Goal: Task Accomplishment & Management: Manage account settings

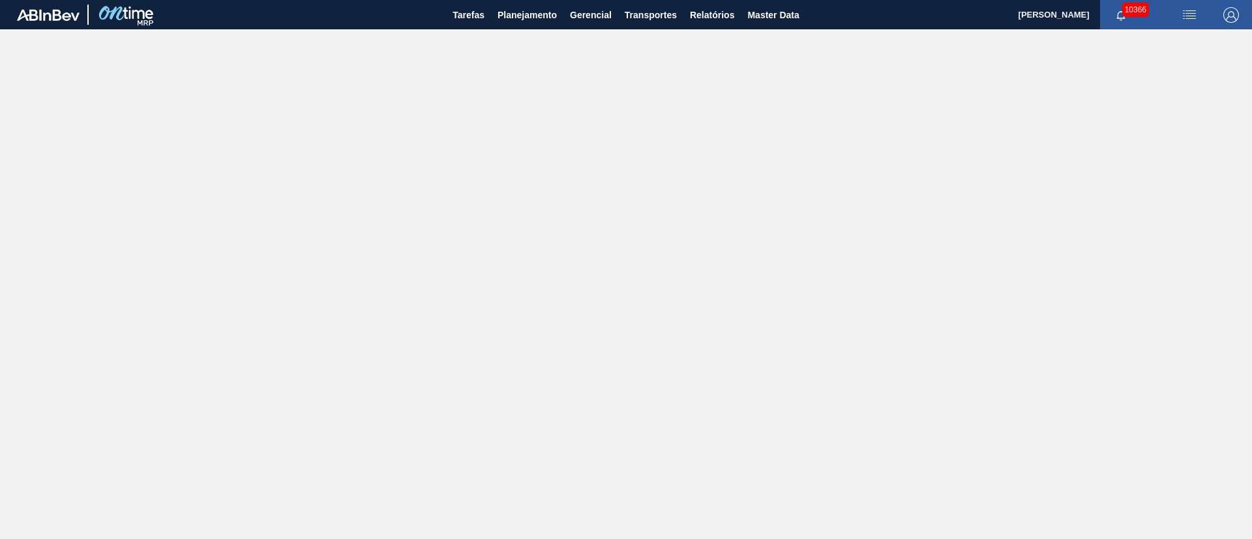
click at [1185, 12] on img "button" at bounding box center [1189, 15] width 16 height 16
click at [1185, 37] on li "Upload de Volumes" at bounding box center [1184, 46] width 113 height 23
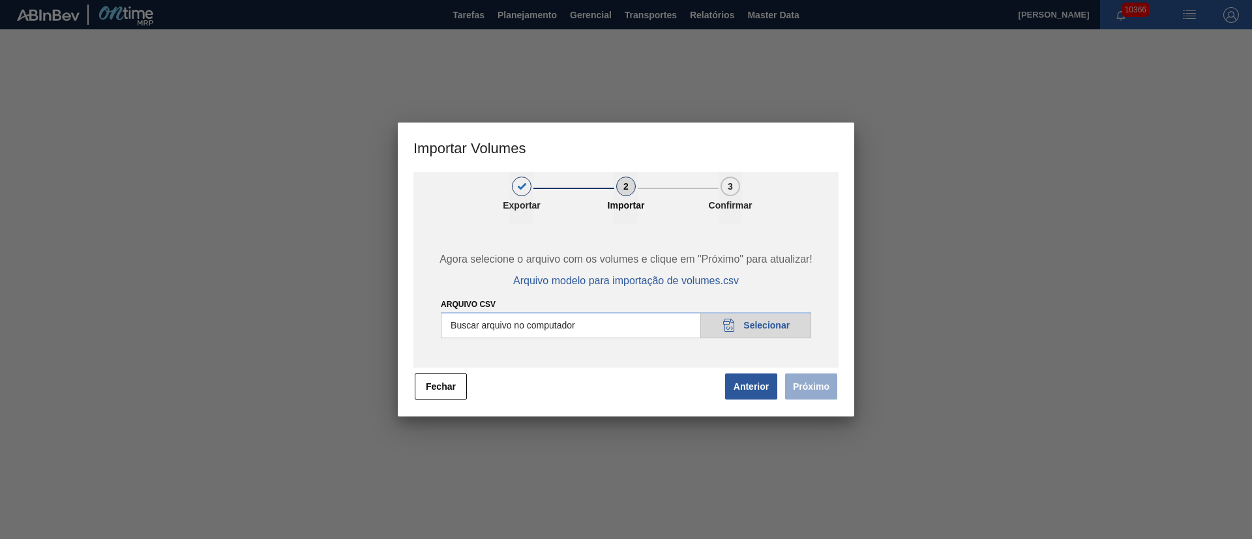
click at [765, 325] on input "Arquivo csv" at bounding box center [626, 325] width 370 height 26
type input "C:\fakepath\PedidoVolumeModeloImportacao (83).csv"
click at [814, 385] on button "Próximo" at bounding box center [811, 387] width 52 height 26
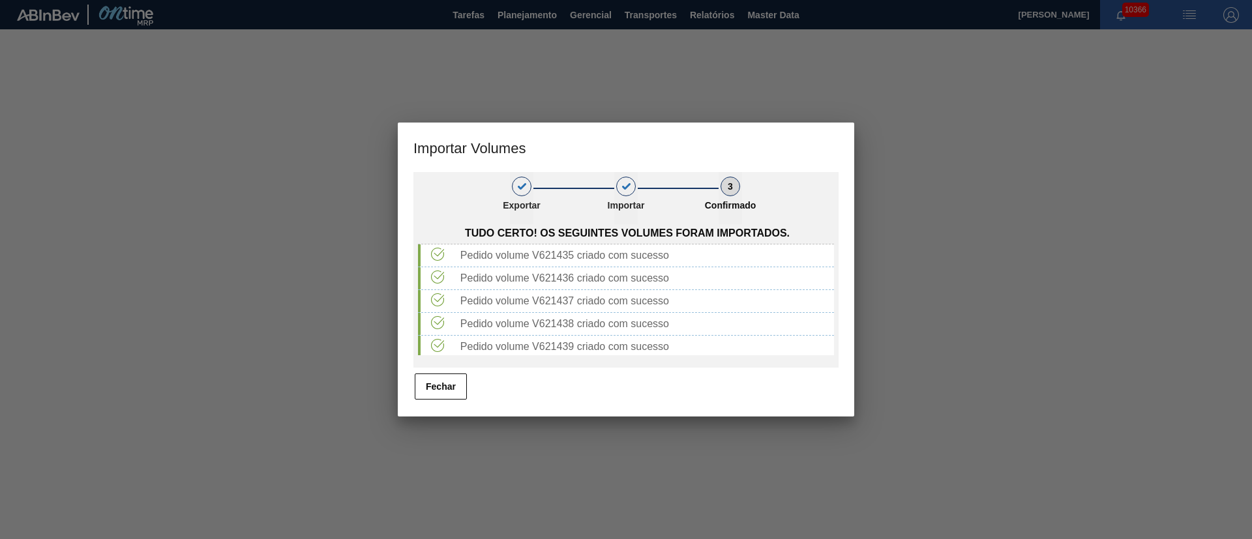
click at [436, 387] on button "Fechar" at bounding box center [441, 387] width 52 height 26
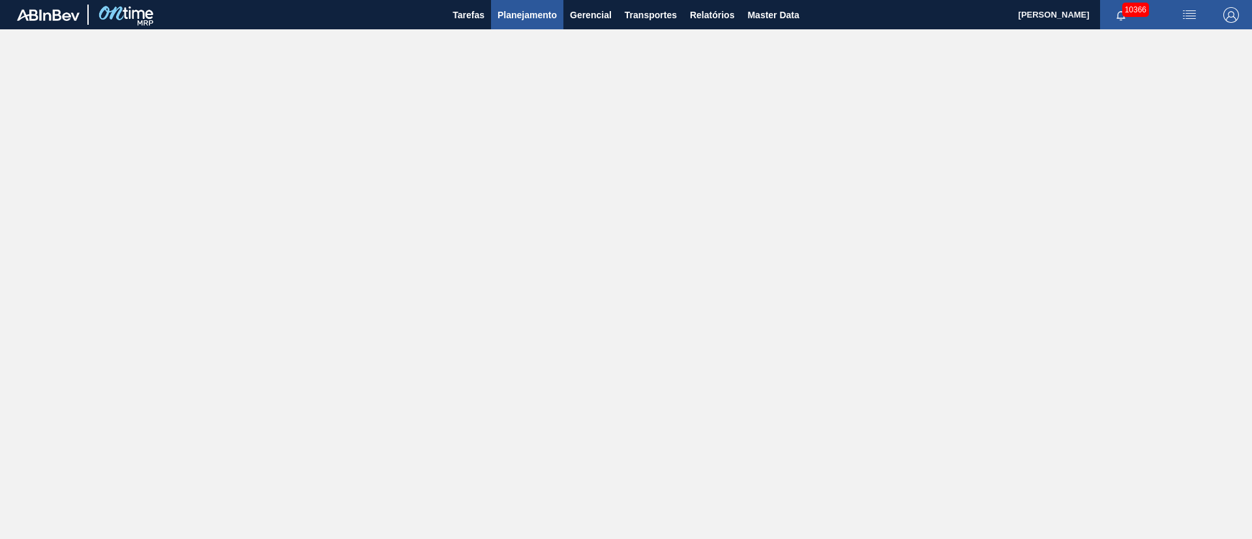
click at [533, 12] on span "Planejamento" at bounding box center [526, 15] width 59 height 16
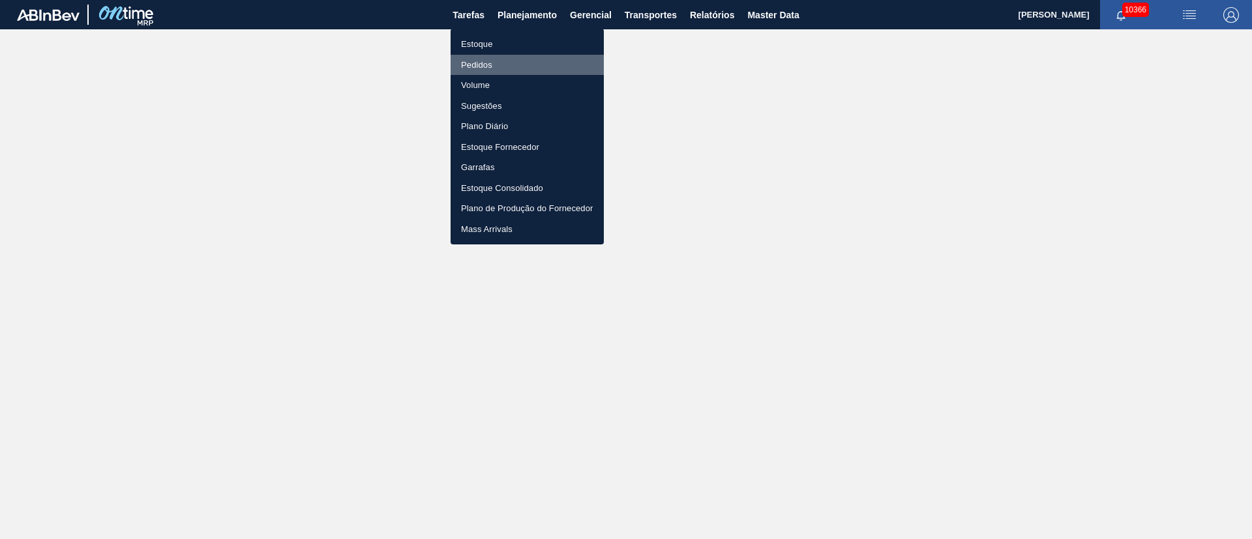
click at [479, 64] on li "Pedidos" at bounding box center [526, 65] width 153 height 21
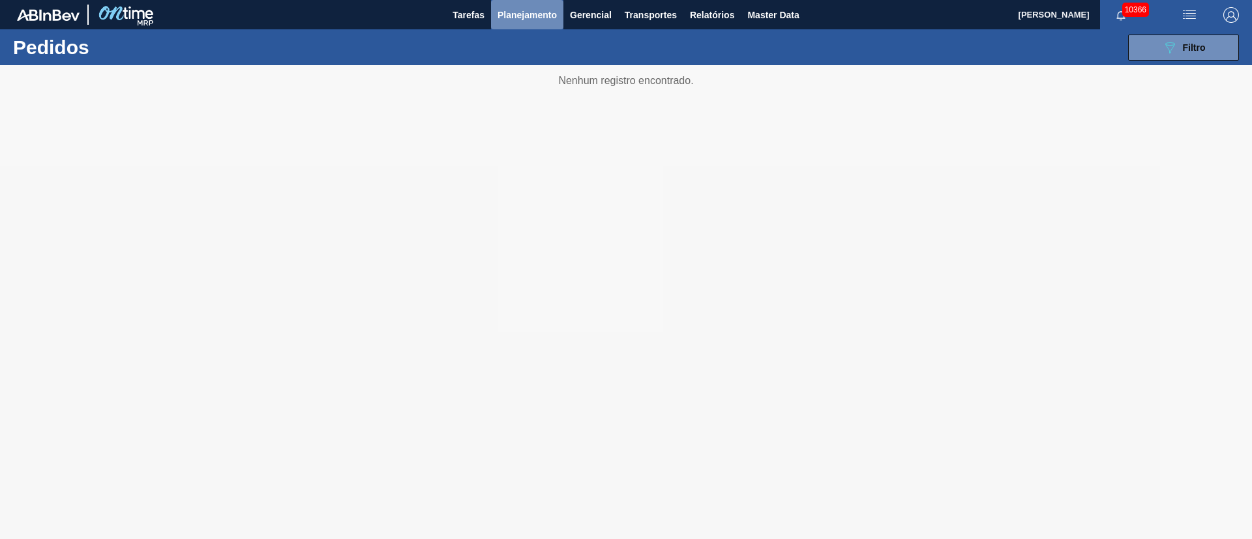
click at [544, 16] on span "Planejamento" at bounding box center [526, 15] width 59 height 16
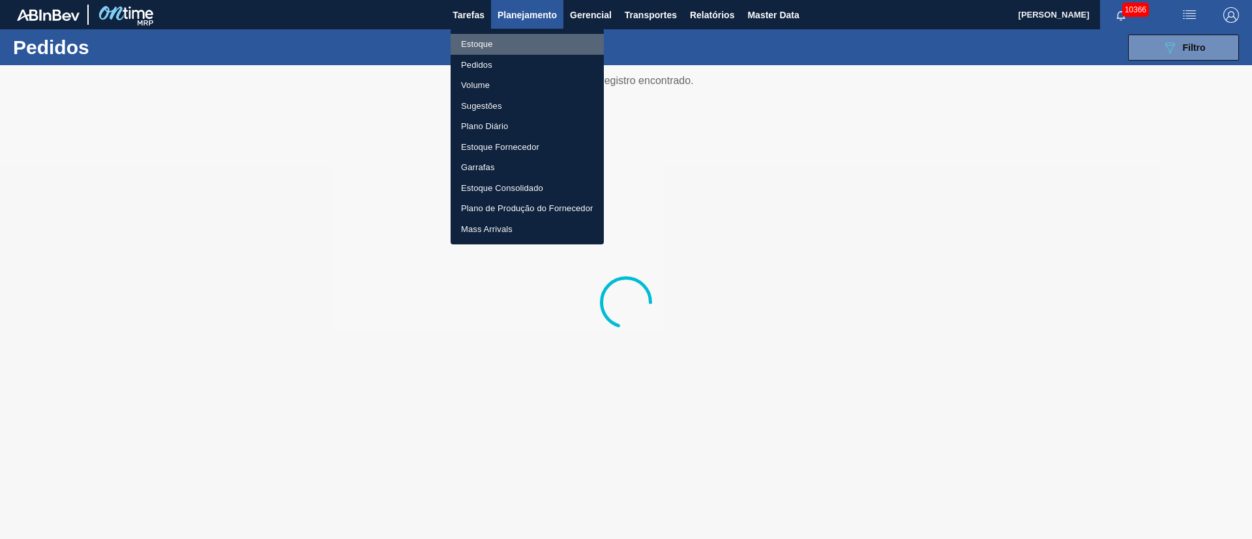
click at [476, 48] on li "Estoque" at bounding box center [526, 44] width 153 height 21
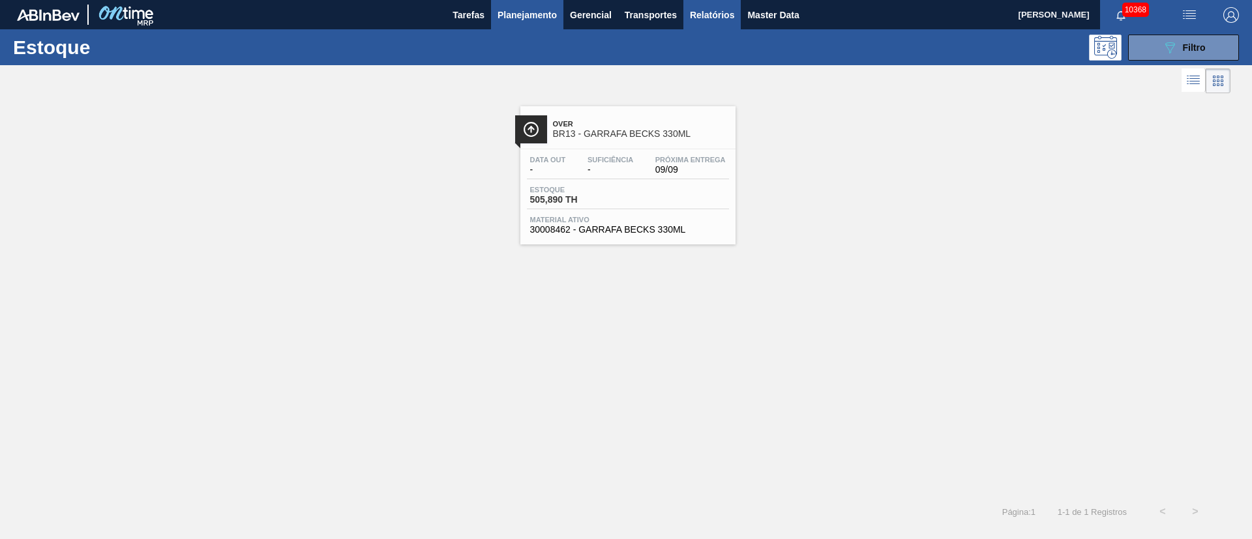
click at [709, 18] on span "Relatórios" at bounding box center [712, 15] width 44 height 16
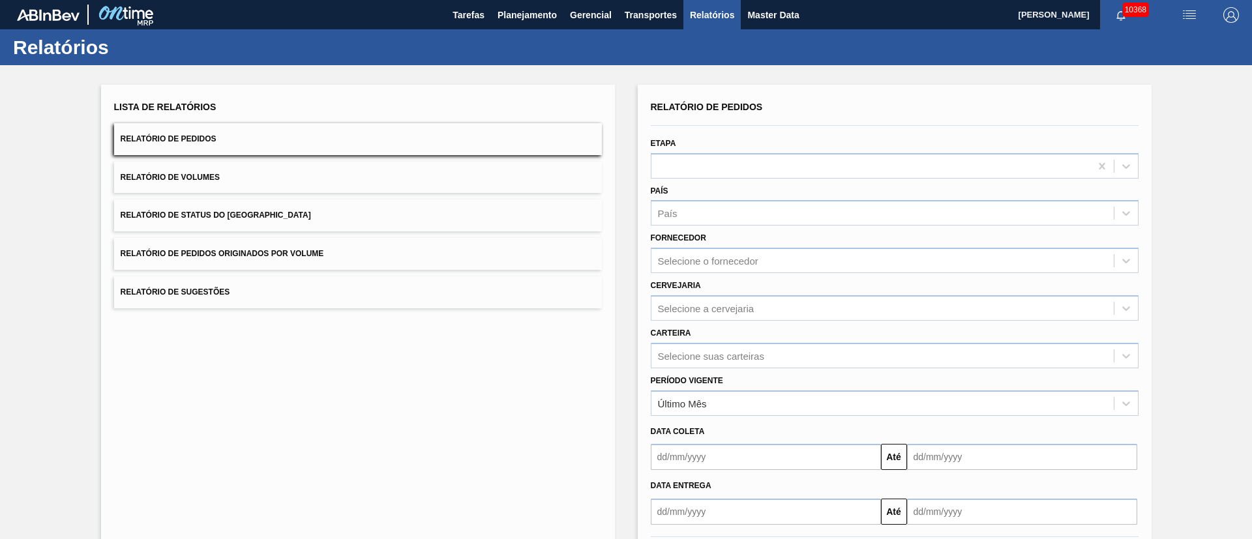
click at [276, 245] on button "Relatório de Pedidos Originados por Volume" at bounding box center [358, 254] width 488 height 32
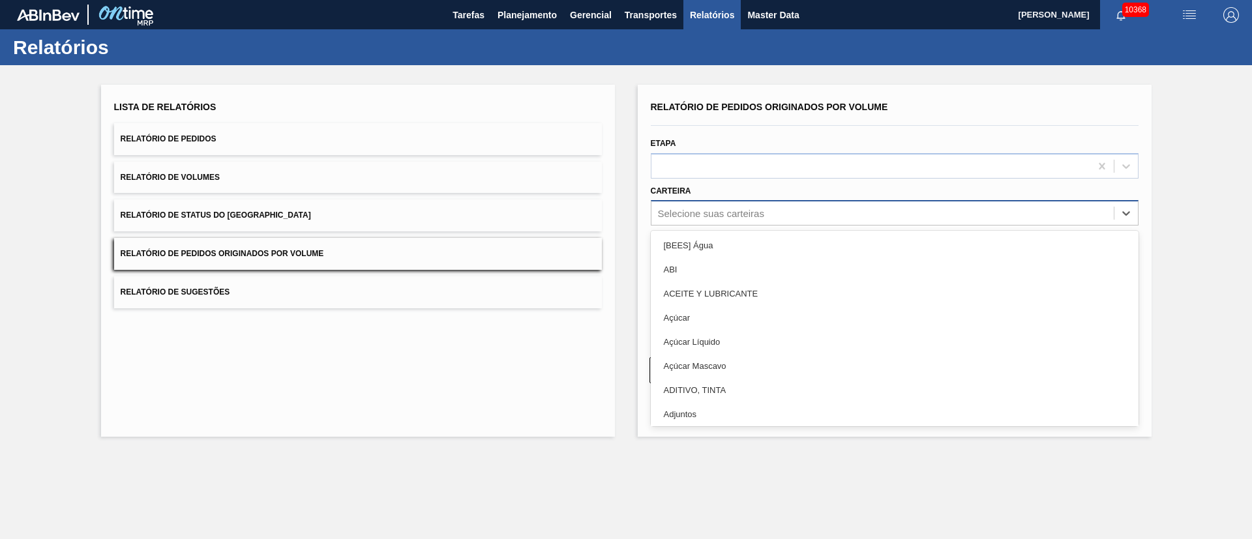
click at [710, 215] on div "Selecione suas carteiras" at bounding box center [711, 213] width 106 height 11
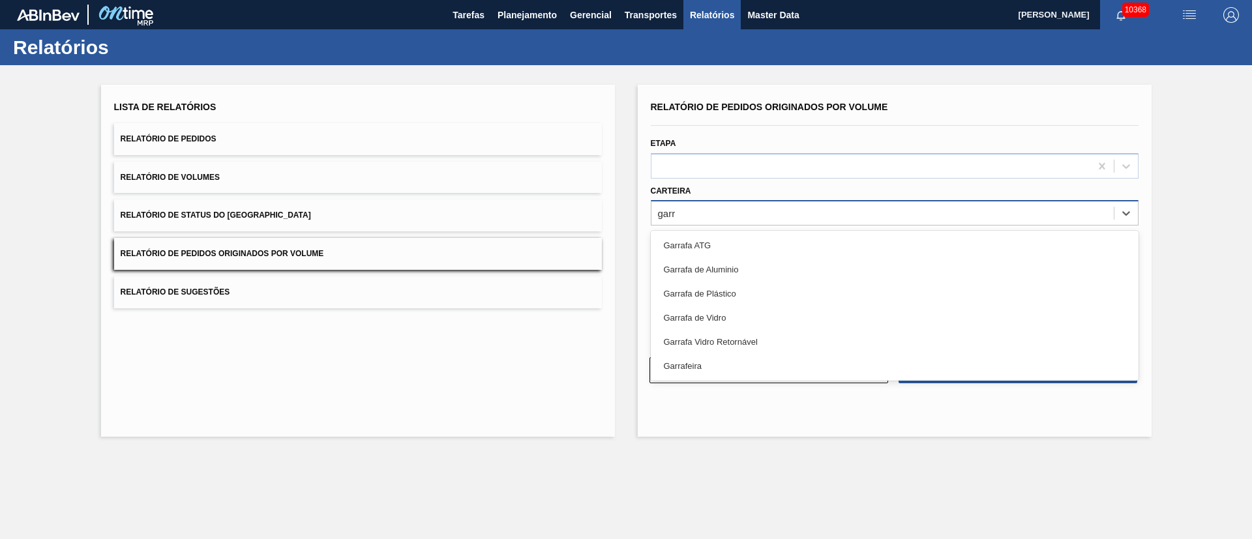
type input "garra"
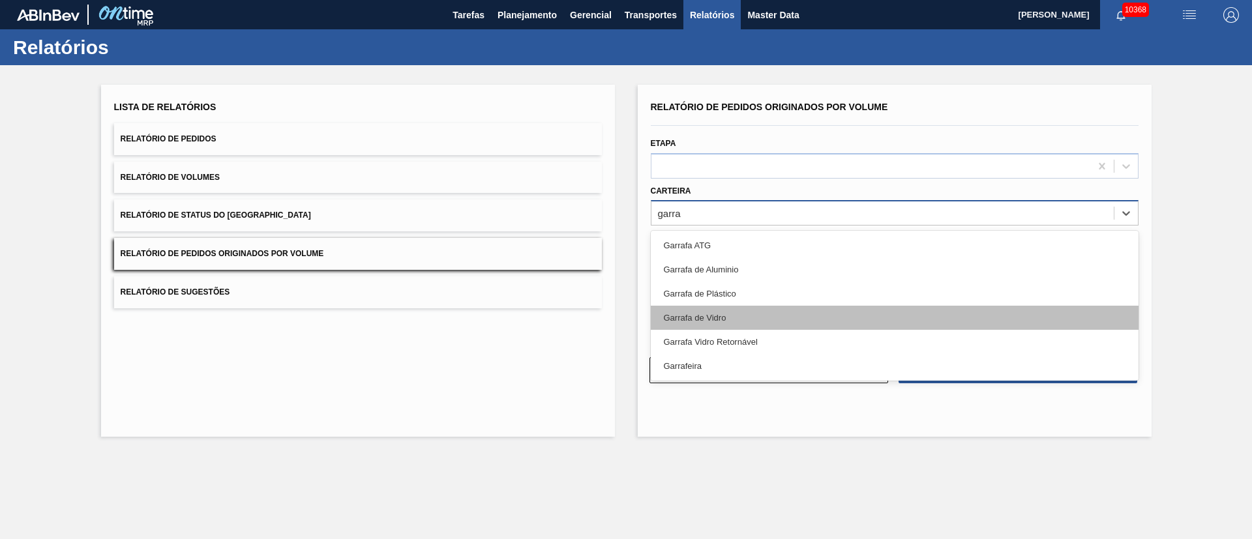
click at [698, 314] on div "Garrafa de Vidro" at bounding box center [895, 318] width 488 height 24
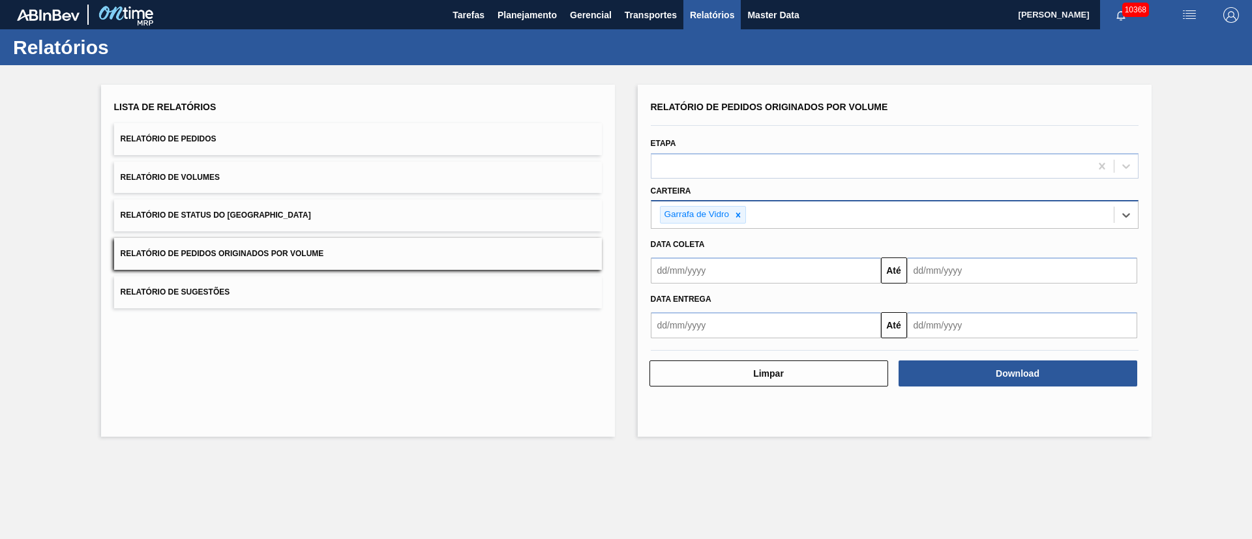
click at [685, 281] on input "text" at bounding box center [766, 270] width 230 height 26
click at [690, 350] on div "1" at bounding box center [687, 344] width 18 height 18
type input "[DATE]"
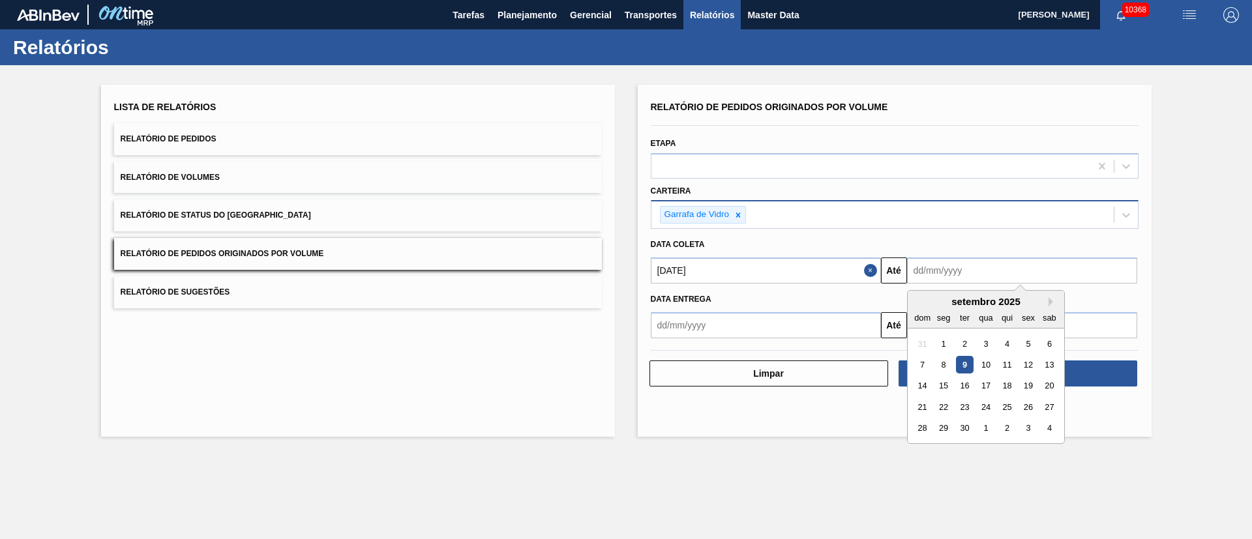
click at [975, 269] on input "text" at bounding box center [1022, 270] width 230 height 26
click at [970, 429] on div "30" at bounding box center [964, 429] width 18 height 18
type input "[DATE]"
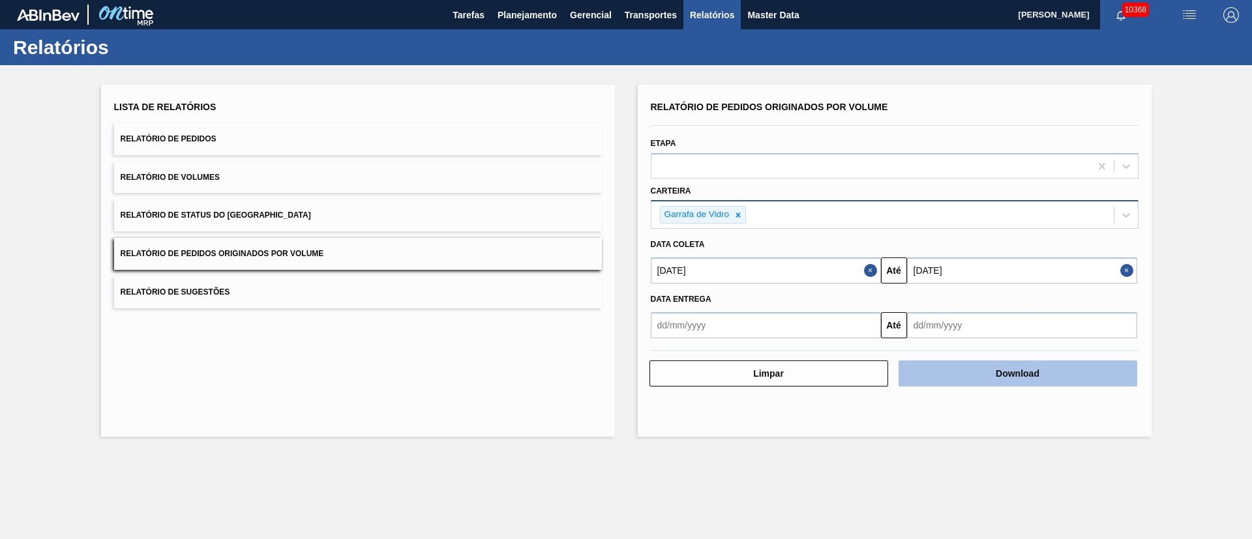
click at [1050, 379] on button "Download" at bounding box center [1017, 373] width 239 height 26
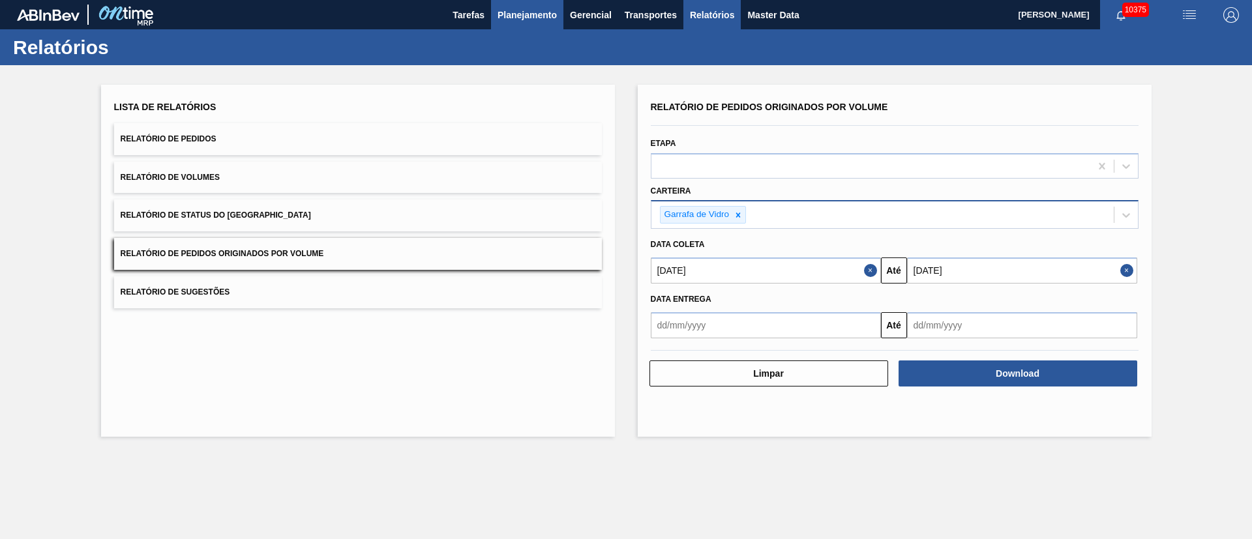
click at [536, 22] on span "Planejamento" at bounding box center [526, 15] width 59 height 16
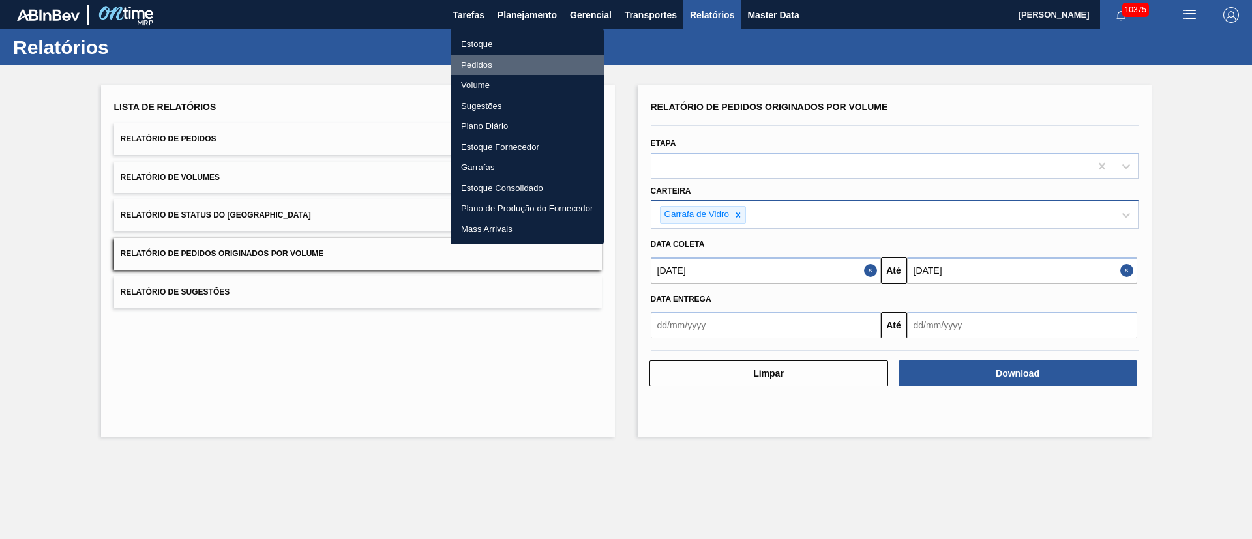
click at [477, 58] on li "Pedidos" at bounding box center [526, 65] width 153 height 21
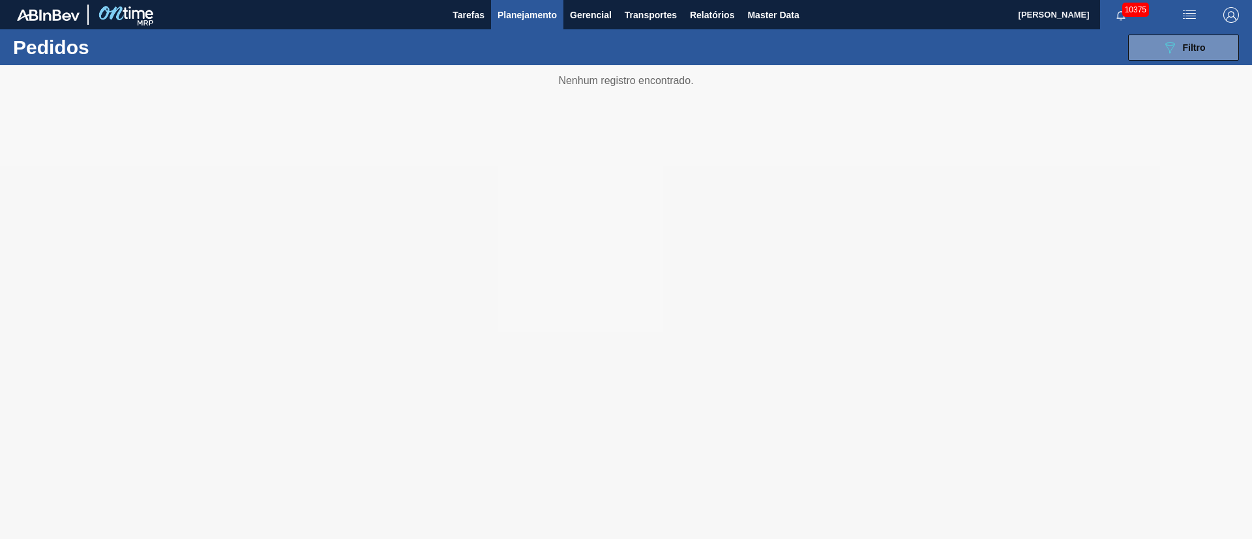
click at [1187, 18] on img "button" at bounding box center [1189, 15] width 16 height 16
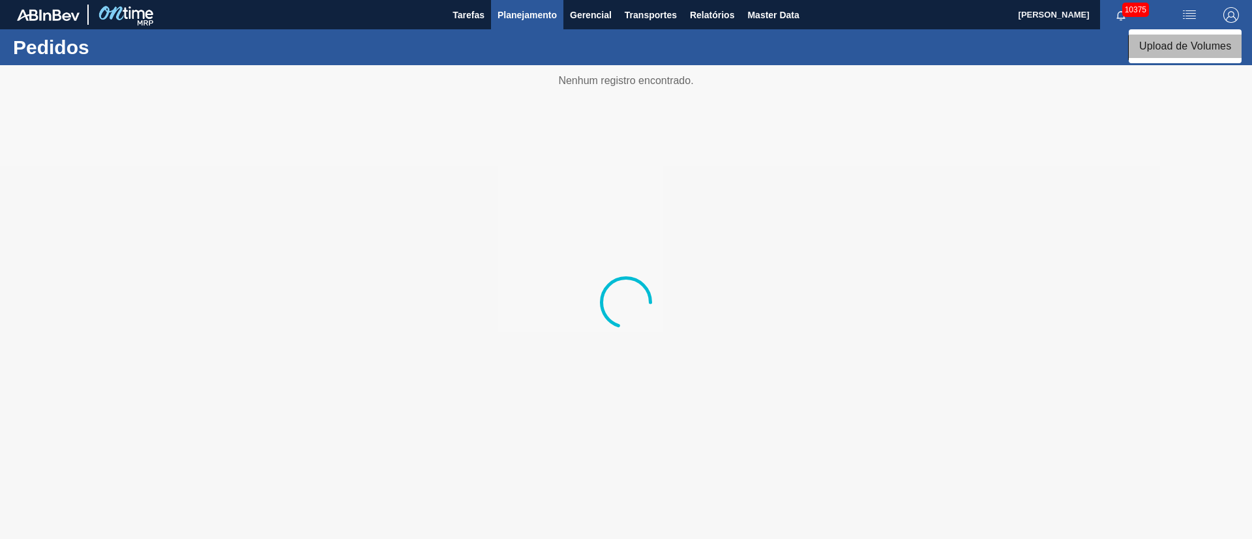
click at [1175, 38] on li "Upload de Volumes" at bounding box center [1184, 46] width 113 height 23
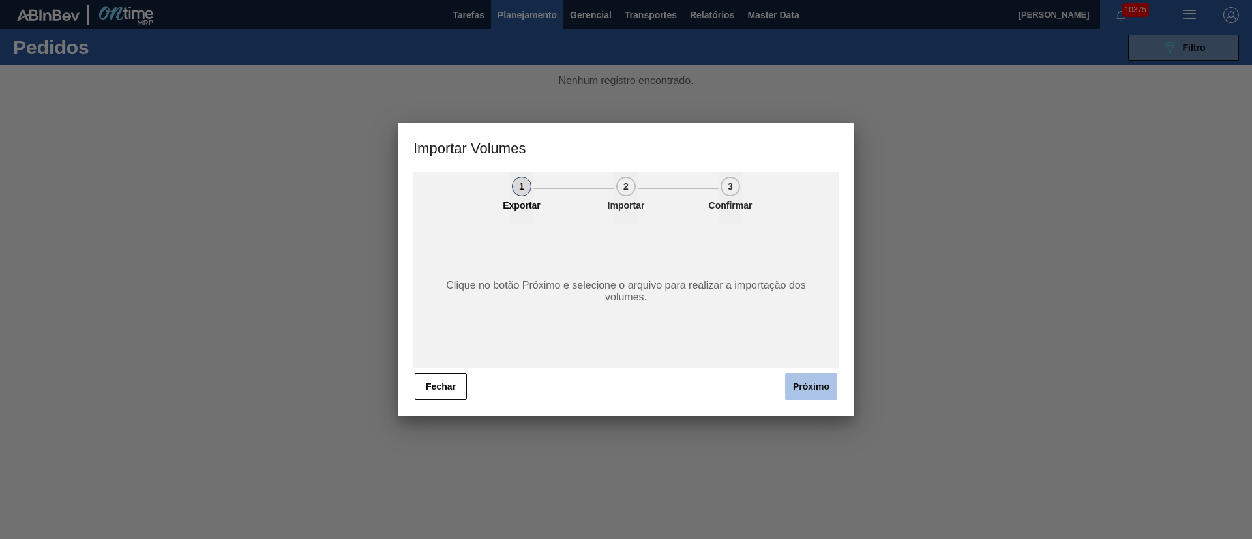
click at [825, 384] on button "Próximo" at bounding box center [811, 387] width 52 height 26
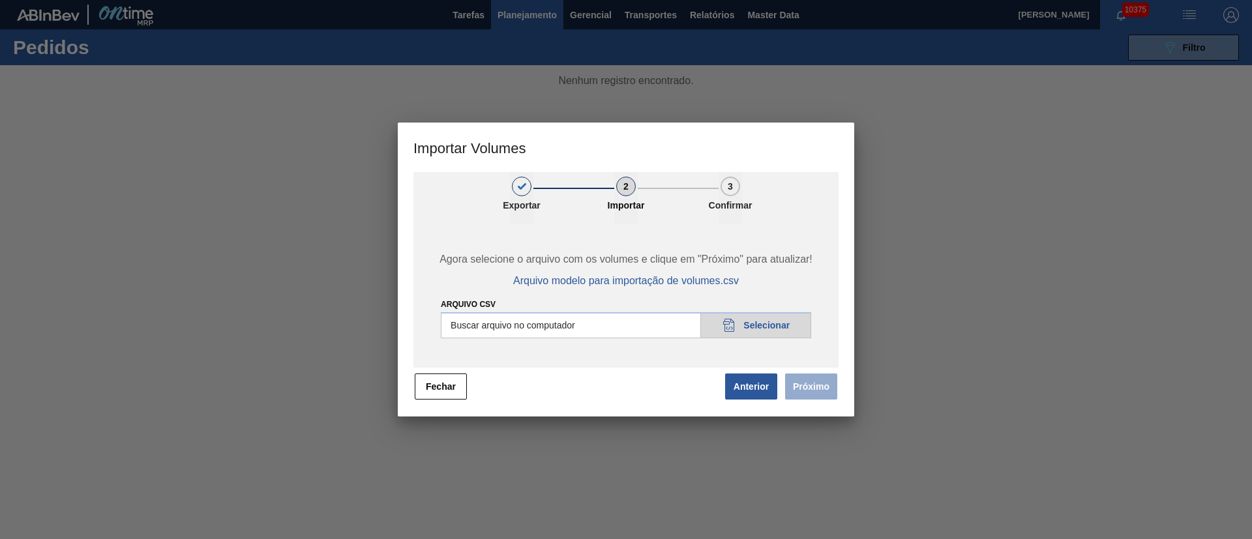
click at [755, 325] on input "Arquivo csv" at bounding box center [626, 325] width 370 height 26
type input "C:\fakepath\PedidoVolumeModeloImportacao (81).csv"
click at [789, 383] on button "Próximo" at bounding box center [811, 387] width 52 height 26
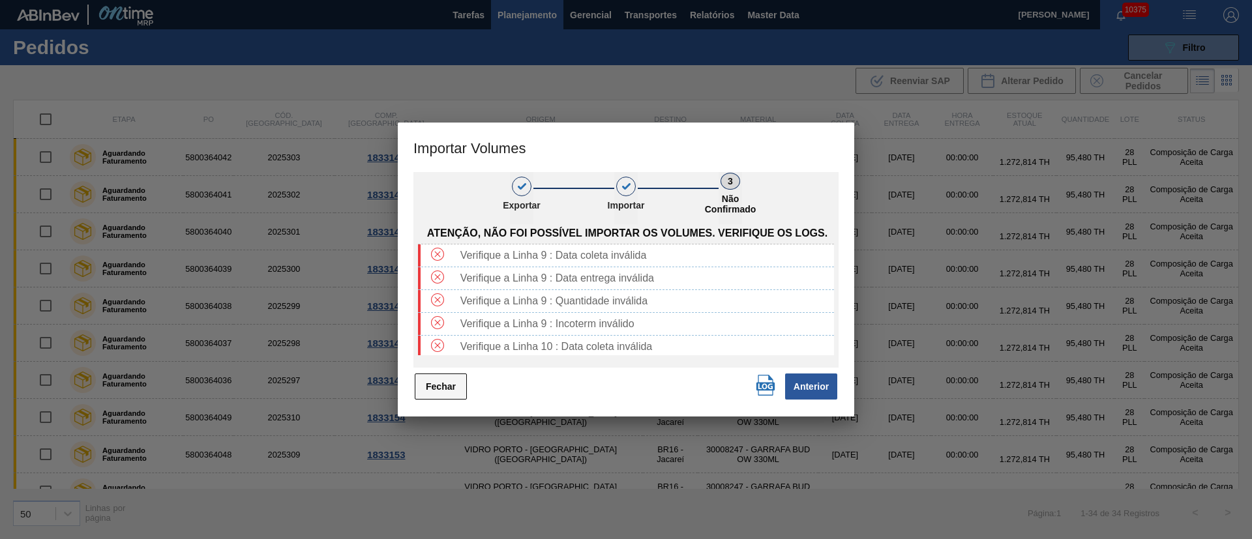
click at [448, 391] on button "Fechar" at bounding box center [441, 387] width 52 height 26
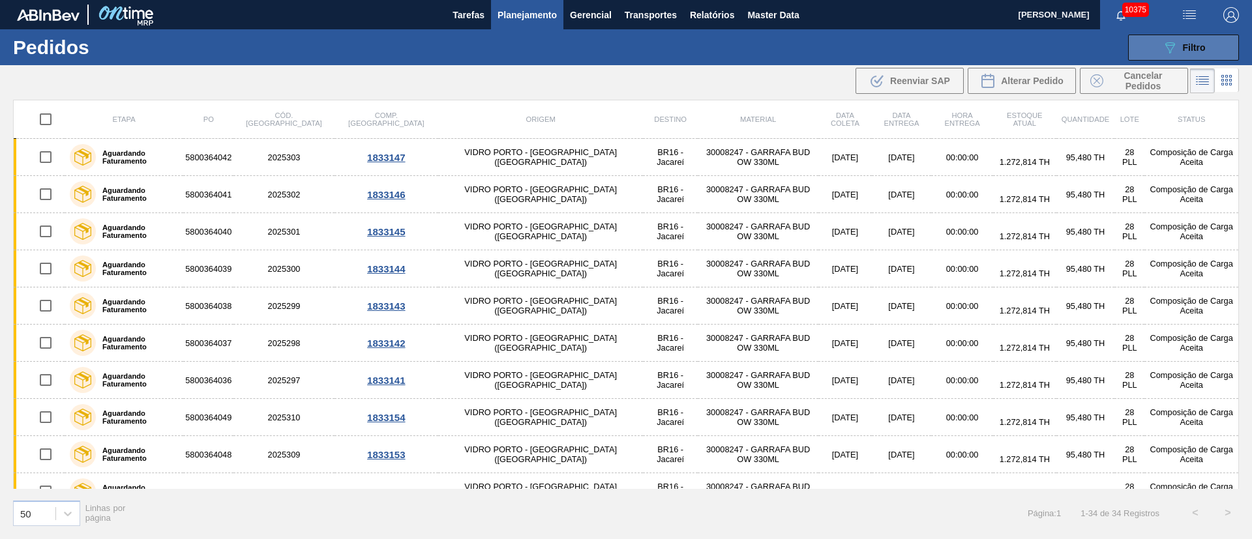
click at [1179, 44] on div "089F7B8B-B2A5-4AFE-B5C0-19BA573D28AC Filtro" at bounding box center [1184, 48] width 44 height 16
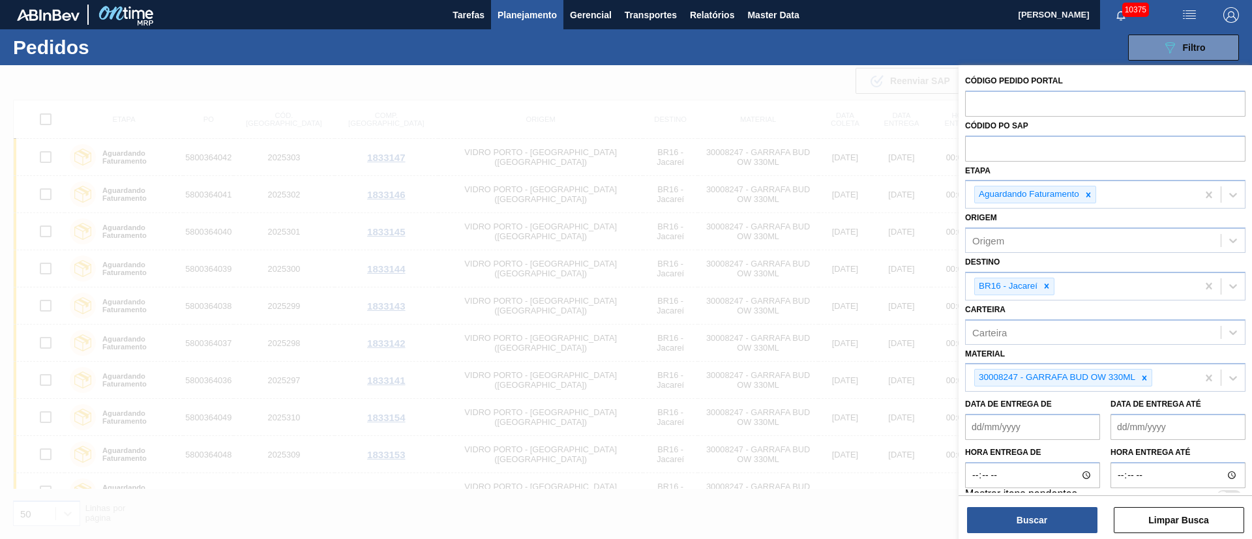
click at [1187, 10] on img "button" at bounding box center [1189, 15] width 16 height 16
click at [1164, 51] on li "Upload de Volumes" at bounding box center [1184, 46] width 113 height 23
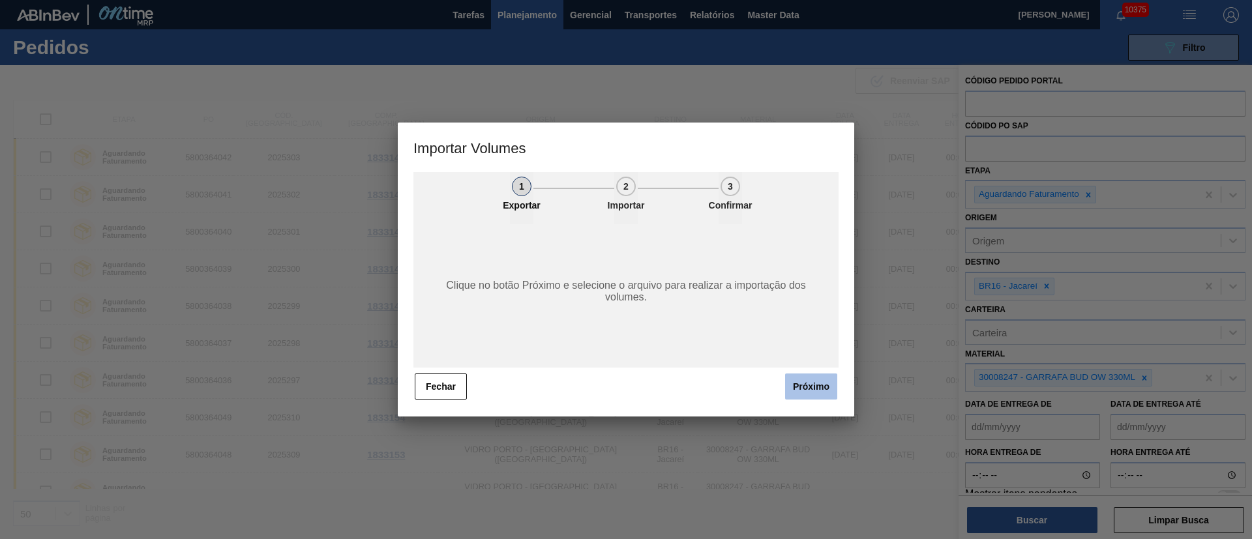
click at [801, 377] on button "Próximo" at bounding box center [811, 387] width 52 height 26
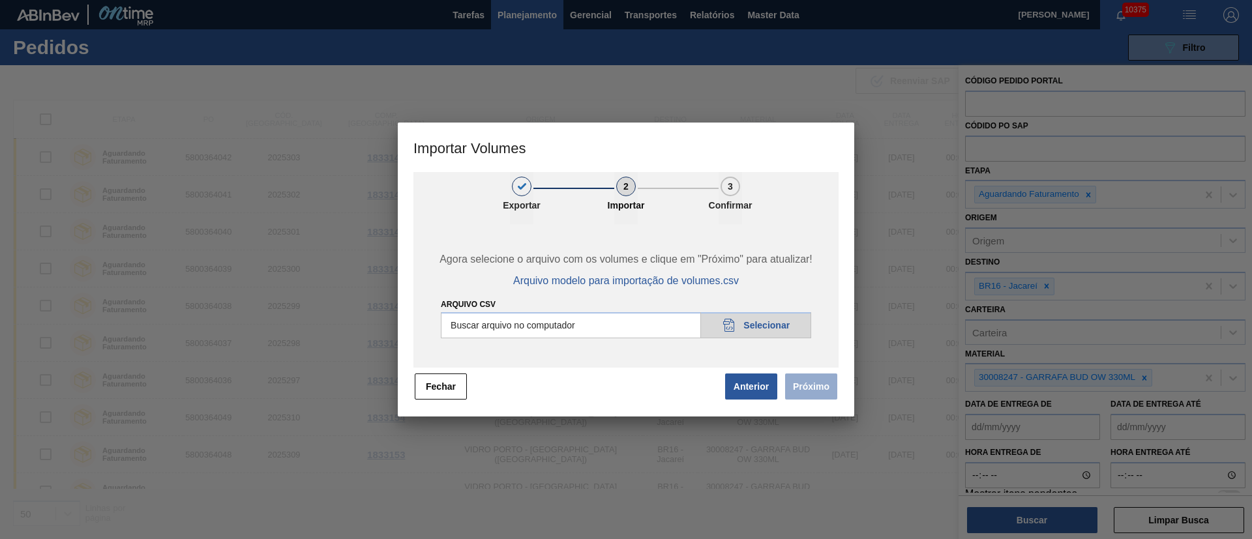
click at [752, 326] on input "Arquivo csv" at bounding box center [626, 325] width 370 height 26
type input "C:\fakepath\PedidoVolumeModeloImportacao (81).csv"
click at [807, 389] on button "Próximo" at bounding box center [811, 387] width 52 height 26
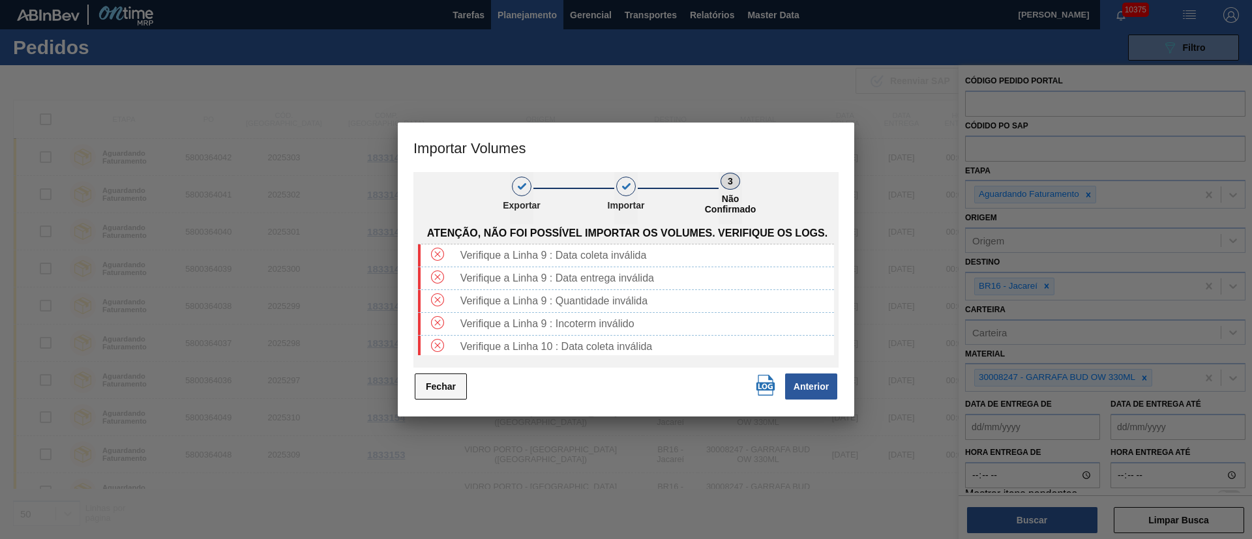
click at [417, 377] on button "Fechar" at bounding box center [441, 387] width 52 height 26
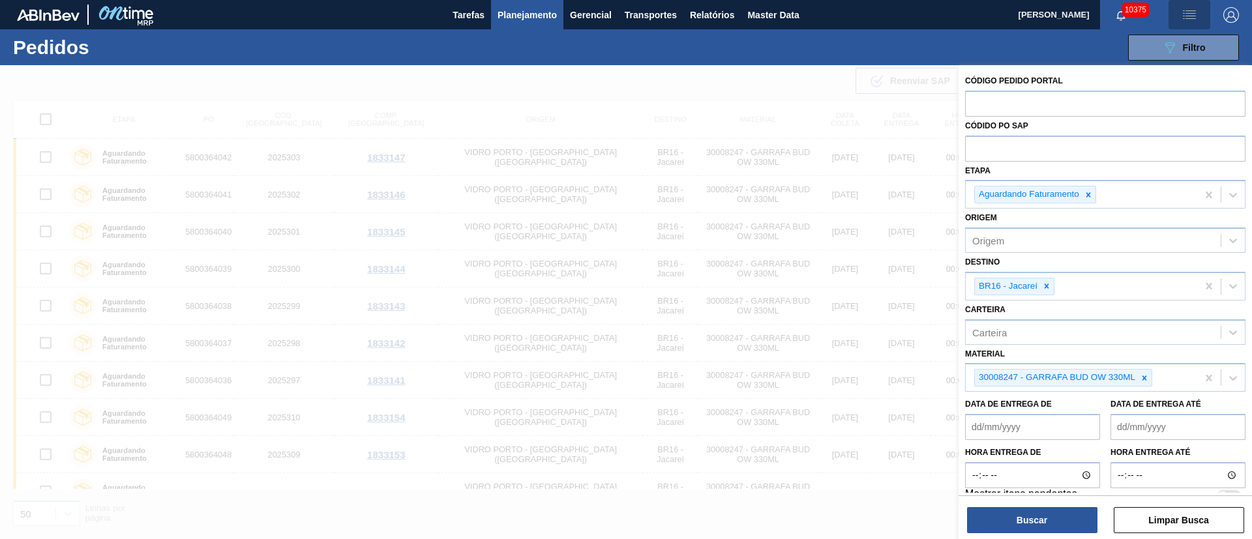
click at [1192, 16] on img "button" at bounding box center [1189, 15] width 16 height 16
click at [1179, 47] on li "Upload de Volumes" at bounding box center [1184, 46] width 113 height 23
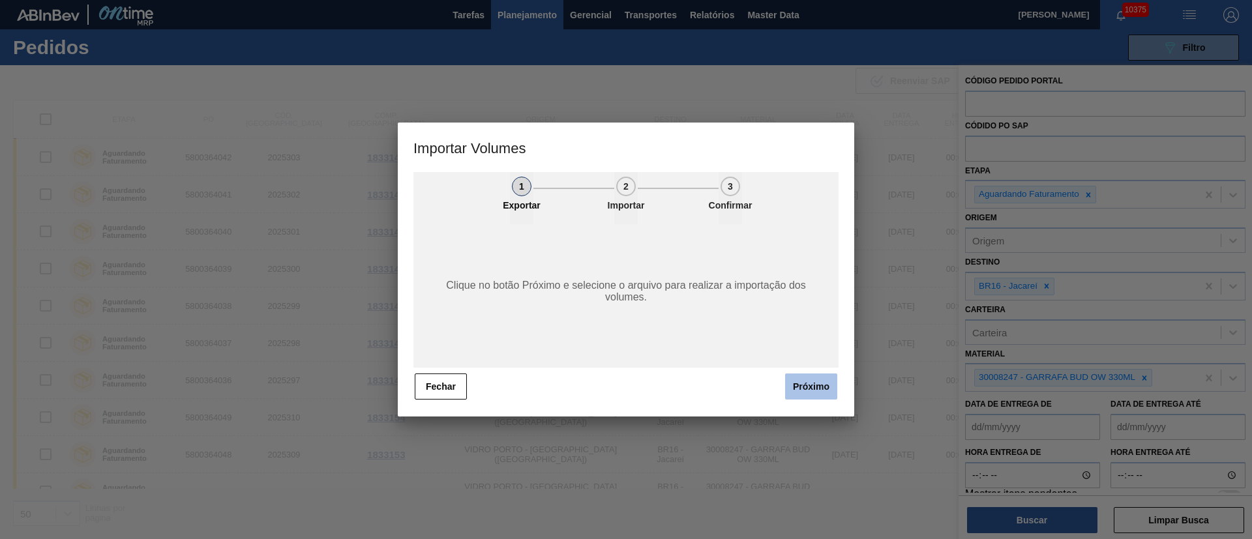
click at [821, 387] on button "Próximo" at bounding box center [811, 387] width 52 height 26
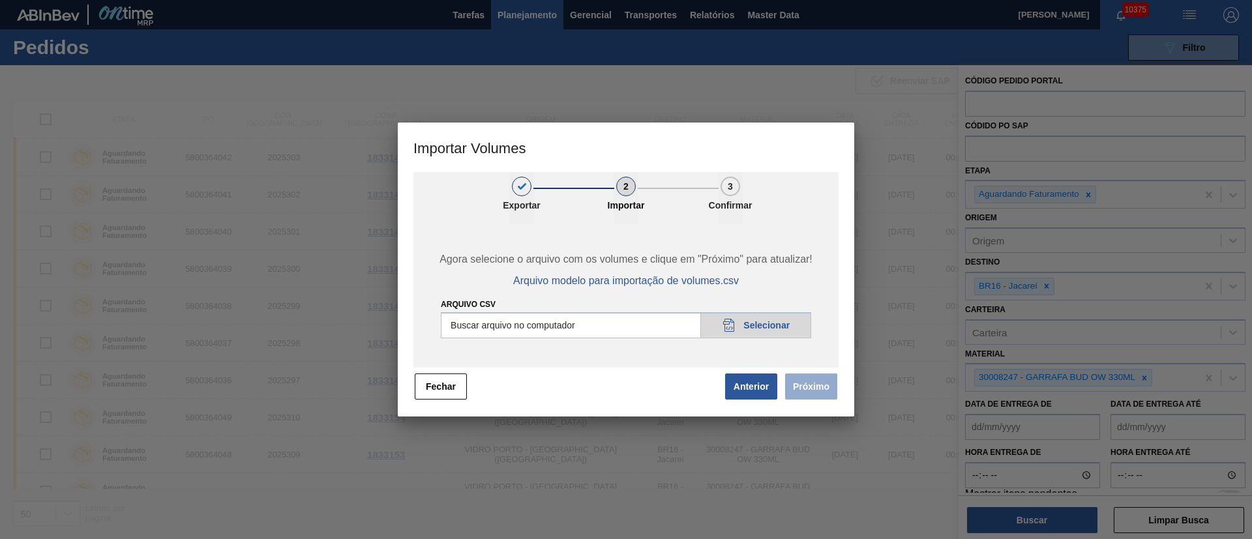
click at [760, 338] on input "Arquivo csv" at bounding box center [626, 325] width 370 height 26
type input "C:\fakepath\PedidoVolumeModeloImportacao (81).csv"
click at [803, 387] on button "Próximo" at bounding box center [811, 387] width 52 height 26
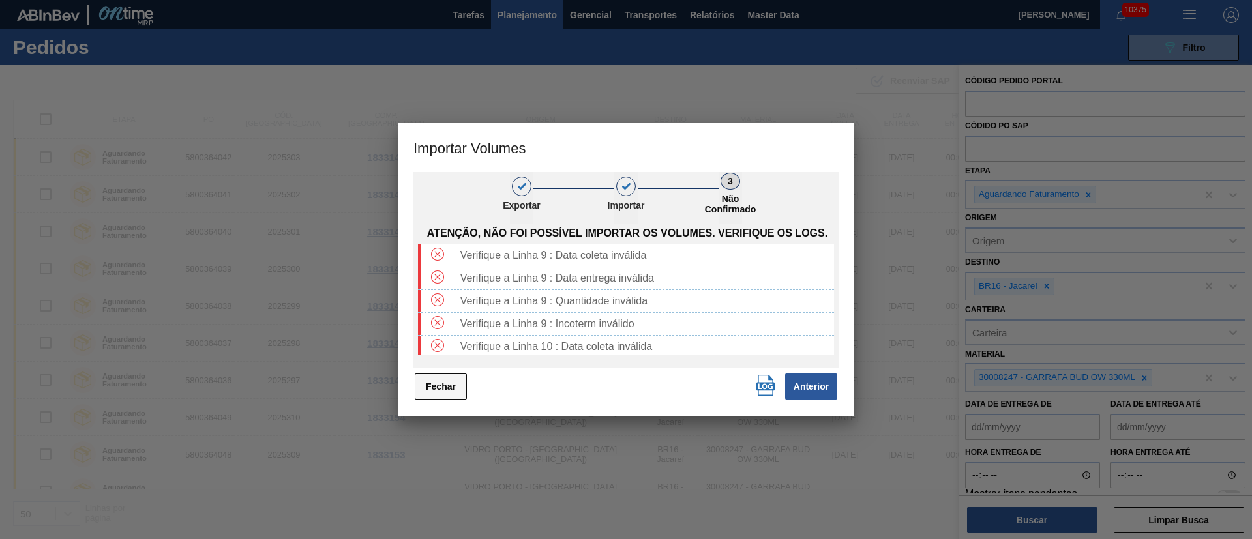
click at [448, 393] on button "Fechar" at bounding box center [441, 387] width 52 height 26
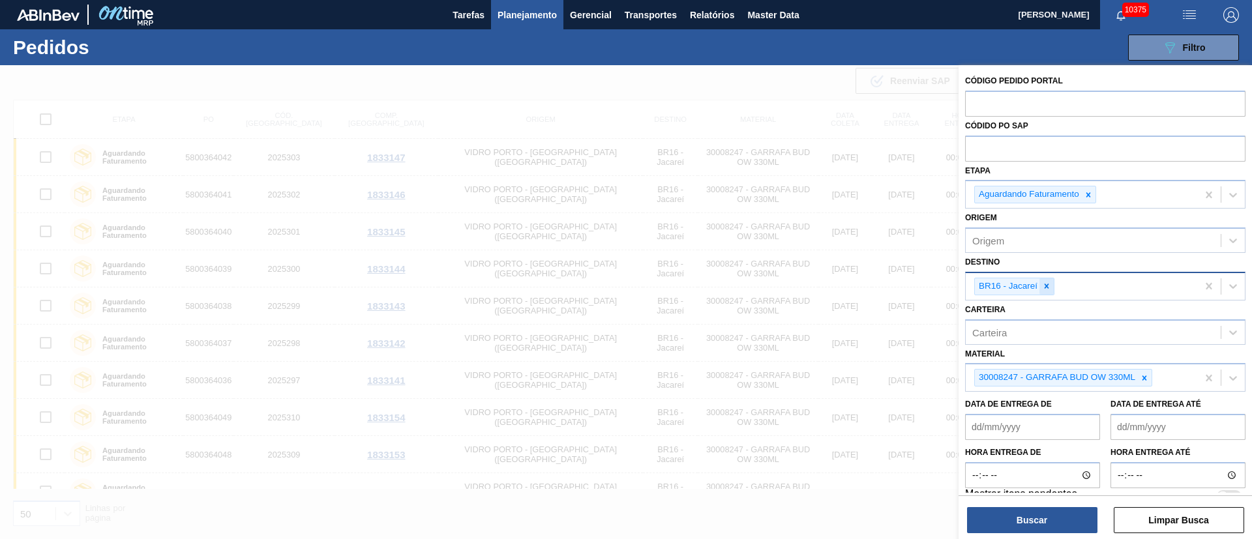
click at [1046, 285] on icon at bounding box center [1046, 286] width 9 height 9
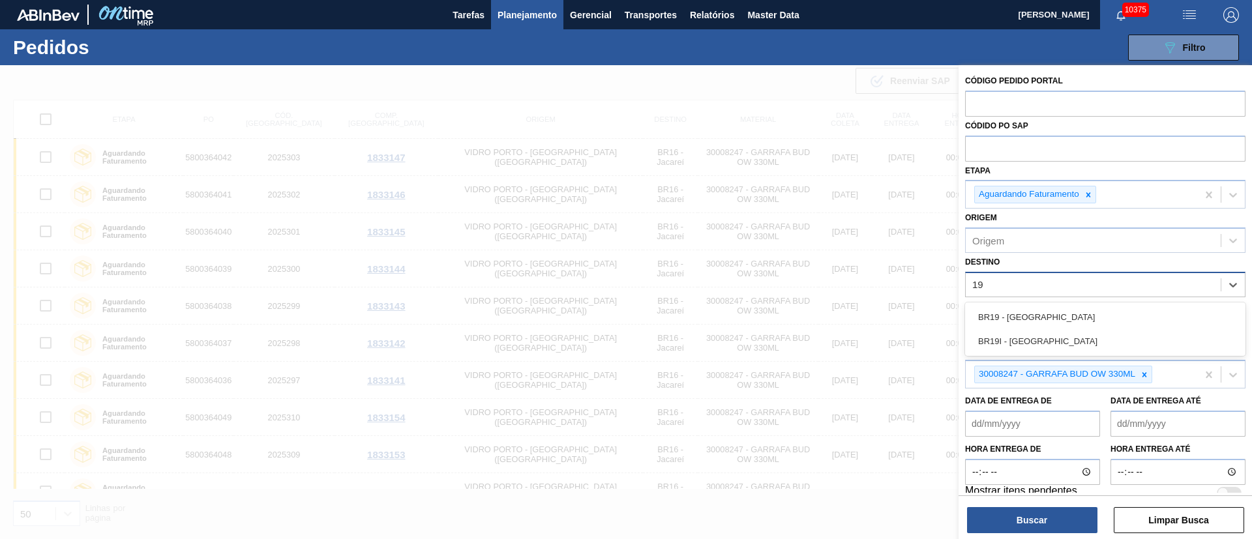
type input "1"
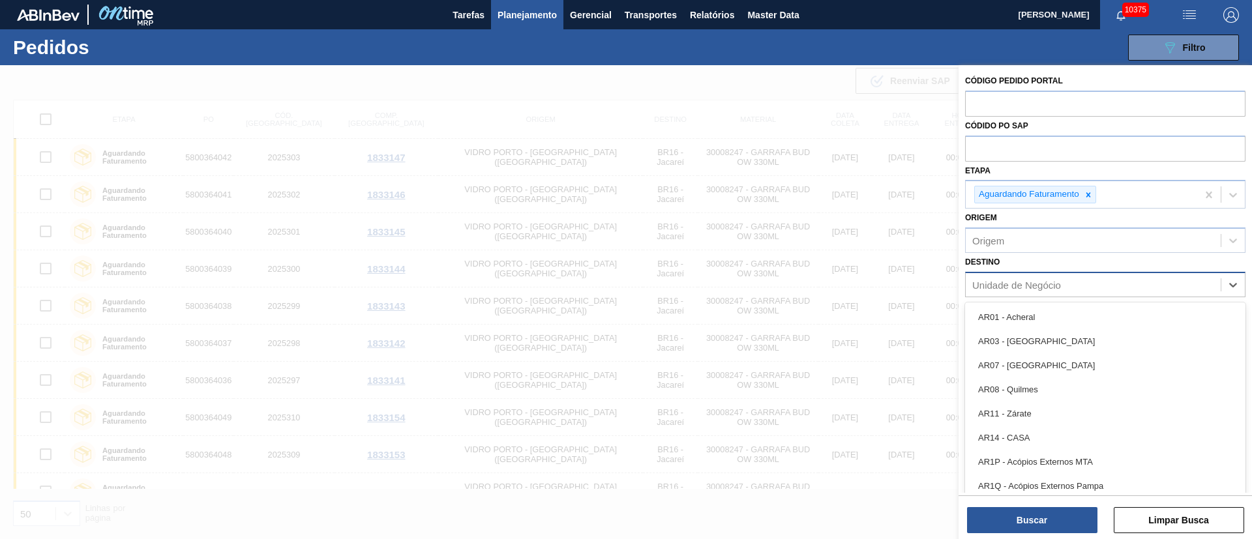
type input "1"
type input "26"
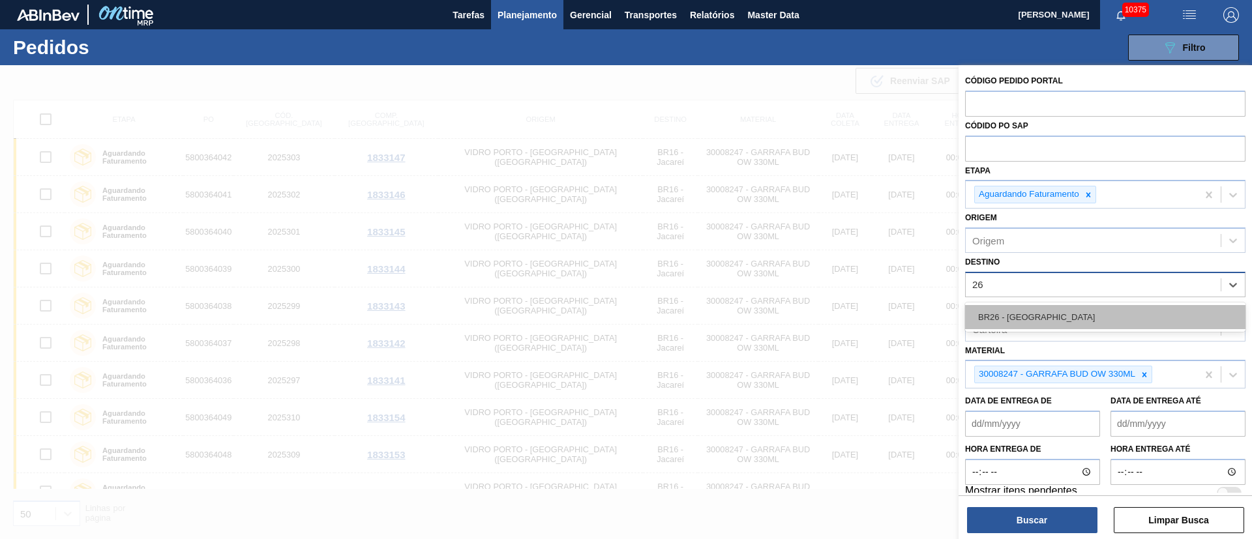
click at [1025, 321] on div "BR26 - [GEOGRAPHIC_DATA]" at bounding box center [1105, 317] width 280 height 24
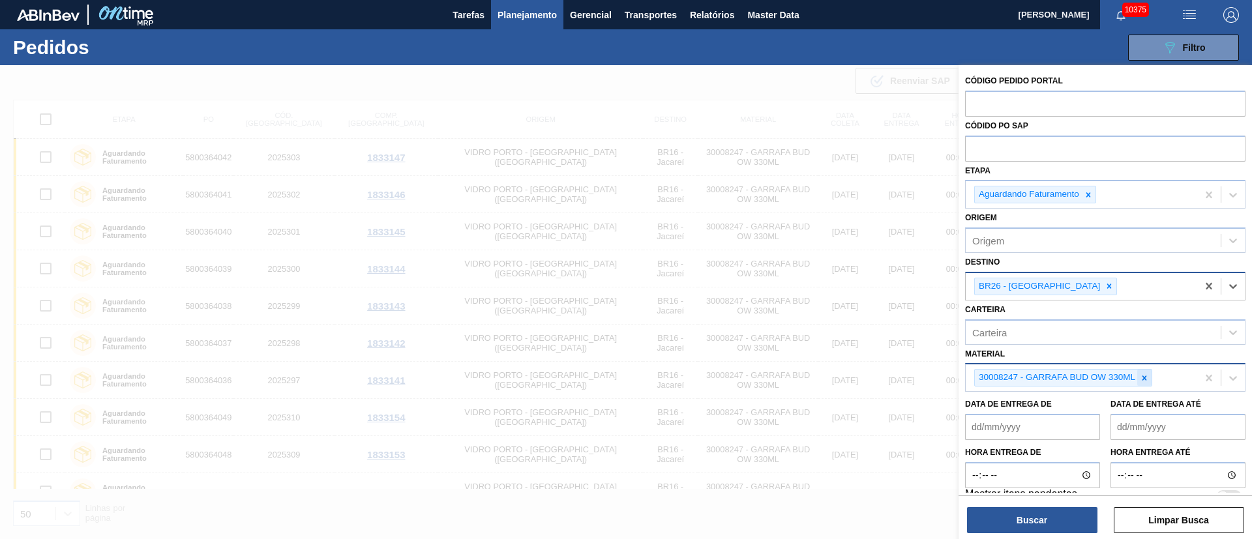
click at [1143, 379] on icon at bounding box center [1144, 377] width 5 height 5
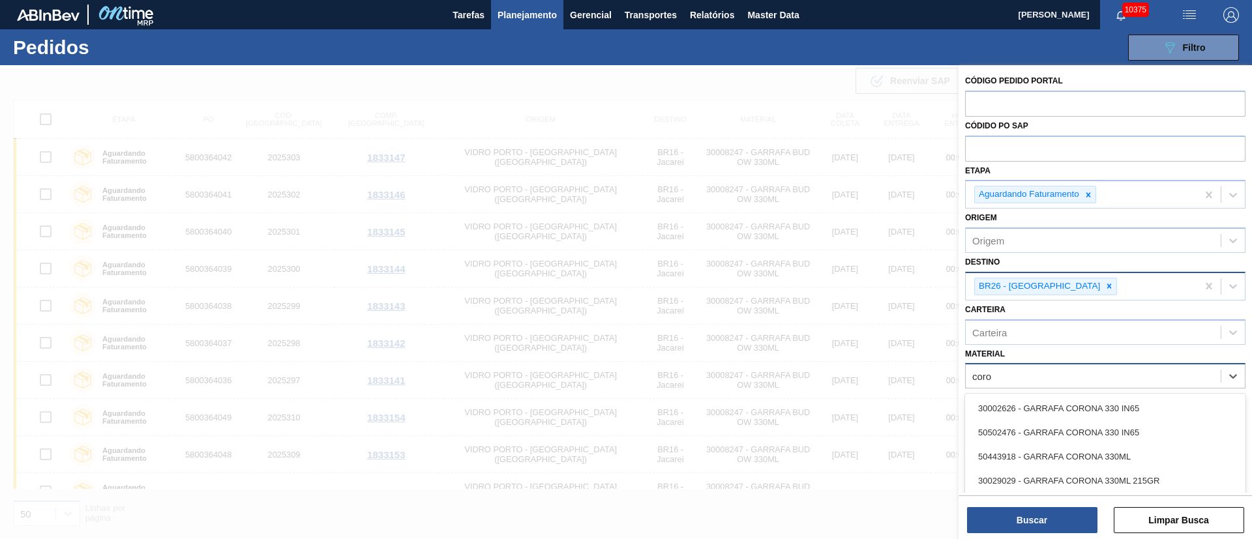
type input "cor"
click at [1125, 410] on div "30002626 - GARRAFA CORONA 330 IN65" at bounding box center [1105, 408] width 280 height 24
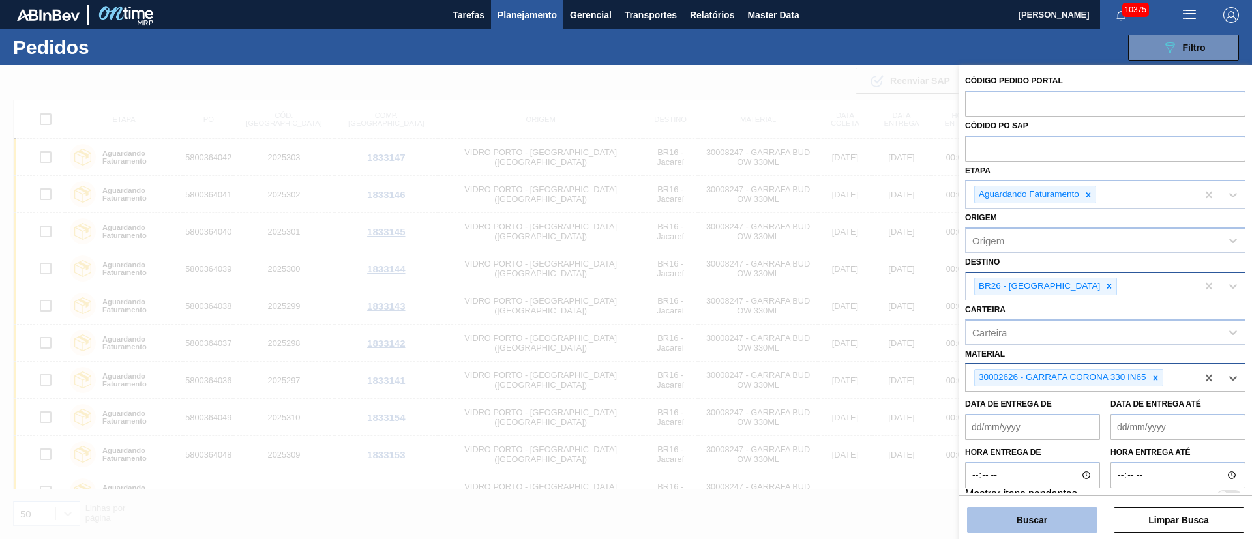
click at [1038, 515] on button "Buscar" at bounding box center [1032, 520] width 130 height 26
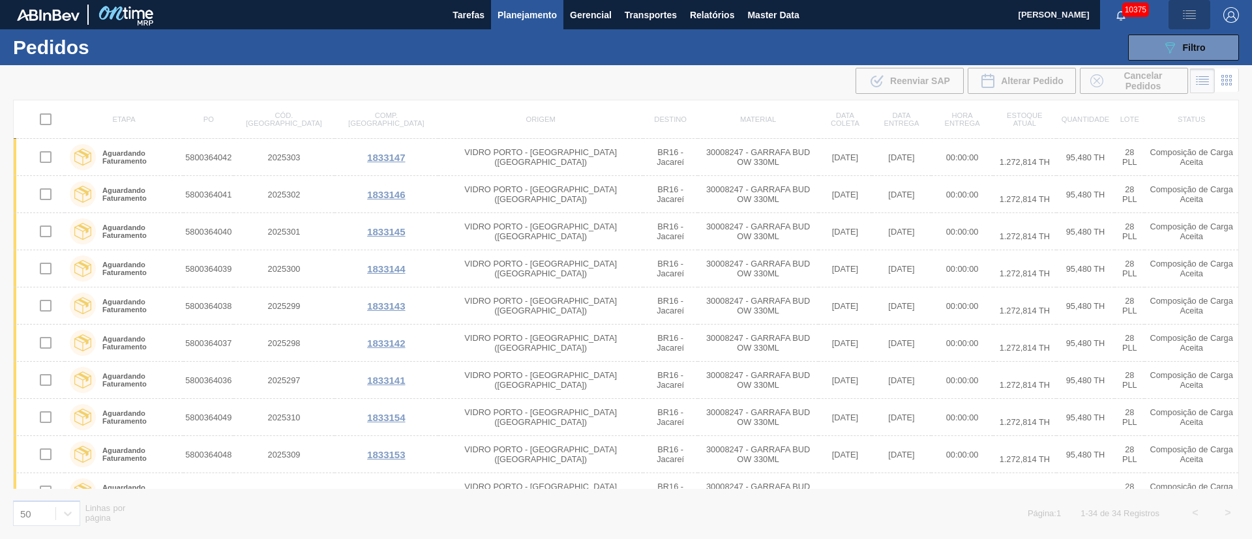
click at [1193, 18] on img "button" at bounding box center [1189, 15] width 16 height 16
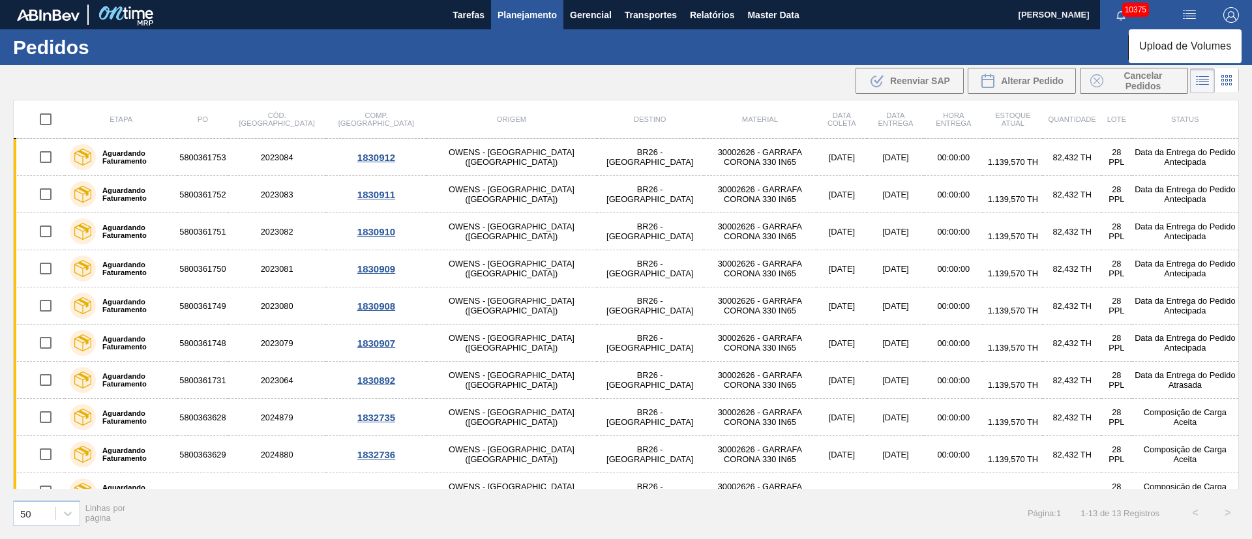
click at [44, 160] on div at bounding box center [626, 269] width 1252 height 539
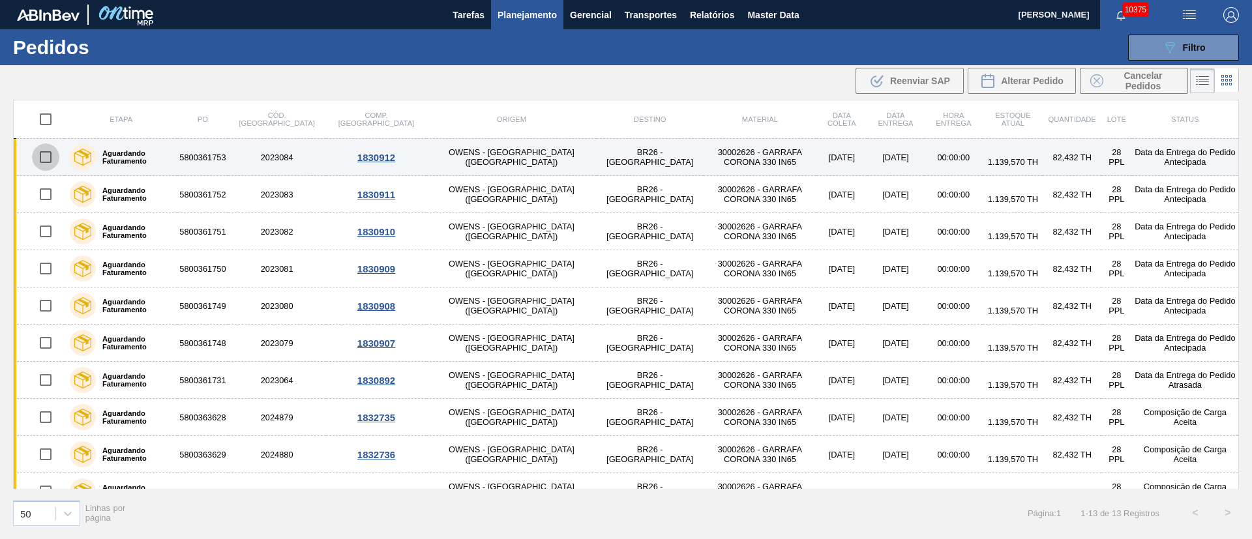
click at [44, 160] on input "checkbox" at bounding box center [45, 156] width 27 height 27
checkbox input "true"
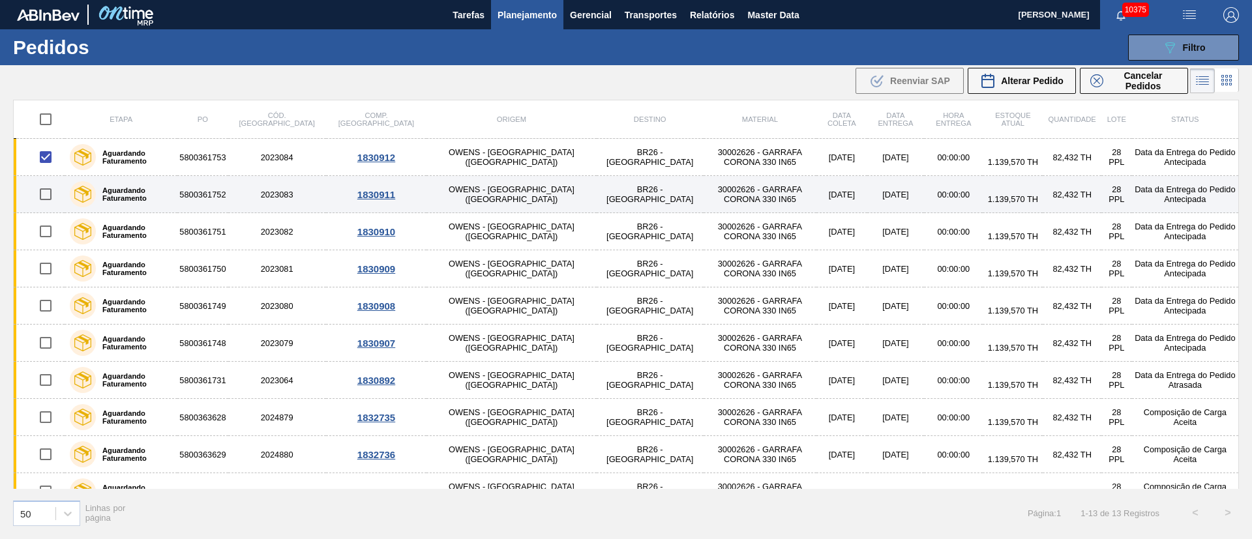
click at [47, 193] on input "checkbox" at bounding box center [45, 194] width 27 height 27
checkbox input "true"
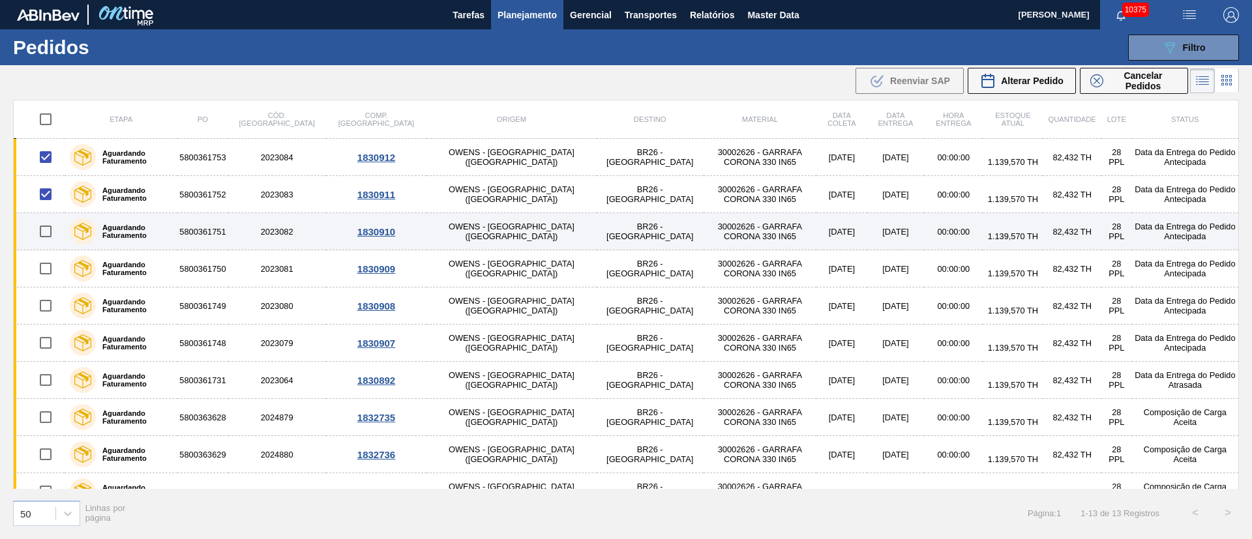
click at [43, 234] on input "checkbox" at bounding box center [45, 231] width 27 height 27
checkbox input "true"
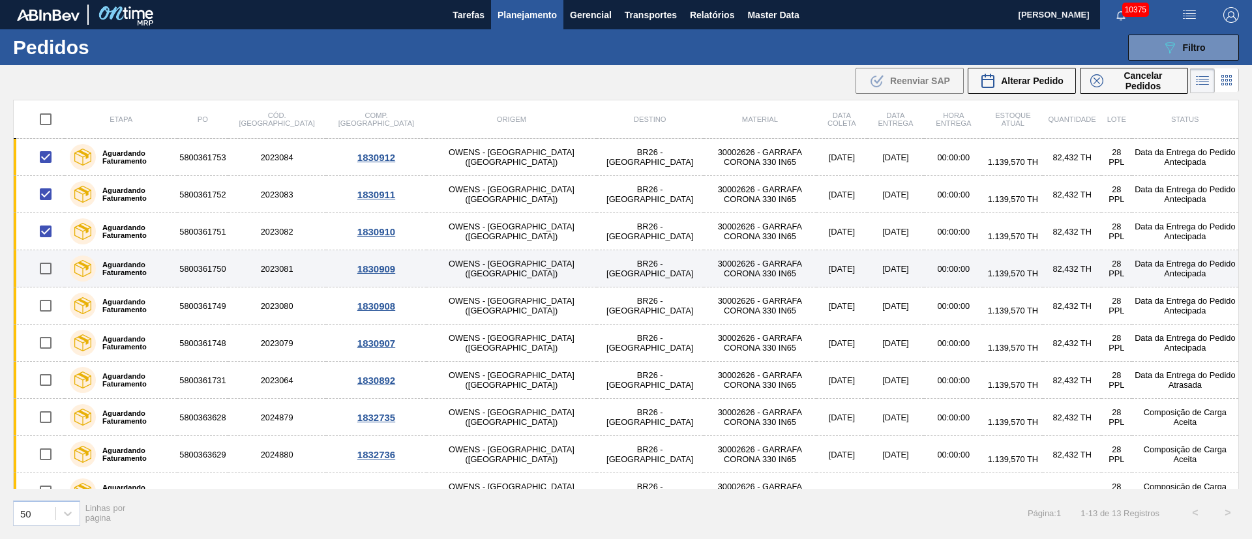
click at [42, 268] on input "checkbox" at bounding box center [45, 268] width 27 height 27
checkbox input "true"
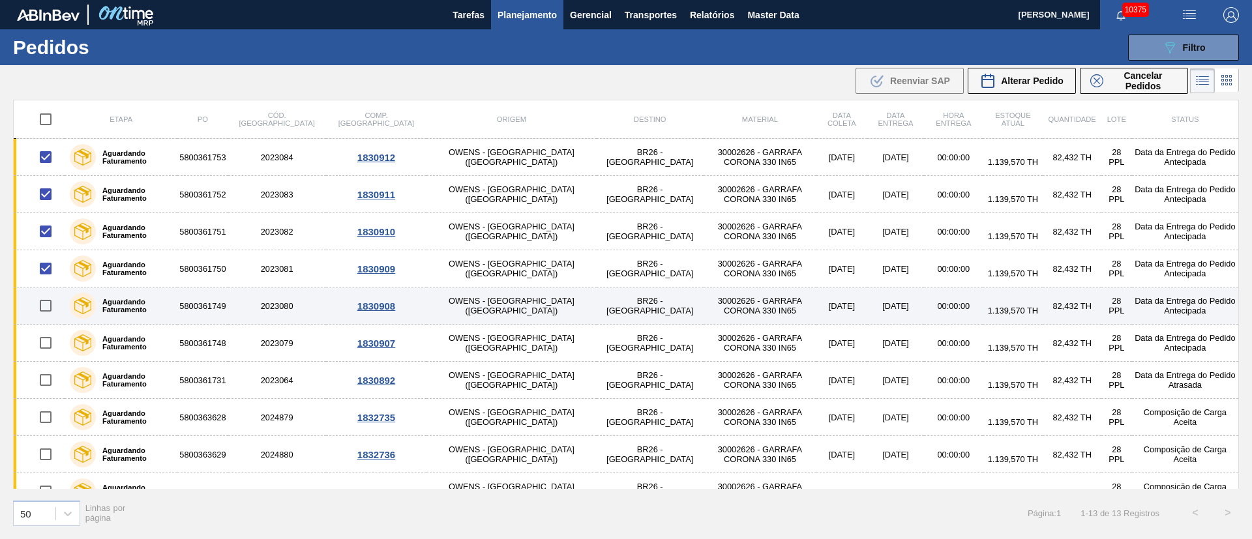
click at [45, 308] on input "checkbox" at bounding box center [45, 305] width 27 height 27
checkbox input "true"
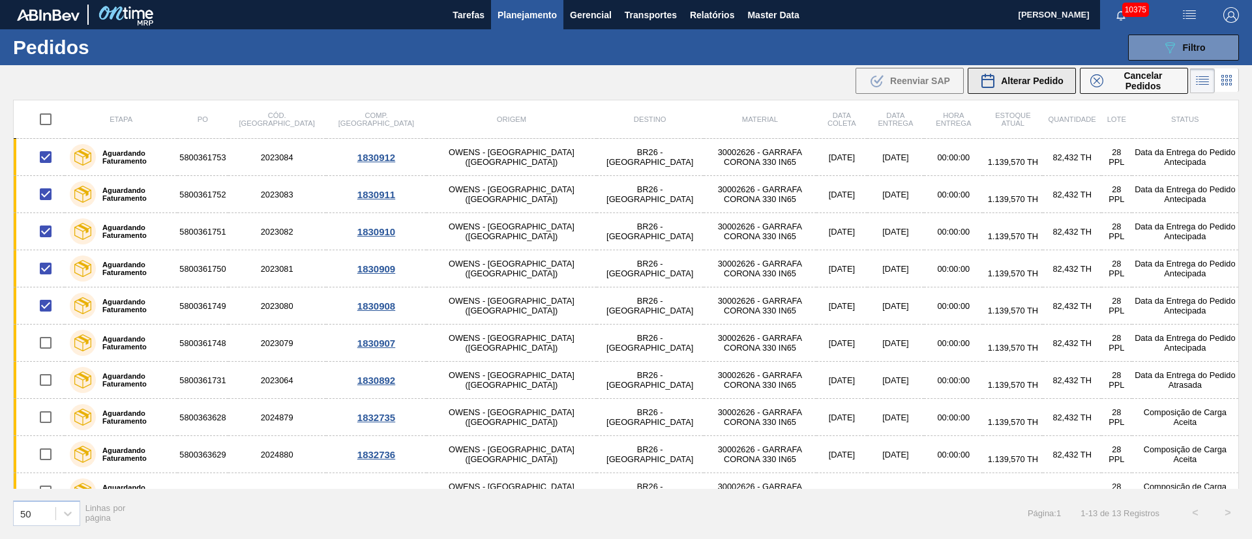
click at [1031, 88] on div "Alterar Pedido" at bounding box center [1021, 81] width 83 height 16
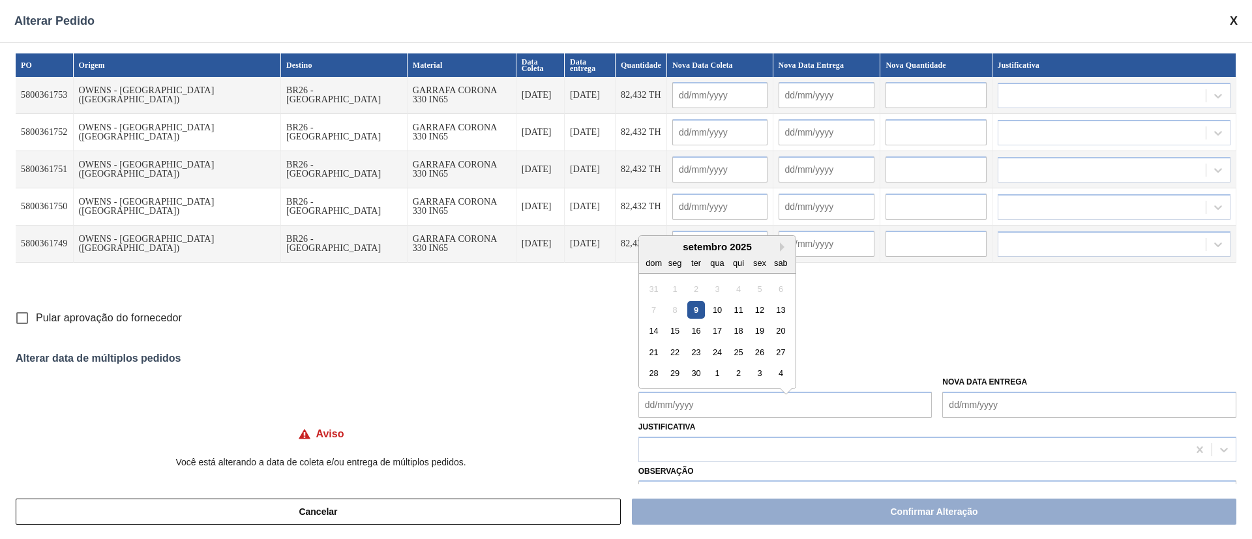
drag, startPoint x: 660, startPoint y: 404, endPoint x: 664, endPoint y: 392, distance: 12.6
click at [660, 404] on Coleta "Nova Data Coleta" at bounding box center [785, 405] width 294 height 26
drag, startPoint x: 698, startPoint y: 302, endPoint x: 665, endPoint y: 312, distance: 34.7
click at [698, 302] on div "9" at bounding box center [696, 304] width 18 height 18
type Coleta "[DATE]"
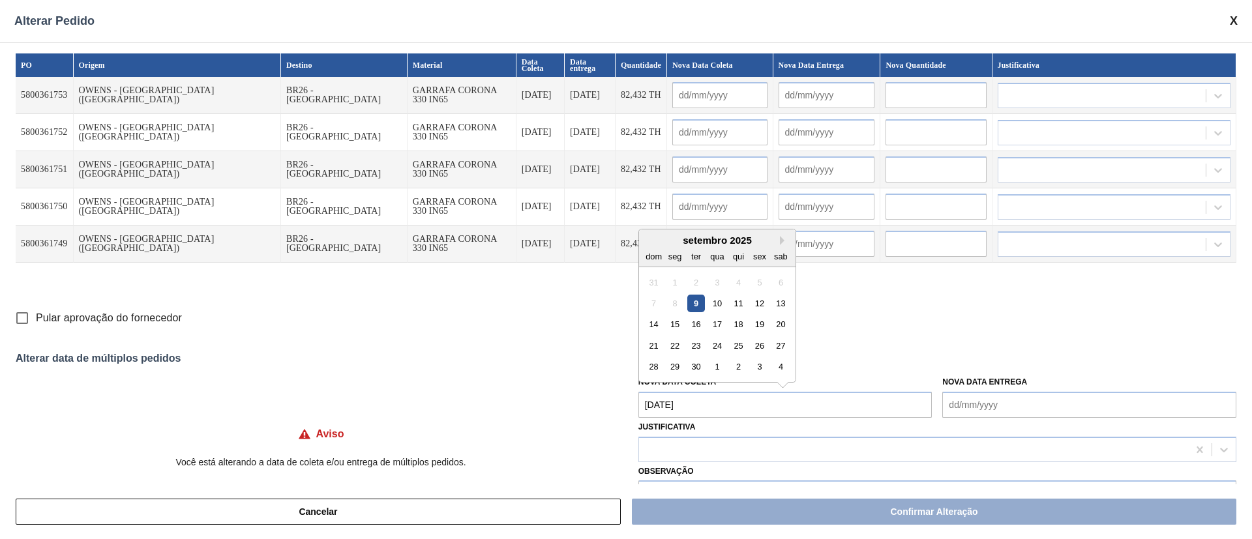
type input "[DATE]"
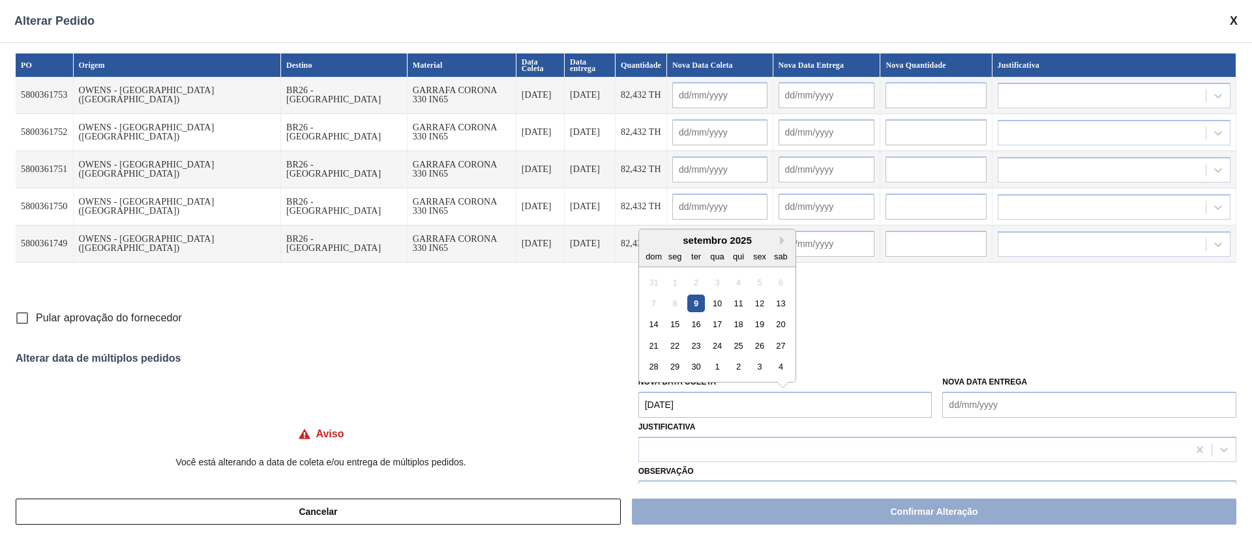
type input "[DATE]"
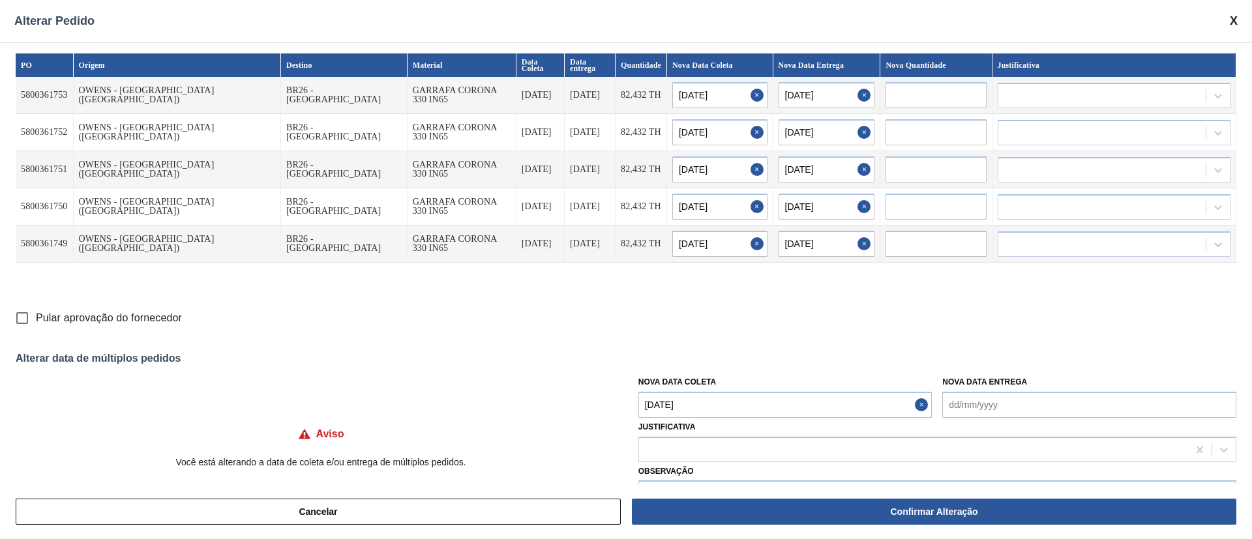
click at [25, 319] on input "Pular aprovação do fornecedor" at bounding box center [21, 317] width 27 height 27
checkbox input "true"
click at [699, 447] on div at bounding box center [913, 449] width 549 height 19
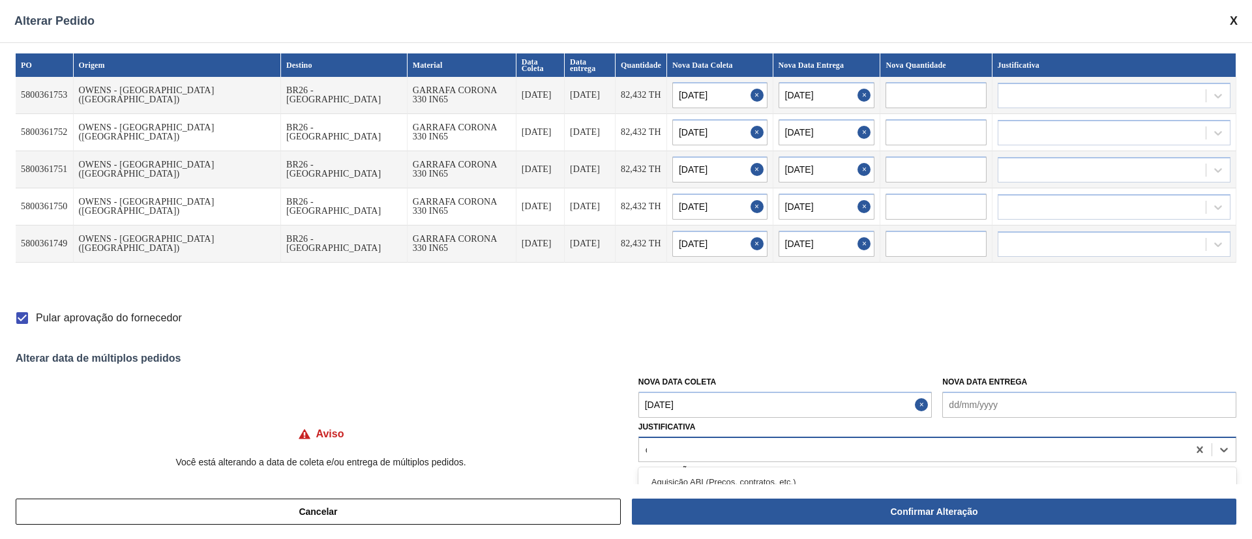
type input "ou"
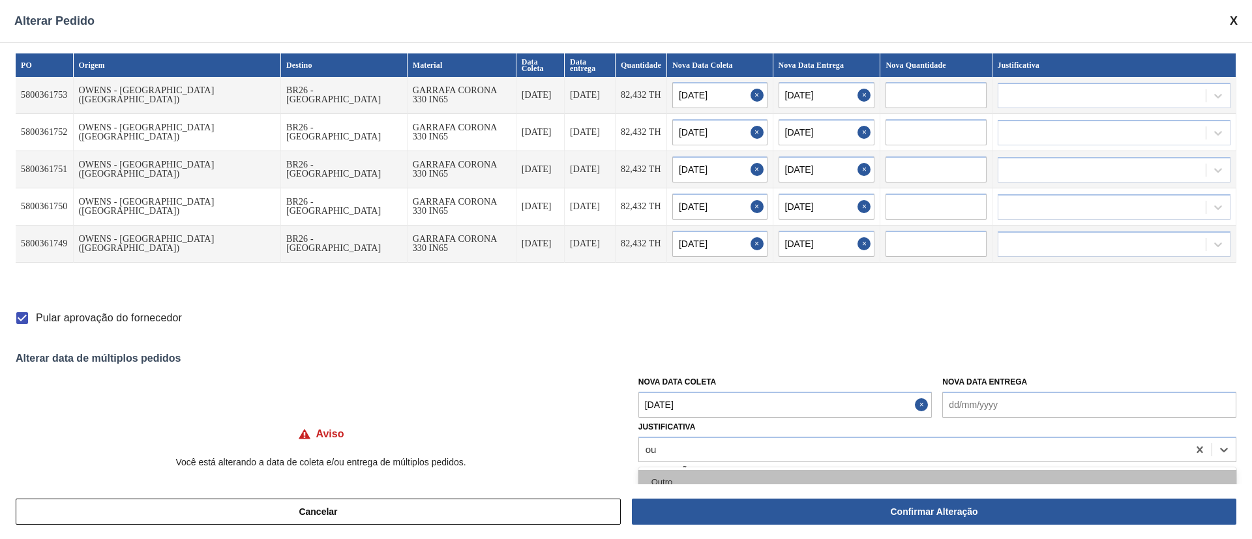
click at [677, 473] on div "Outro" at bounding box center [937, 482] width 598 height 24
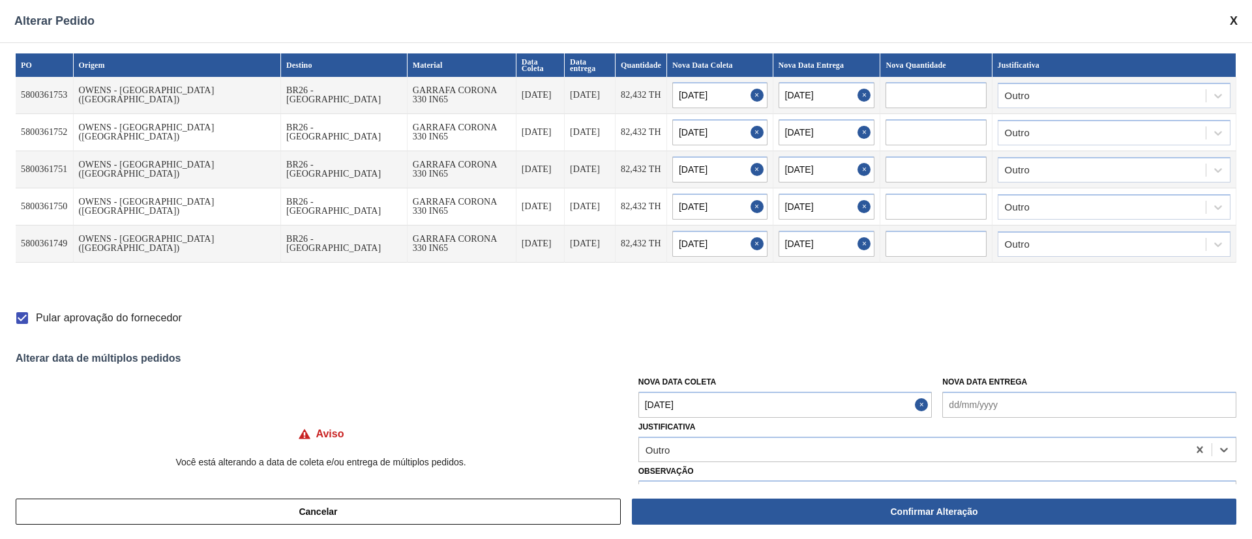
click at [885, 510] on button "Confirmar Alteração" at bounding box center [934, 512] width 604 height 26
checkbox input "false"
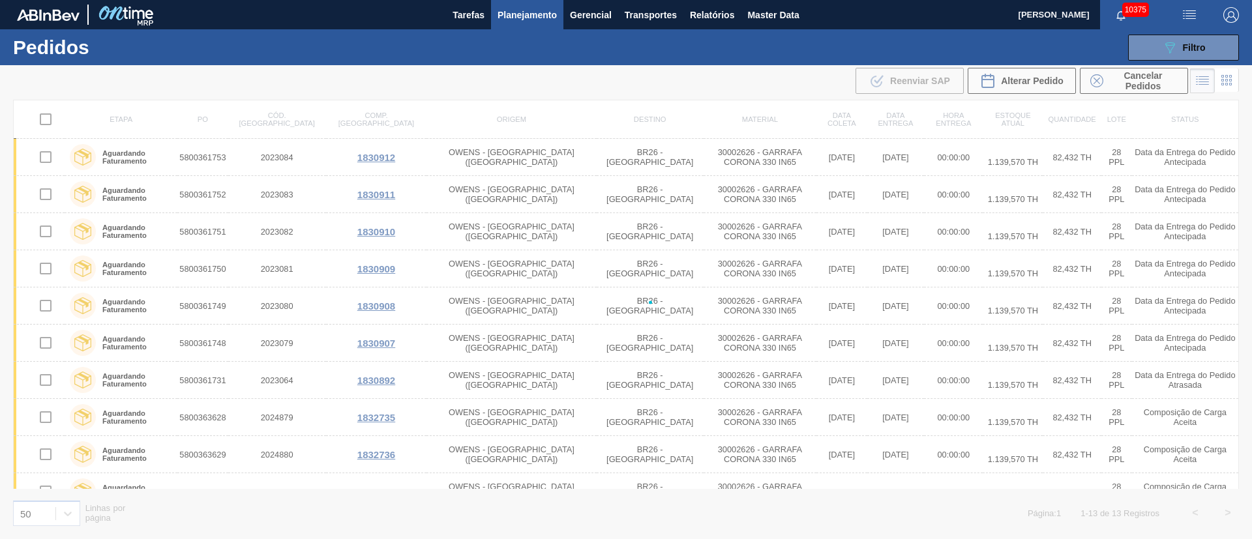
checkbox input "false"
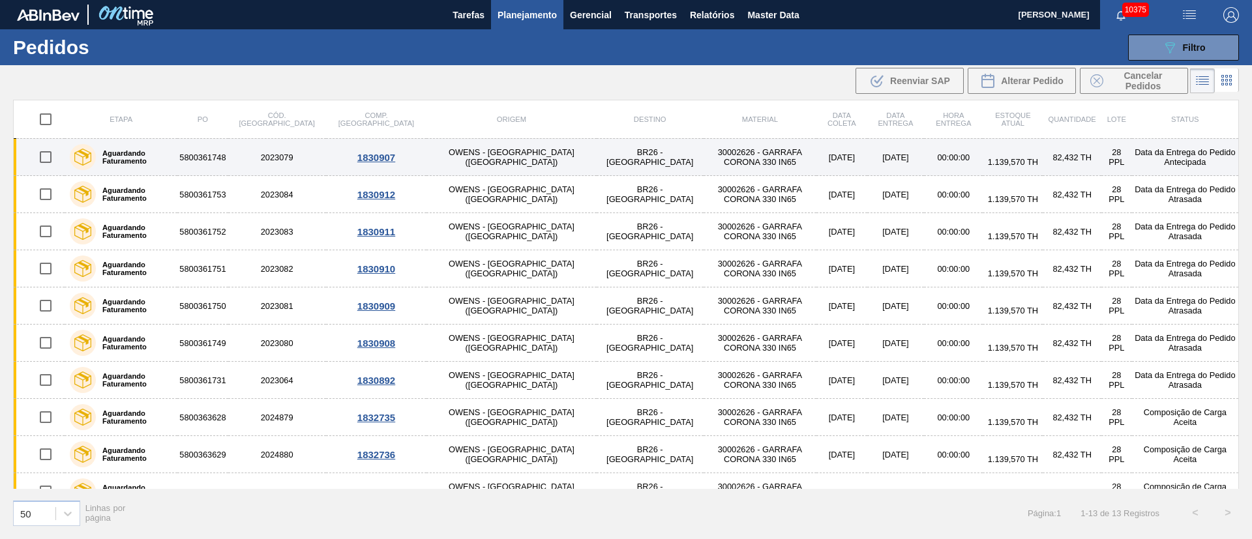
click at [47, 158] on input "checkbox" at bounding box center [45, 156] width 27 height 27
checkbox input "true"
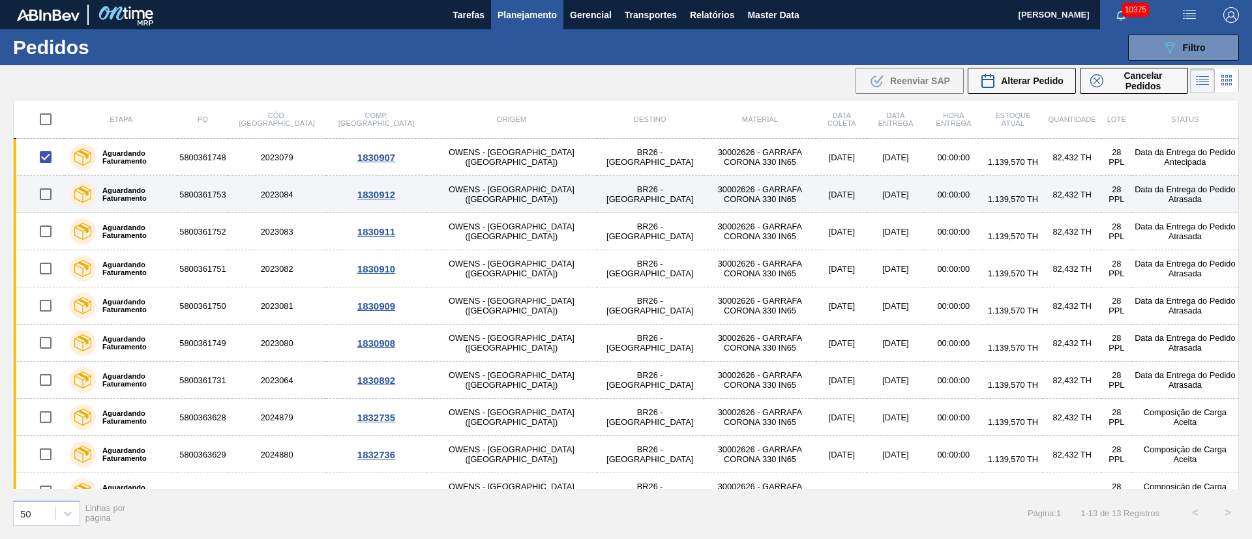
click at [45, 197] on input "checkbox" at bounding box center [45, 194] width 27 height 27
checkbox input "true"
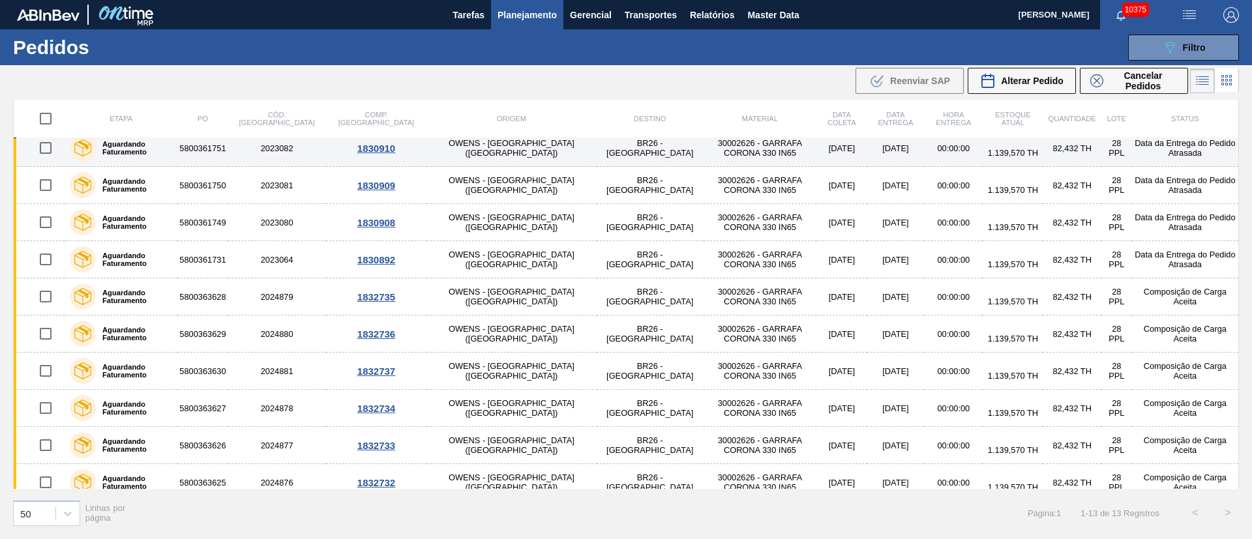
scroll to position [133, 0]
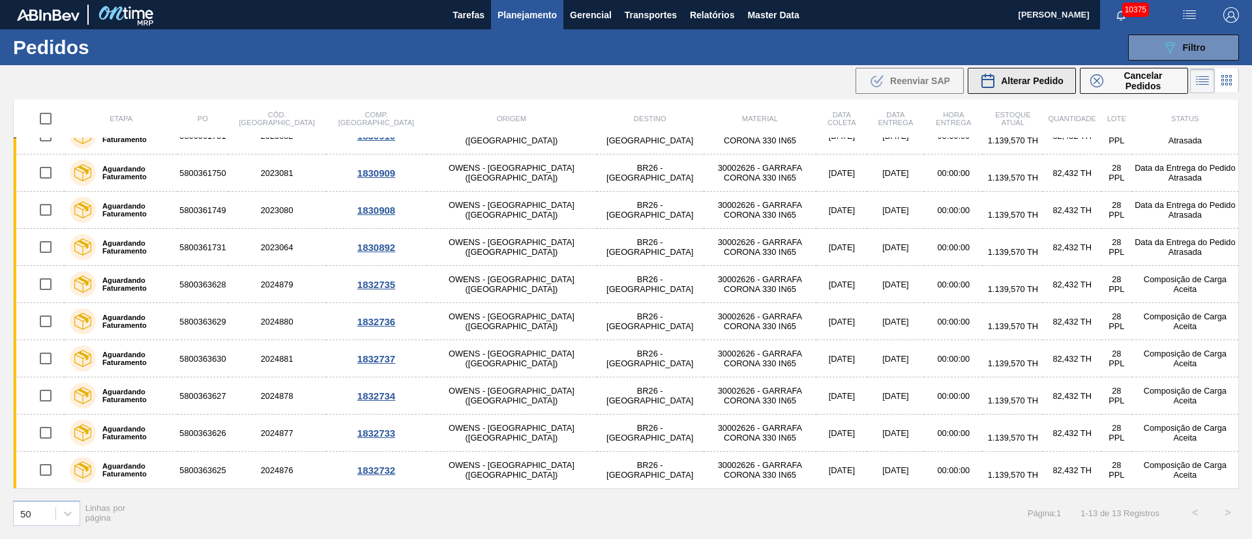
click at [1036, 88] on div "Alterar Pedido" at bounding box center [1021, 81] width 83 height 16
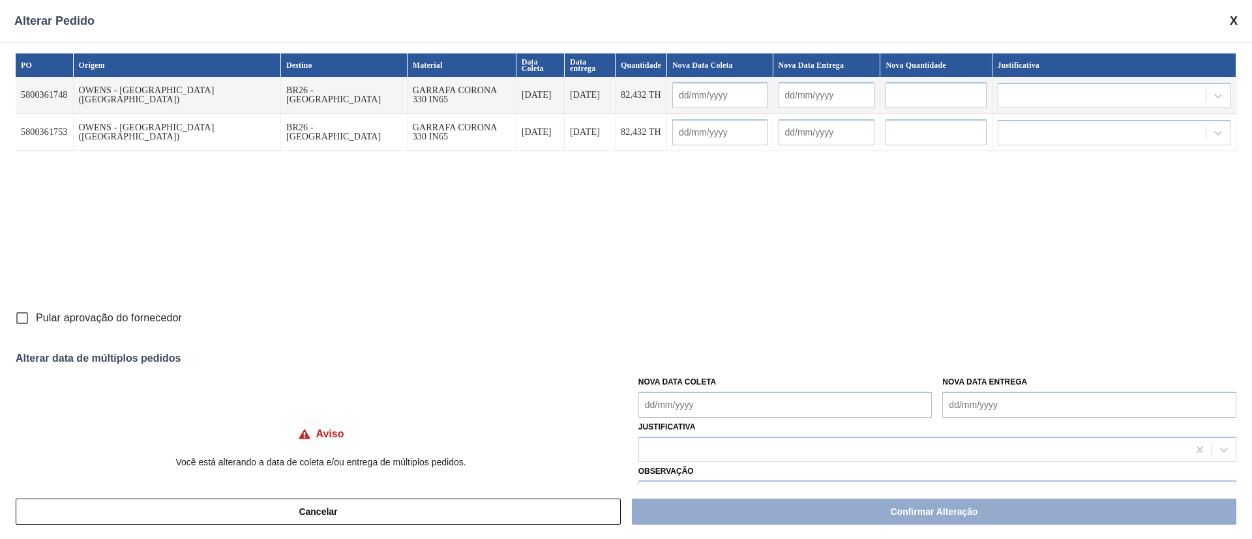
click at [658, 405] on Coleta "Nova Data Coleta" at bounding box center [785, 405] width 294 height 26
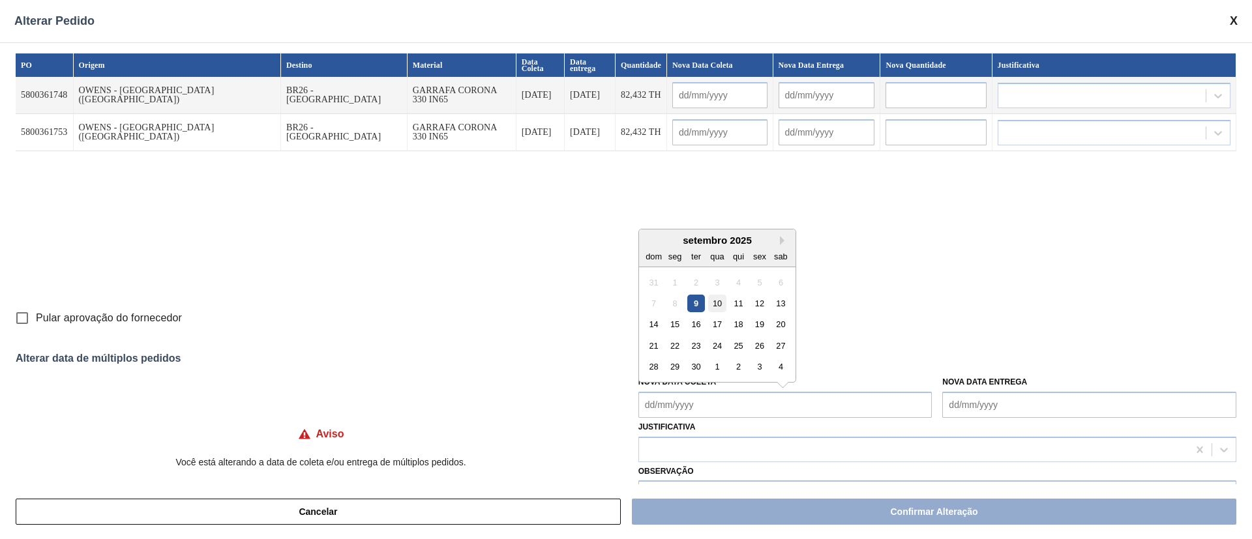
click at [712, 304] on div "10" at bounding box center [717, 304] width 18 height 18
type Coleta "[DATE]"
type input "[DATE]"
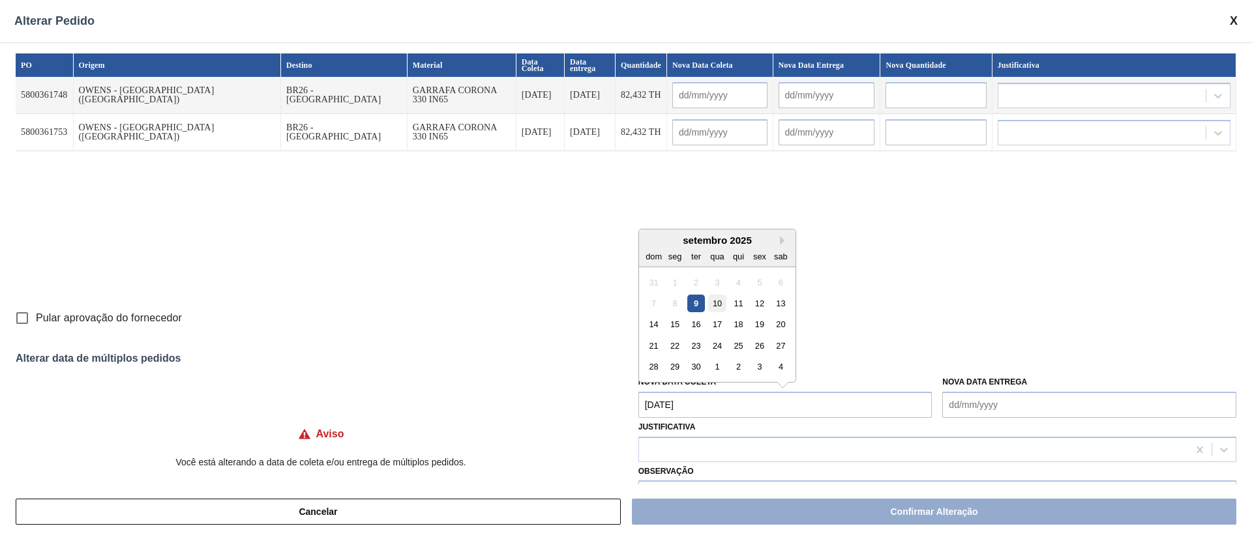
type input "[DATE]"
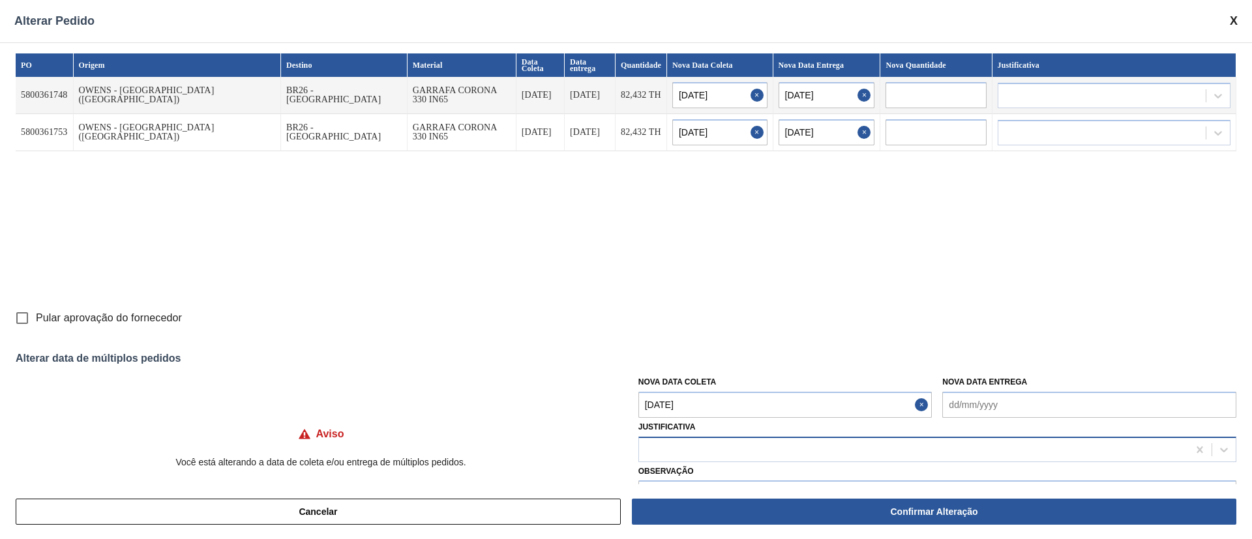
click at [662, 454] on div at bounding box center [913, 449] width 549 height 19
type input "ou"
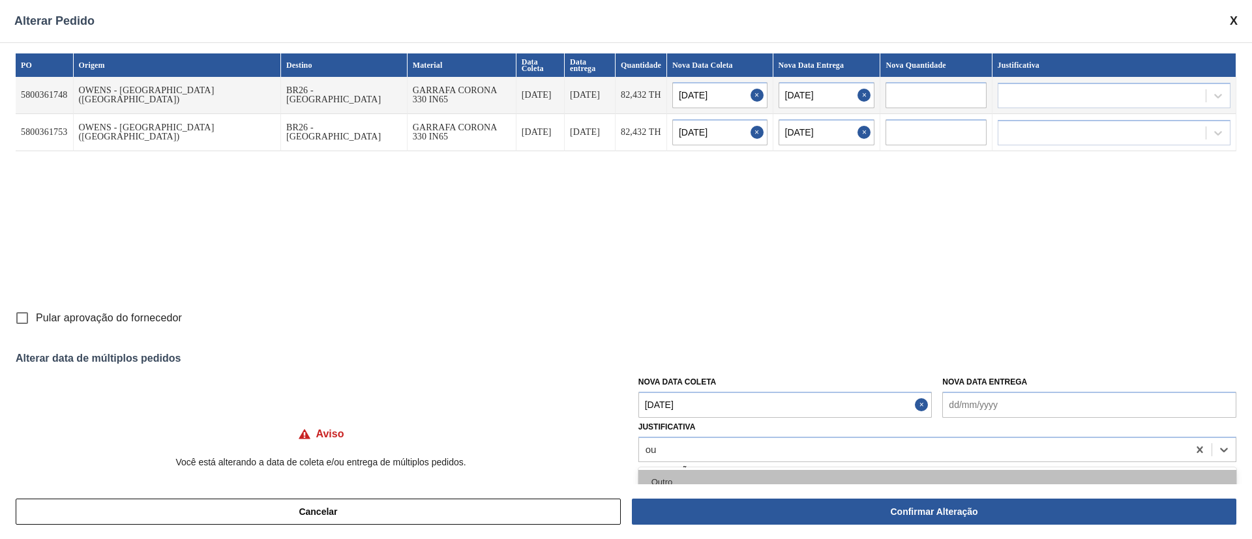
click at [662, 476] on div "Outro" at bounding box center [937, 482] width 598 height 24
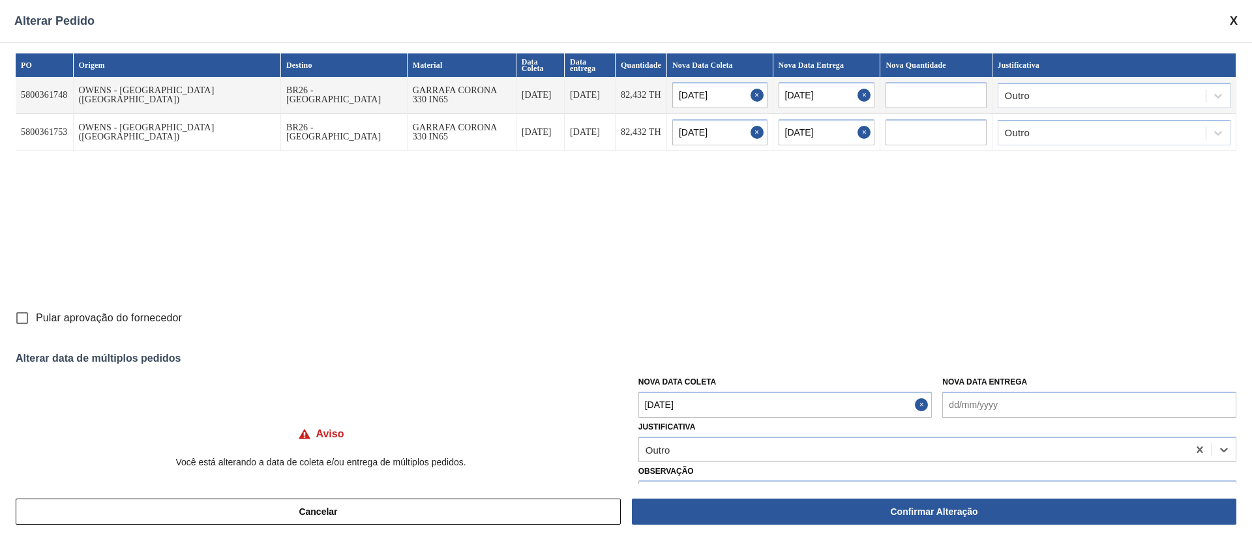
click at [25, 319] on input "Pular aprovação do fornecedor" at bounding box center [21, 317] width 27 height 27
checkbox input "true"
click at [843, 508] on button "Confirmar Alteração" at bounding box center [934, 512] width 604 height 26
checkbox input "false"
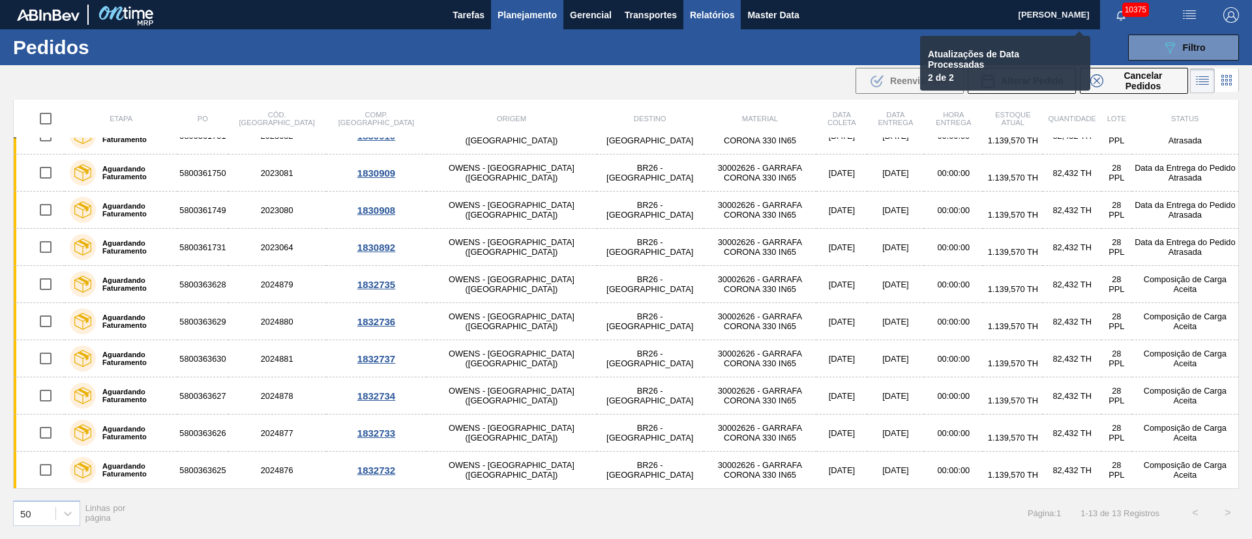
checkbox input "false"
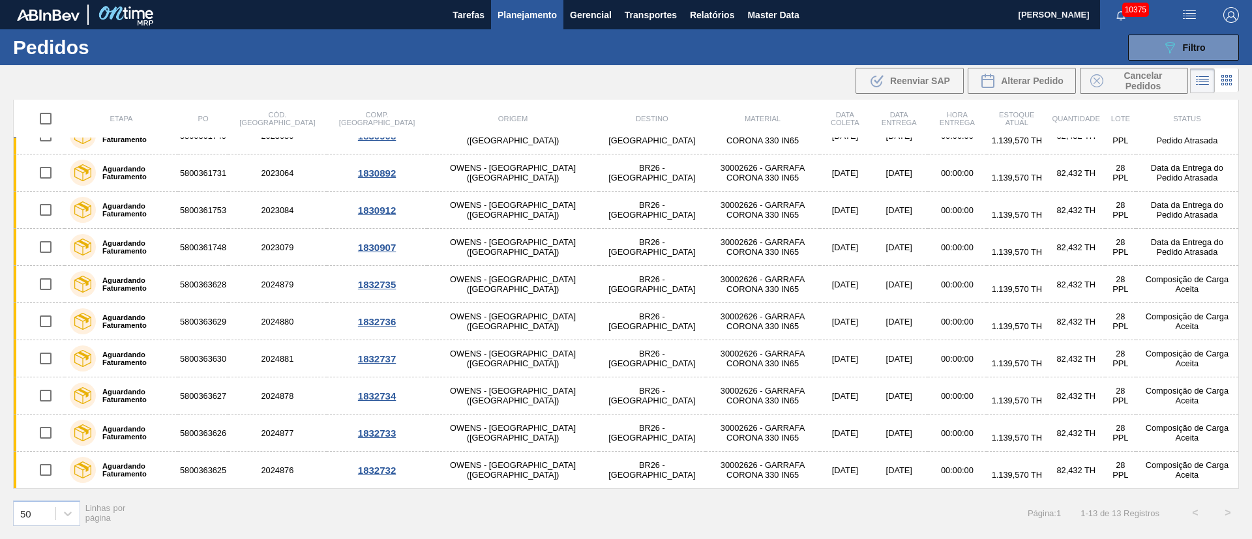
scroll to position [59, 0]
click at [1194, 9] on img "button" at bounding box center [1189, 15] width 16 height 16
click at [1191, 45] on li "Upload de Volumes" at bounding box center [1184, 46] width 113 height 23
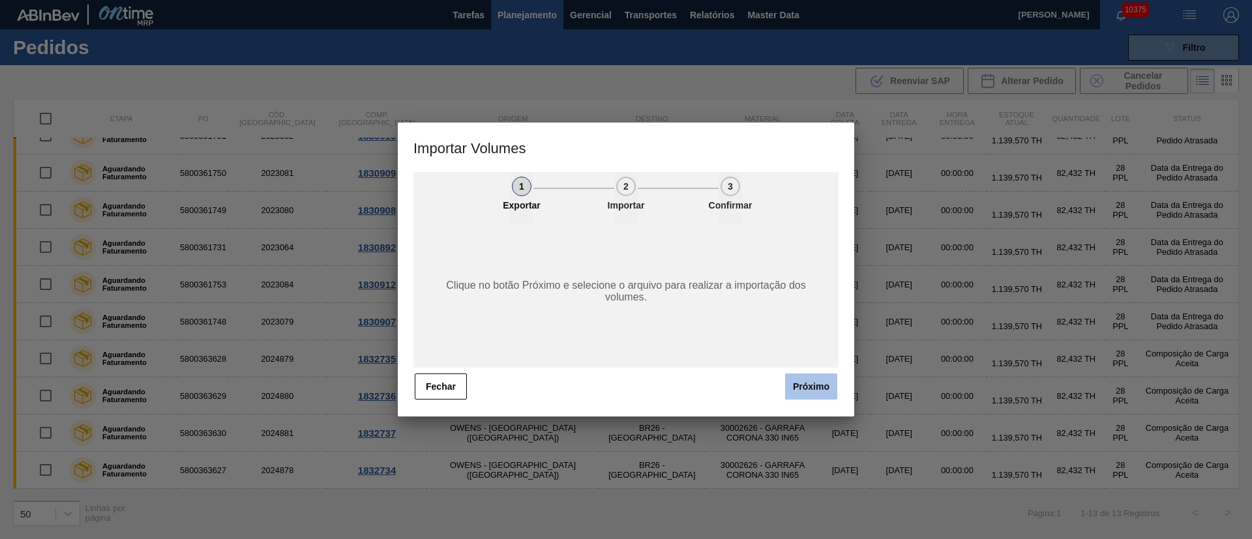
click at [813, 390] on button "Próximo" at bounding box center [811, 387] width 52 height 26
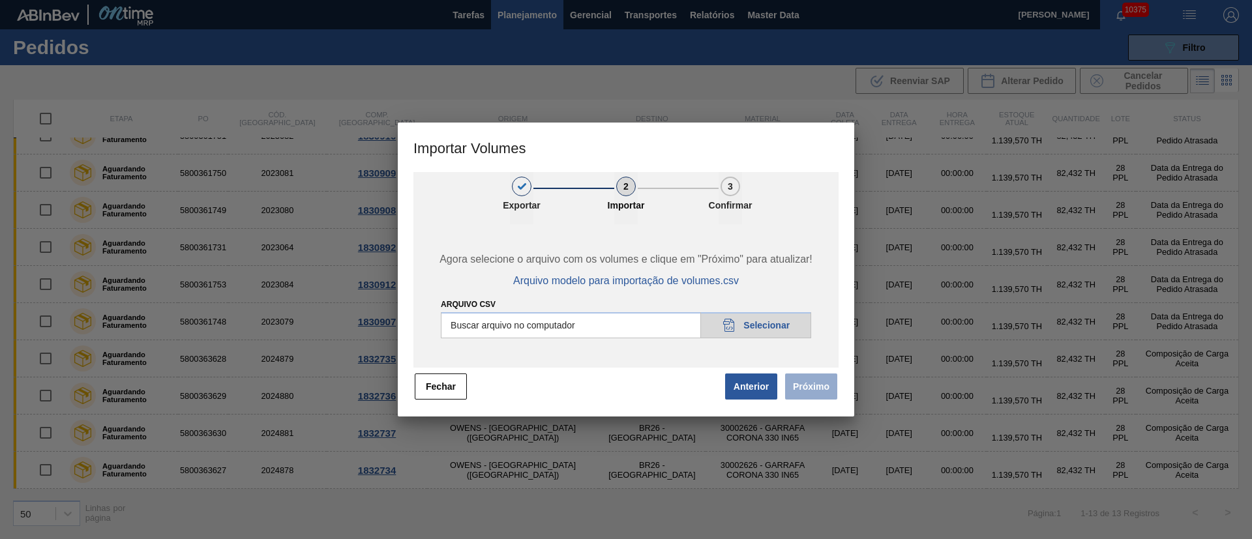
click at [759, 325] on input "Arquivo csv" at bounding box center [626, 325] width 370 height 26
type input "C:\fakepath\PedidoVolumeModeloImportacao (81).csv"
click at [825, 383] on button "Próximo" at bounding box center [811, 387] width 52 height 26
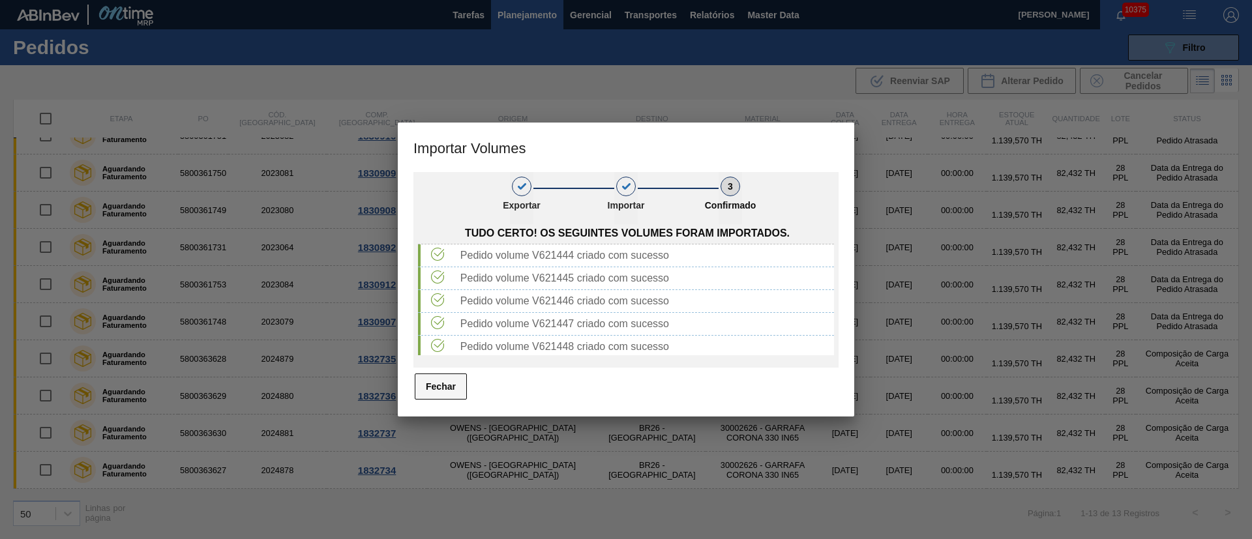
click at [439, 384] on button "Fechar" at bounding box center [441, 387] width 52 height 26
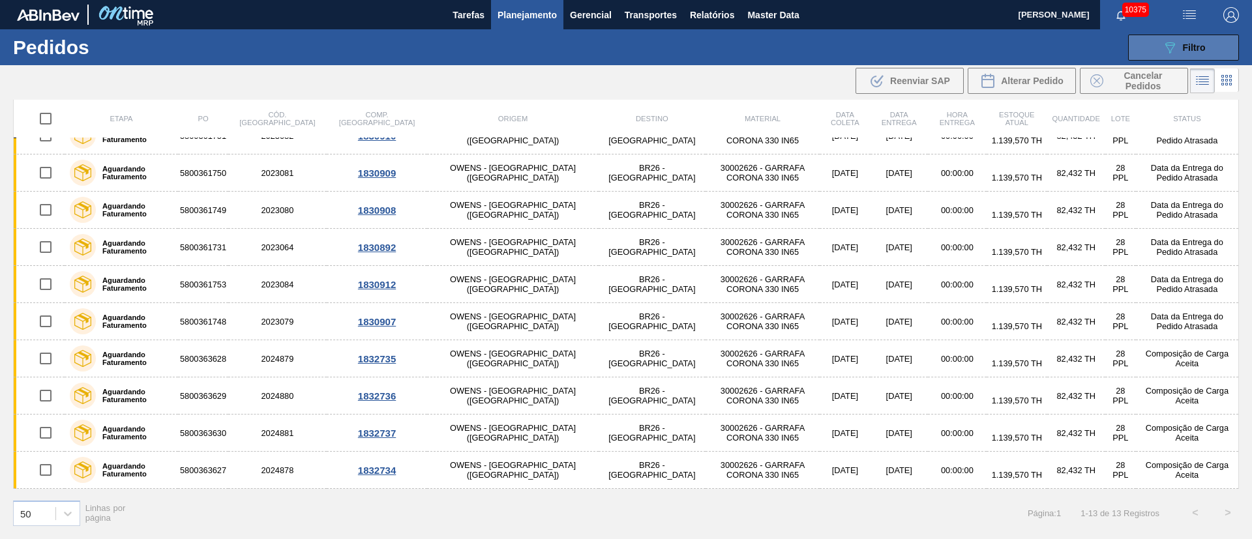
click at [1195, 49] on span "Filtro" at bounding box center [1194, 47] width 23 height 10
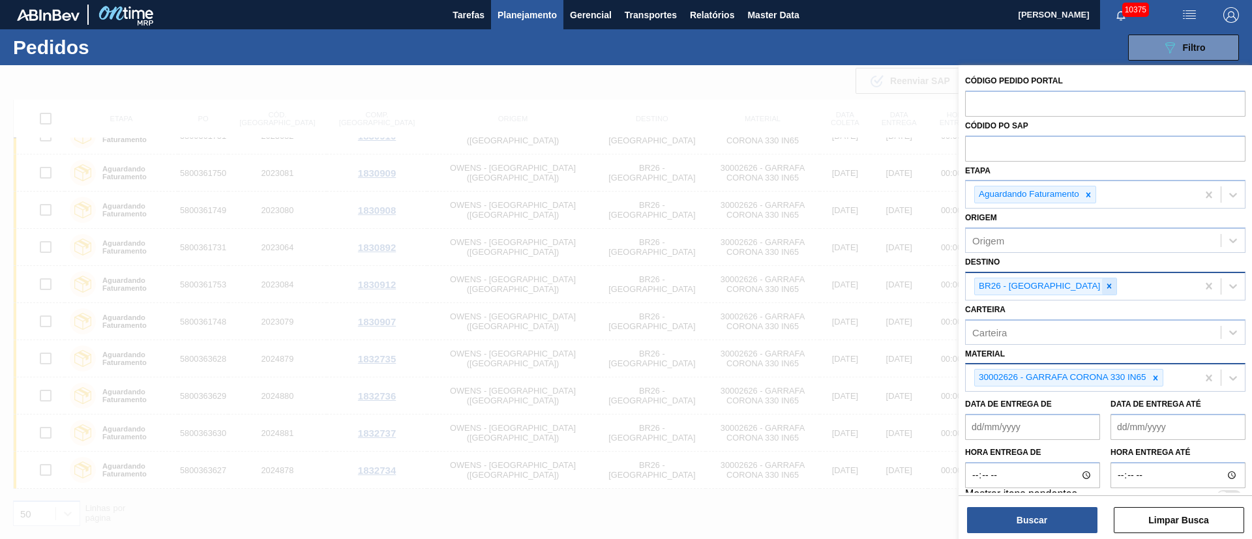
click at [1104, 282] on icon at bounding box center [1108, 286] width 9 height 9
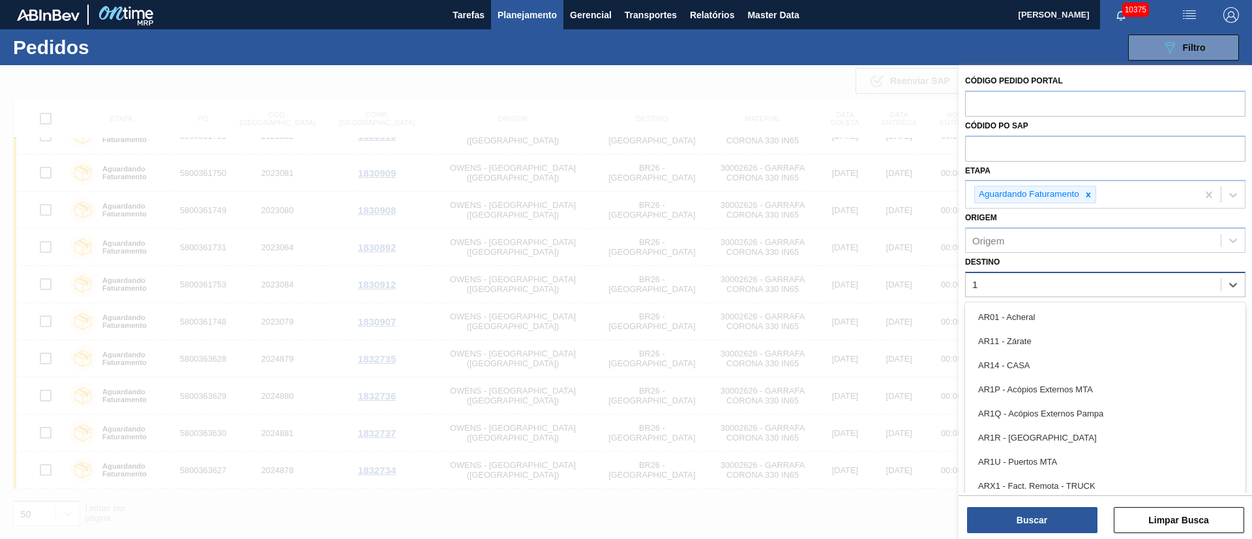
type input "18"
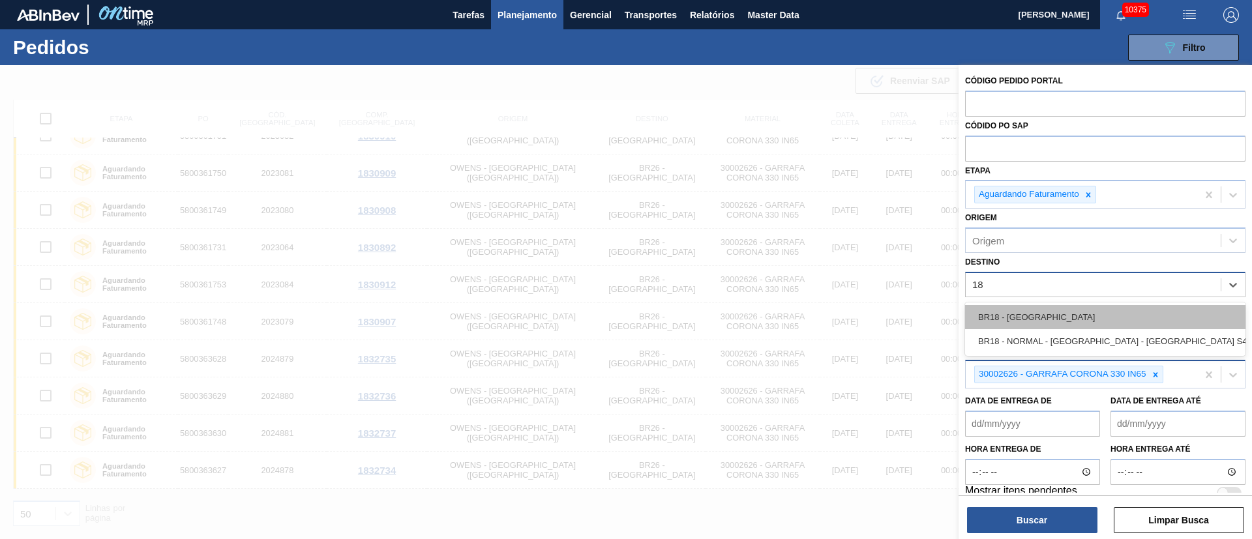
click at [1036, 321] on div "BR18 - [GEOGRAPHIC_DATA]" at bounding box center [1105, 317] width 280 height 24
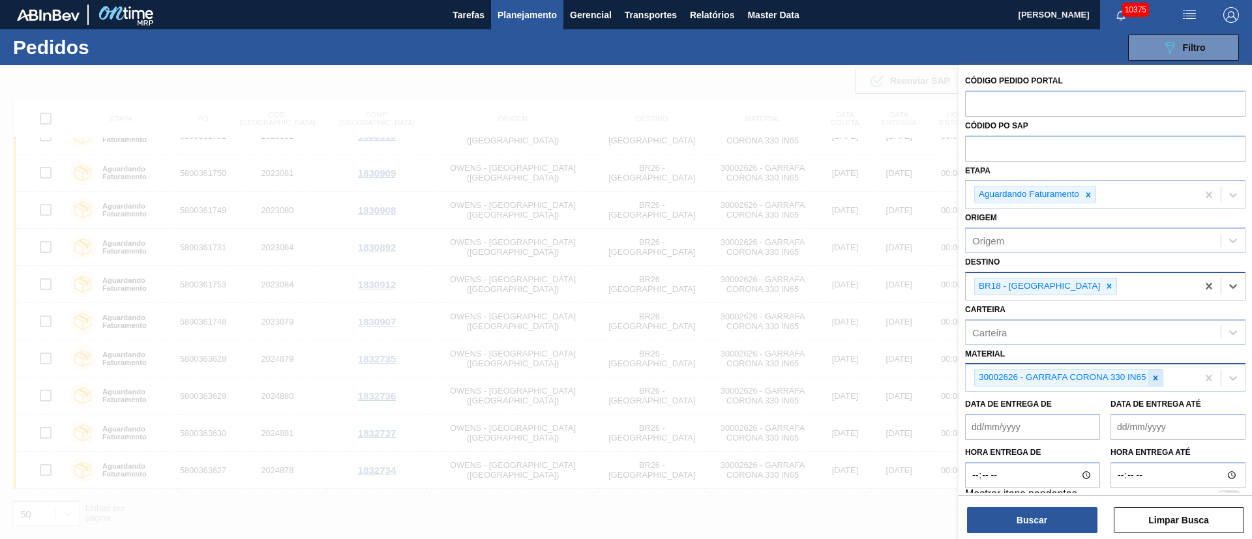
click at [1151, 380] on icon at bounding box center [1155, 378] width 9 height 9
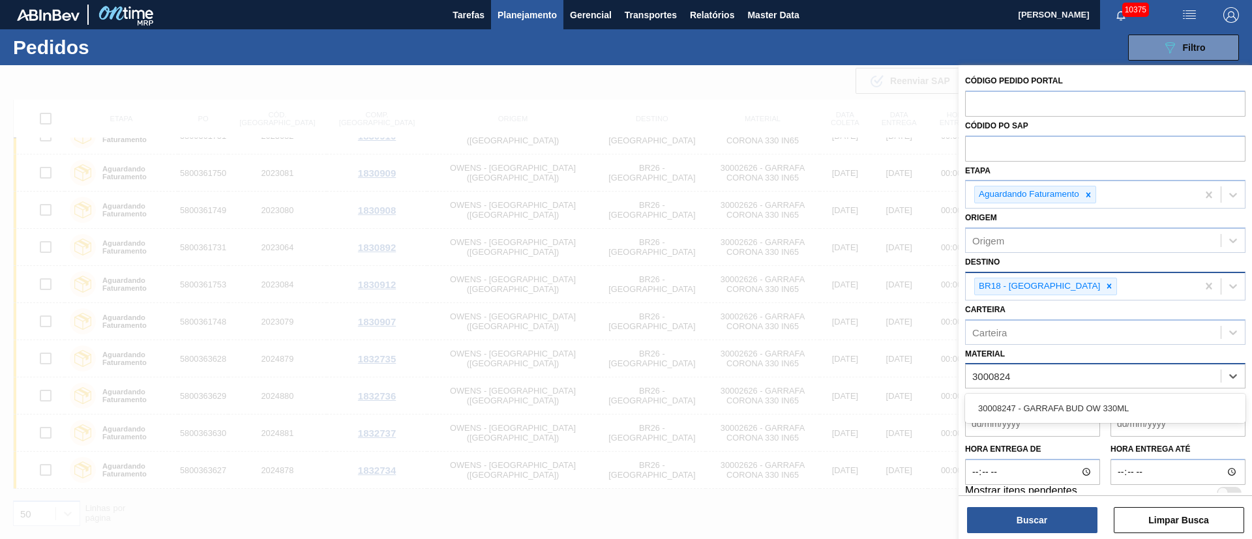
type input "30008247"
click at [1078, 404] on div "30008247 - GARRAFA BUD OW 330ML" at bounding box center [1105, 408] width 280 height 24
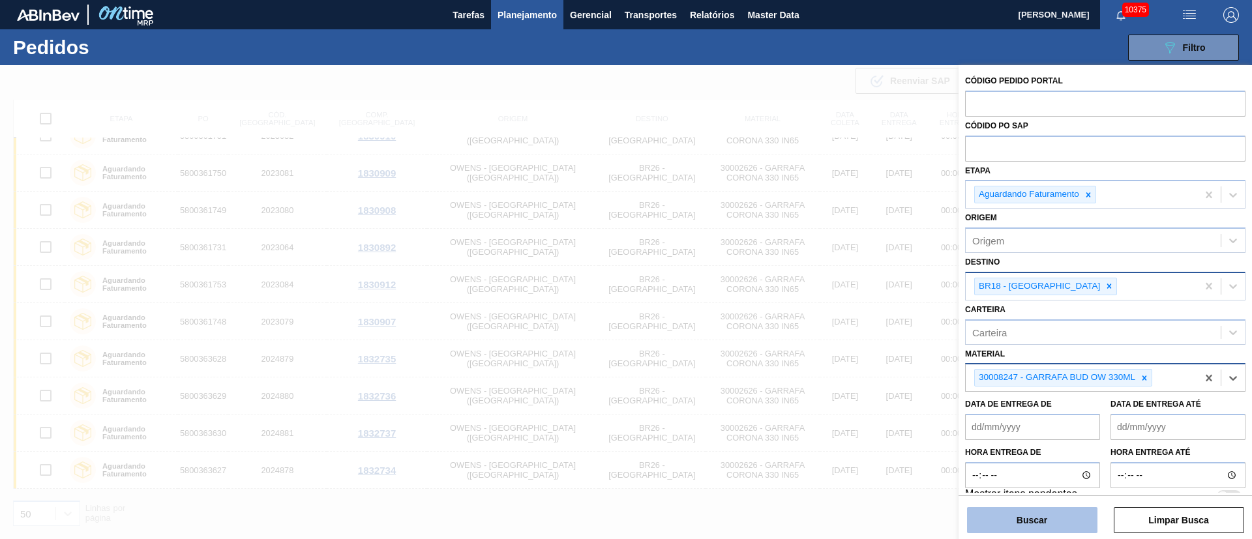
click at [1023, 520] on button "Buscar" at bounding box center [1032, 520] width 130 height 26
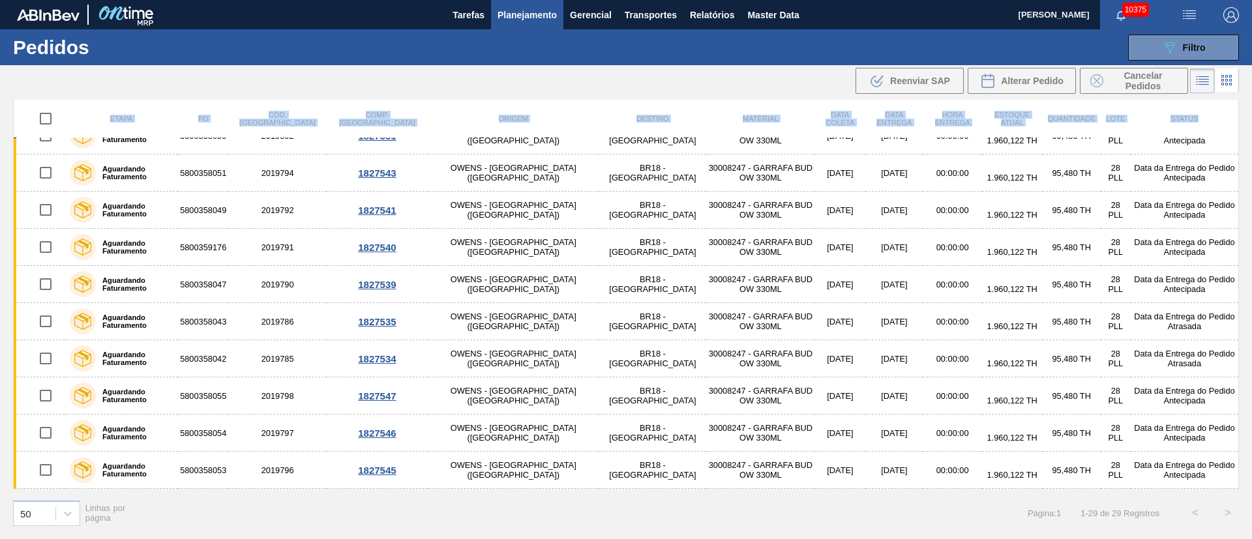
drag, startPoint x: 1239, startPoint y: 141, endPoint x: 1236, endPoint y: 119, distance: 22.4
click at [1236, 119] on div "Etapa PO Cód. Pedido Comp. Carga Origem Destino Material Data coleta Data entre…" at bounding box center [626, 318] width 1252 height 437
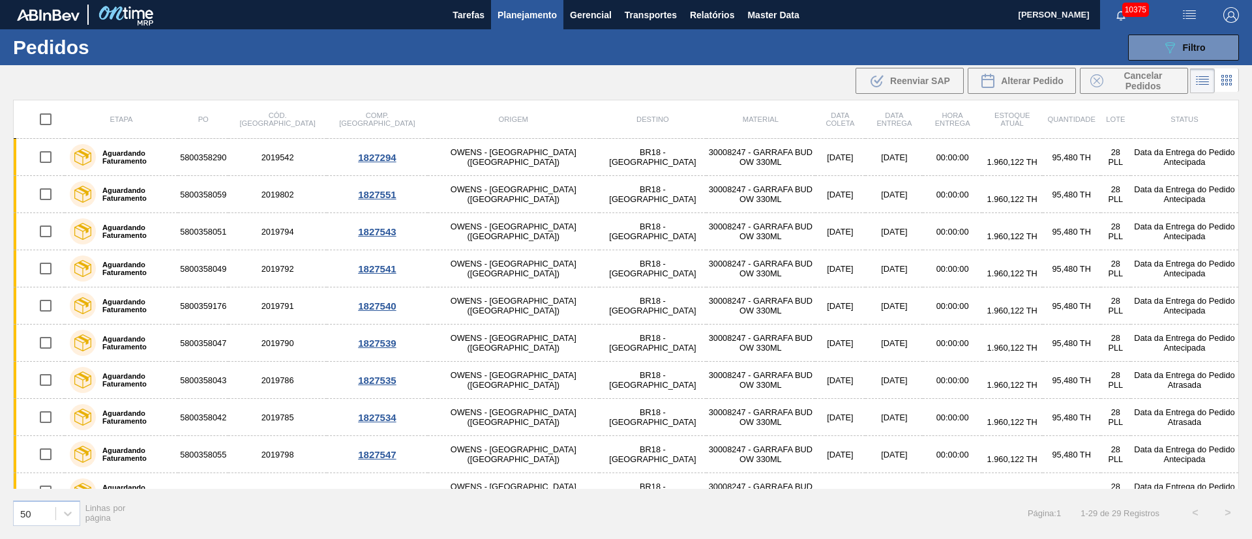
click at [675, 50] on div "089F7B8B-B2A5-4AFE-B5C0-19BA573D28AC Filtro Código Pedido Portal Códido PO SAP …" at bounding box center [726, 47] width 1037 height 39
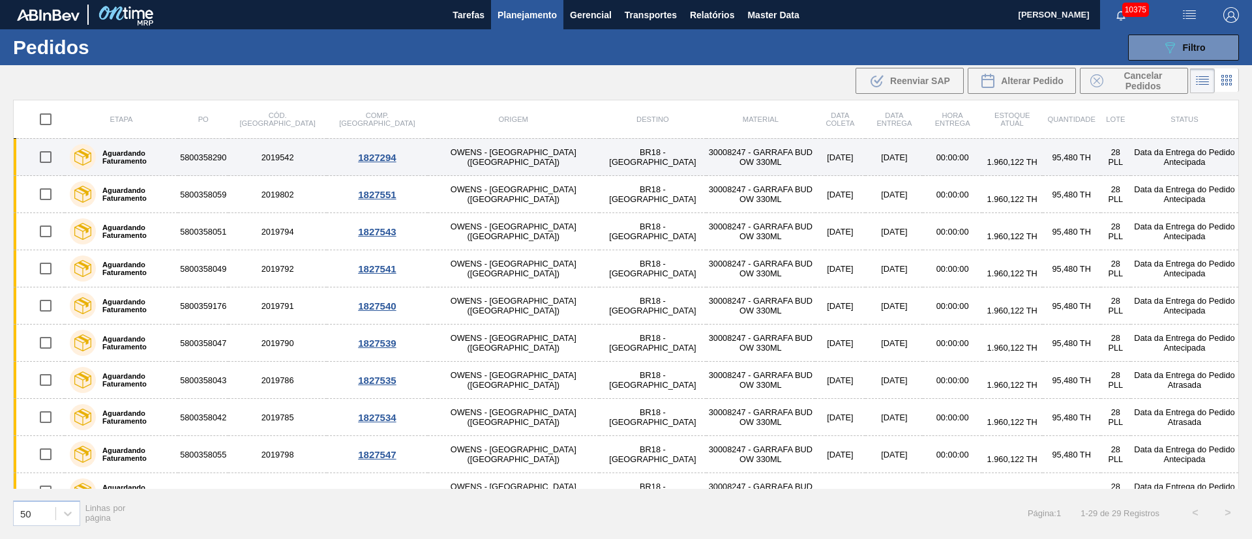
click at [46, 160] on input "checkbox" at bounding box center [45, 156] width 27 height 27
checkbox input "true"
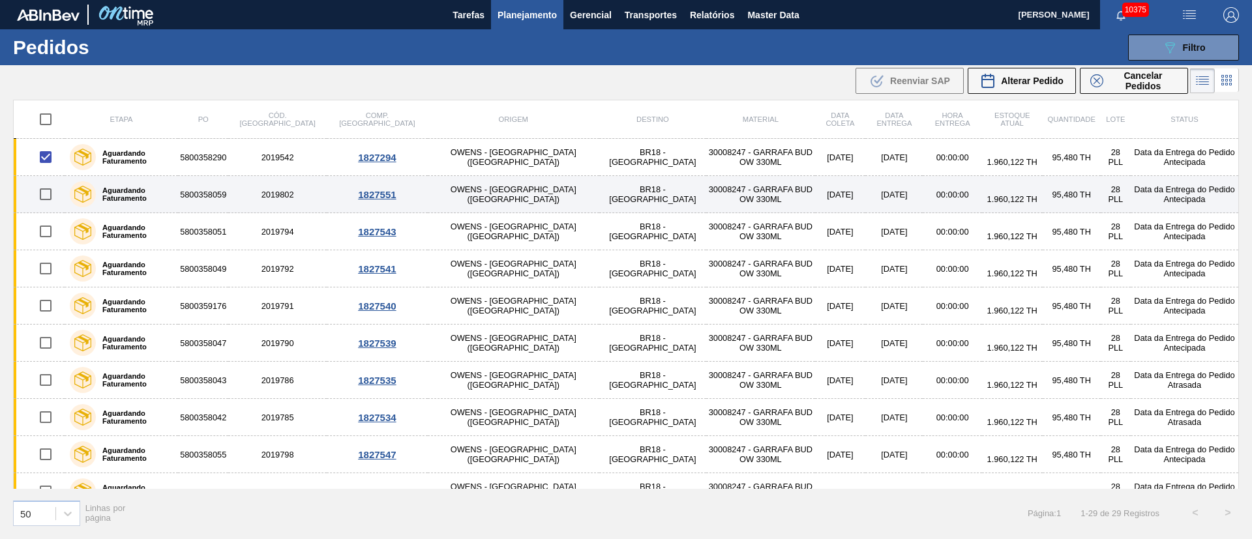
click at [53, 197] on input "checkbox" at bounding box center [45, 194] width 27 height 27
checkbox input "true"
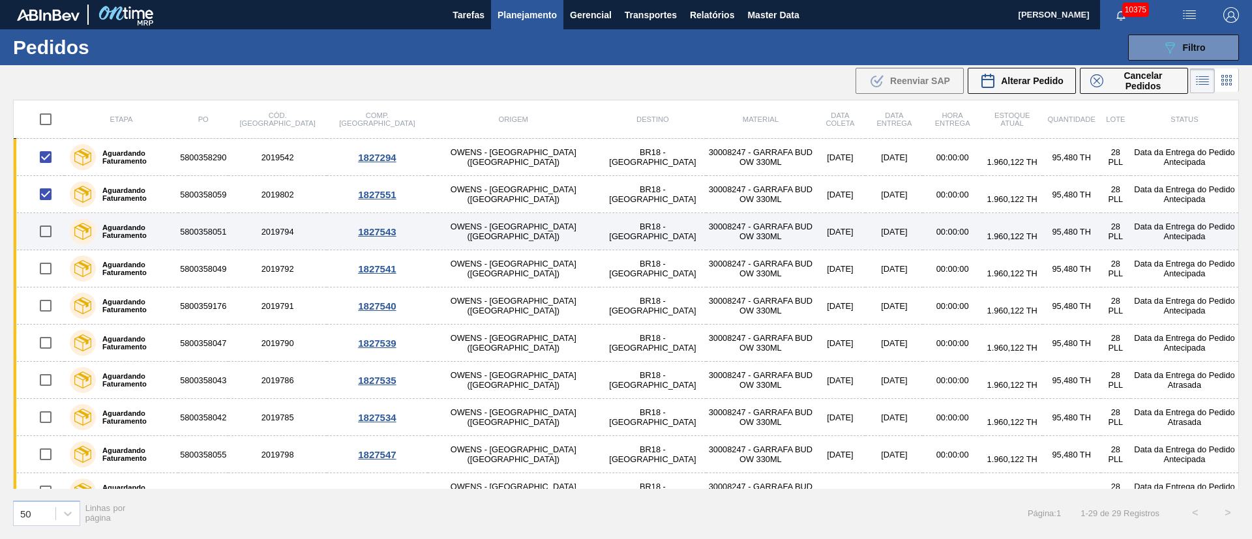
click at [47, 233] on input "checkbox" at bounding box center [45, 231] width 27 height 27
checkbox input "true"
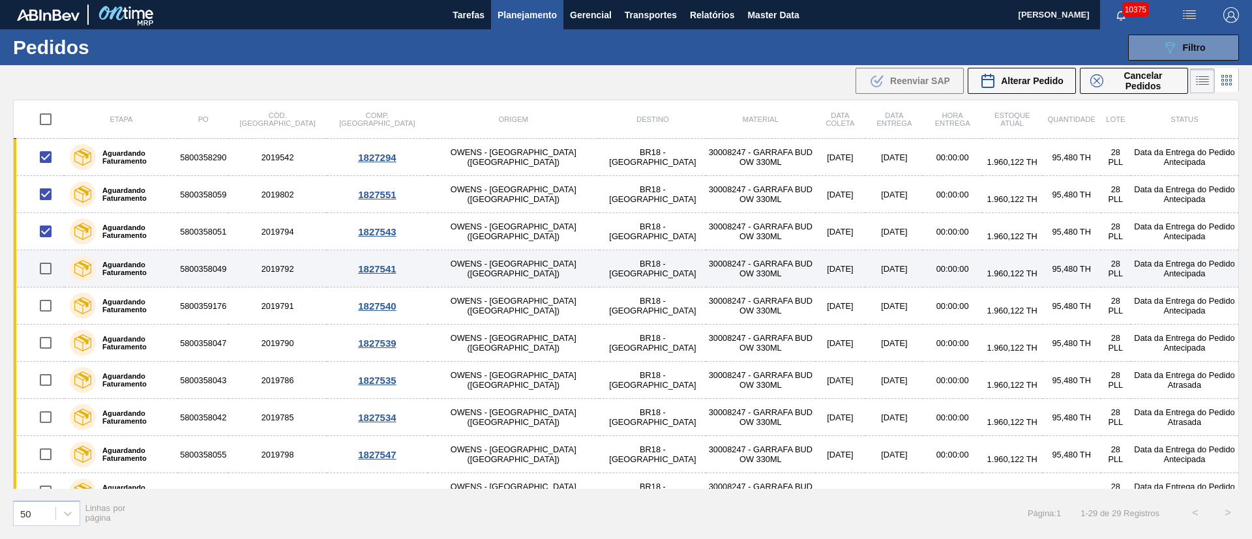
click at [50, 269] on input "checkbox" at bounding box center [45, 268] width 27 height 27
checkbox input "true"
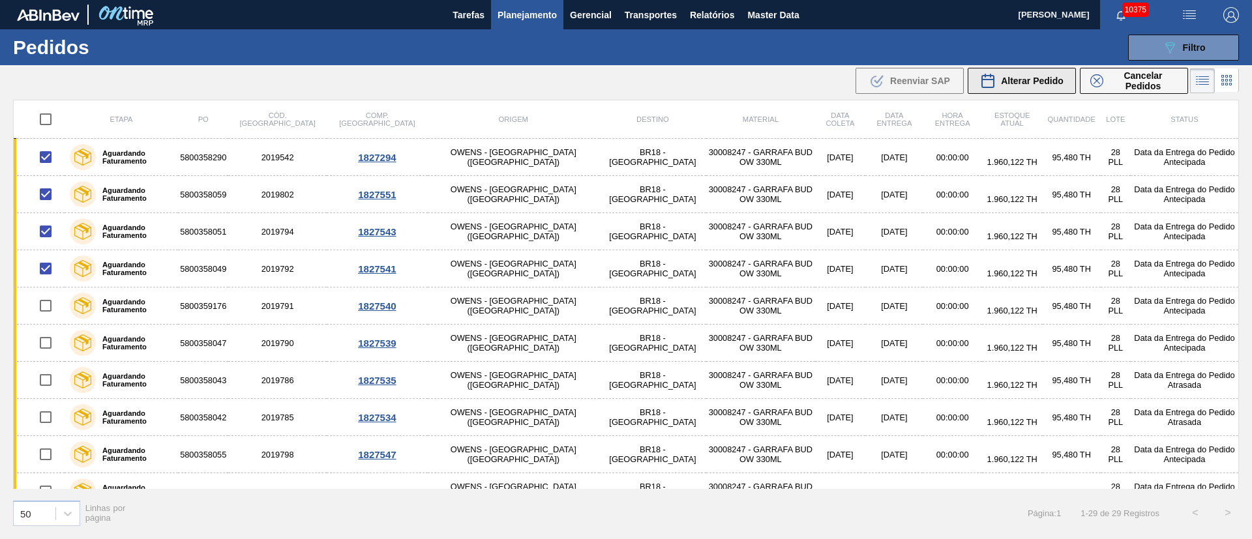
click at [1038, 80] on span "Alterar Pedido" at bounding box center [1032, 81] width 63 height 10
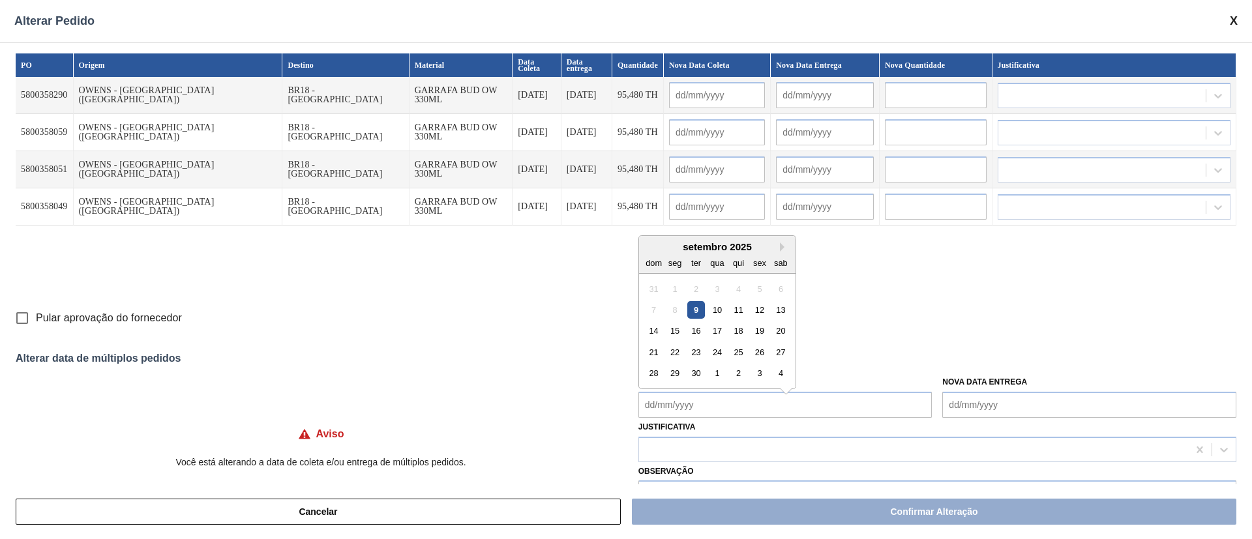
click at [664, 400] on Coleta "Nova Data Coleta" at bounding box center [785, 405] width 294 height 26
click at [713, 306] on div "10" at bounding box center [717, 304] width 18 height 18
type Coleta "[DATE]"
type input "[DATE]"
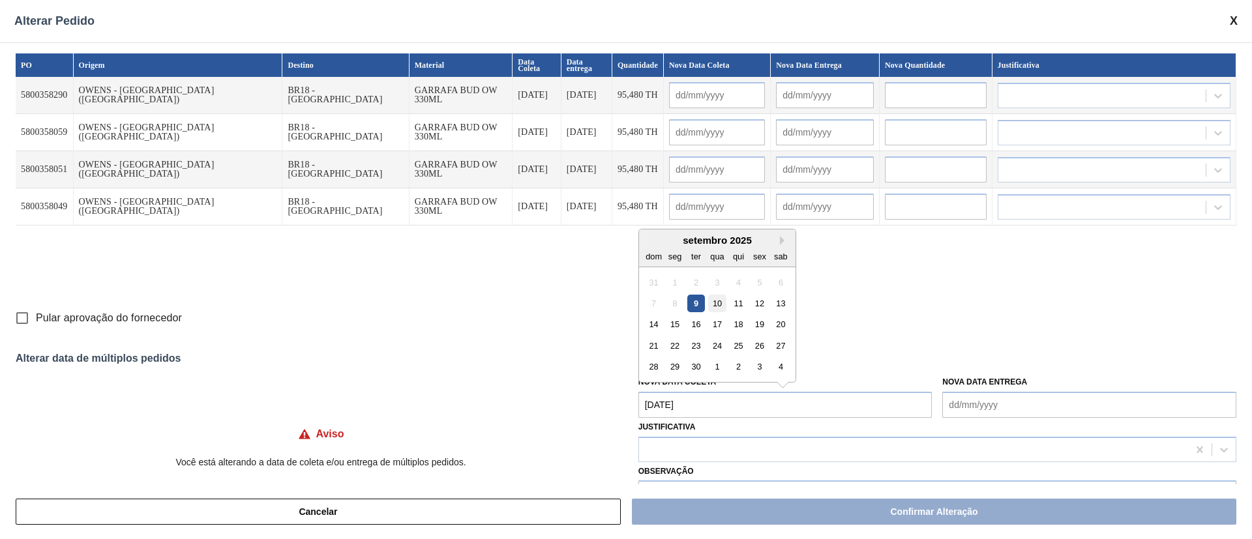
type input "[DATE]"
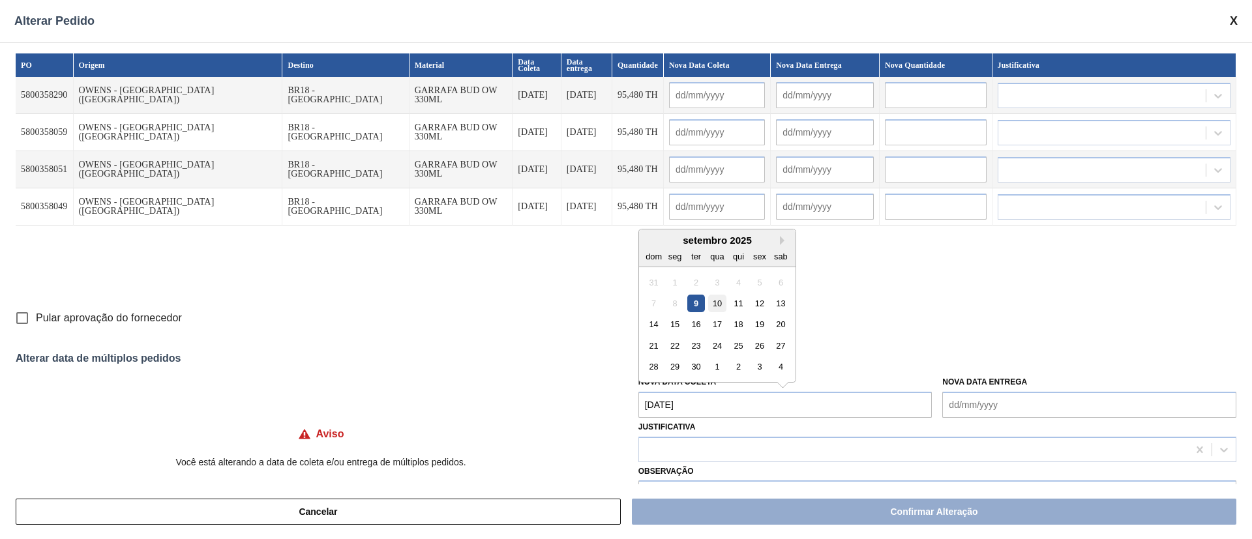
type input "[DATE]"
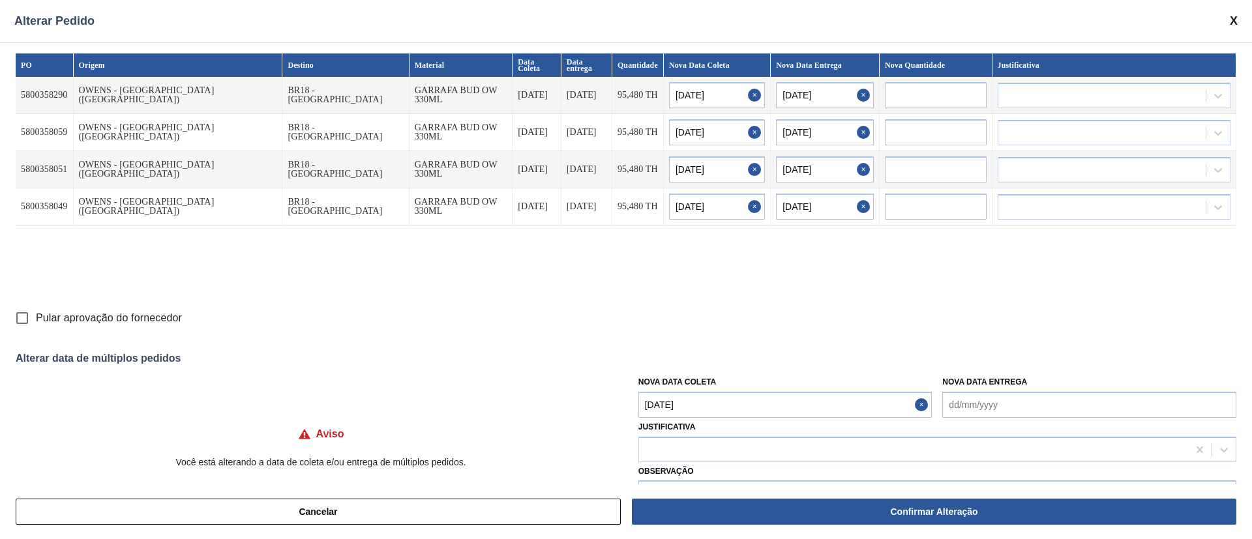
click at [696, 400] on Coleta "[DATE]" at bounding box center [785, 405] width 294 height 26
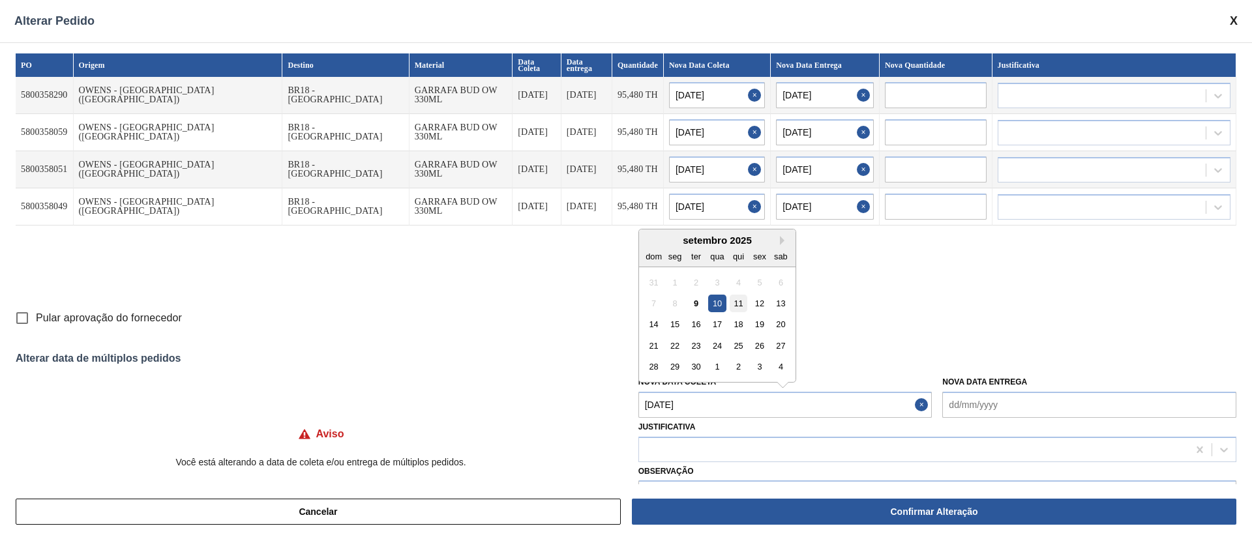
click at [744, 301] on div "11" at bounding box center [738, 304] width 18 height 18
type Coleta "[DATE]"
type input "[DATE]"
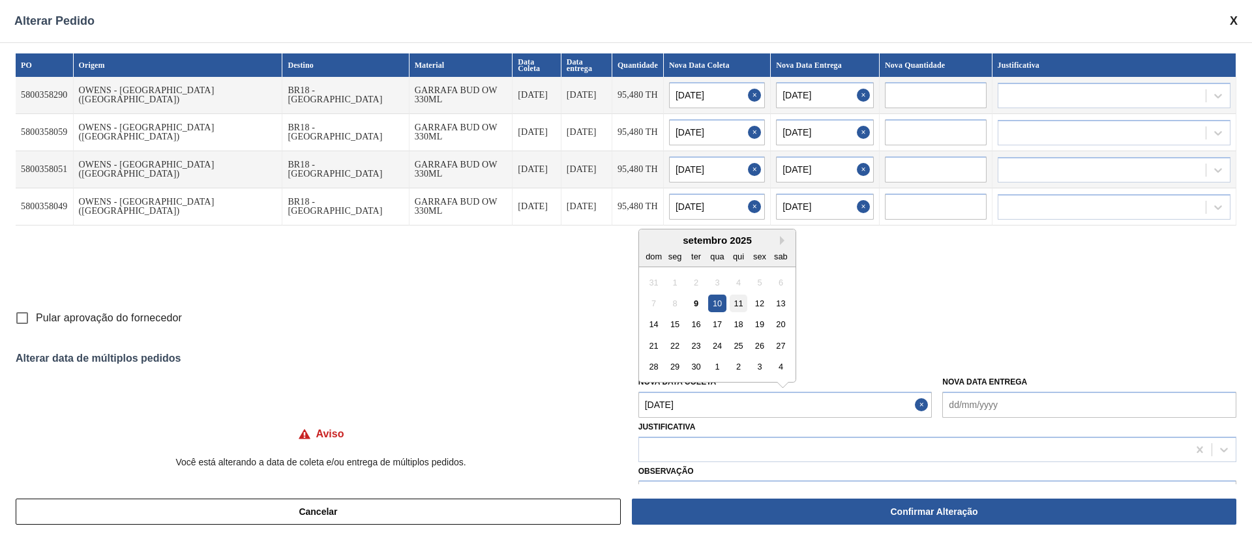
type input "[DATE]"
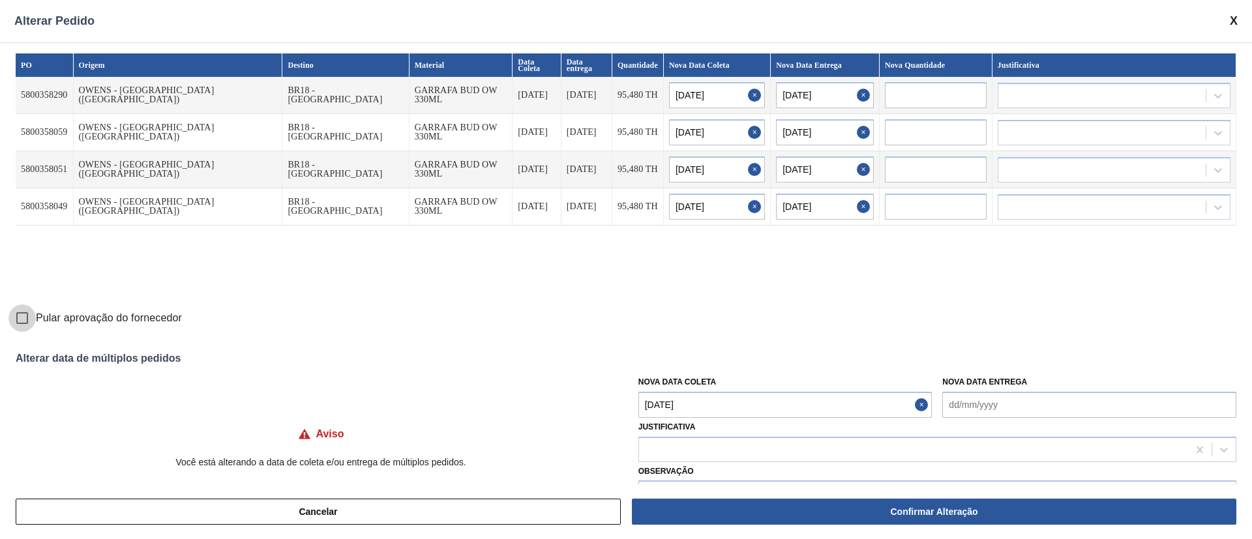
click at [18, 317] on input "Pular aprovação do fornecedor" at bounding box center [21, 317] width 27 height 27
checkbox input "true"
click at [707, 446] on div at bounding box center [913, 449] width 549 height 19
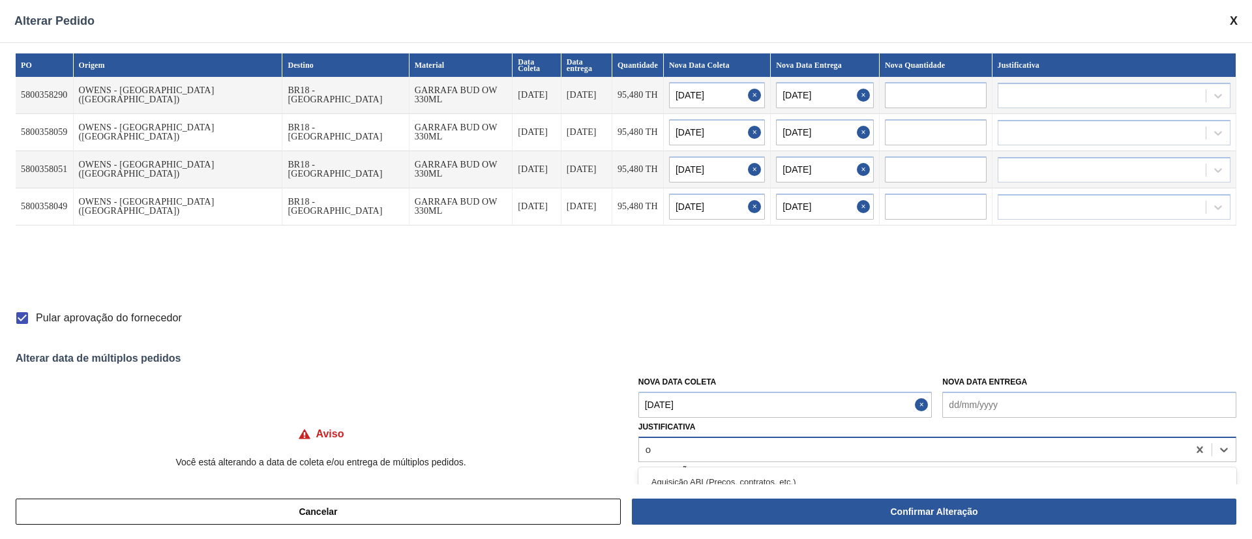
type input "ou"
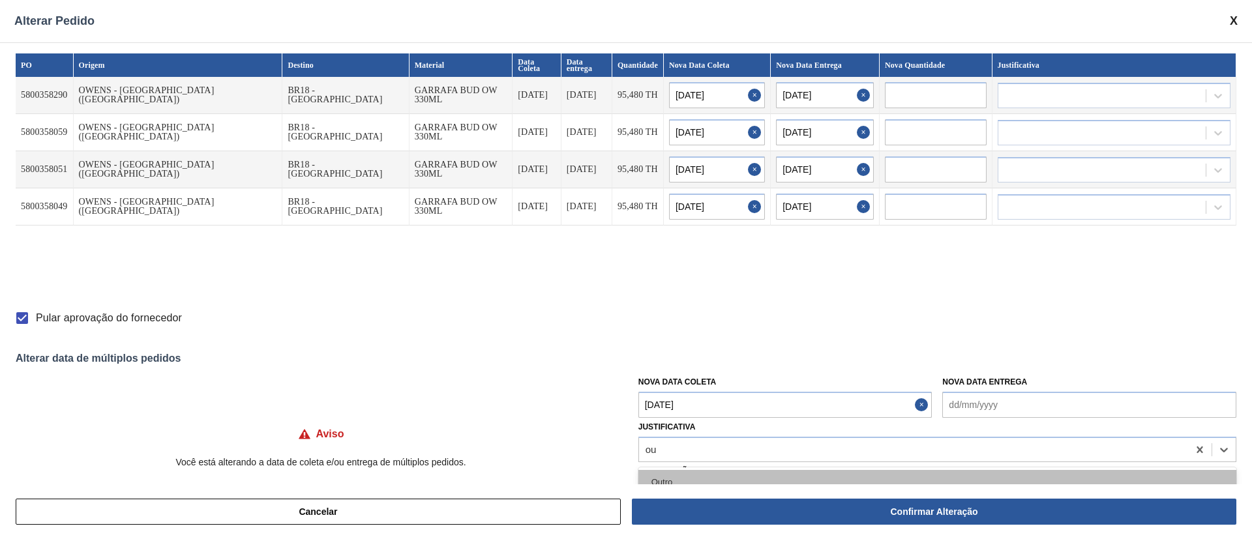
click at [698, 477] on div "Outro" at bounding box center [937, 482] width 598 height 24
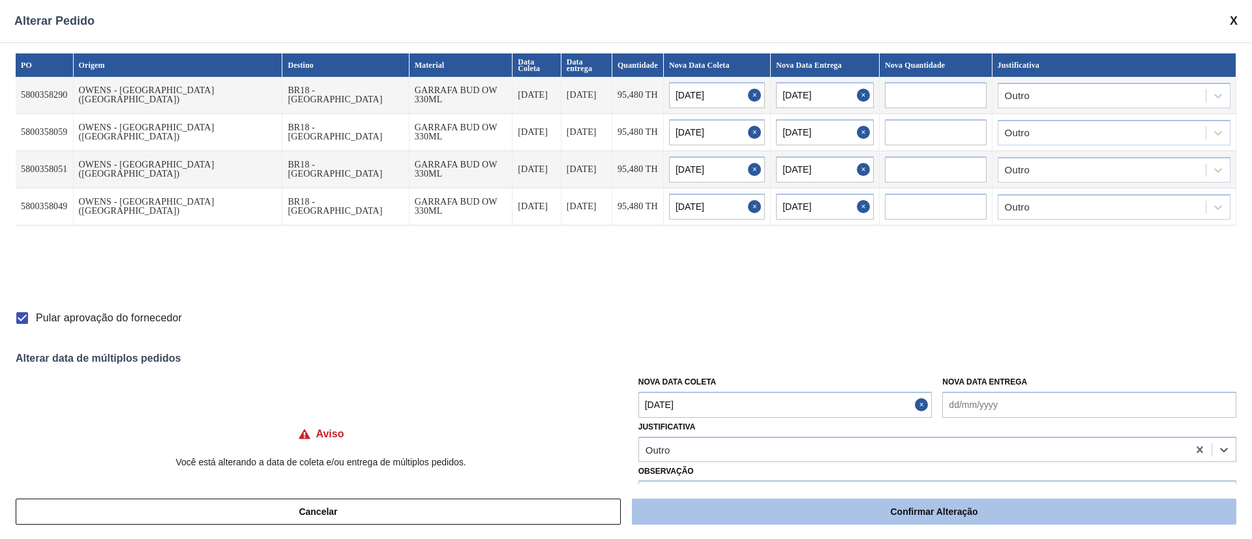
click at [773, 514] on button "Confirmar Alteração" at bounding box center [934, 512] width 604 height 26
checkbox input "false"
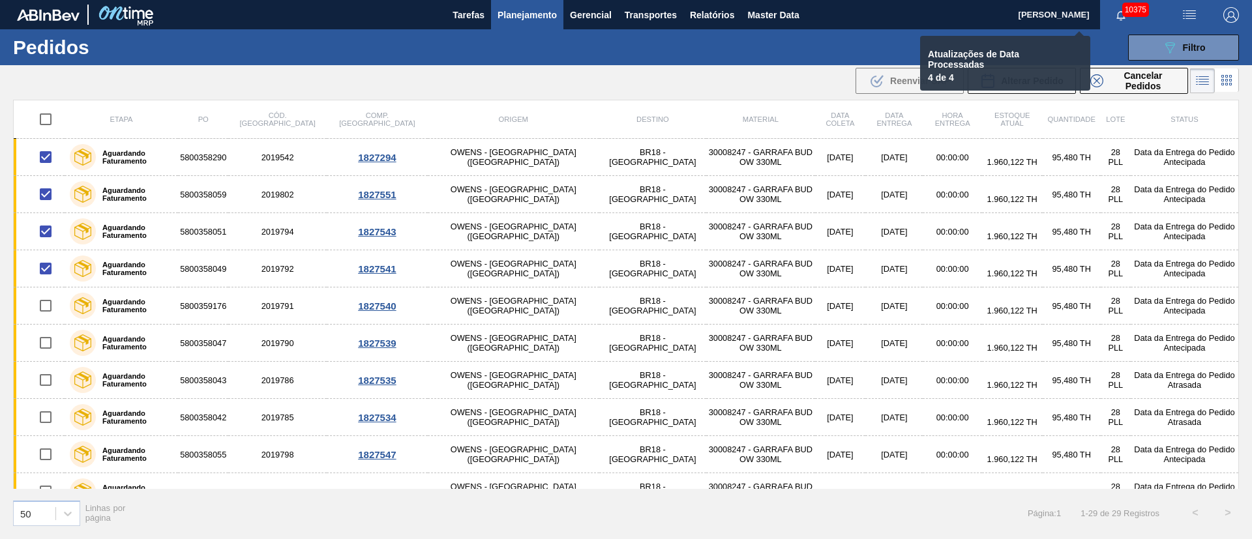
checkbox input "false"
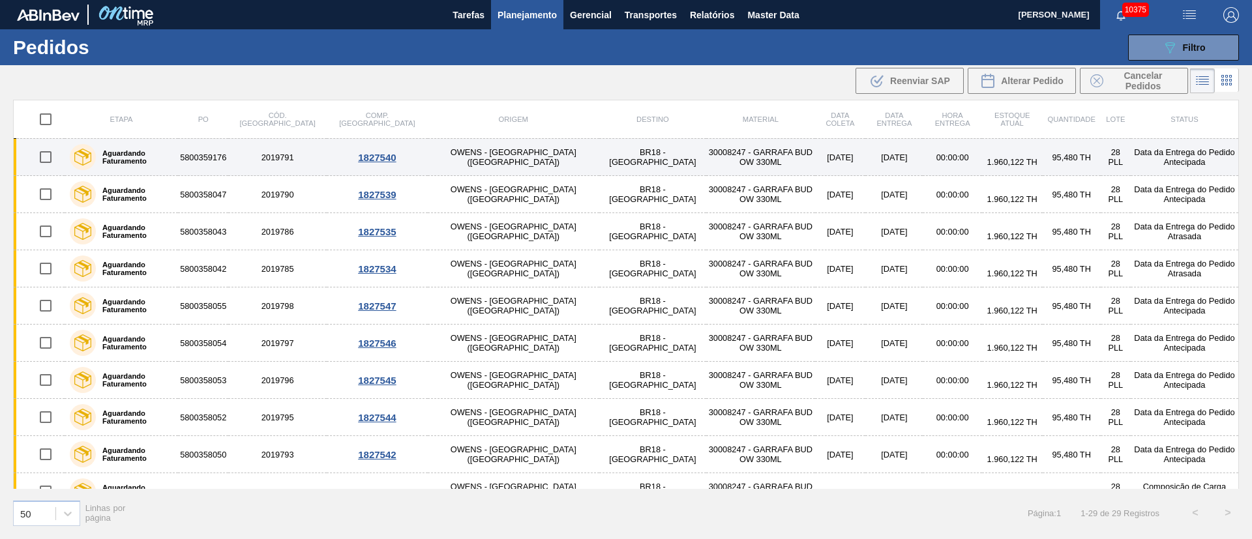
click at [46, 158] on input "checkbox" at bounding box center [45, 156] width 27 height 27
checkbox input "true"
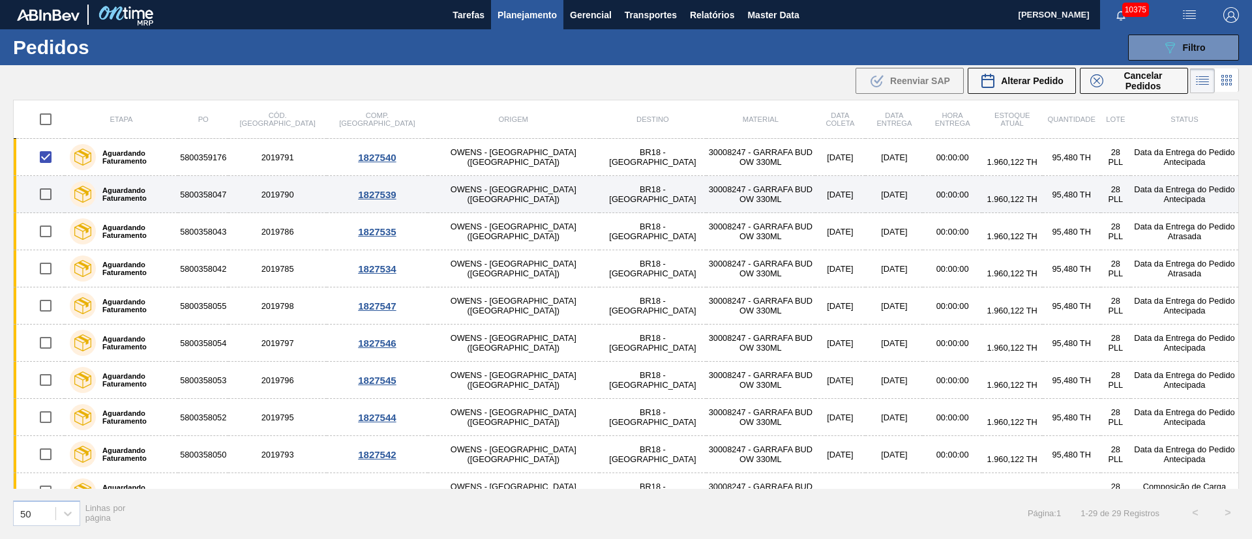
click at [42, 196] on input "checkbox" at bounding box center [45, 194] width 27 height 27
checkbox input "true"
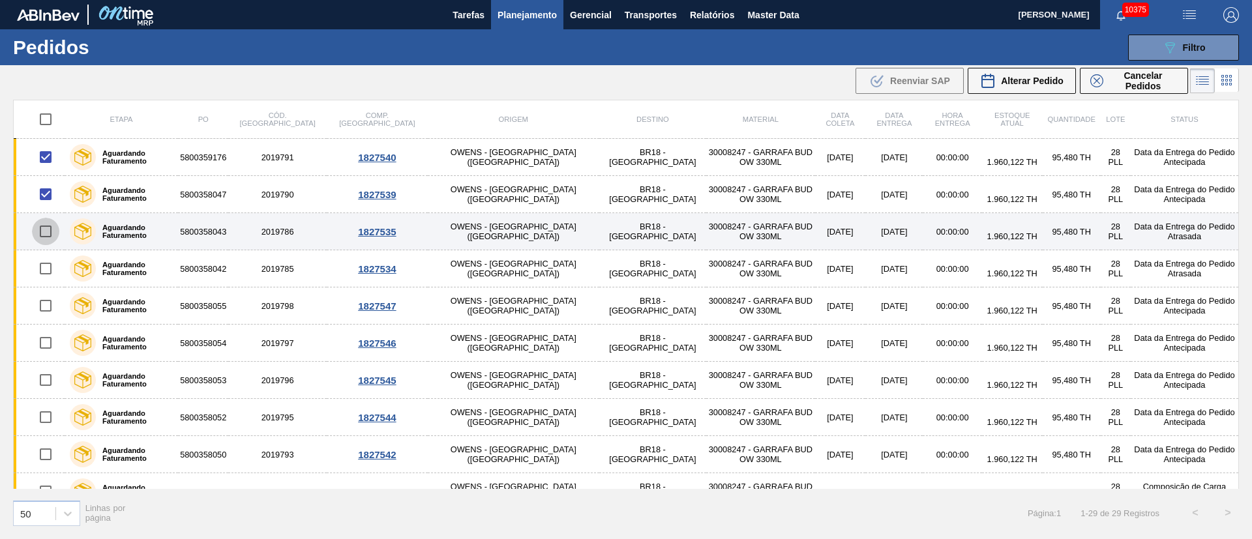
click at [49, 230] on input "checkbox" at bounding box center [45, 231] width 27 height 27
checkbox input "true"
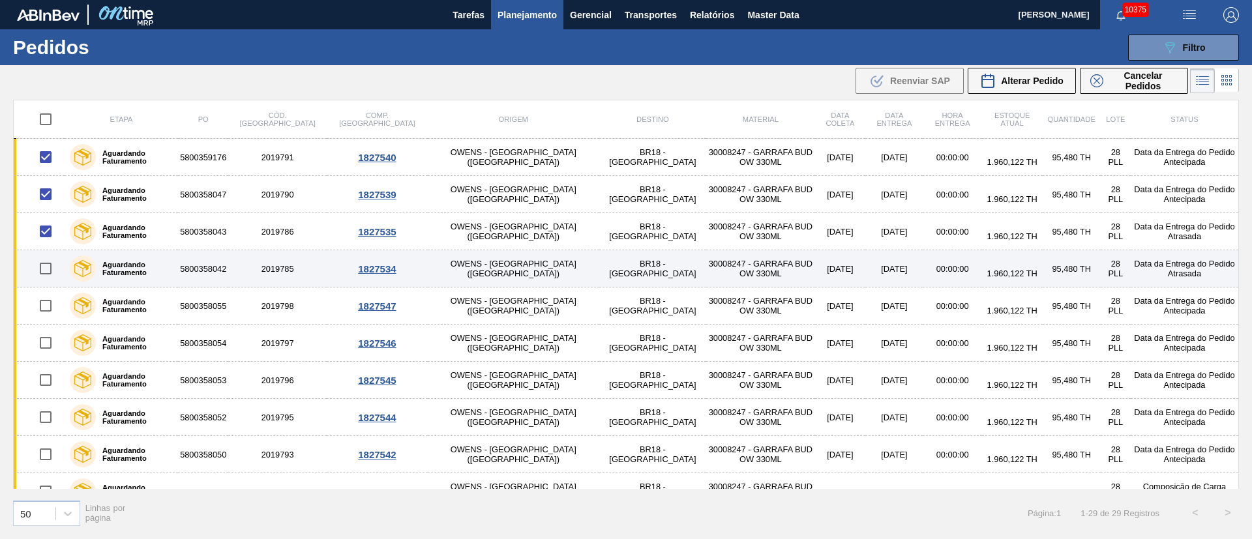
click at [46, 271] on input "checkbox" at bounding box center [45, 268] width 27 height 27
checkbox input "true"
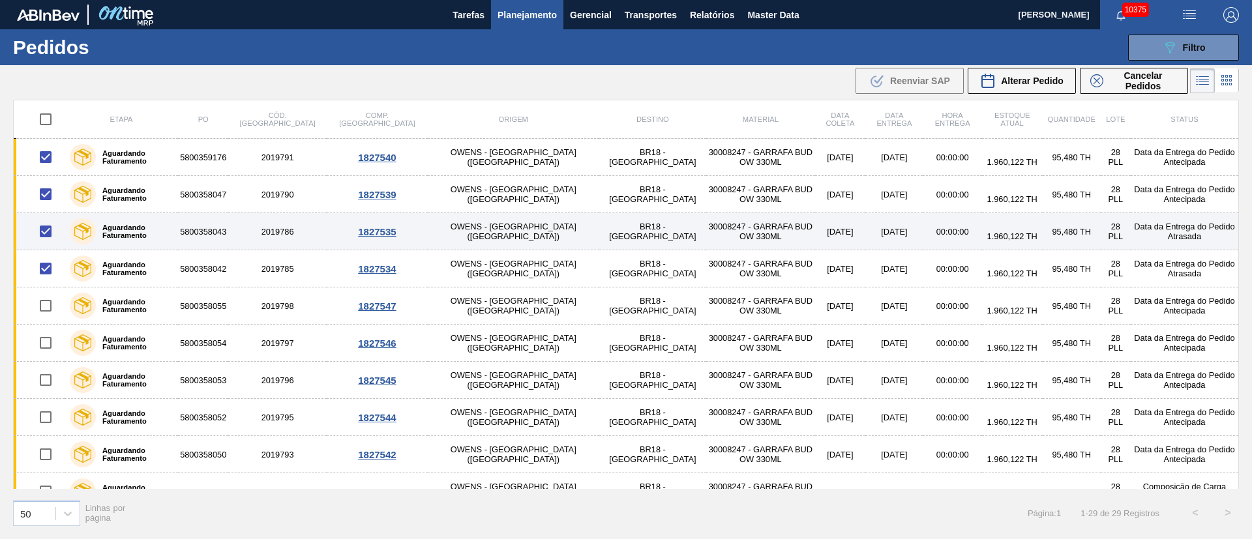
scroll to position [196, 0]
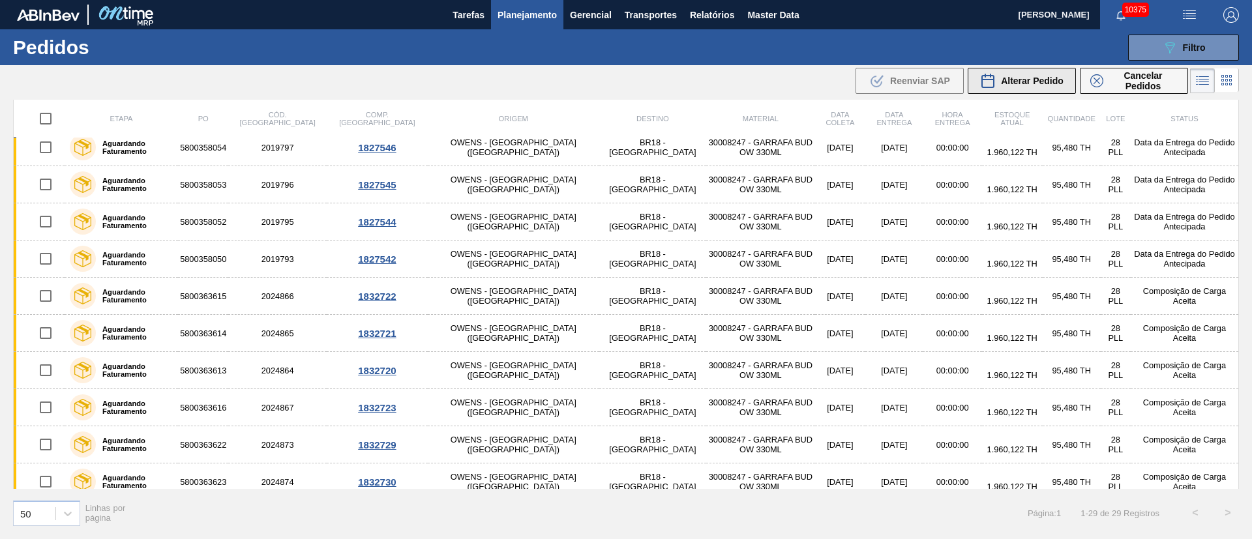
click at [1054, 80] on span "Alterar Pedido" at bounding box center [1032, 81] width 63 height 10
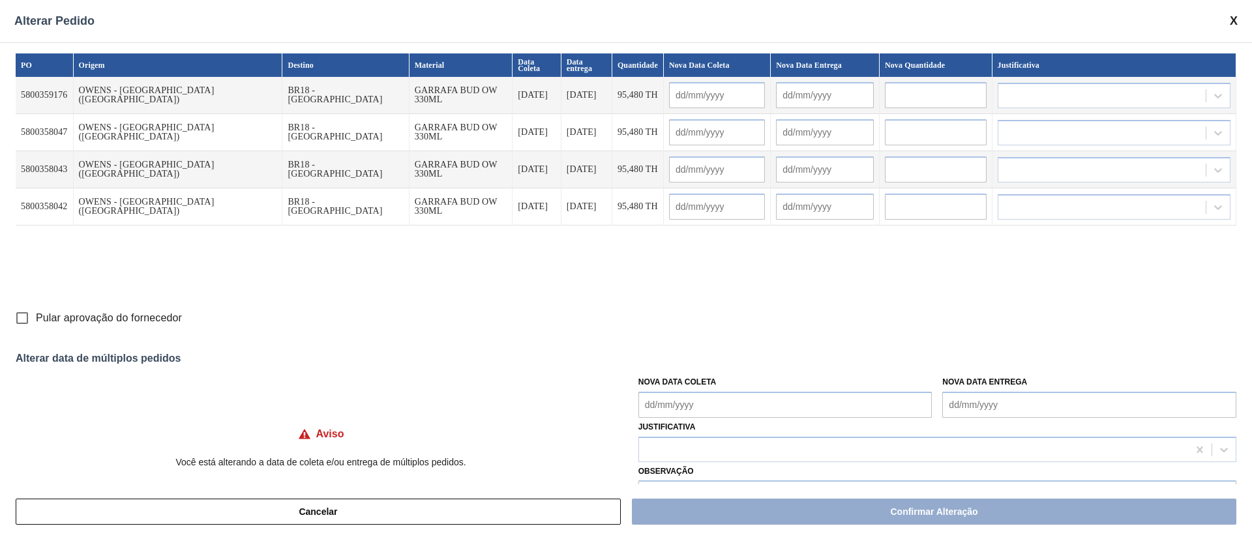
click at [654, 396] on Coleta "Nova Data Coleta" at bounding box center [785, 405] width 294 height 26
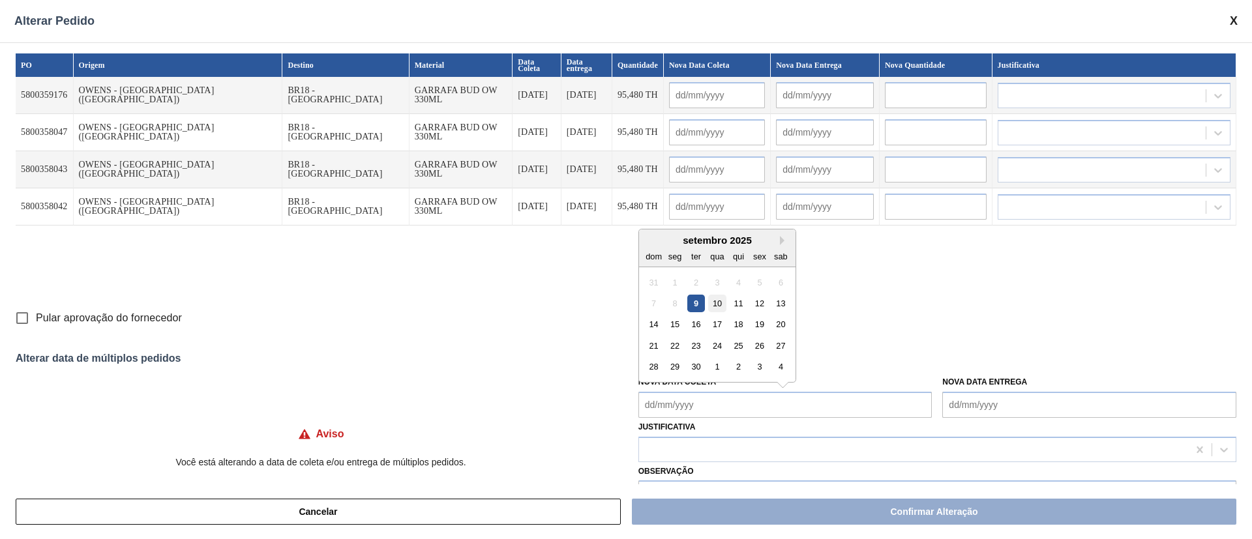
click at [714, 306] on div "10" at bounding box center [717, 304] width 18 height 18
type Coleta "[DATE]"
type input "[DATE]"
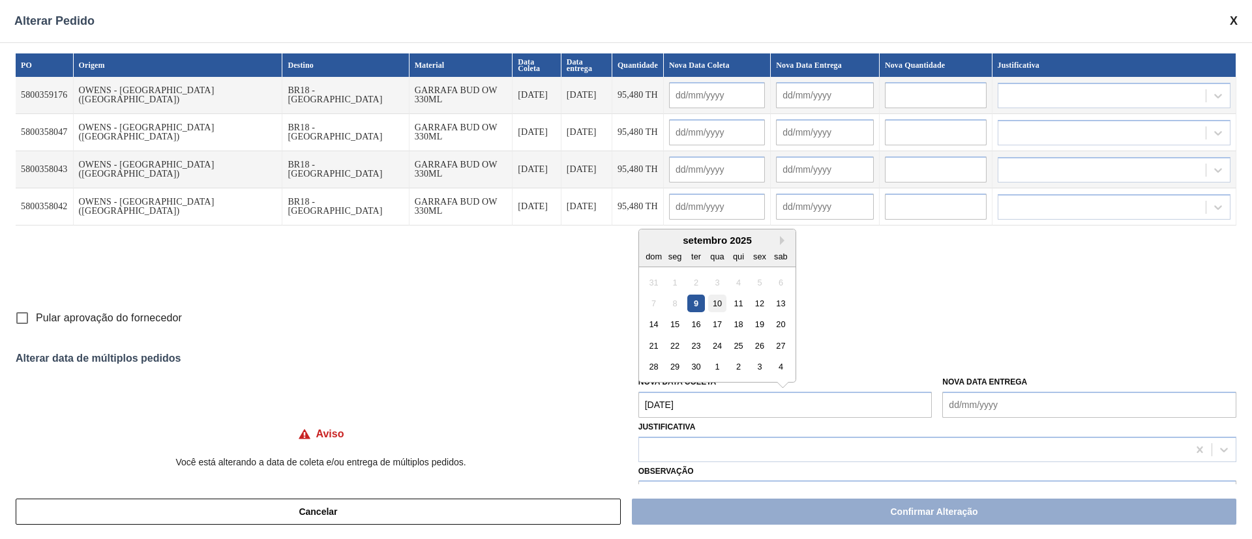
type input "[DATE]"
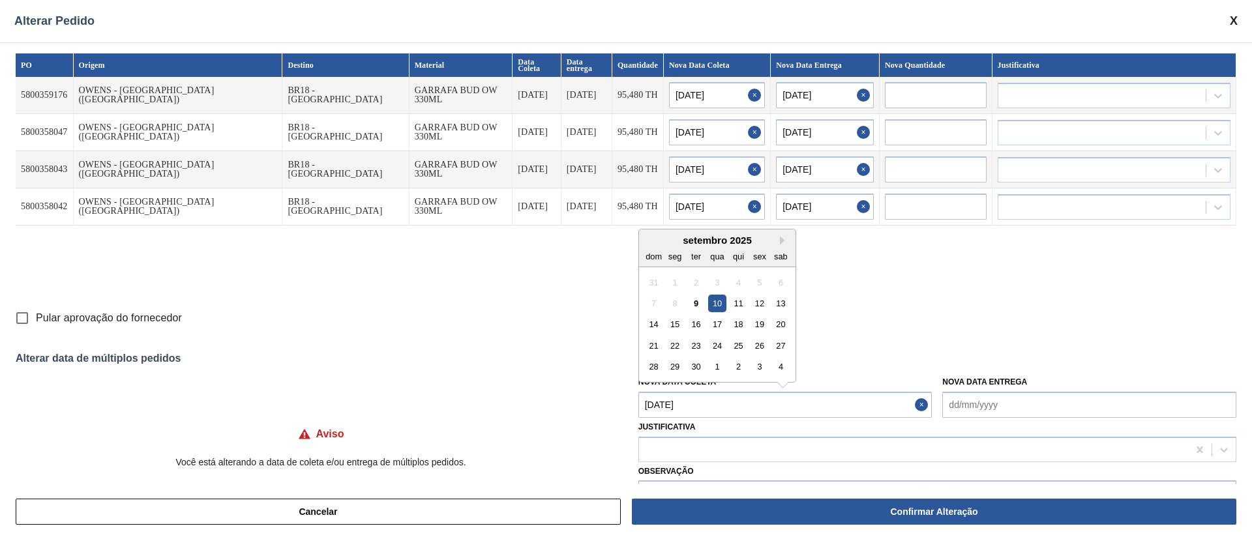
click at [708, 408] on Coleta "[DATE]" at bounding box center [785, 405] width 294 height 26
click at [763, 304] on div "12" at bounding box center [759, 304] width 18 height 18
type Coleta "[DATE]"
type input "[DATE]"
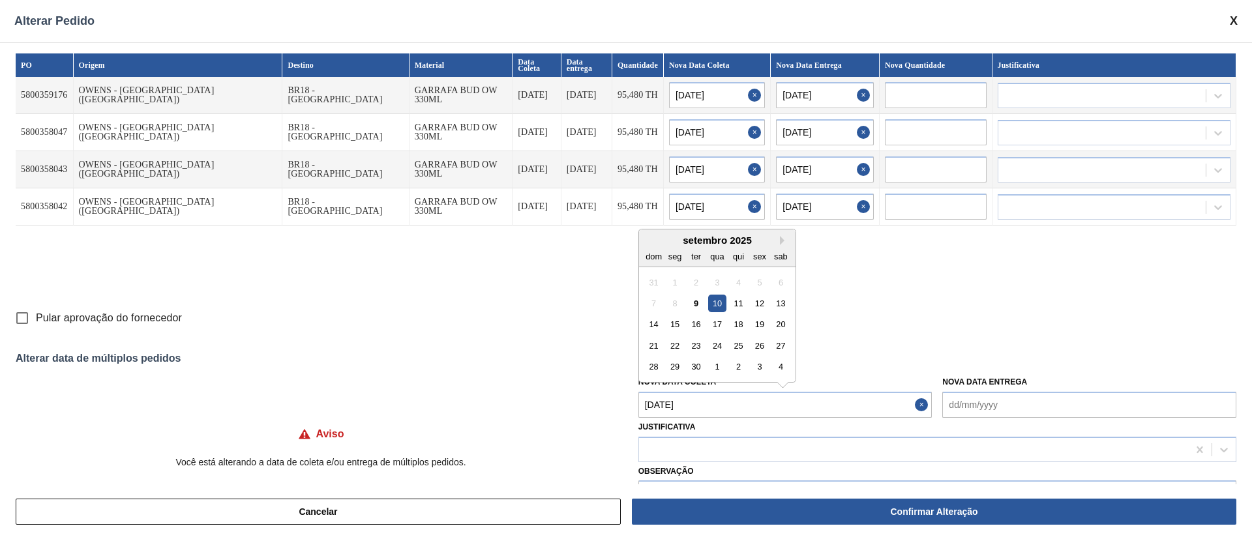
type input "[DATE]"
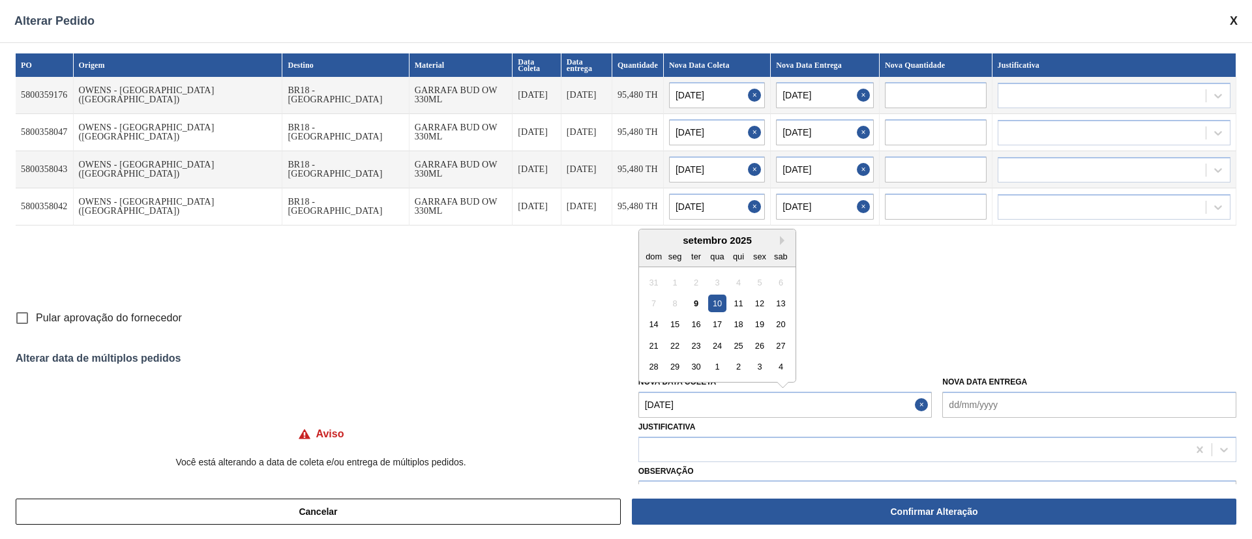
type input "[DATE]"
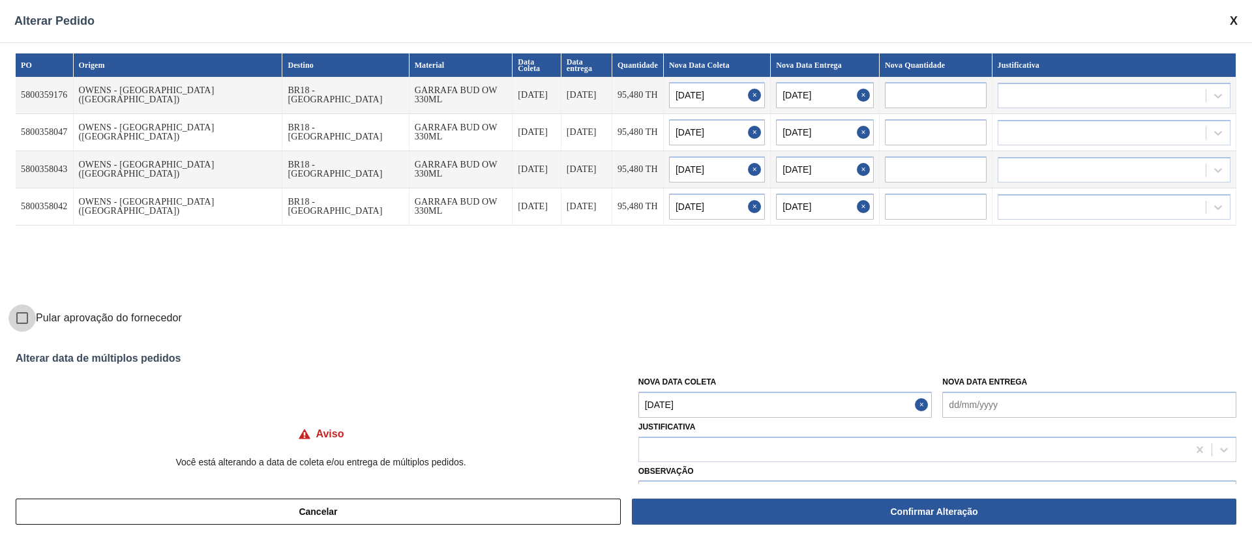
click at [23, 314] on input "Pular aprovação do fornecedor" at bounding box center [21, 317] width 27 height 27
checkbox input "true"
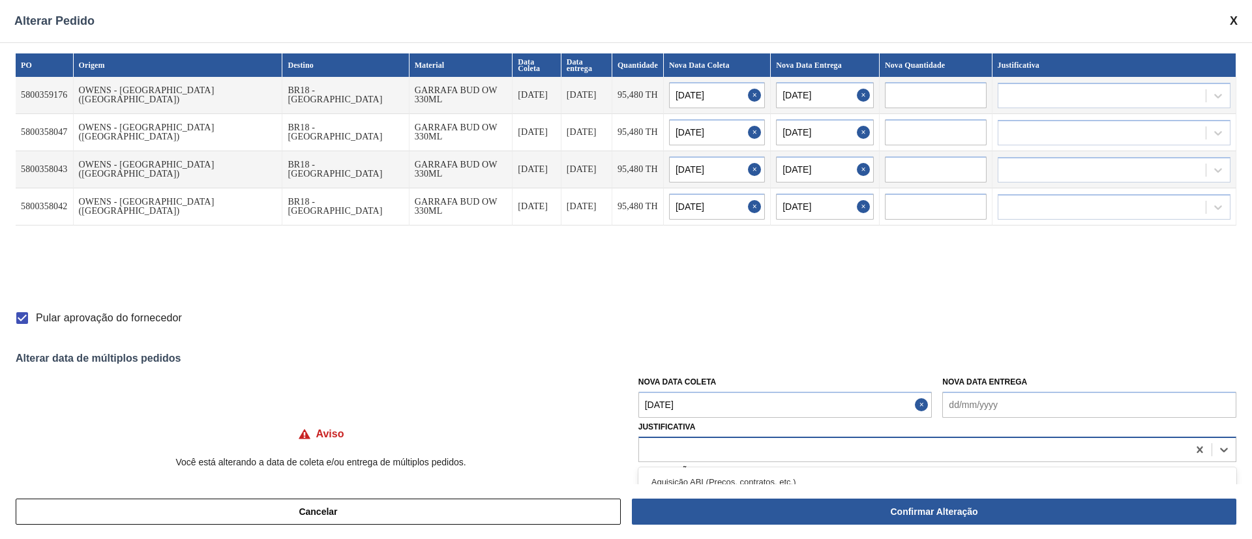
click at [686, 454] on div at bounding box center [913, 449] width 549 height 19
type input "ou"
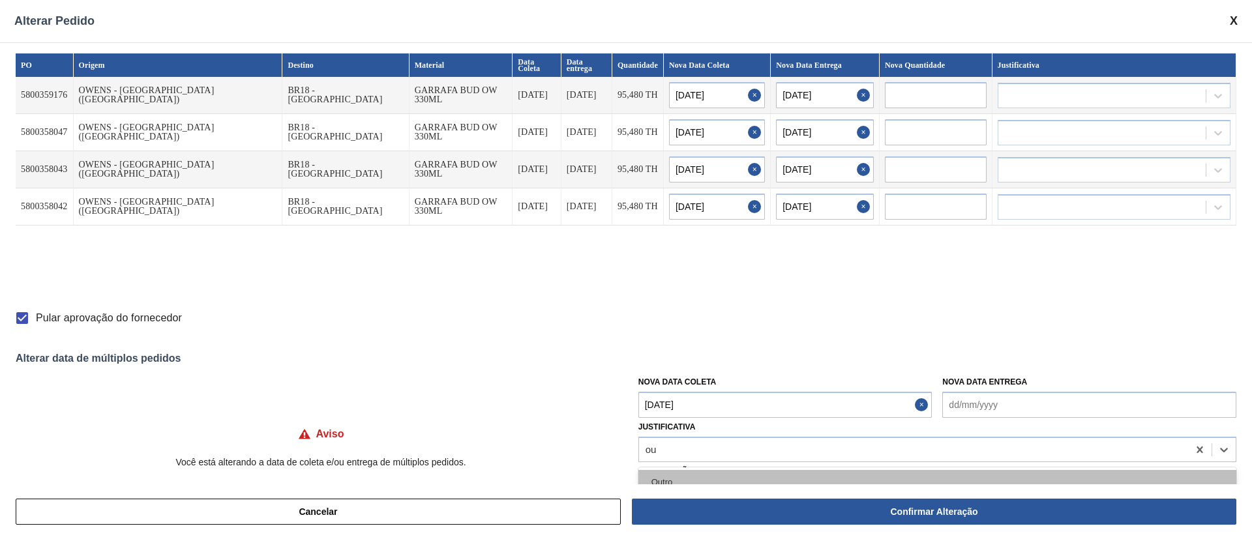
click at [680, 482] on div "Outro" at bounding box center [937, 482] width 598 height 24
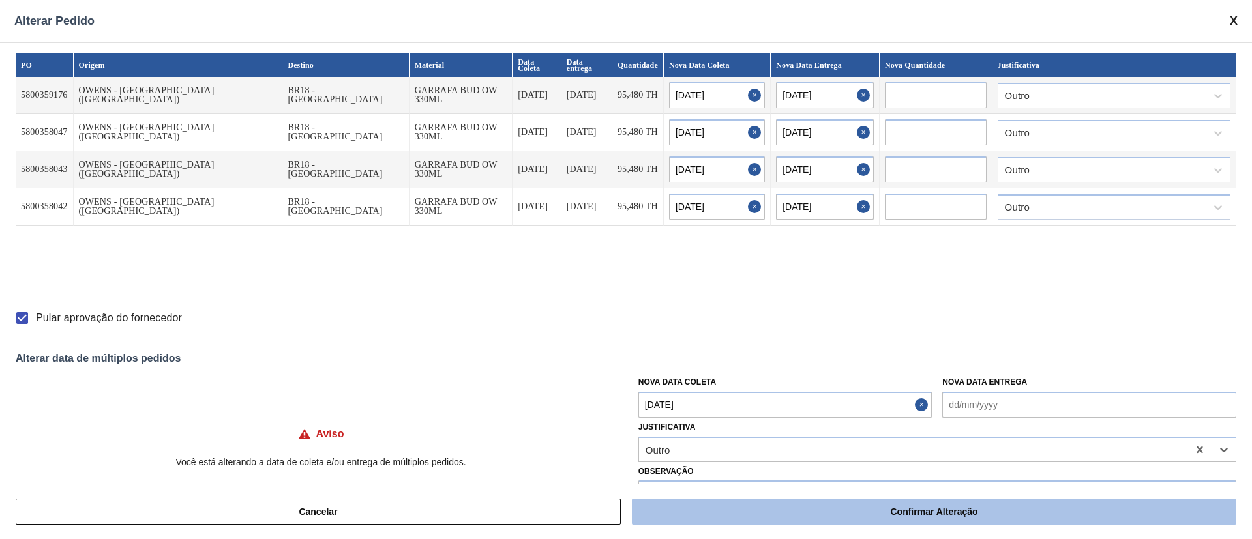
click at [769, 513] on button "Confirmar Alteração" at bounding box center [934, 512] width 604 height 26
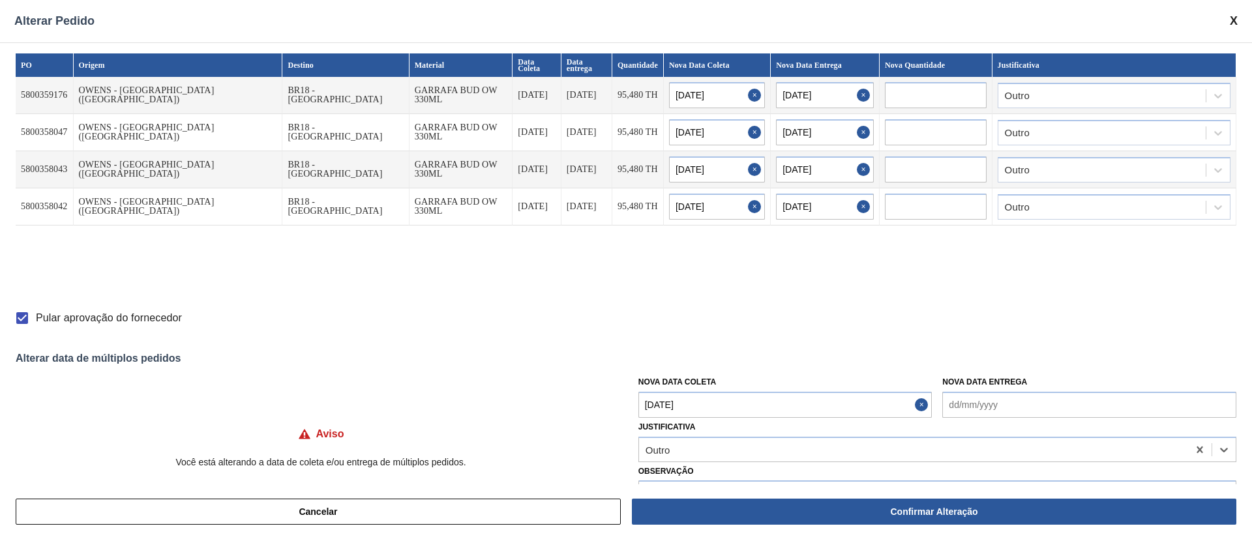
checkbox input "false"
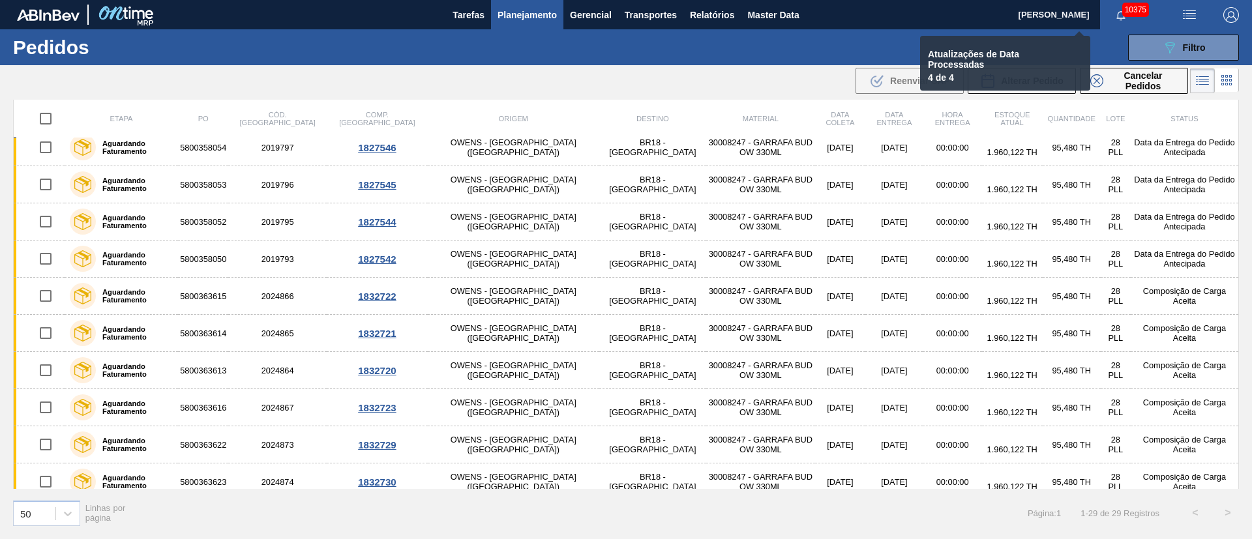
checkbox input "false"
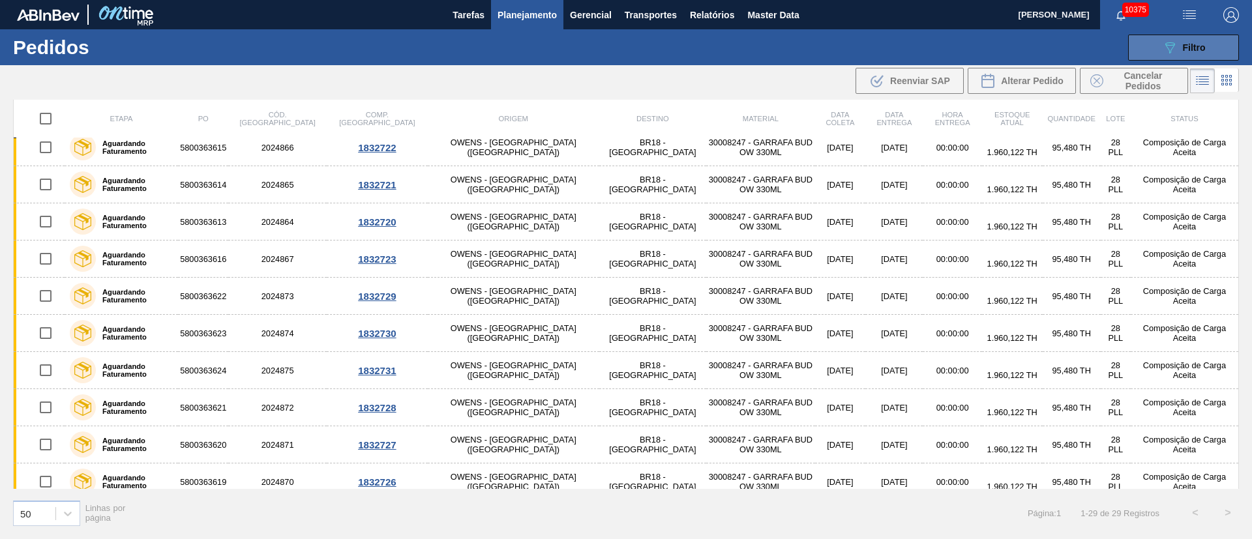
scroll to position [47, 0]
click at [1199, 46] on span "Filtro" at bounding box center [1194, 47] width 23 height 10
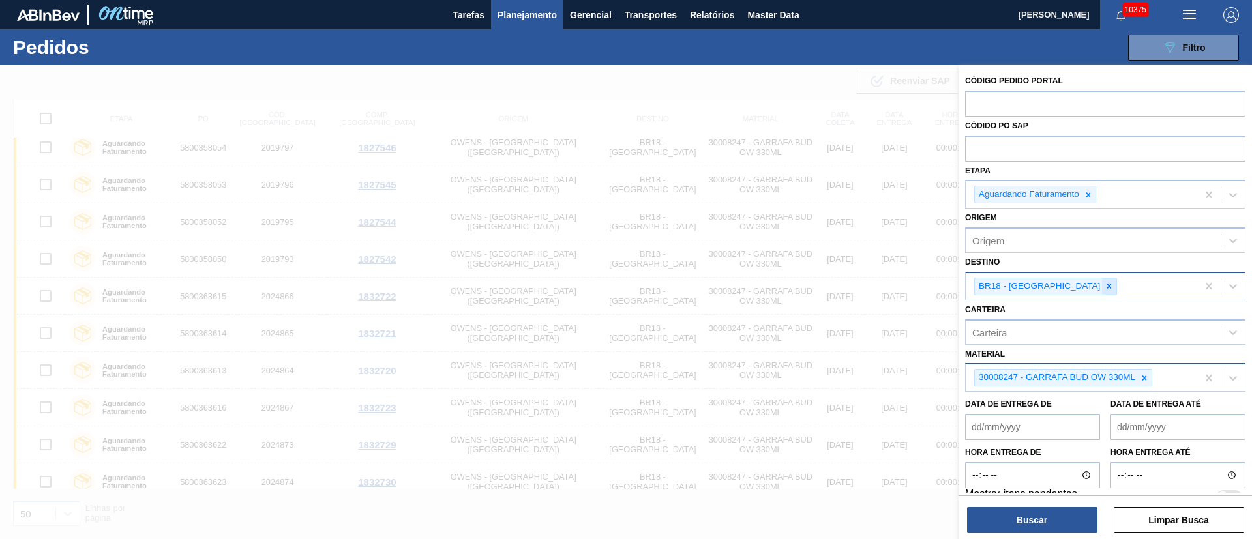
click at [1104, 287] on icon at bounding box center [1108, 286] width 9 height 9
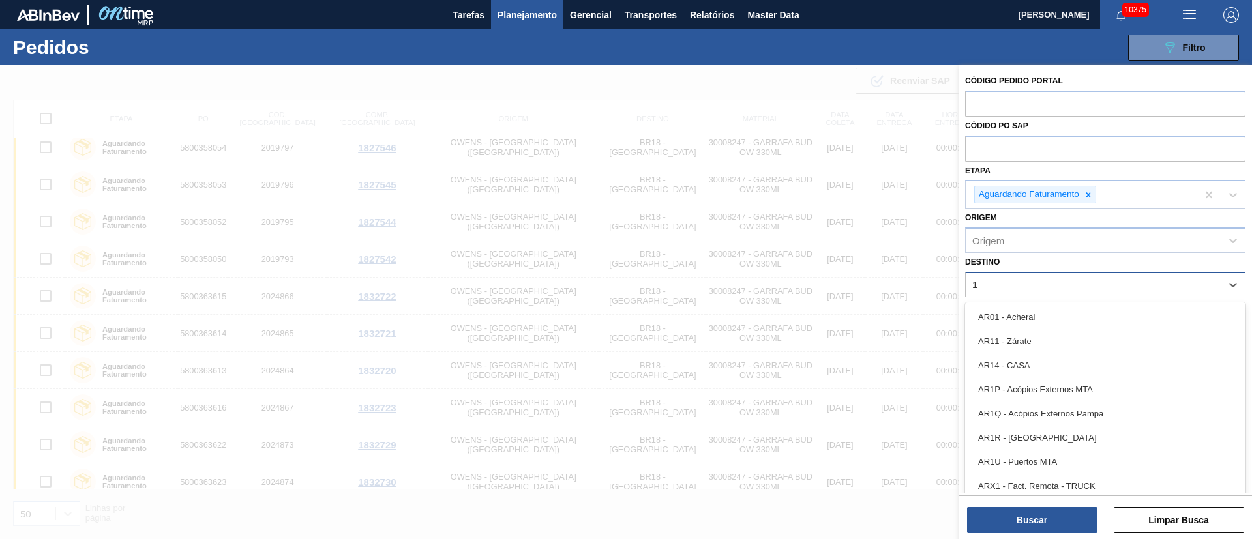
type input "16"
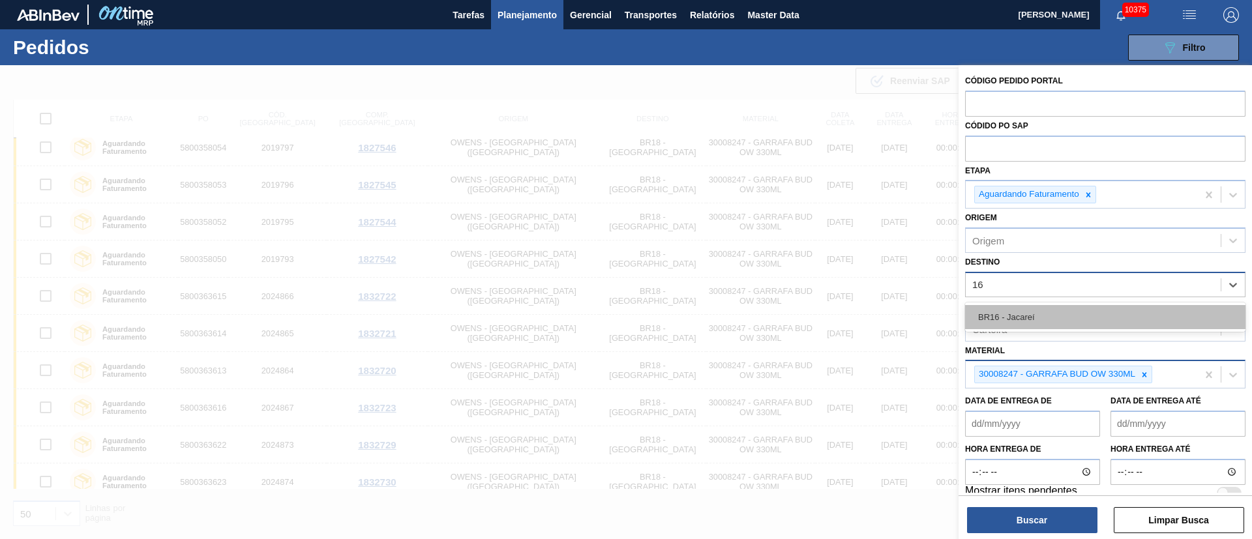
click at [1036, 310] on div "BR16 - Jacareí" at bounding box center [1105, 317] width 280 height 24
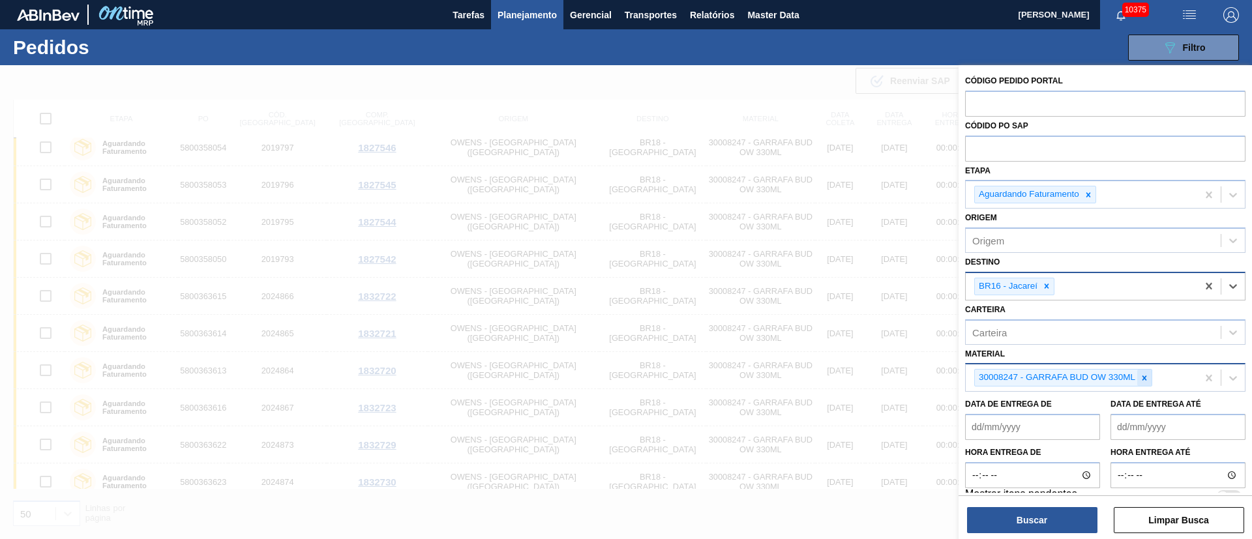
click at [1141, 379] on icon at bounding box center [1143, 378] width 9 height 9
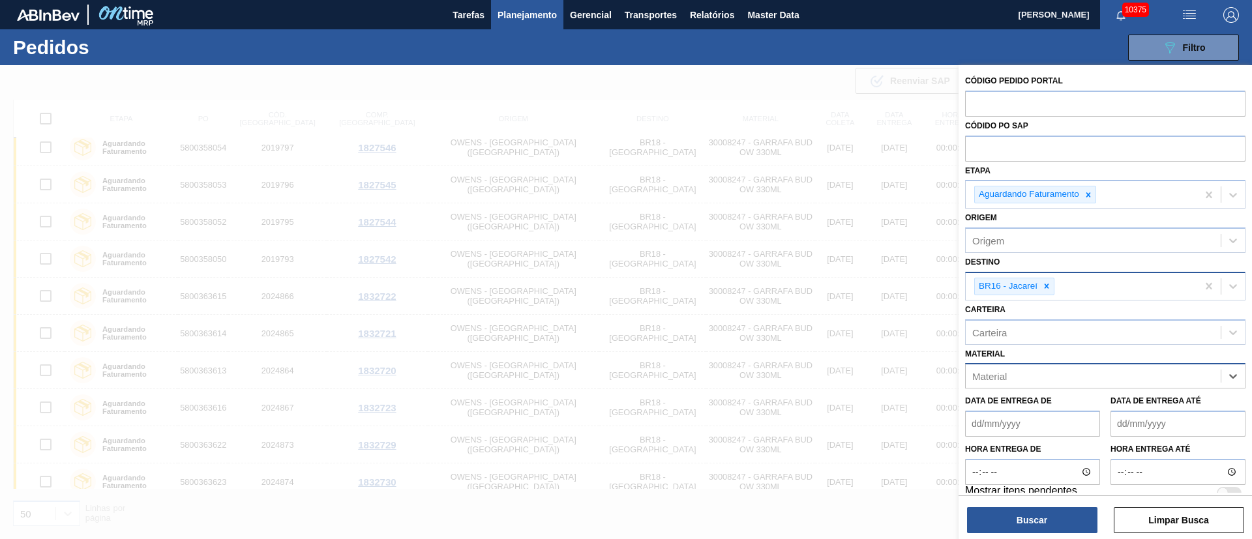
paste input "20002580"
type input "20002580"
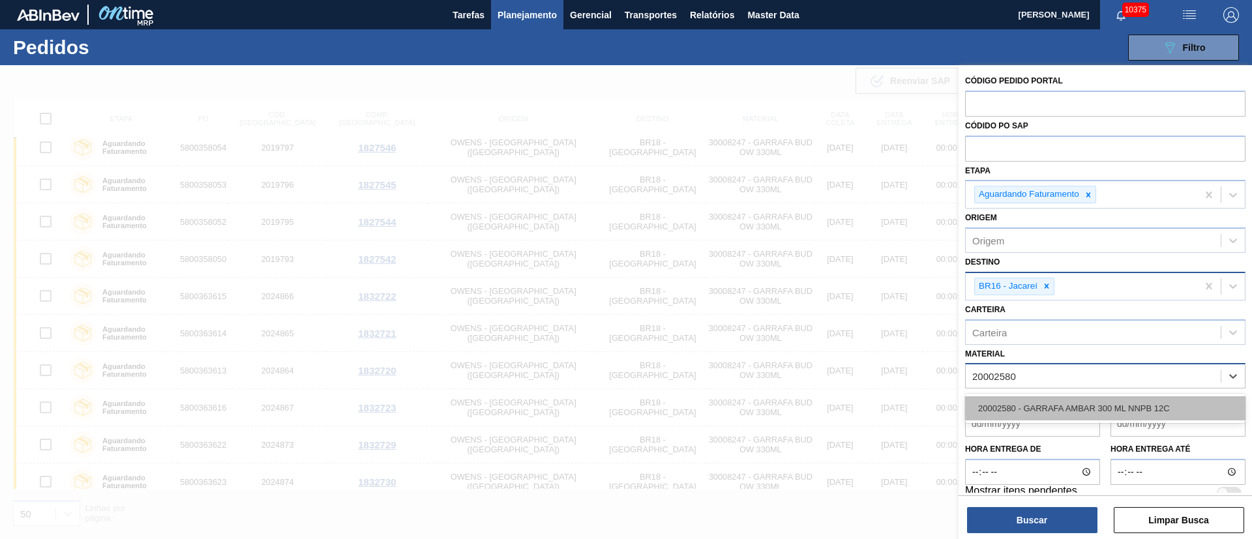
click at [1087, 417] on div "20002580 - GARRAFA AMBAR 300 ML NNPB 12C" at bounding box center [1105, 408] width 280 height 24
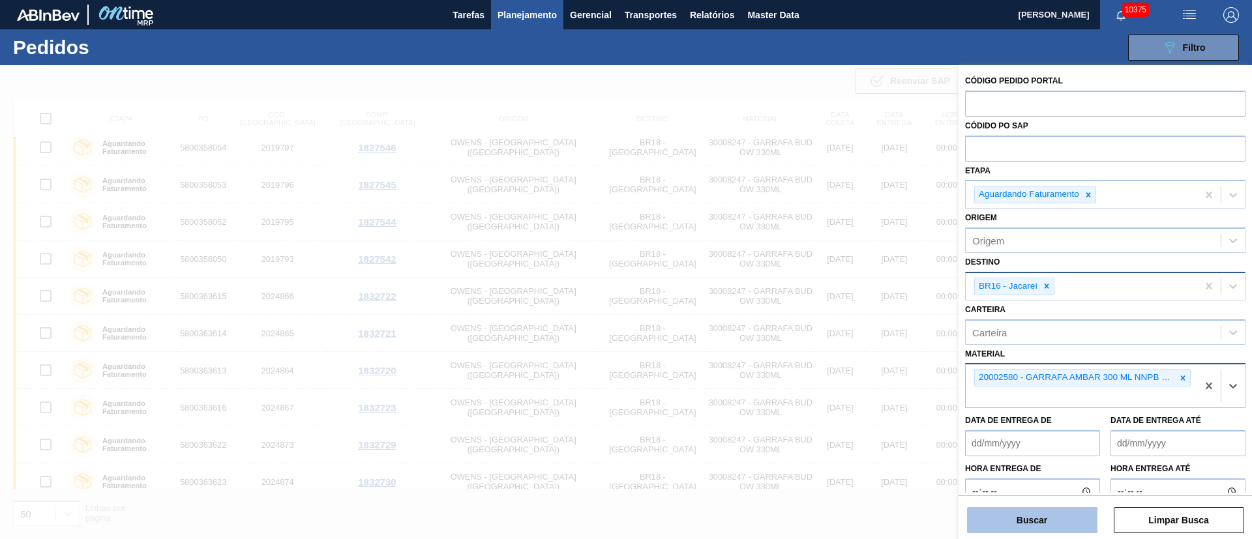
click at [1028, 522] on button "Buscar" at bounding box center [1032, 520] width 130 height 26
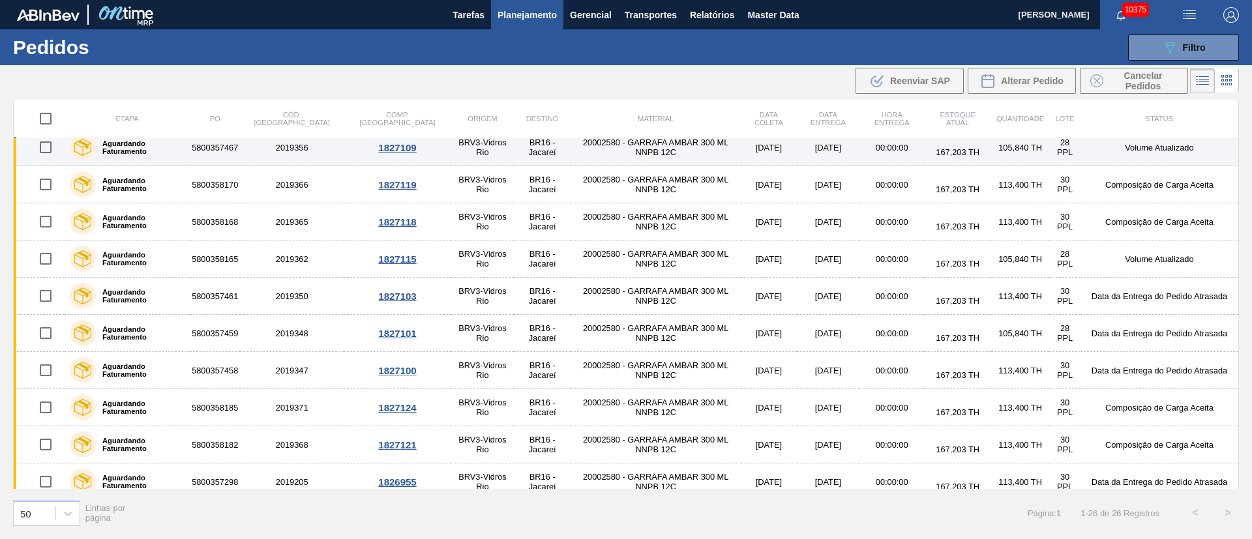
click at [46, 143] on input "checkbox" at bounding box center [45, 147] width 27 height 27
checkbox input "true"
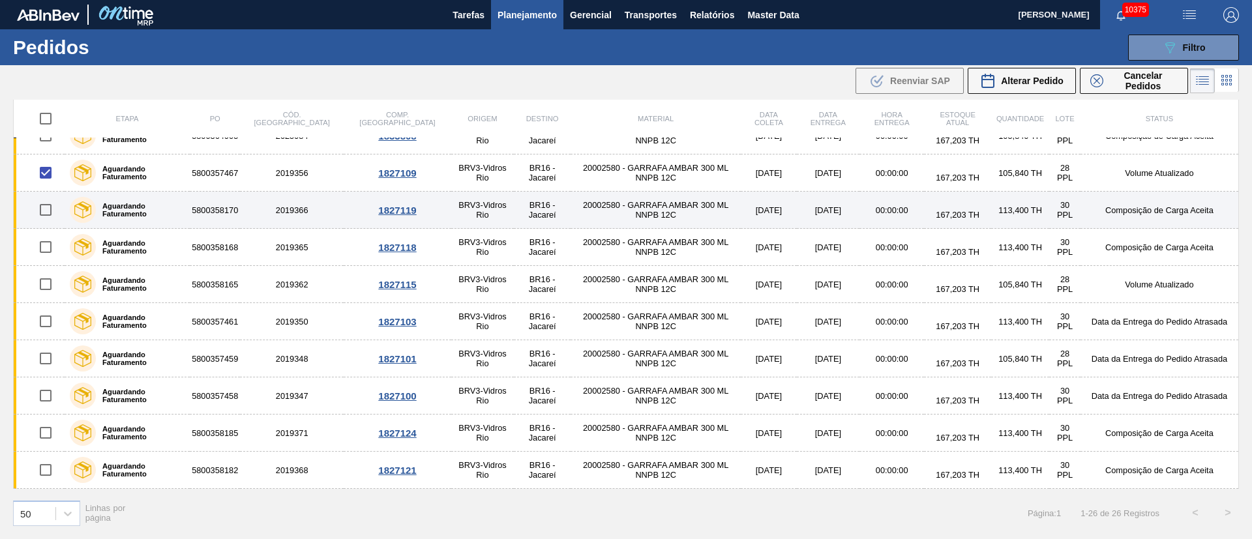
scroll to position [0, 0]
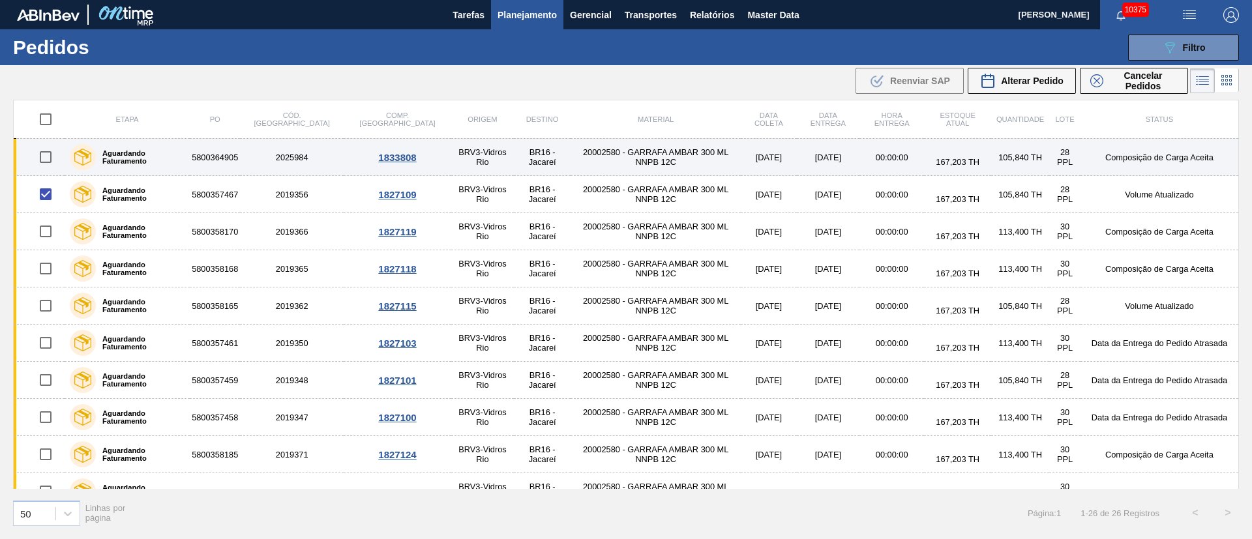
click at [46, 158] on input "checkbox" at bounding box center [45, 156] width 27 height 27
checkbox input "true"
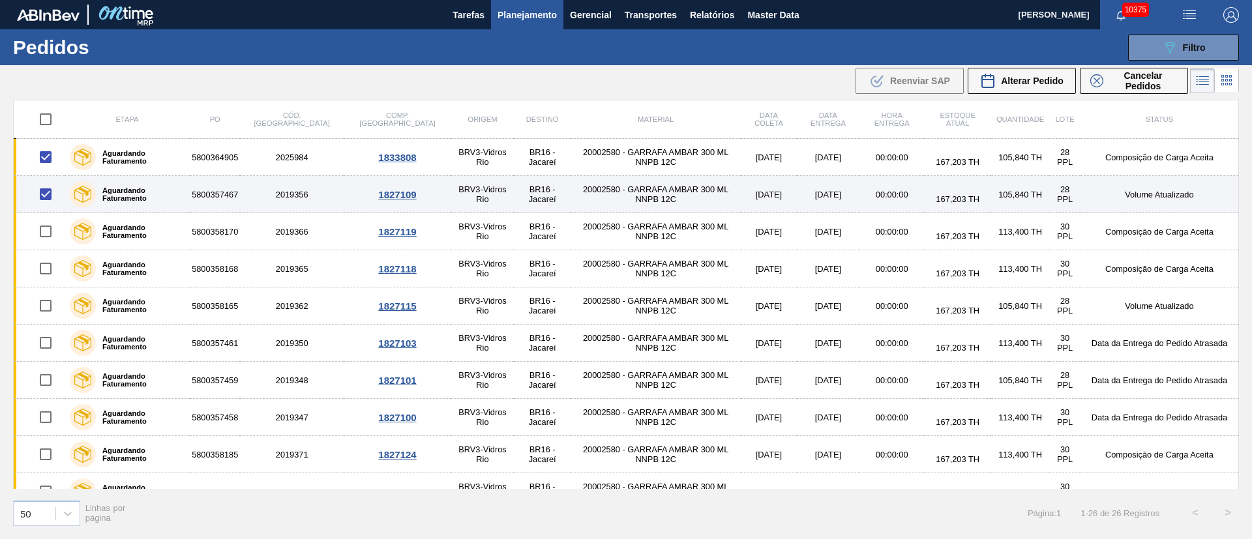
click at [46, 192] on input "checkbox" at bounding box center [45, 194] width 27 height 27
checkbox input "false"
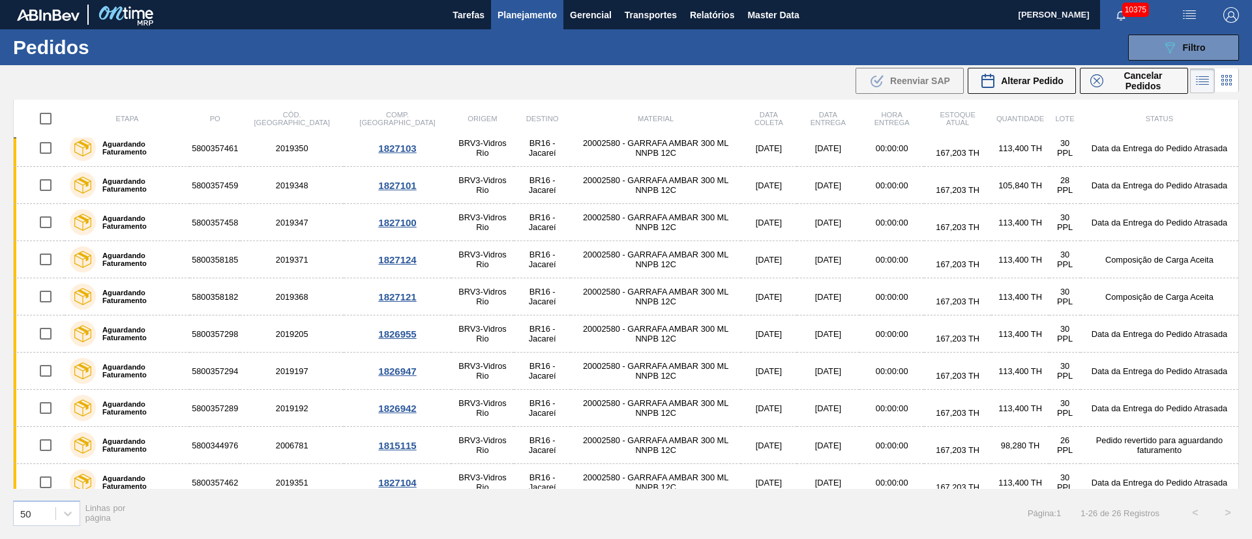
scroll to position [196, 0]
click at [1050, 76] on span "Alterar Pedido" at bounding box center [1032, 81] width 63 height 10
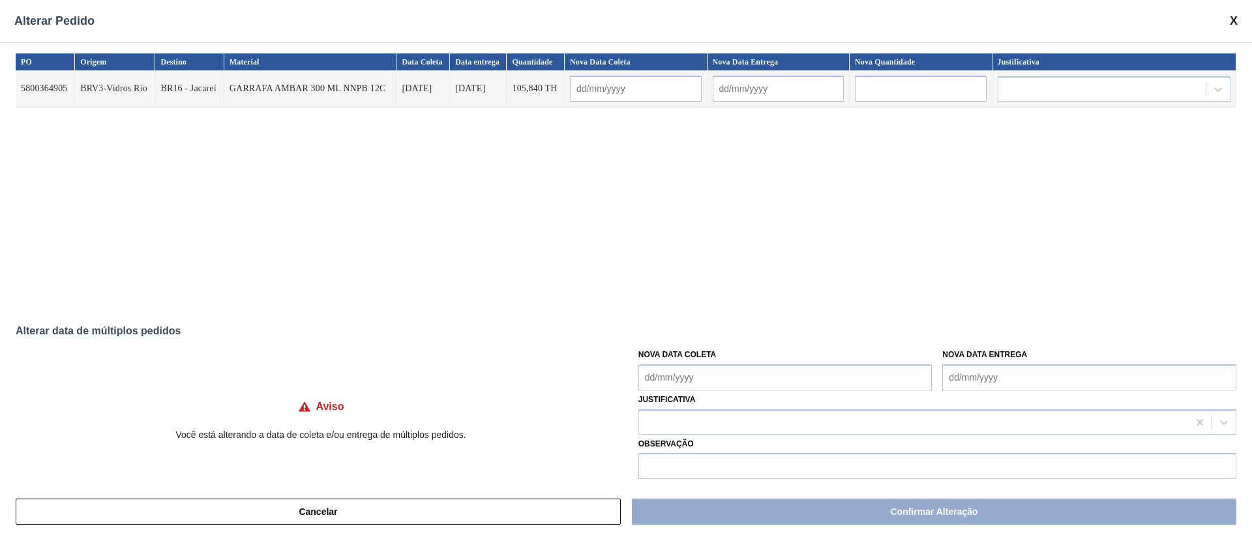
click at [664, 369] on Coleta "Nova Data Coleta" at bounding box center [785, 377] width 294 height 26
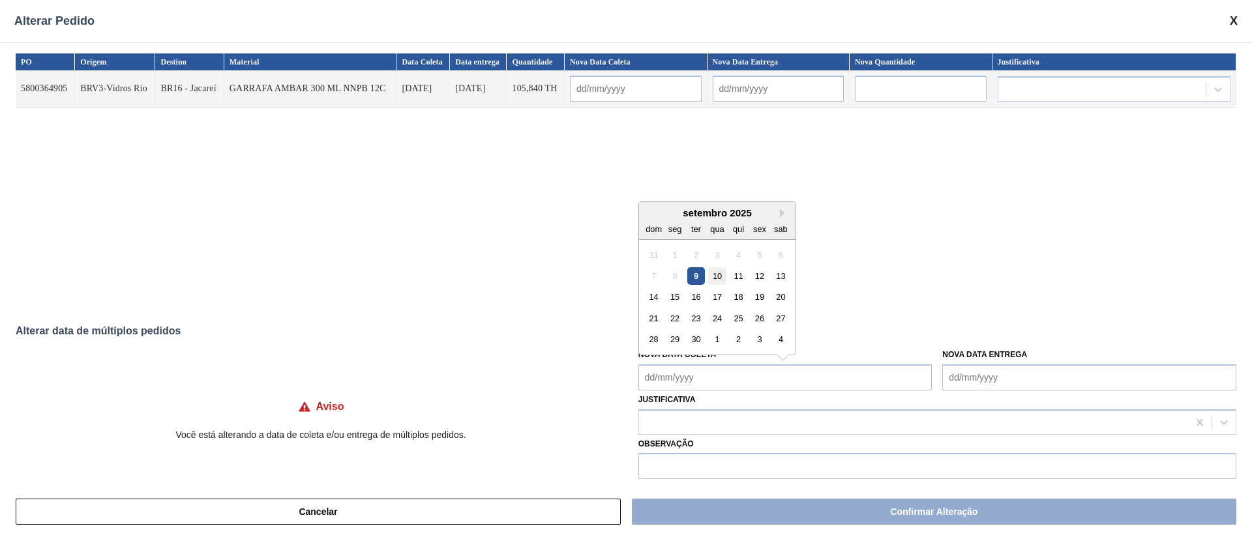
click at [712, 273] on div "10" at bounding box center [717, 276] width 18 height 18
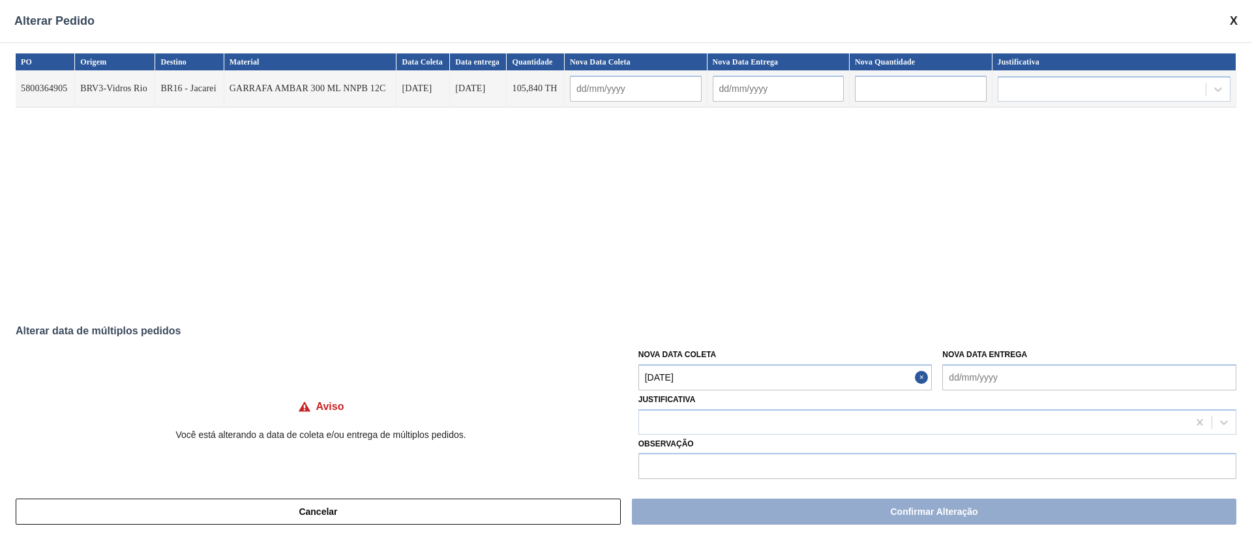
type Coleta "[DATE]"
type input "[DATE]"
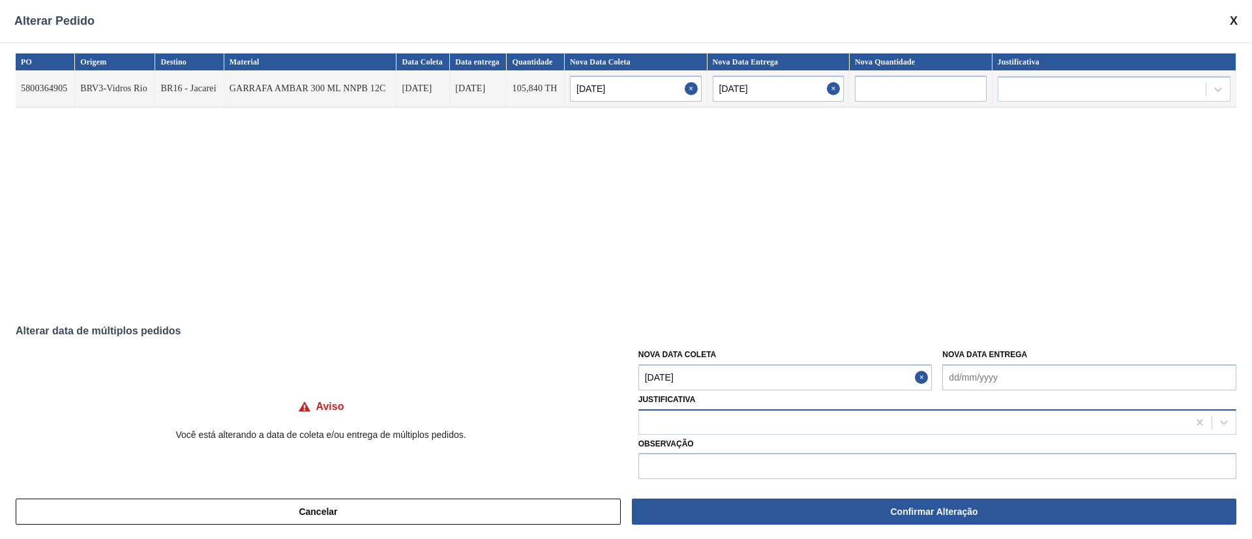
click at [744, 428] on div at bounding box center [913, 422] width 549 height 19
type input "ou"
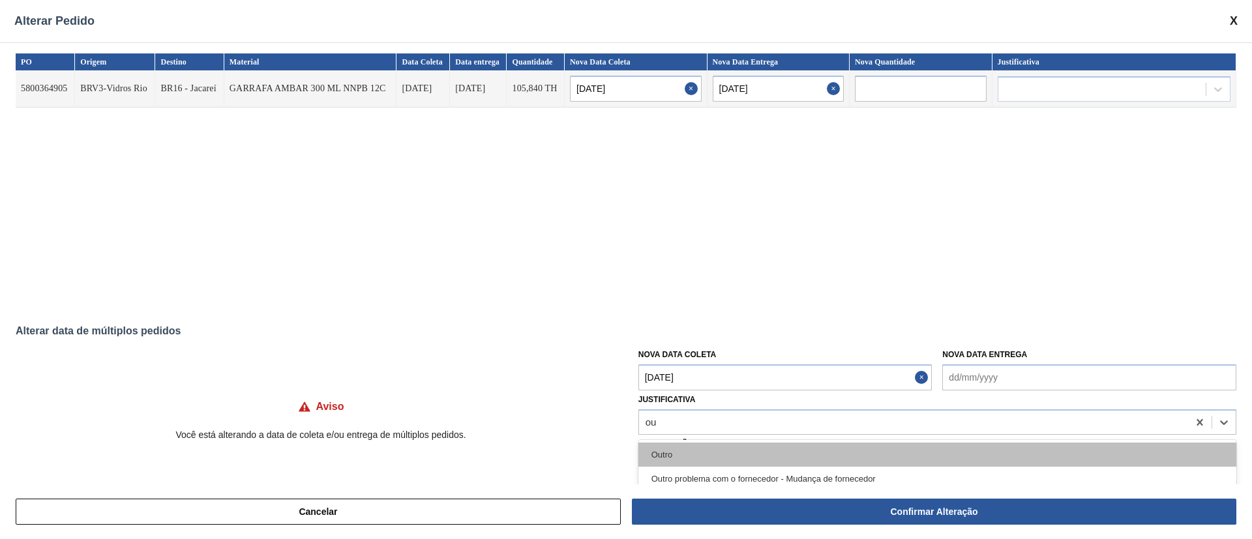
click at [727, 450] on div "Outro" at bounding box center [937, 455] width 598 height 24
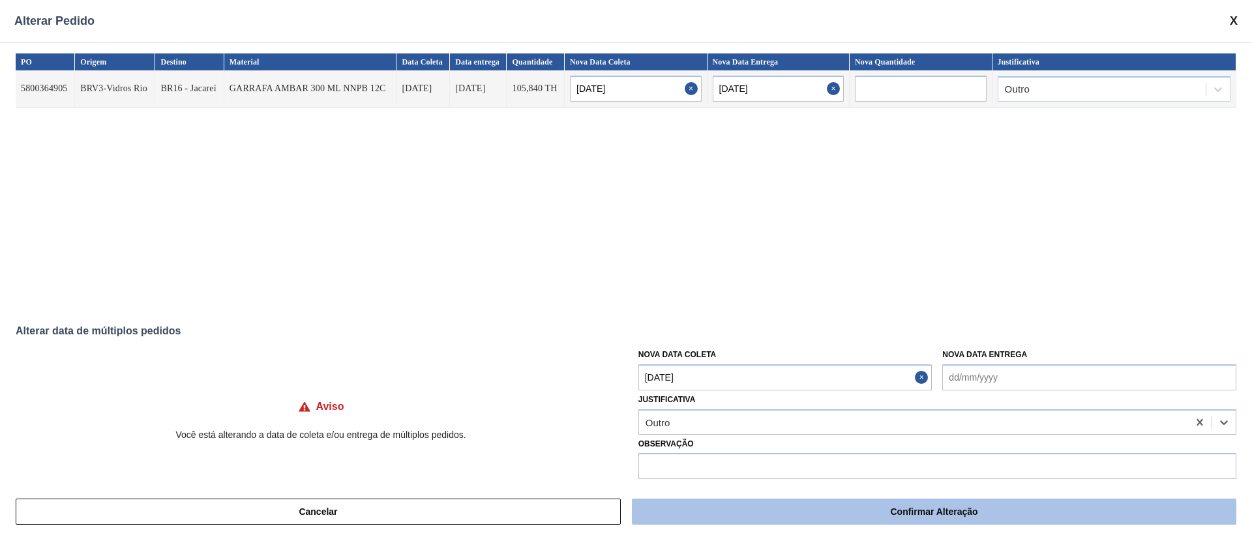
click at [837, 521] on button "Confirmar Alteração" at bounding box center [934, 512] width 604 height 26
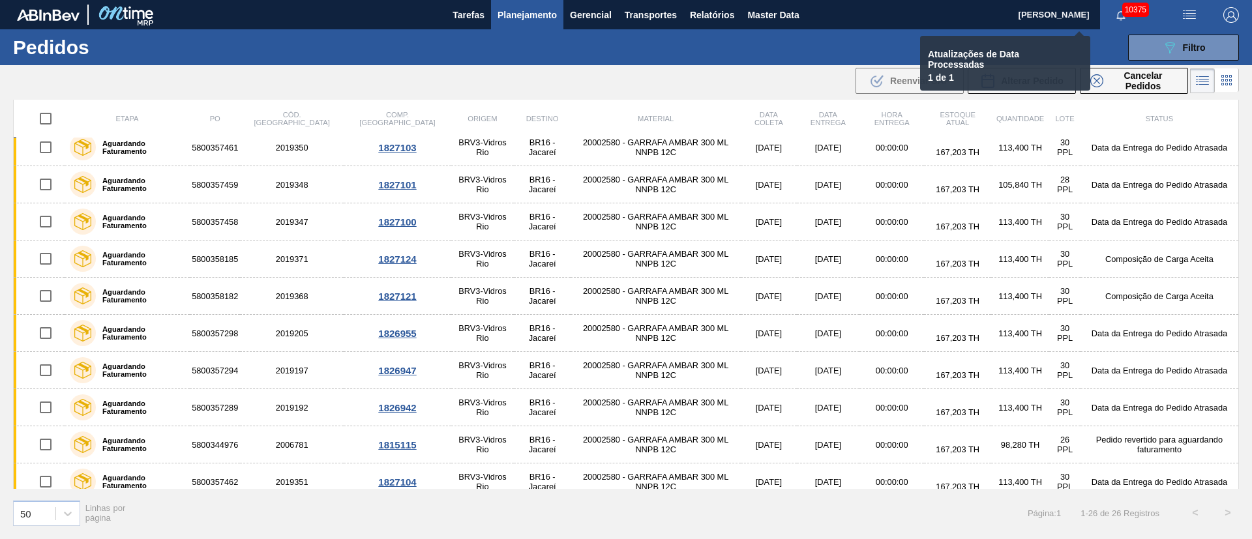
checkbox input "false"
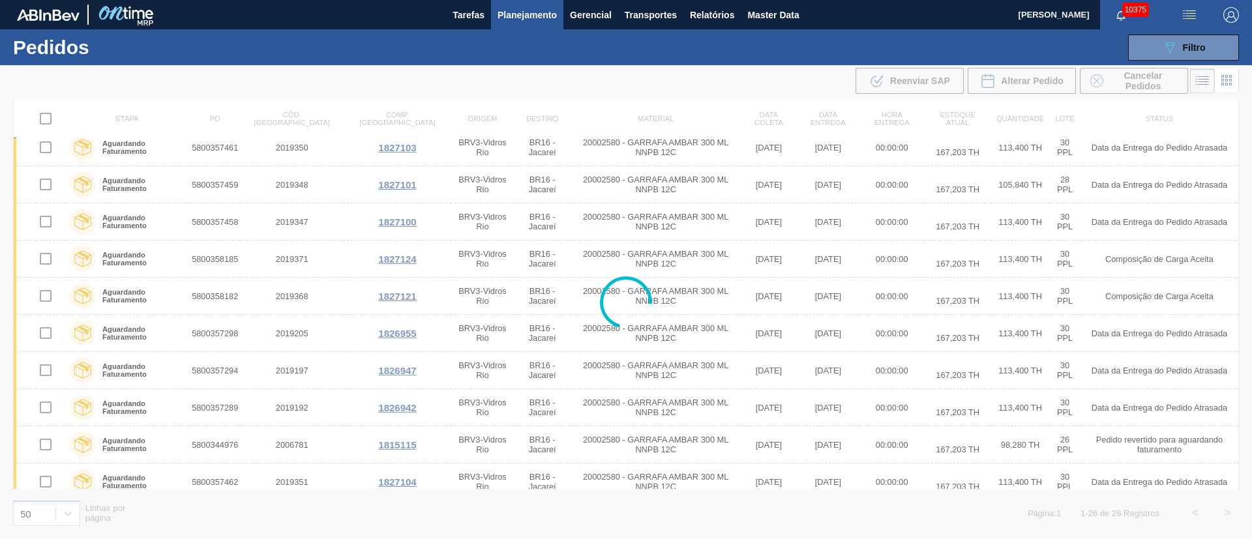
scroll to position [158, 0]
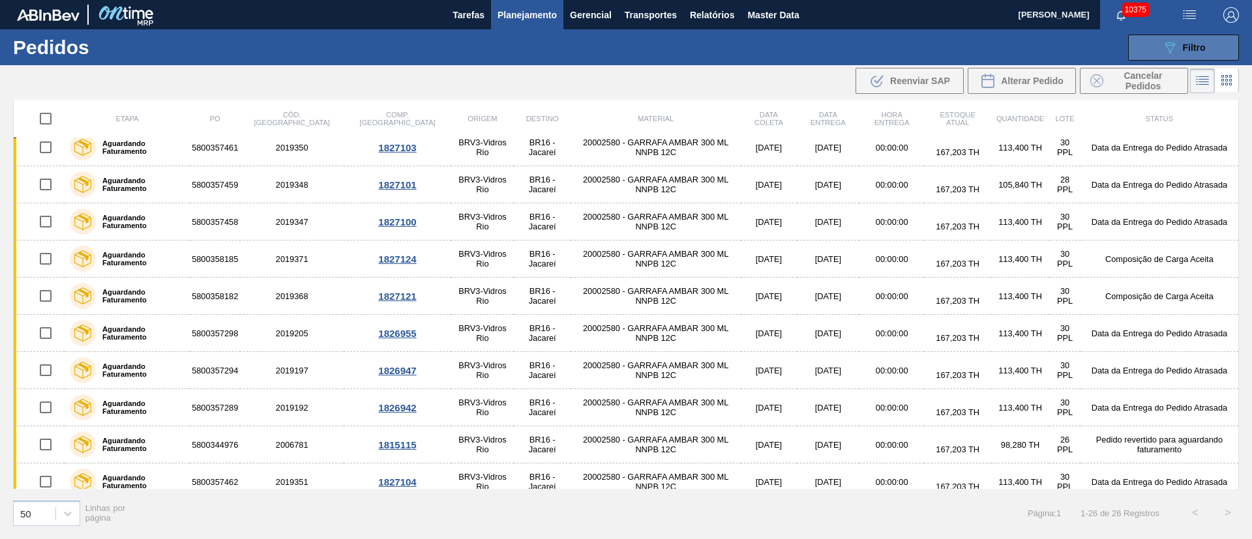
click at [1210, 36] on button "089F7B8B-B2A5-4AFE-B5C0-19BA573D28AC Filtro" at bounding box center [1183, 48] width 111 height 26
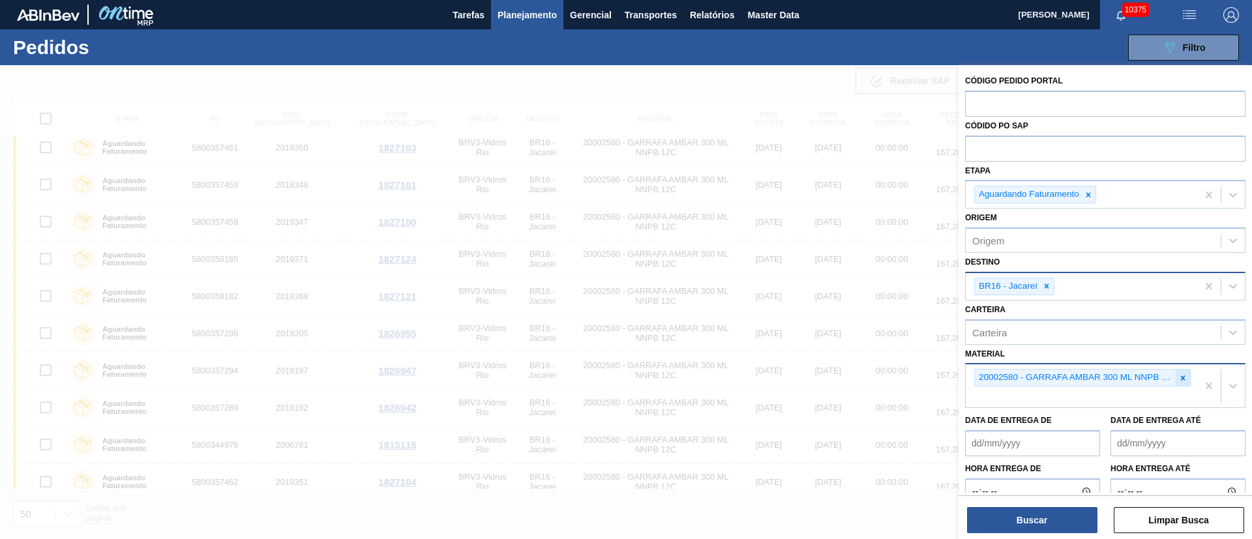
click at [1184, 377] on icon at bounding box center [1182, 378] width 9 height 9
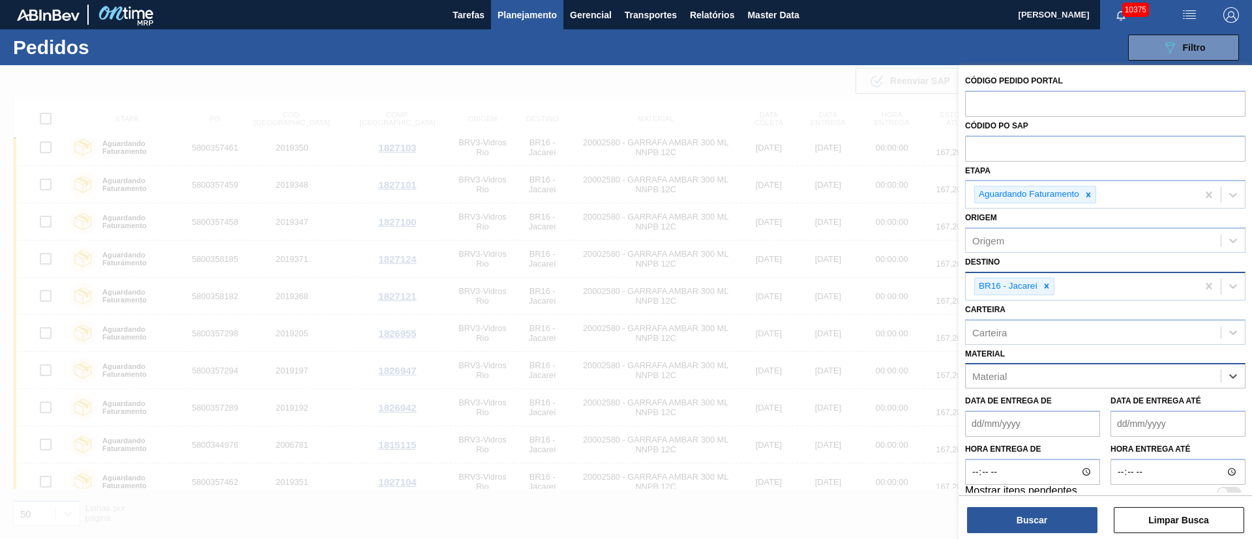
paste input "20002580"
type input "20002580"
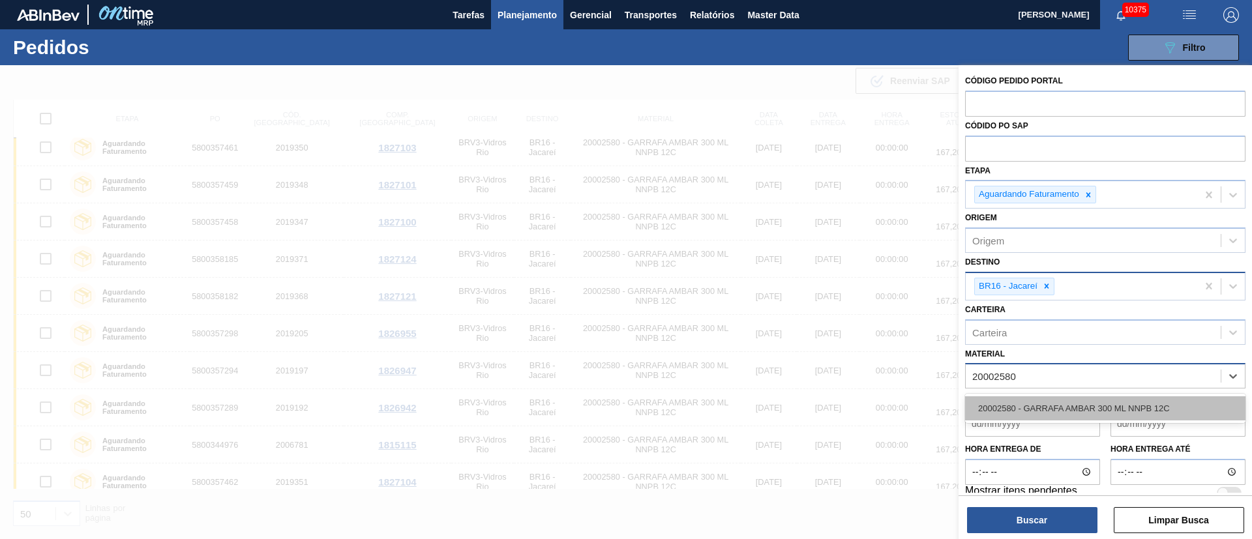
click at [1009, 406] on div "20002580 - GARRAFA AMBAR 300 ML NNPB 12C" at bounding box center [1105, 408] width 280 height 24
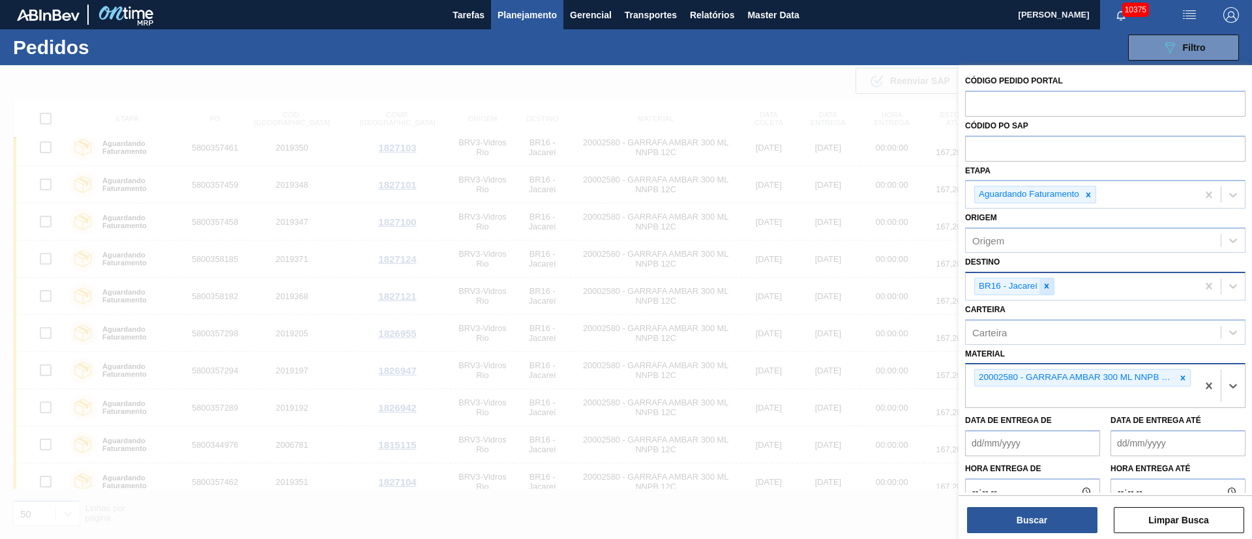
click at [1051, 282] on div at bounding box center [1046, 286] width 14 height 16
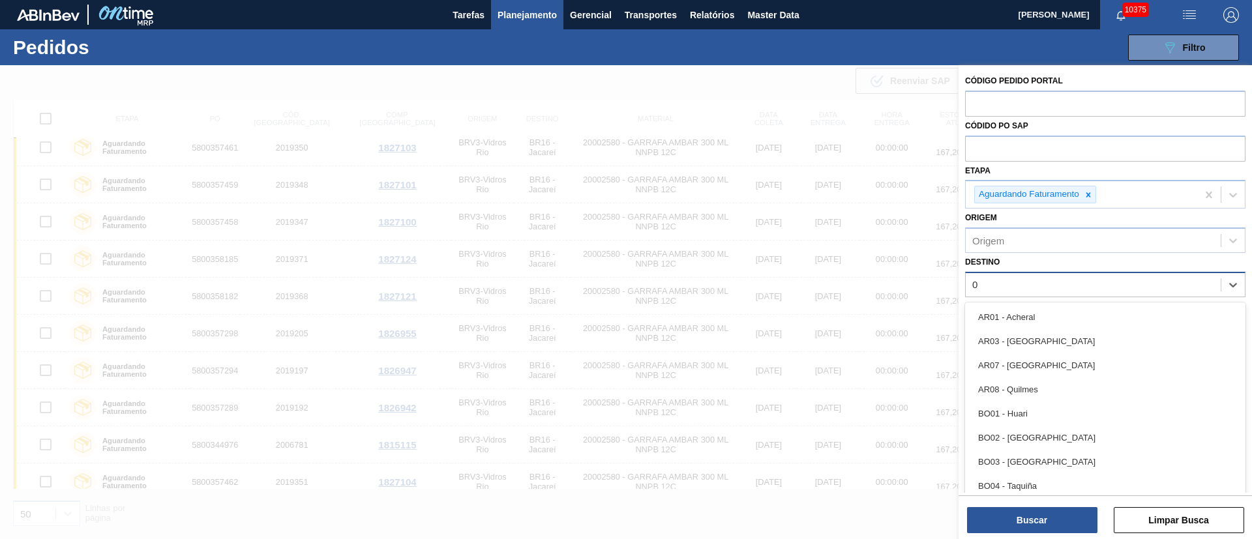
type input "04"
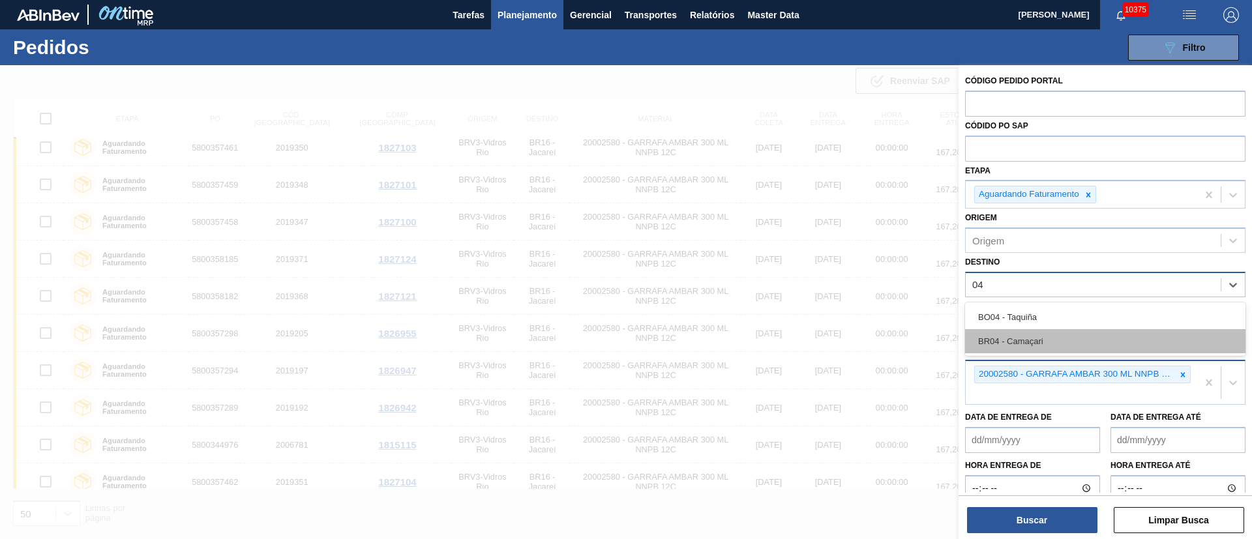
click at [990, 345] on div "BR04 - Camaçari" at bounding box center [1105, 341] width 280 height 24
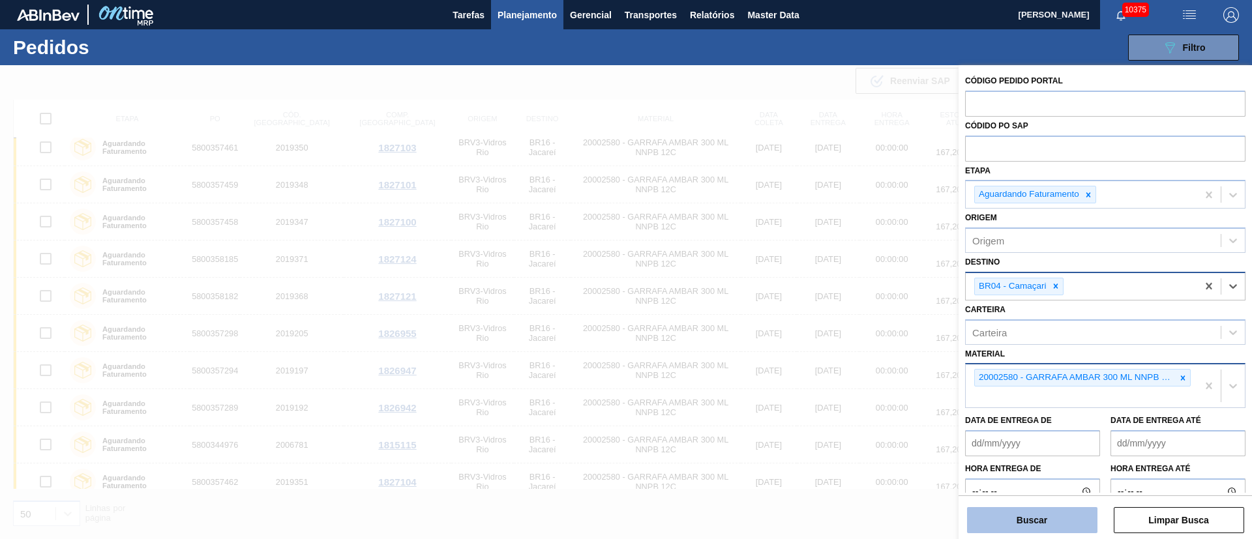
click at [1022, 522] on button "Buscar" at bounding box center [1032, 520] width 130 height 26
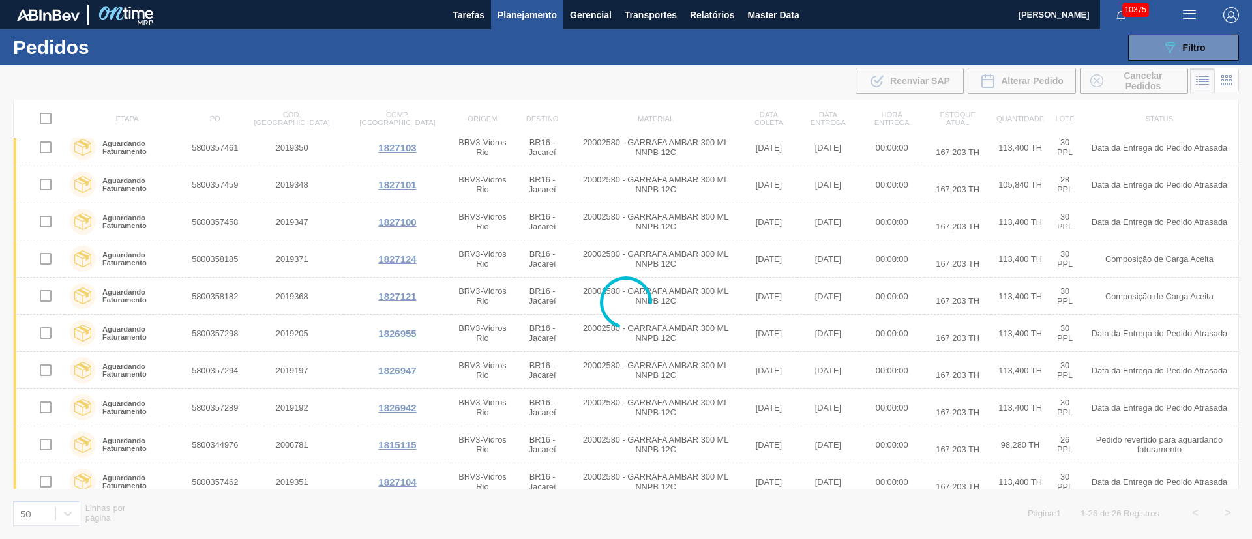
scroll to position [0, 0]
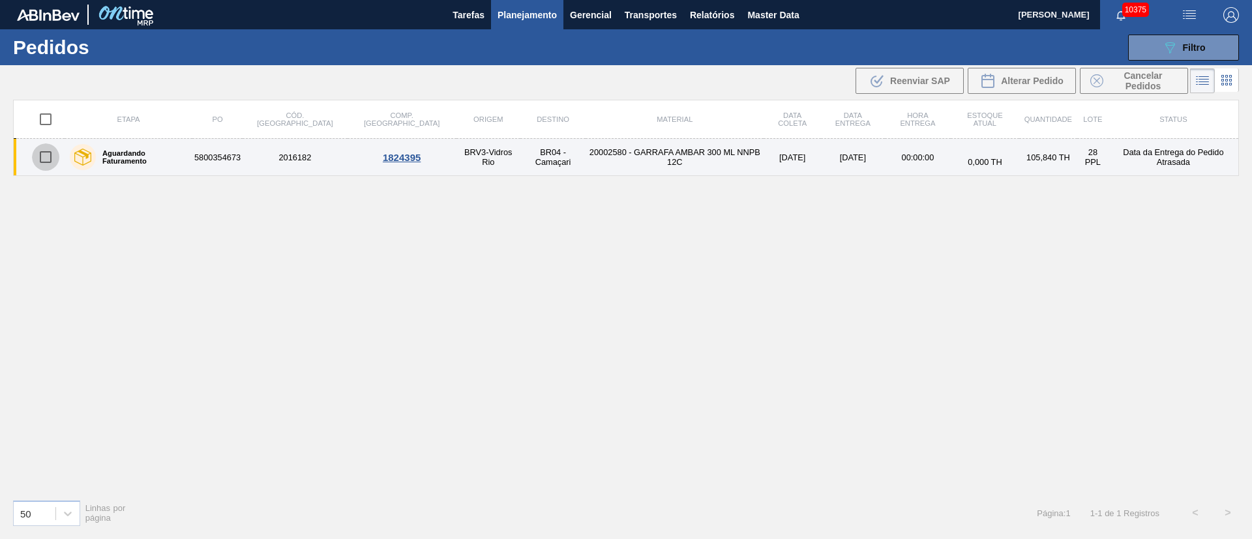
click at [52, 157] on input "checkbox" at bounding box center [45, 156] width 27 height 27
checkbox input "true"
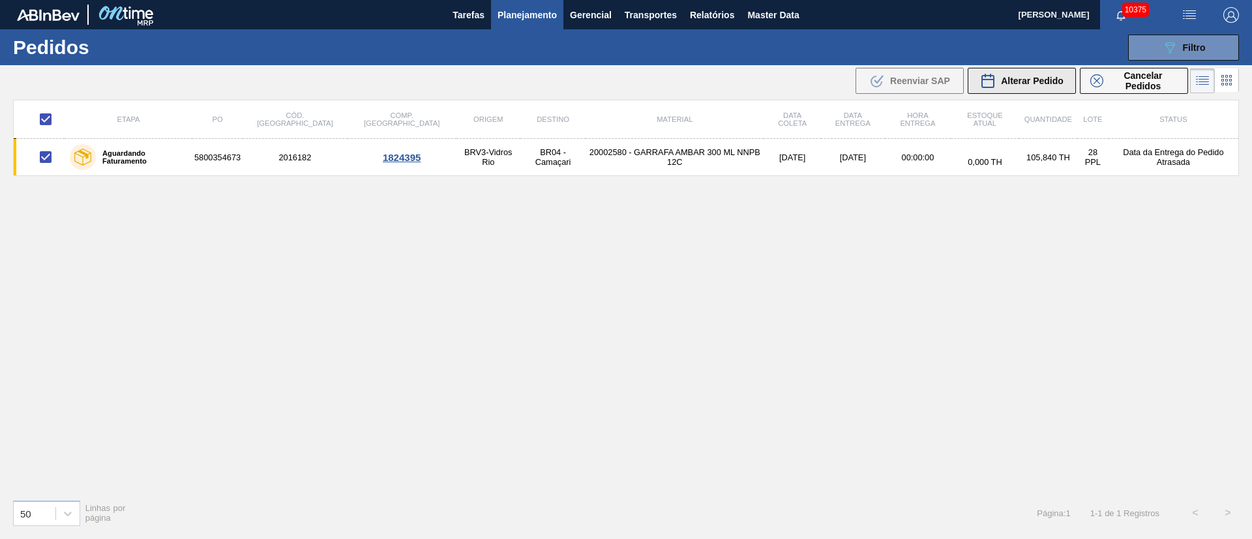
click at [1048, 80] on span "Alterar Pedido" at bounding box center [1032, 81] width 63 height 10
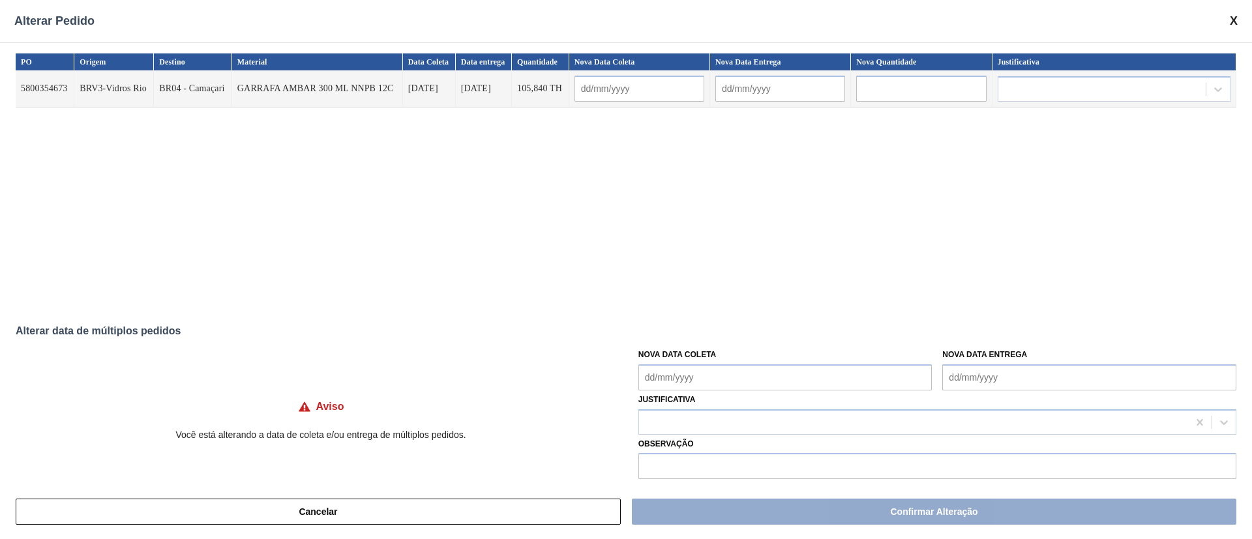
click at [718, 370] on Coleta "Nova Data Coleta" at bounding box center [785, 377] width 294 height 26
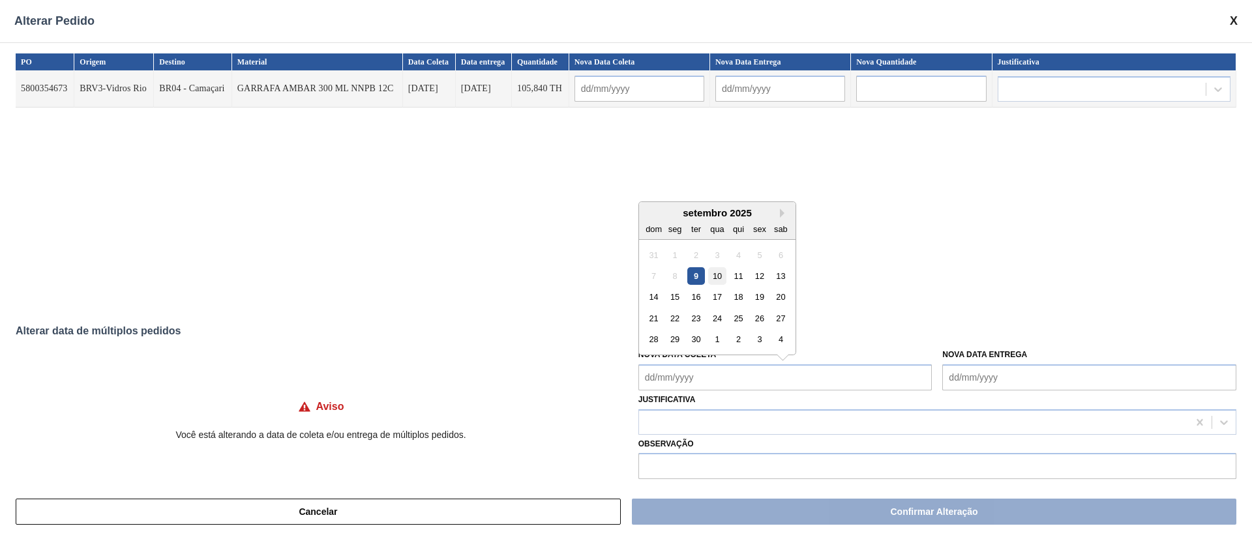
click at [720, 278] on div "10" at bounding box center [717, 276] width 18 height 18
type Coleta "[DATE]"
type input "[DATE]"
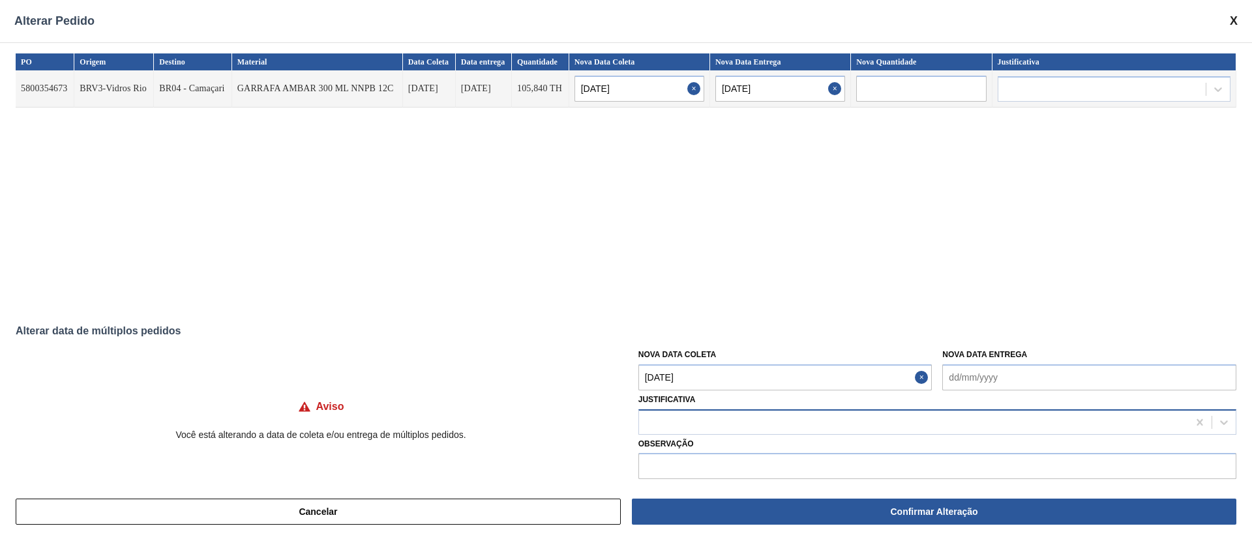
click at [680, 428] on div at bounding box center [913, 422] width 549 height 19
type input "ou"
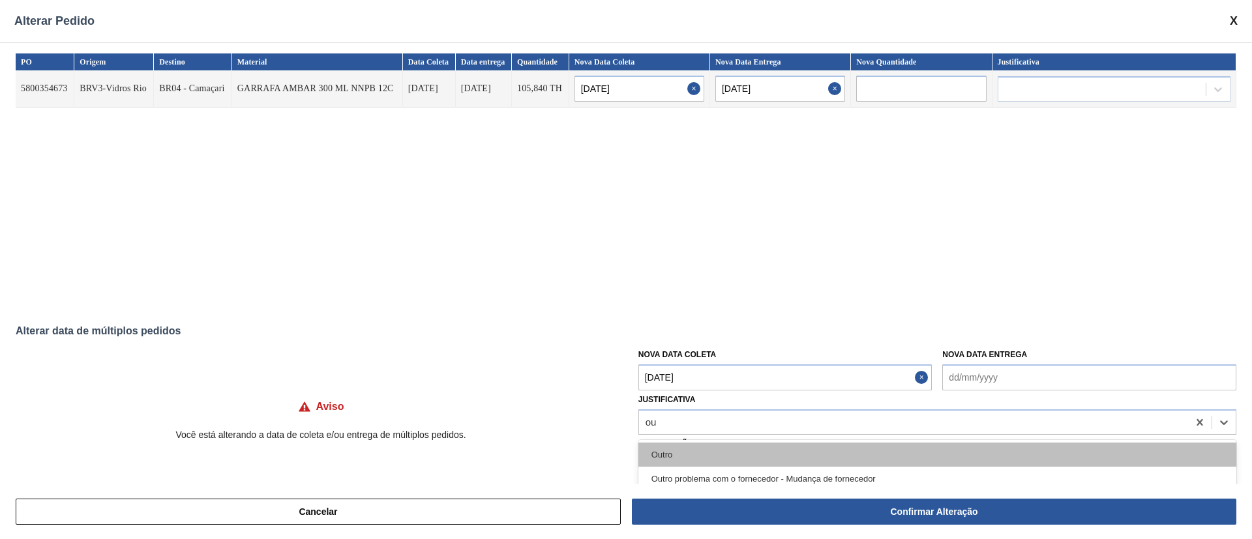
click at [678, 453] on div "Outro" at bounding box center [937, 455] width 598 height 24
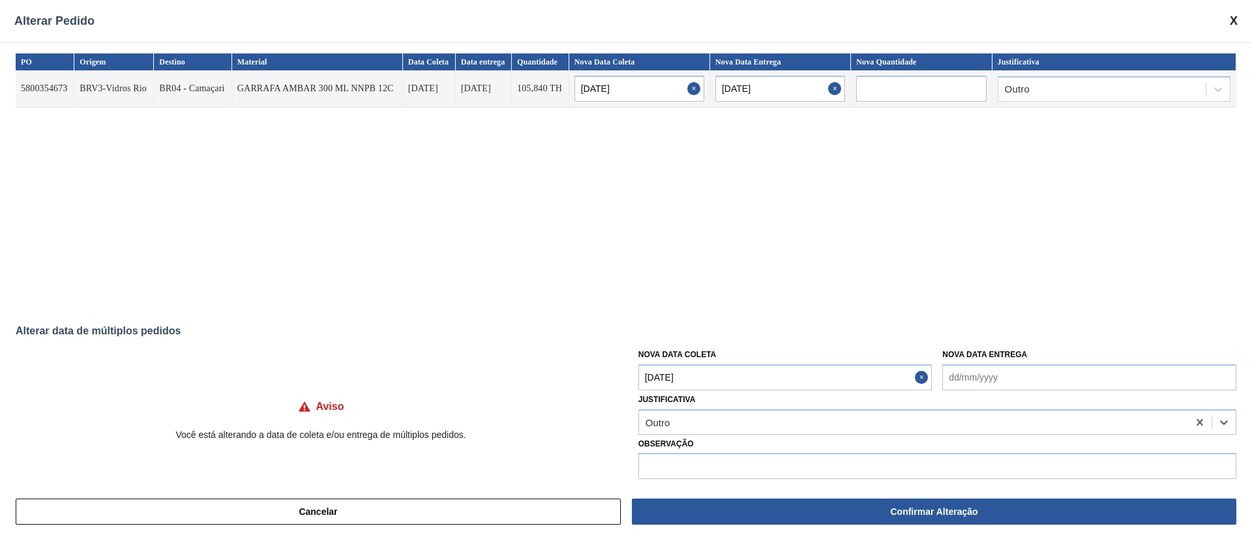
click at [802, 511] on button "Confirmar Alteração" at bounding box center [934, 512] width 604 height 26
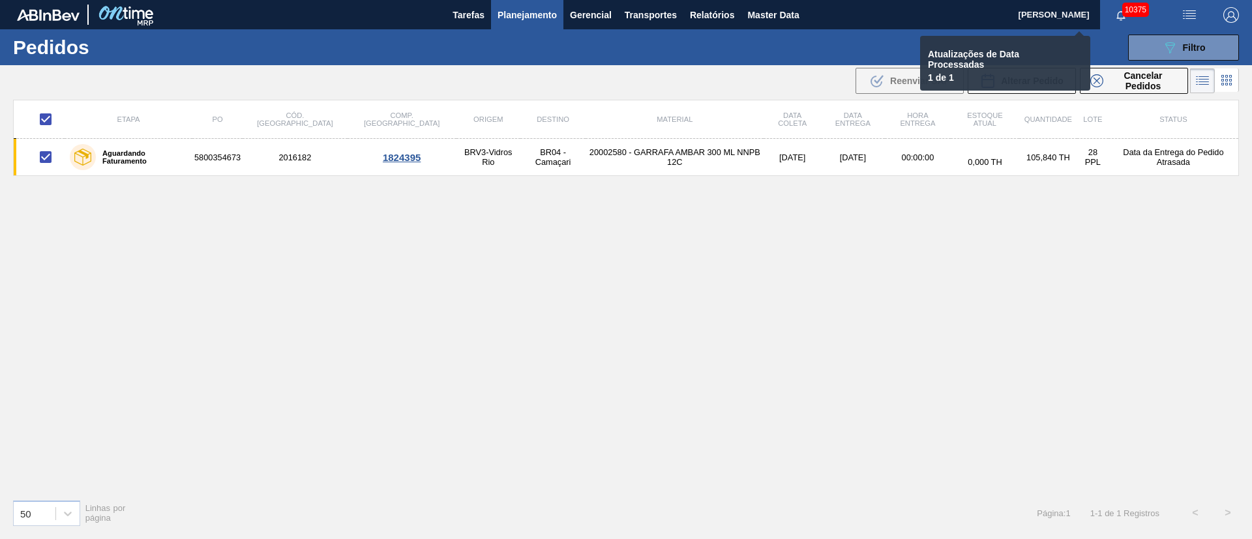
checkbox input "false"
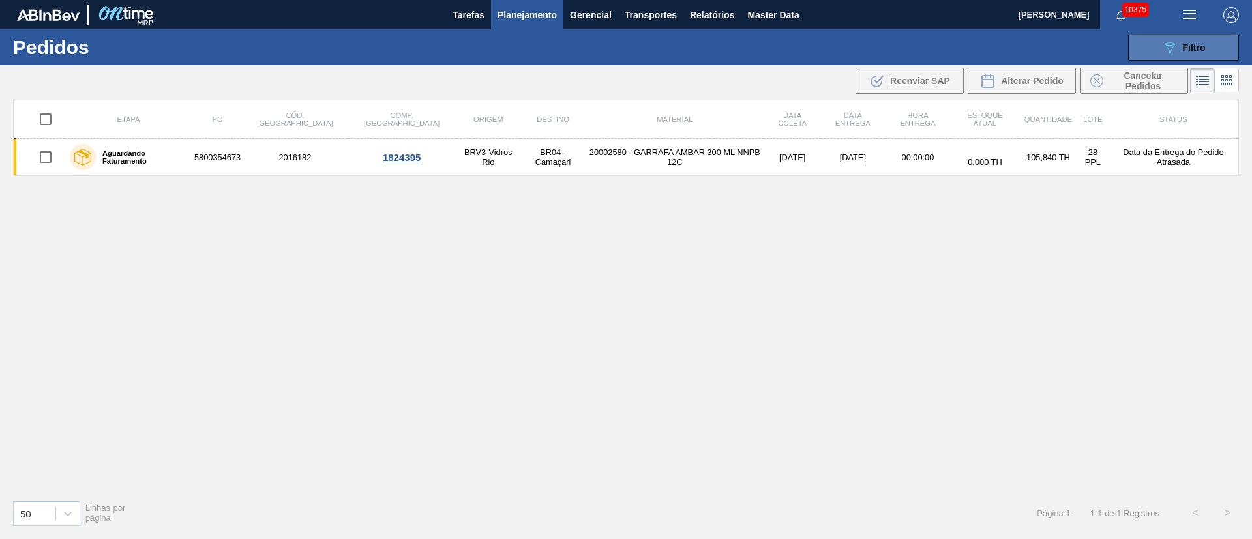
click at [1179, 48] on div "089F7B8B-B2A5-4AFE-B5C0-19BA573D28AC Filtro" at bounding box center [1184, 48] width 44 height 16
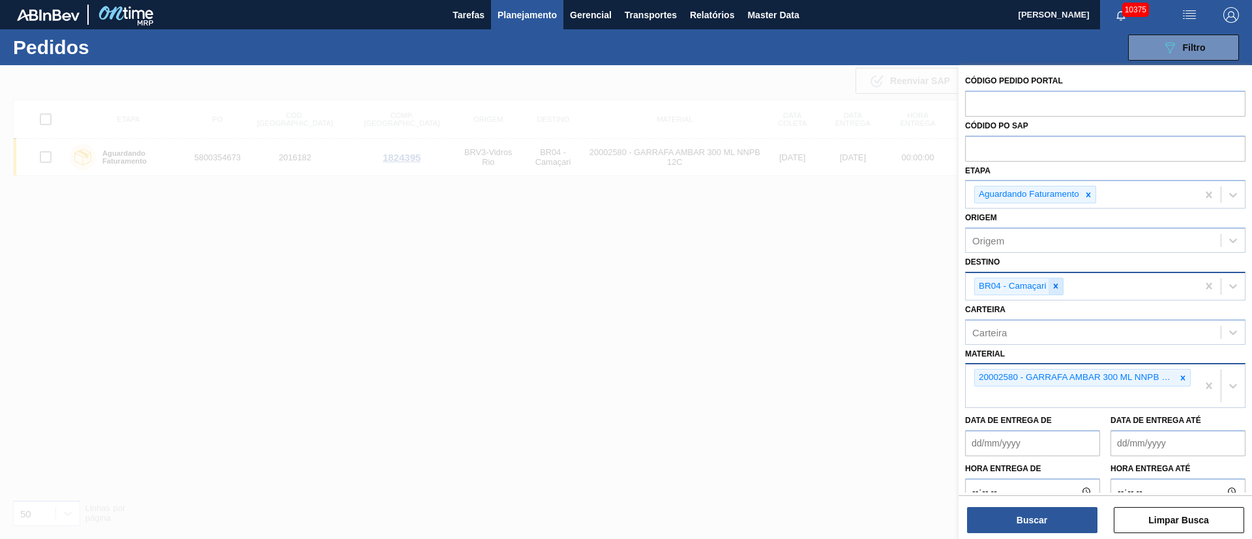
click at [1058, 287] on icon at bounding box center [1055, 286] width 9 height 9
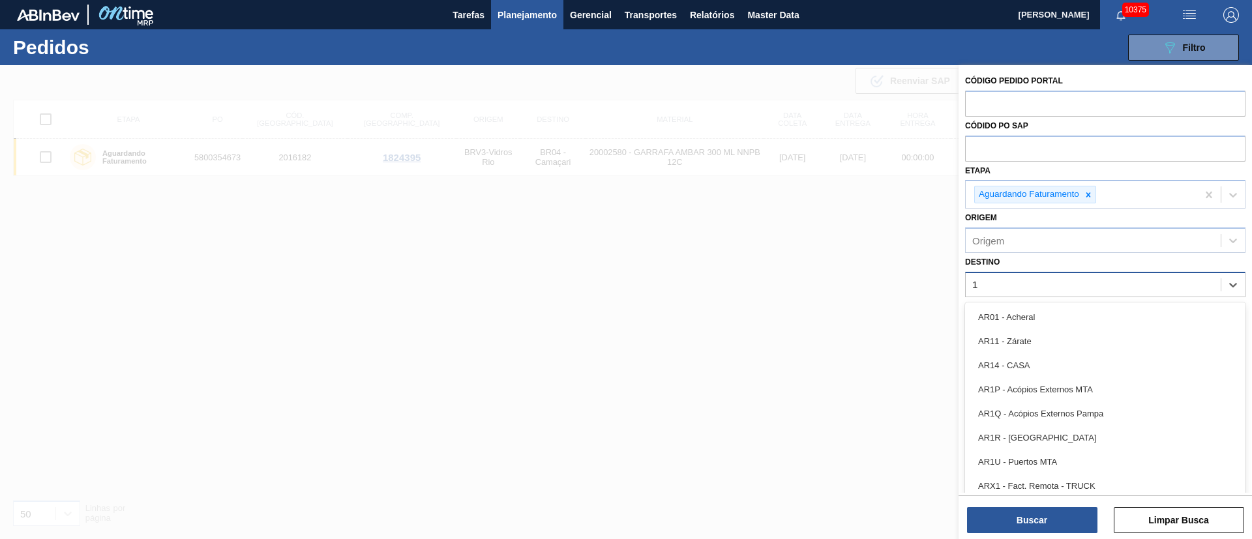
type input "16"
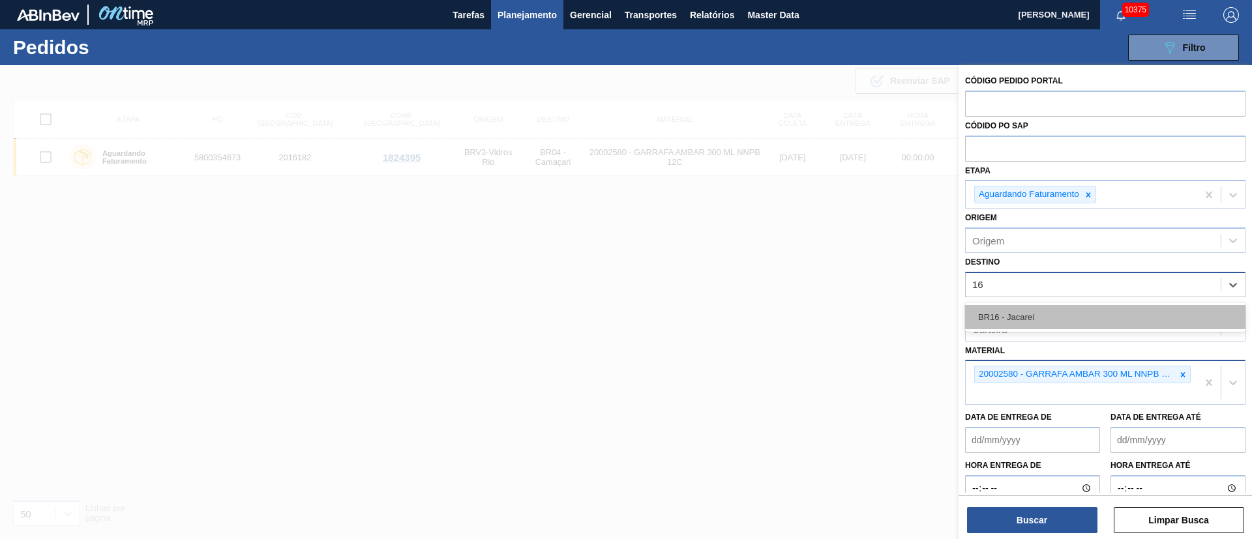
click at [1028, 321] on div "BR16 - Jacareí" at bounding box center [1105, 317] width 280 height 24
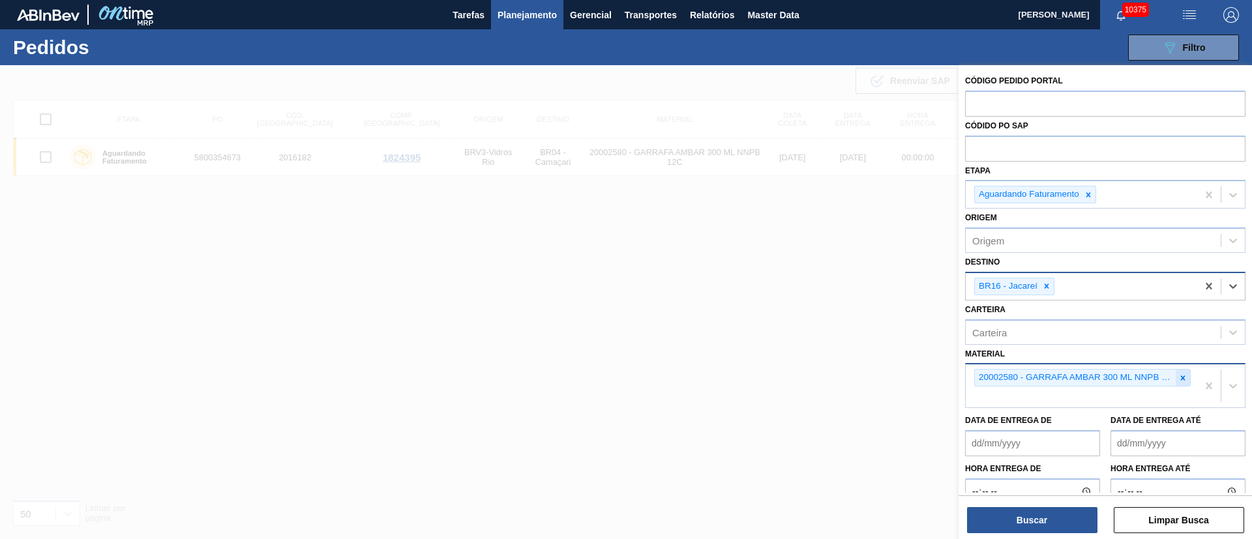
click at [1181, 376] on icon at bounding box center [1183, 377] width 5 height 5
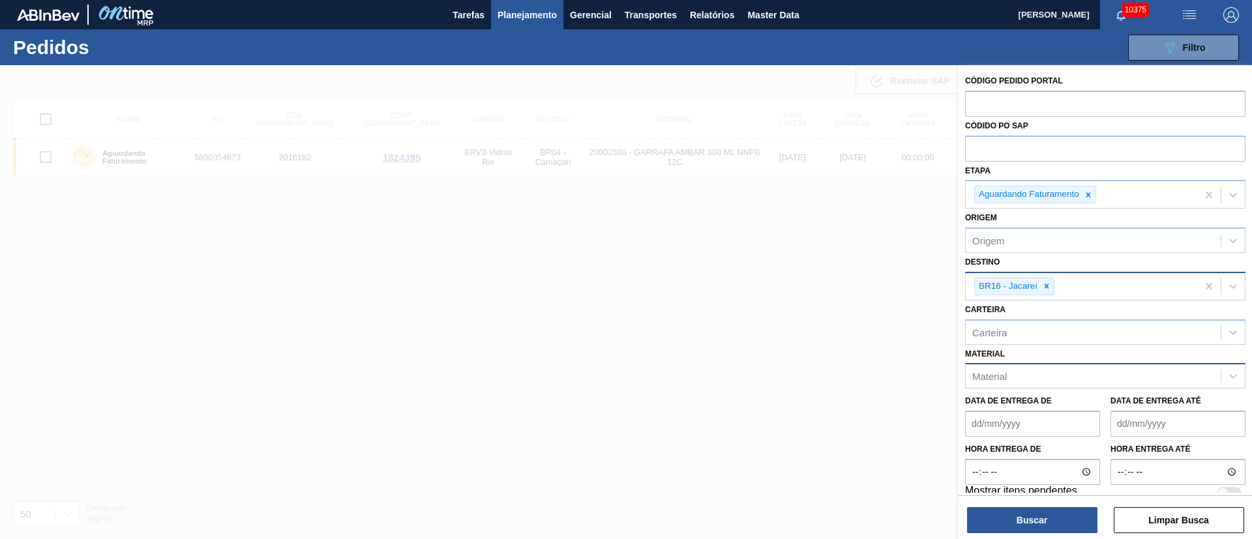
click at [1052, 379] on div "Material" at bounding box center [1092, 376] width 255 height 19
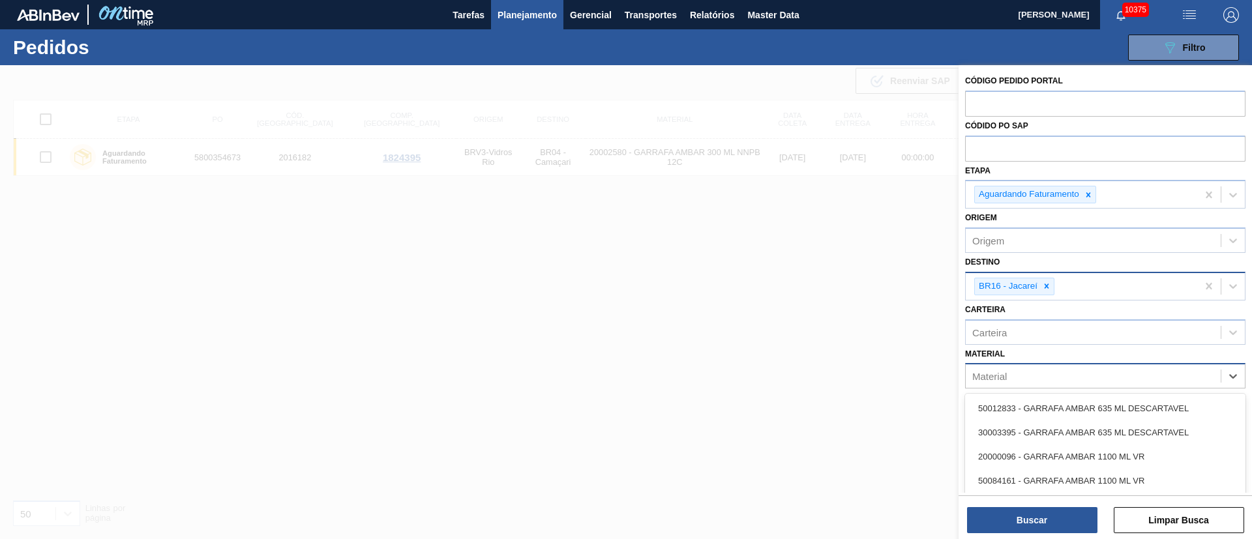
paste input "20001976"
type input "20001976"
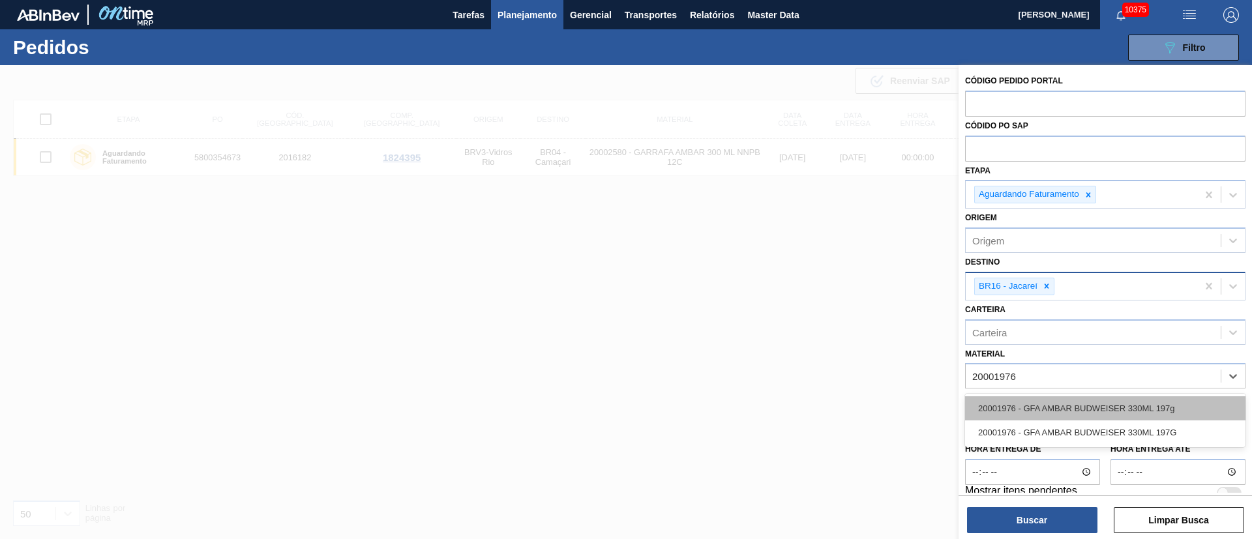
click at [1042, 411] on div "20001976 - GFA AMBAR BUDWEISER 330ML 197g" at bounding box center [1105, 408] width 280 height 24
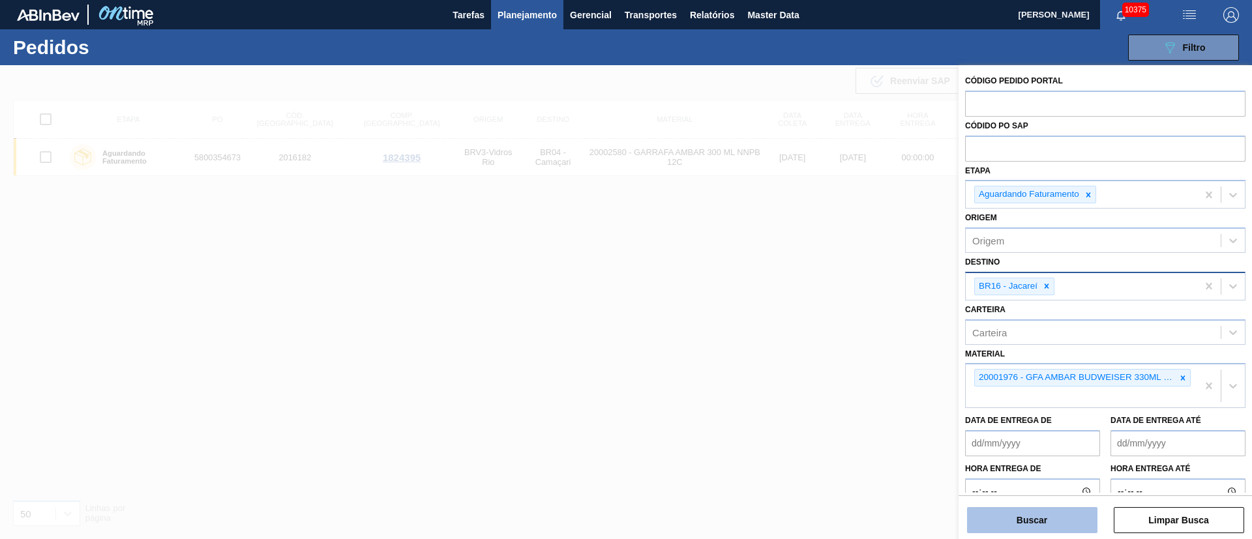
click at [1038, 515] on button "Buscar" at bounding box center [1032, 520] width 130 height 26
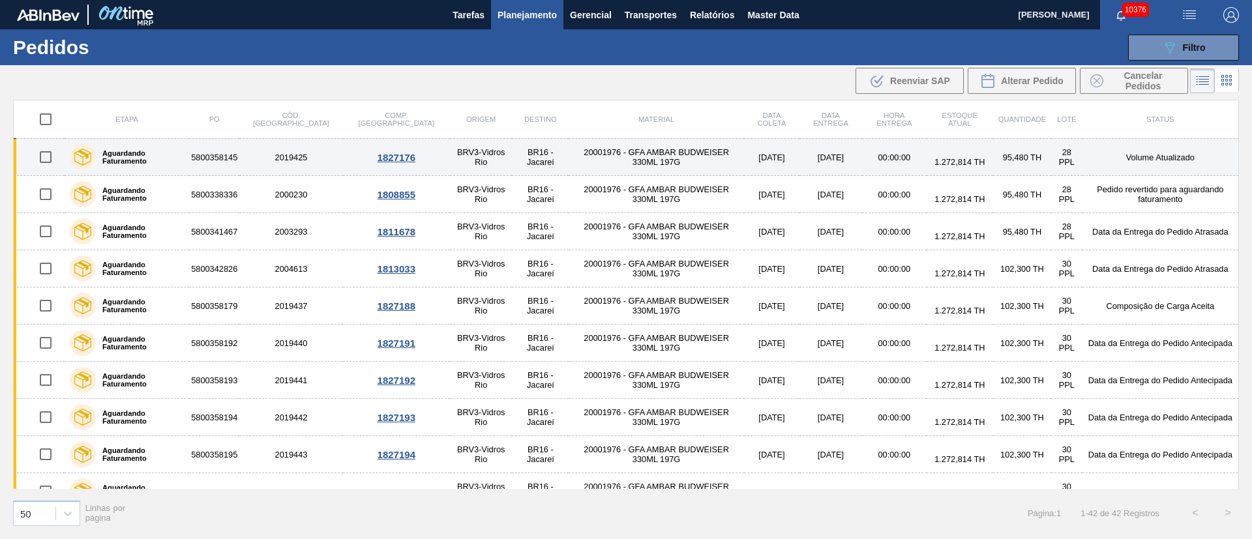
click at [42, 156] on input "checkbox" at bounding box center [45, 156] width 27 height 27
checkbox input "true"
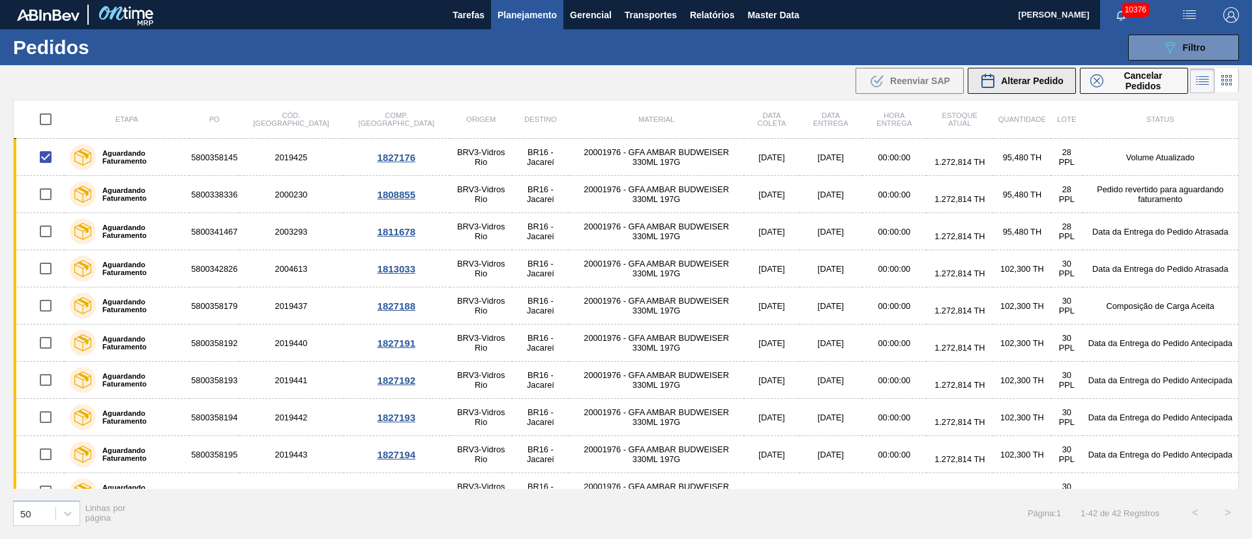
click at [1050, 74] on div "Alterar Pedido" at bounding box center [1021, 81] width 83 height 16
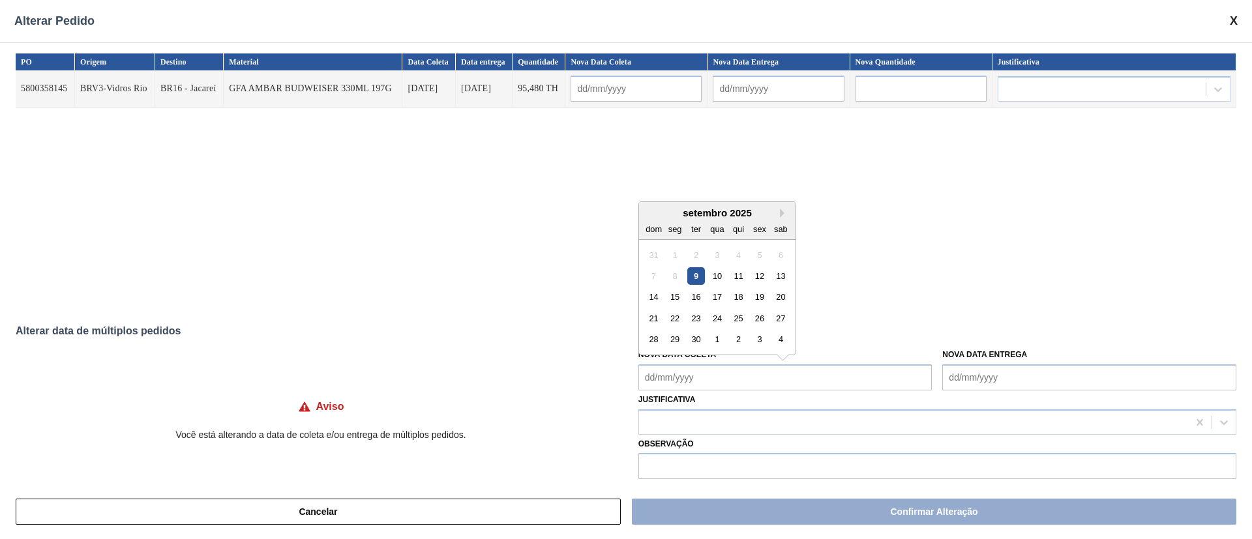
drag, startPoint x: 693, startPoint y: 375, endPoint x: 692, endPoint y: 366, distance: 8.6
click at [693, 375] on Coleta "Nova Data Coleta" at bounding box center [785, 377] width 294 height 26
click at [713, 276] on div "10" at bounding box center [717, 276] width 18 height 18
type Coleta "[DATE]"
type input "[DATE]"
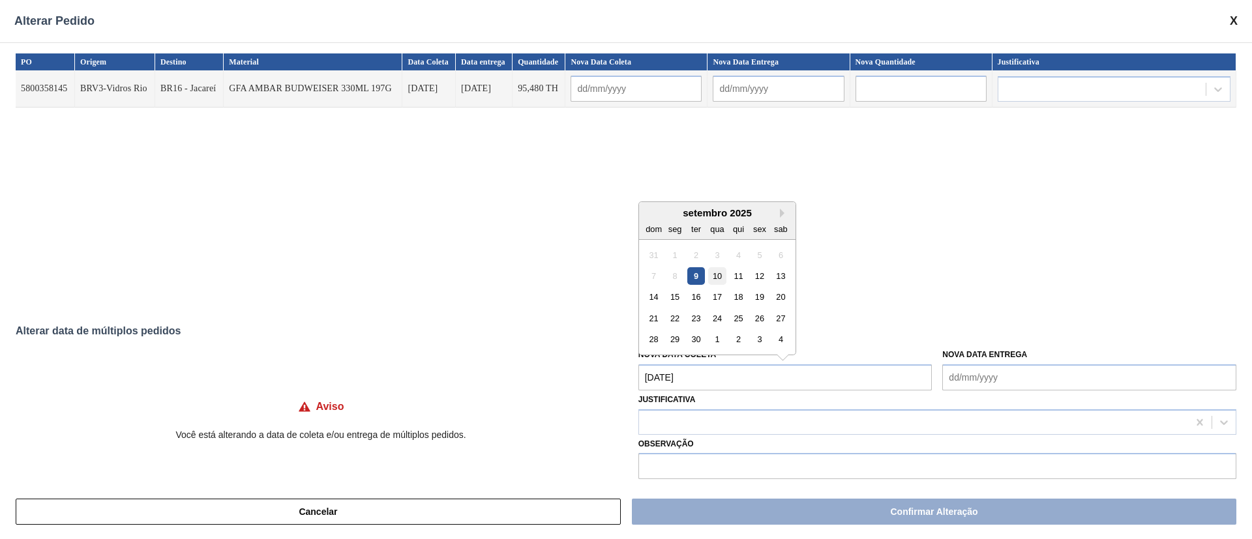
type input "[DATE]"
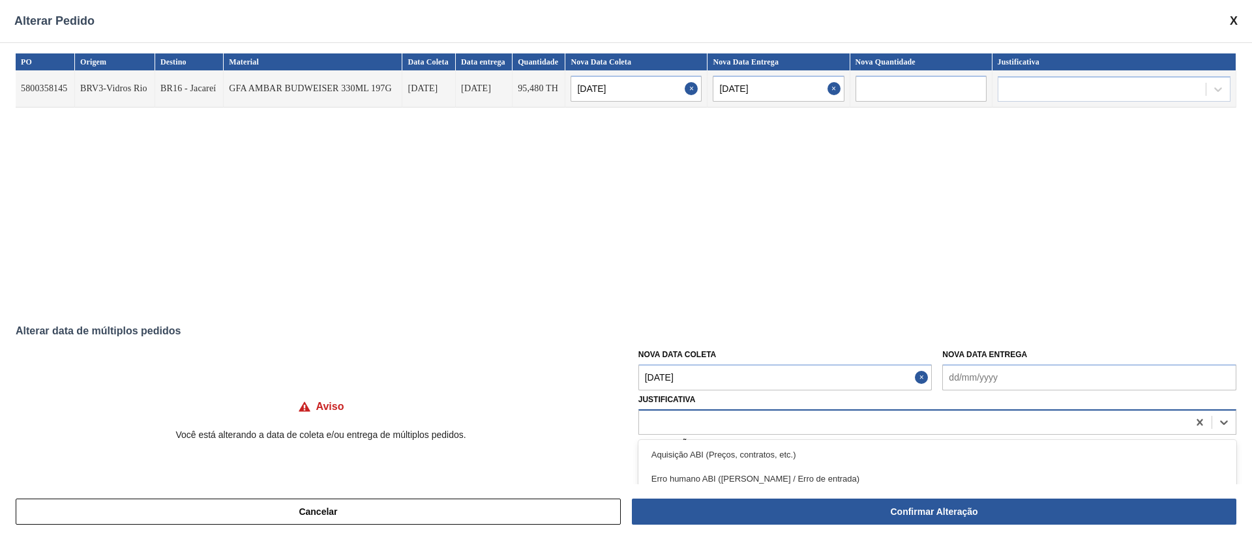
click at [658, 422] on div at bounding box center [913, 422] width 549 height 19
type input "ou"
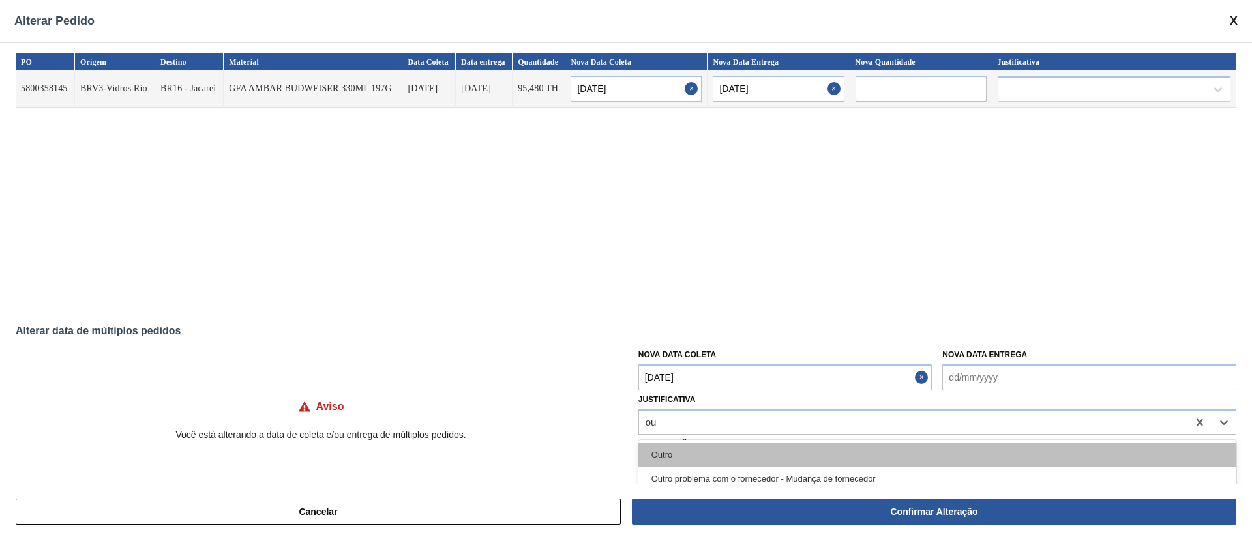
click at [660, 454] on div "Outro" at bounding box center [937, 455] width 598 height 24
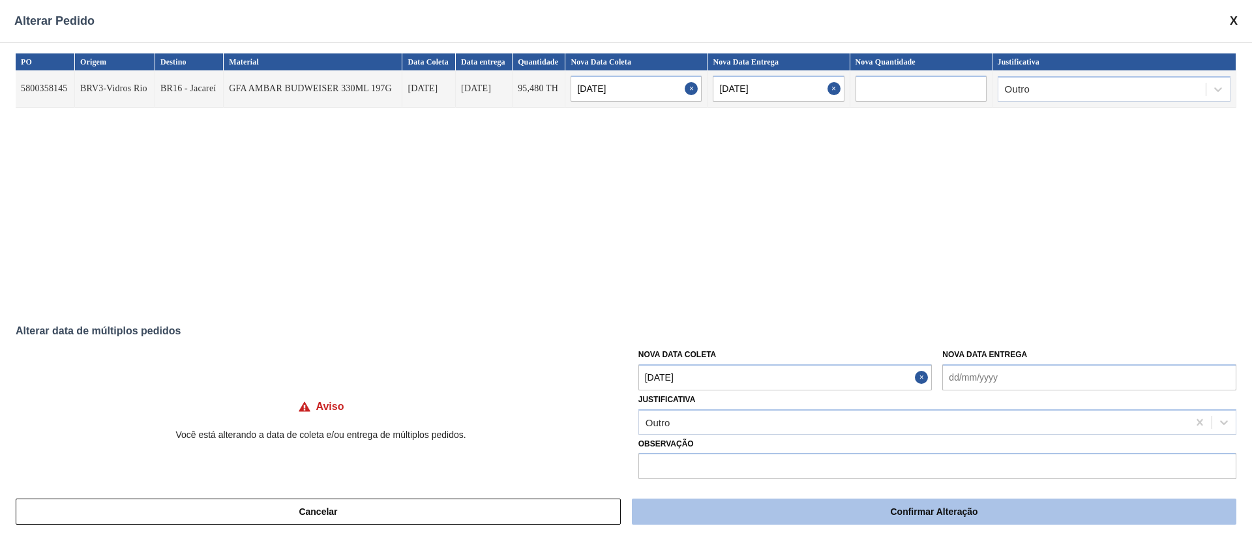
click at [731, 514] on button "Confirmar Alteração" at bounding box center [934, 512] width 604 height 26
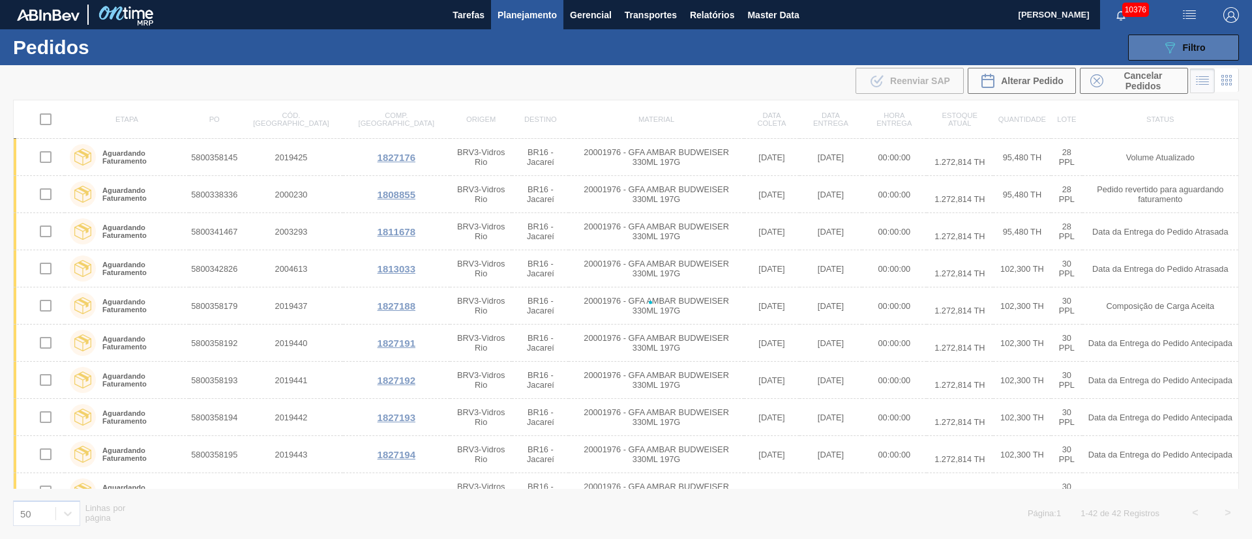
checkbox input "false"
click at [1168, 52] on icon "089F7B8B-B2A5-4AFE-B5C0-19BA573D28AC" at bounding box center [1170, 48] width 16 height 16
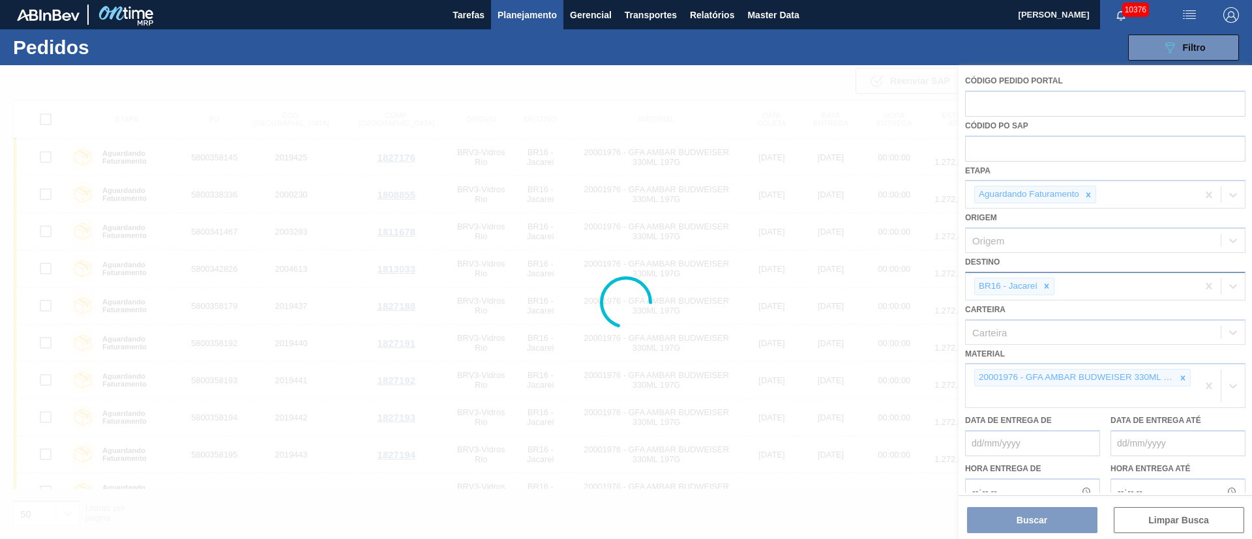
click at [1180, 378] on div at bounding box center [626, 302] width 1252 height 474
click at [1177, 380] on div at bounding box center [626, 302] width 1252 height 474
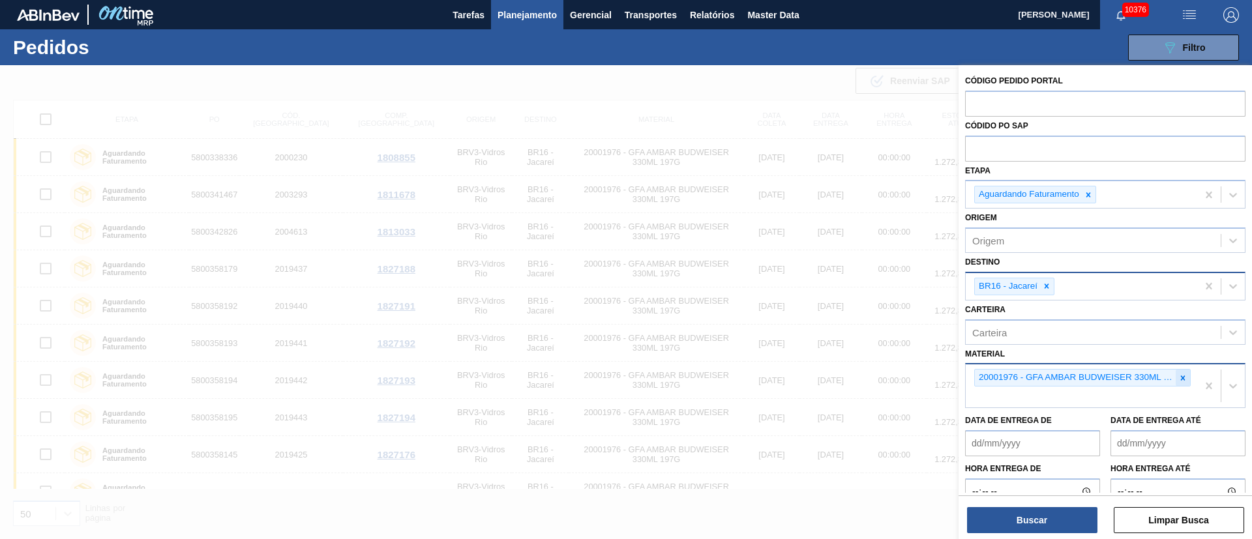
click at [1178, 375] on icon at bounding box center [1182, 378] width 9 height 9
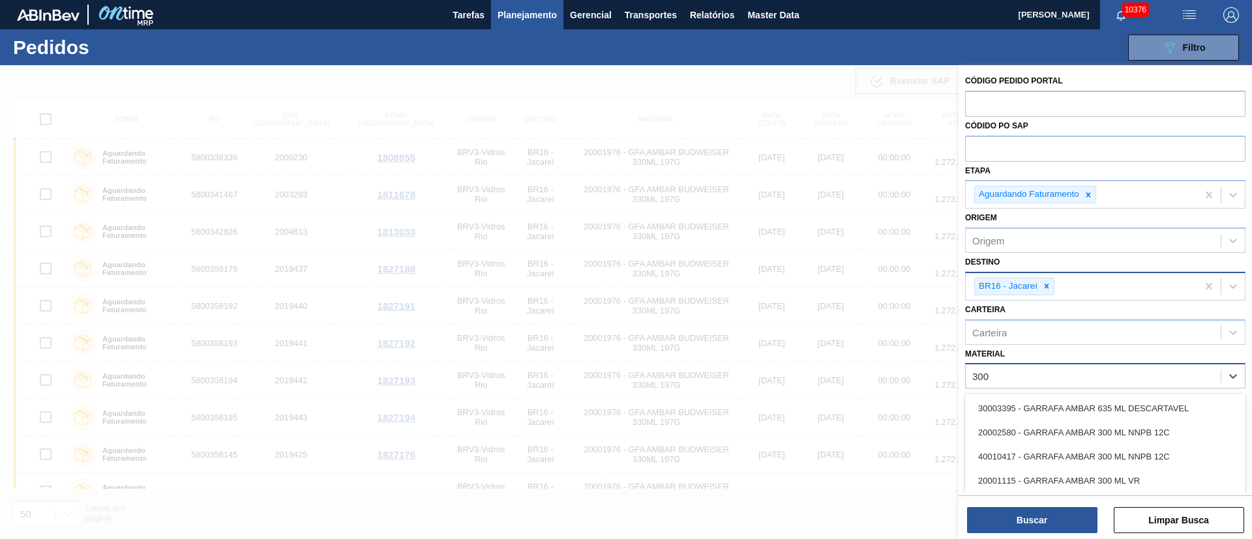
type input "300"
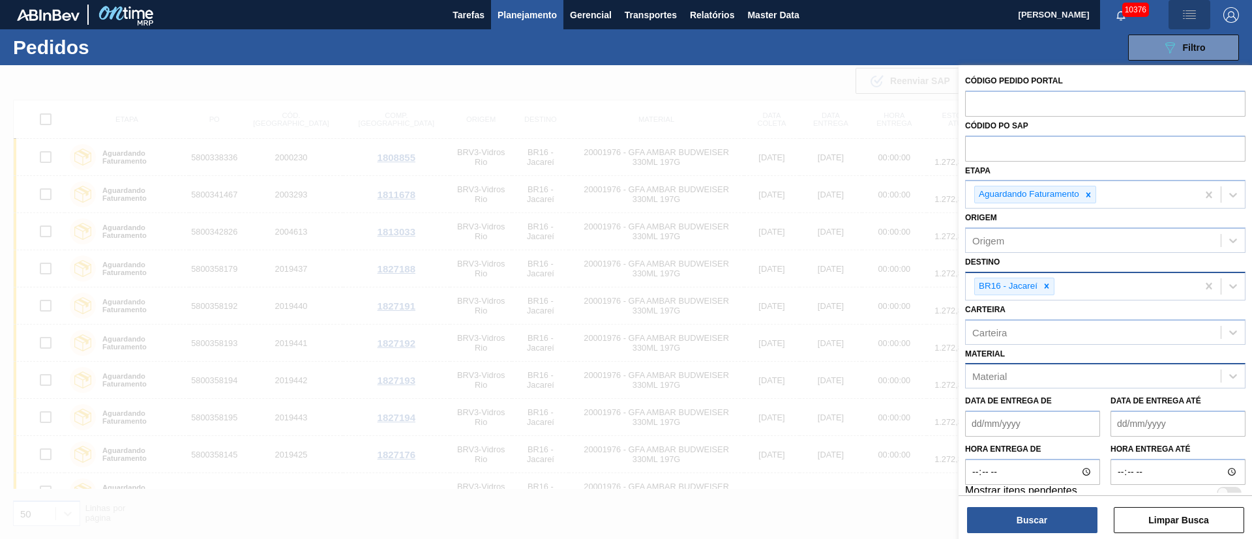
click at [1191, 15] on img "button" at bounding box center [1189, 15] width 16 height 16
click at [1192, 44] on li "Upload de Volumes" at bounding box center [1184, 46] width 113 height 23
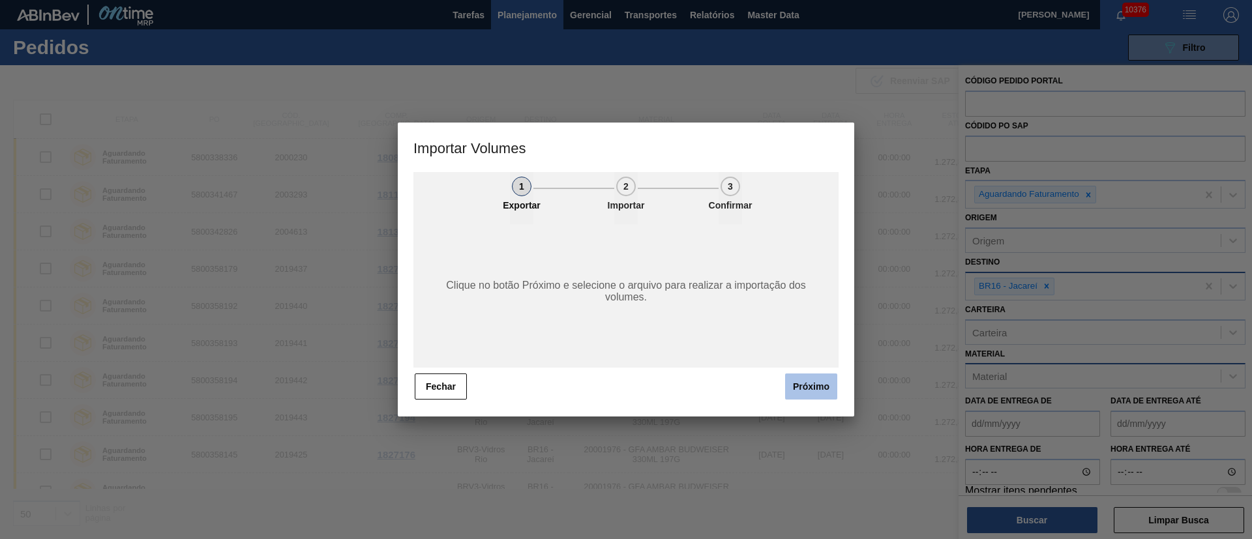
click at [798, 387] on button "Próximo" at bounding box center [811, 387] width 52 height 26
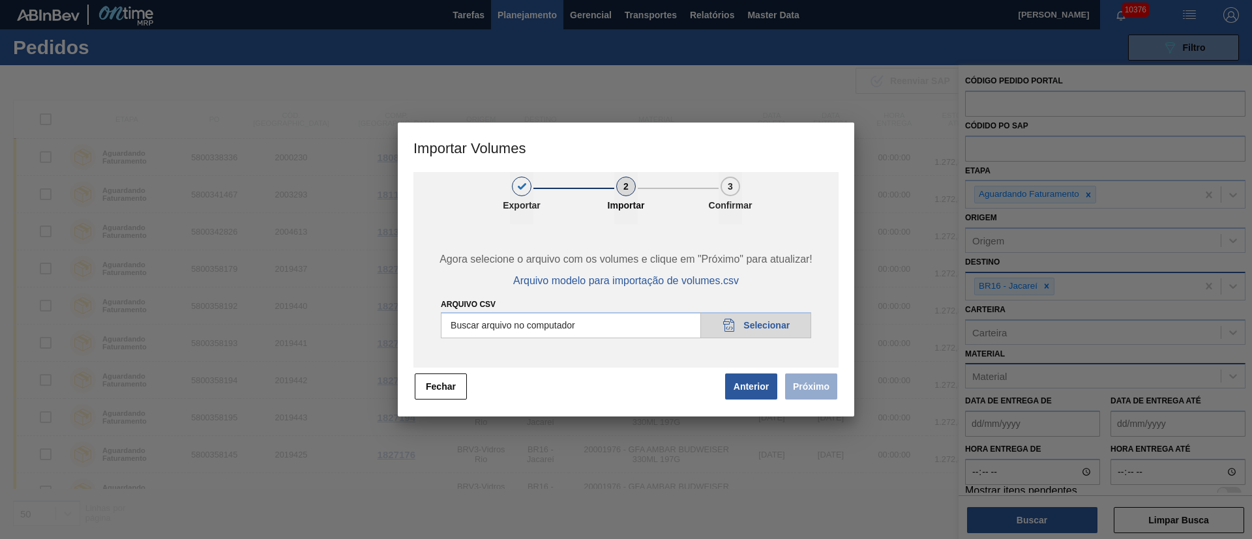
click at [738, 321] on input "Arquivo csv" at bounding box center [626, 325] width 370 height 26
type input "C:\fakepath\PedidoVolumeModeloImportacao (83).csv"
click at [815, 394] on button "Próximo" at bounding box center [811, 387] width 52 height 26
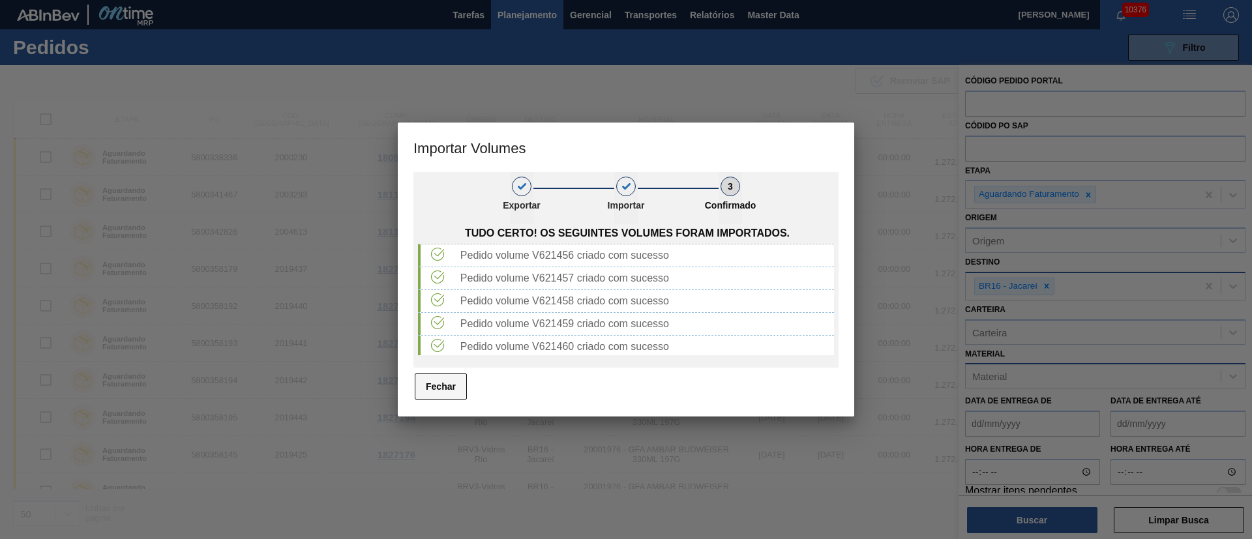
click at [436, 388] on button "Fechar" at bounding box center [441, 387] width 52 height 26
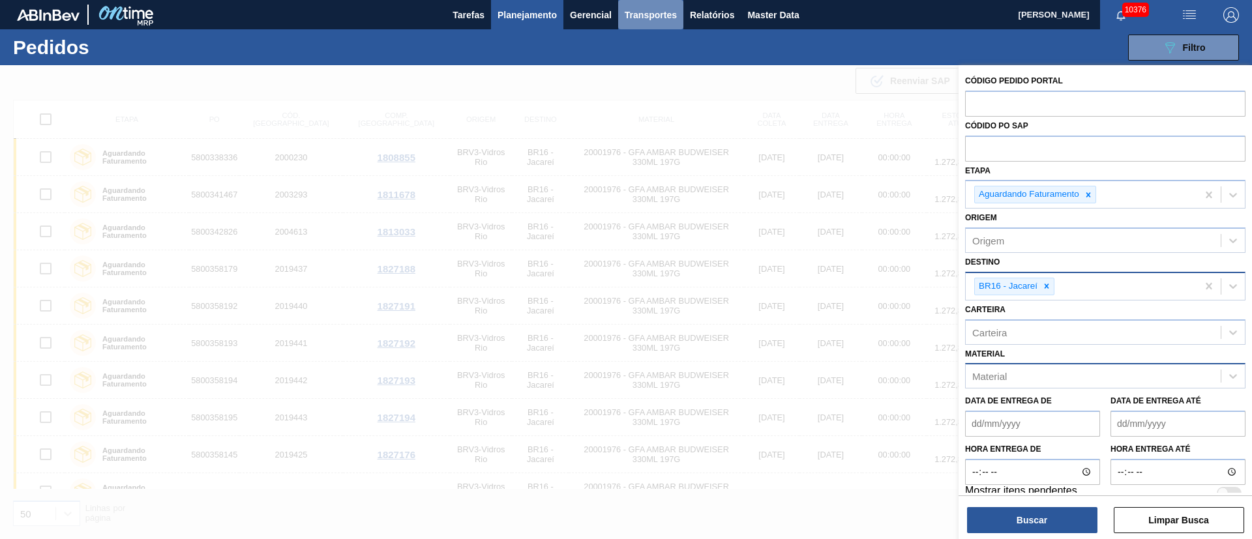
click at [649, 18] on span "Transportes" at bounding box center [650, 15] width 52 height 16
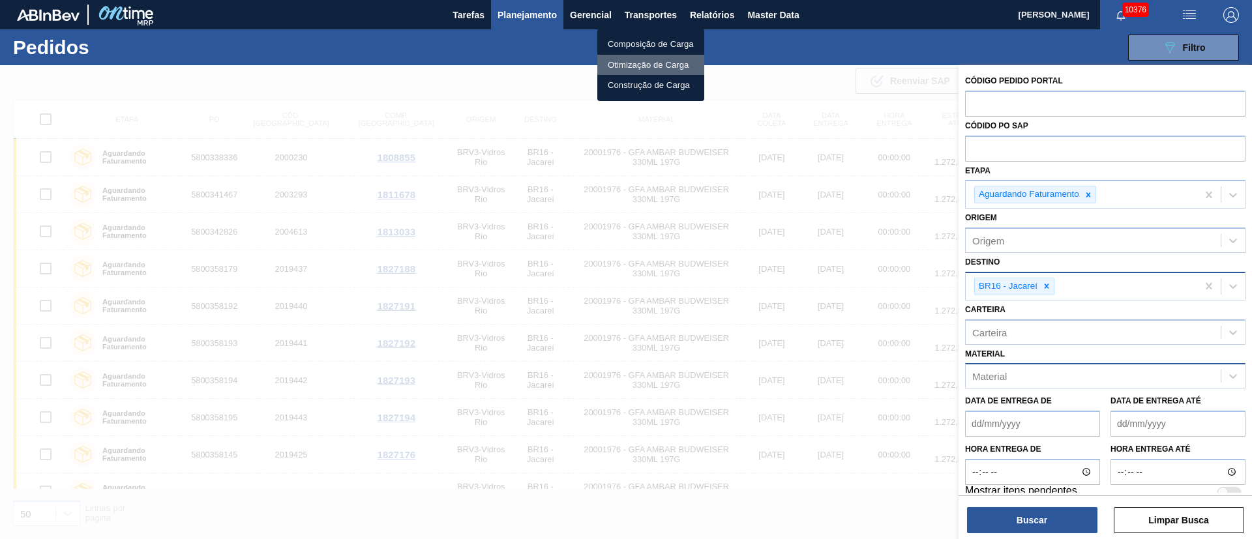
click at [632, 63] on li "Otimização de Carga" at bounding box center [650, 65] width 107 height 21
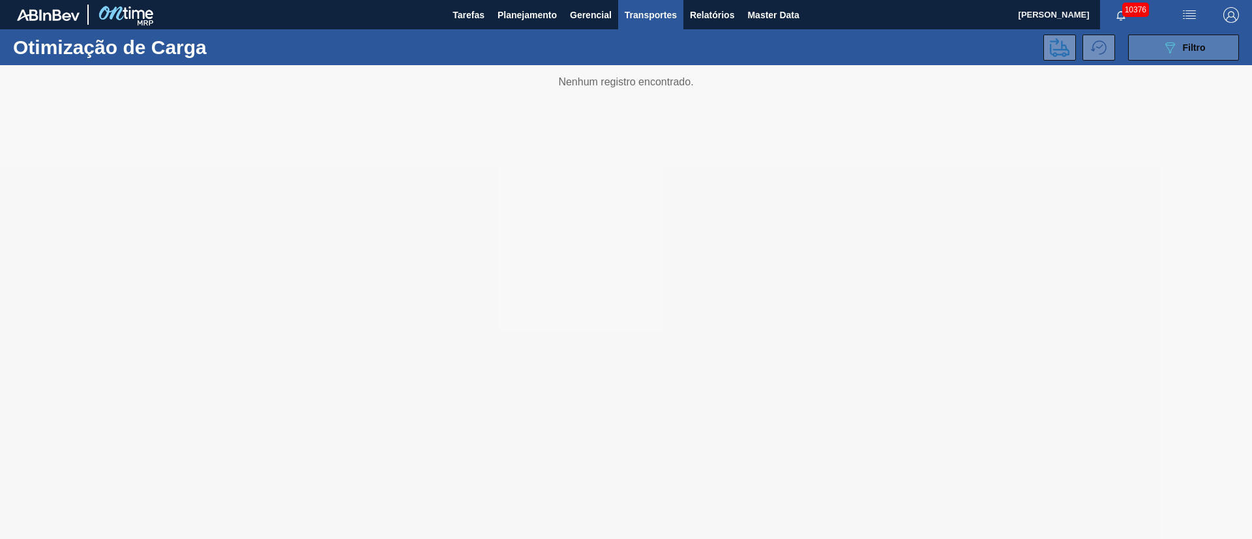
click at [1197, 48] on span "Filtro" at bounding box center [1194, 47] width 23 height 10
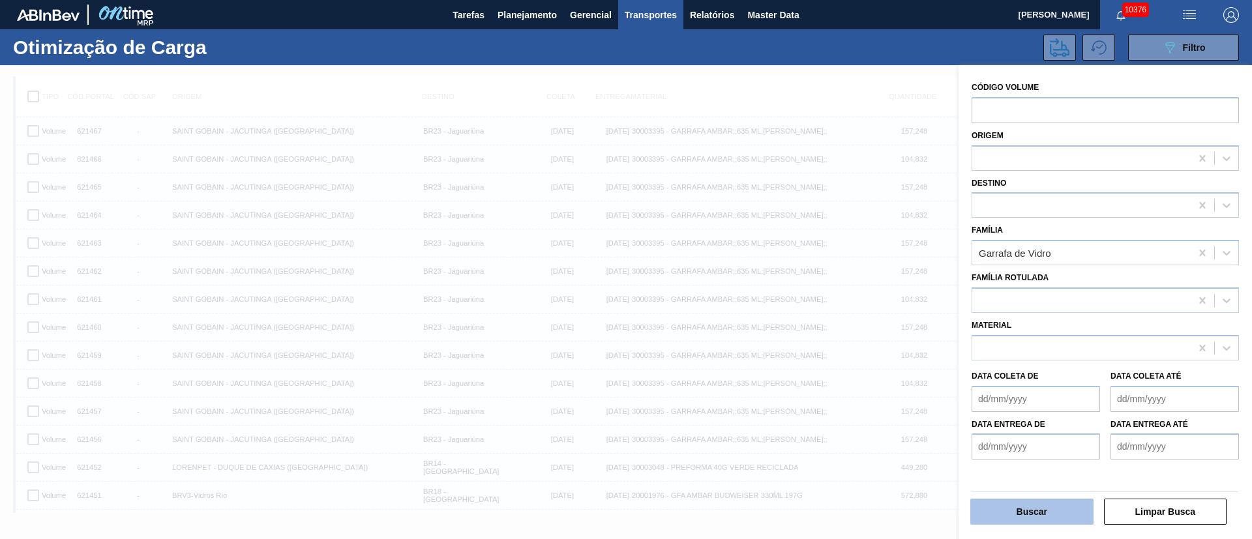
click at [1001, 504] on button "Buscar" at bounding box center [1031, 512] width 123 height 26
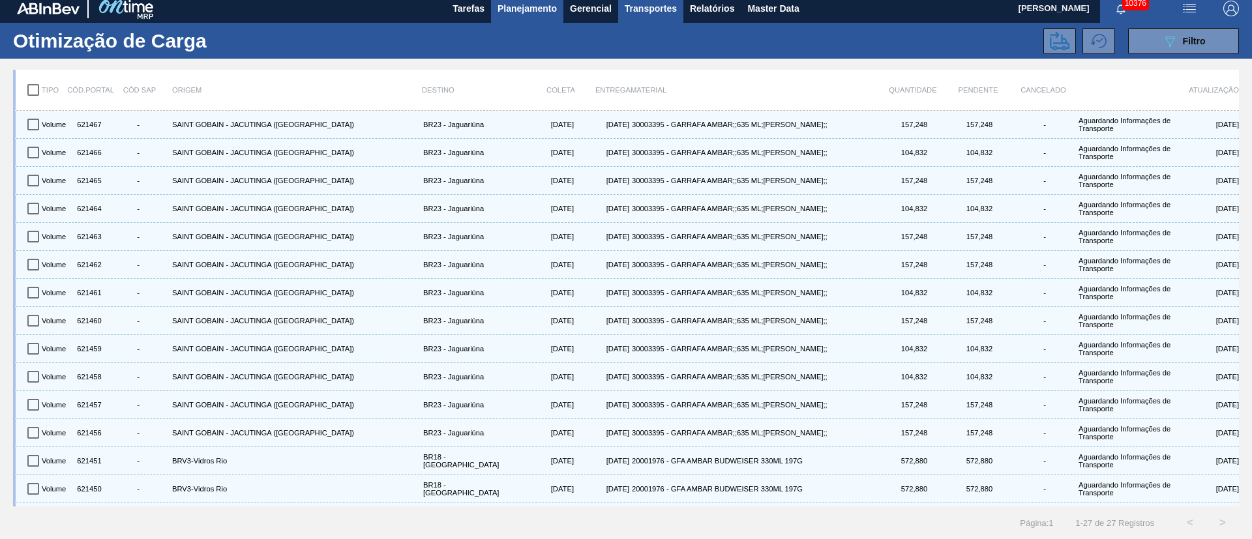
click at [525, 3] on span "Planejamento" at bounding box center [526, 9] width 59 height 16
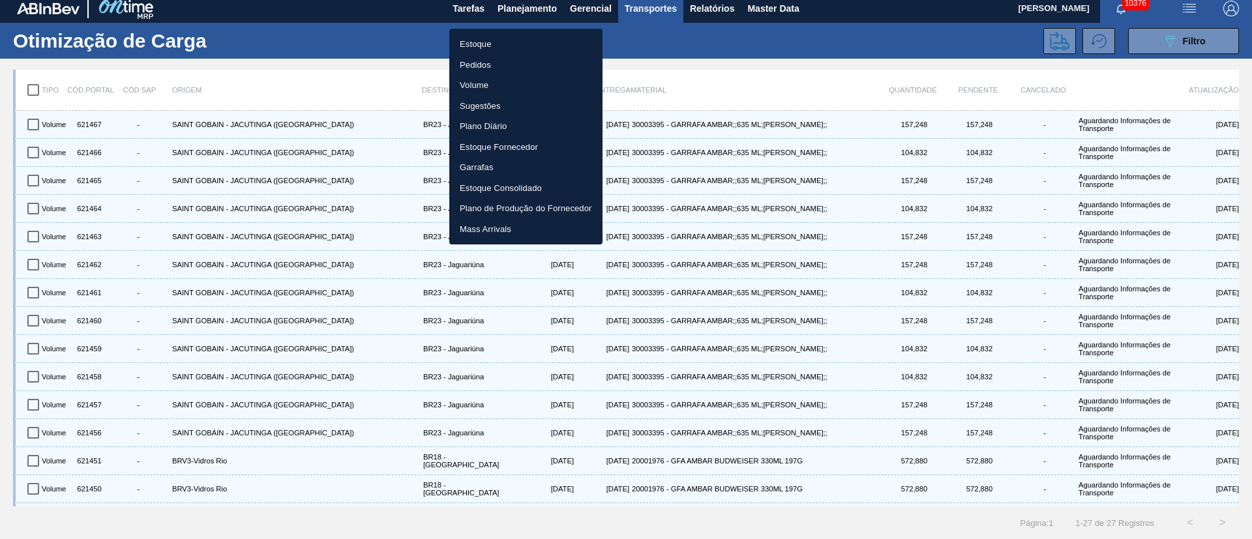
click at [484, 48] on li "Estoque" at bounding box center [525, 44] width 153 height 21
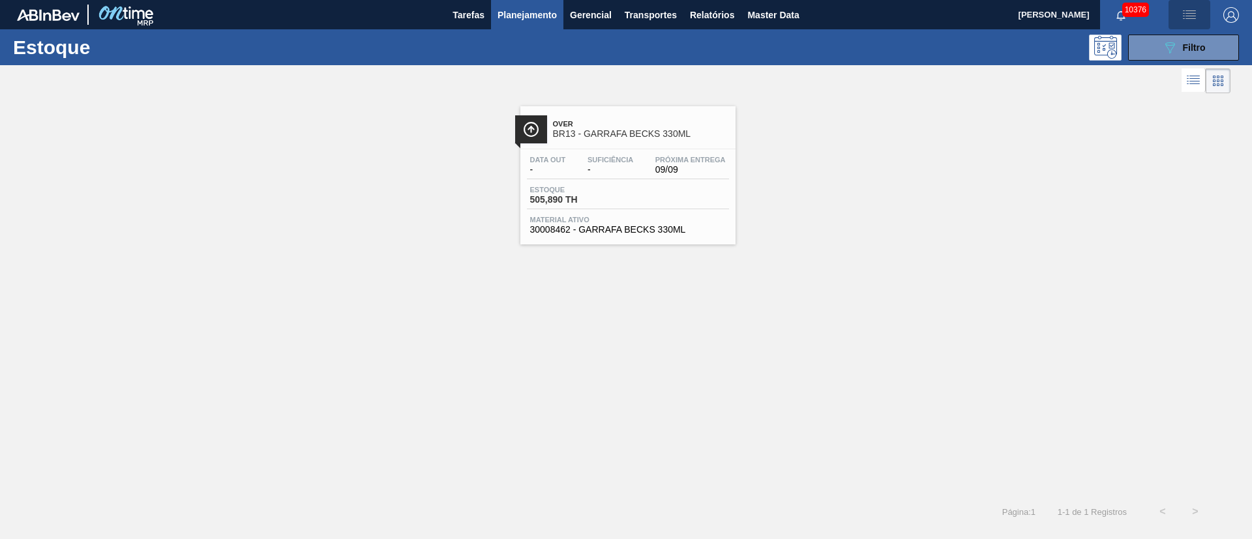
click at [1193, 14] on img "button" at bounding box center [1189, 15] width 16 height 16
click at [1163, 48] on li "Upload de Volumes" at bounding box center [1184, 46] width 113 height 23
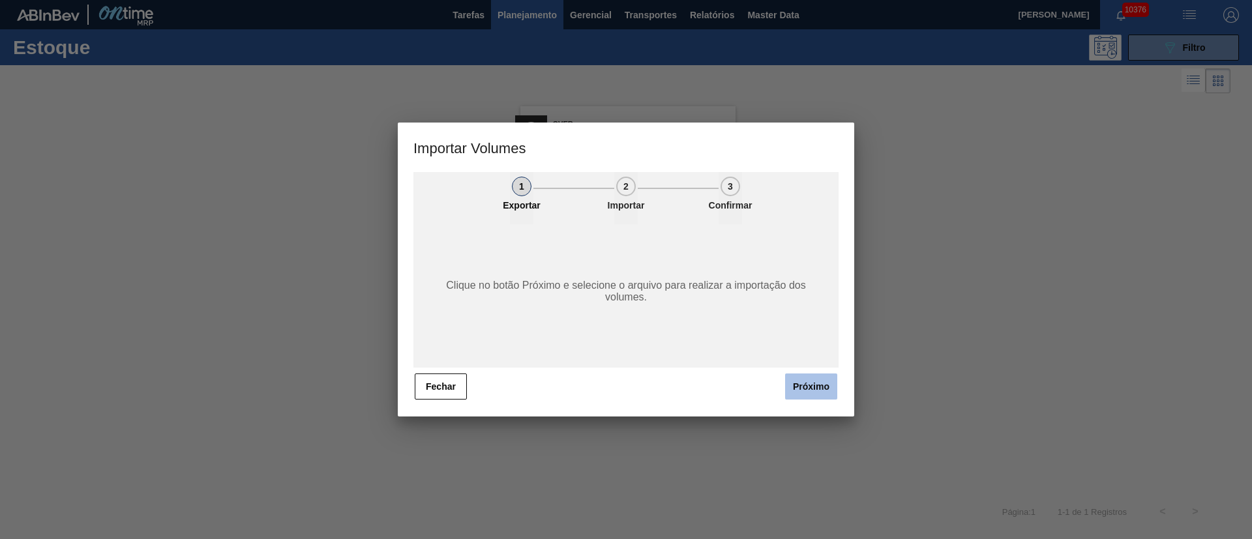
click at [803, 387] on button "Próximo" at bounding box center [811, 387] width 52 height 26
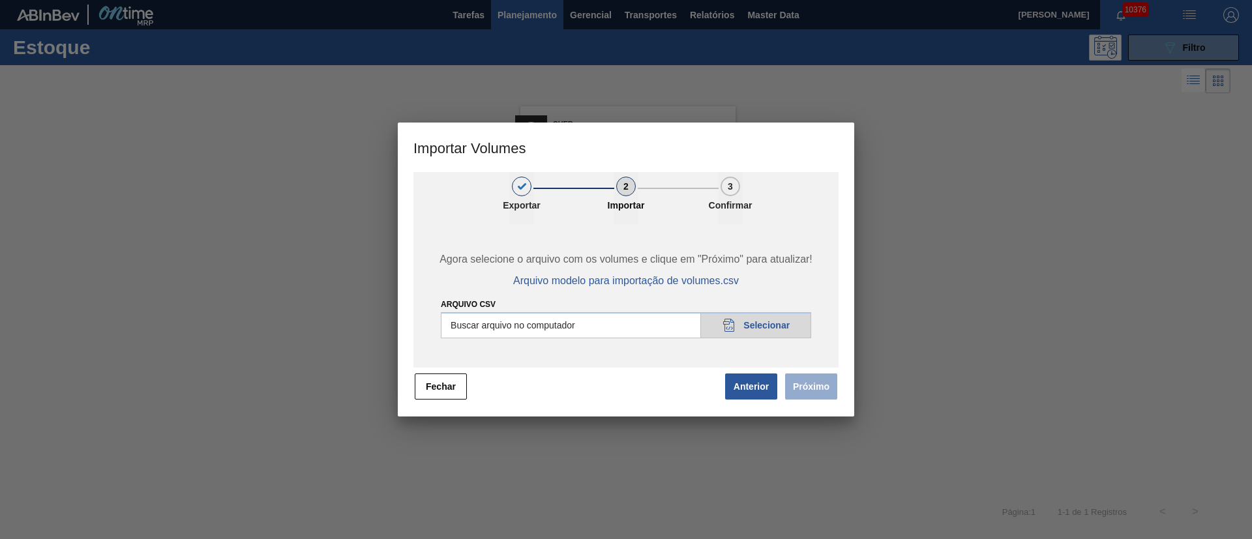
click at [745, 337] on input "Arquivo csv" at bounding box center [626, 325] width 370 height 26
click at [811, 392] on button "Próximo" at bounding box center [811, 387] width 52 height 26
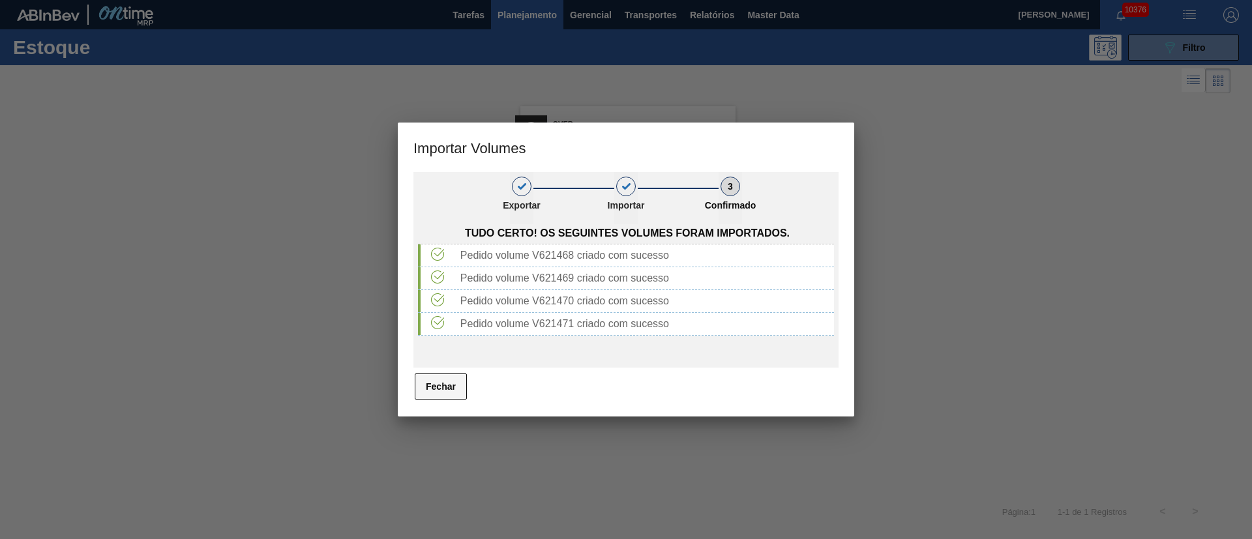
click at [461, 392] on button "Fechar" at bounding box center [441, 387] width 52 height 26
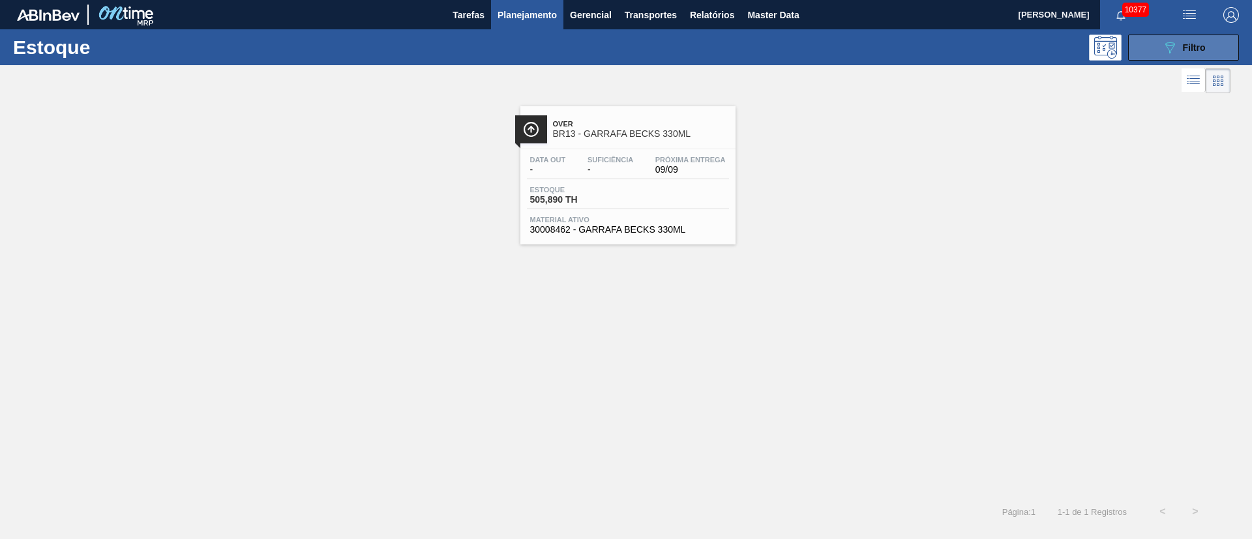
click at [1175, 45] on icon "089F7B8B-B2A5-4AFE-B5C0-19BA573D28AC" at bounding box center [1170, 48] width 16 height 16
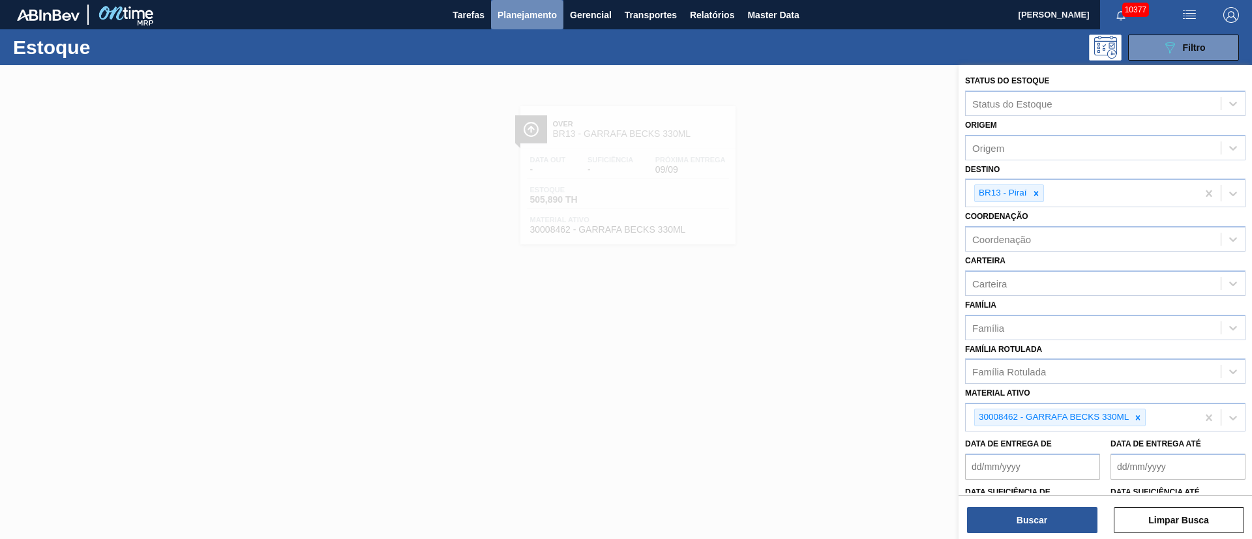
click at [518, 18] on span "Planejamento" at bounding box center [526, 15] width 59 height 16
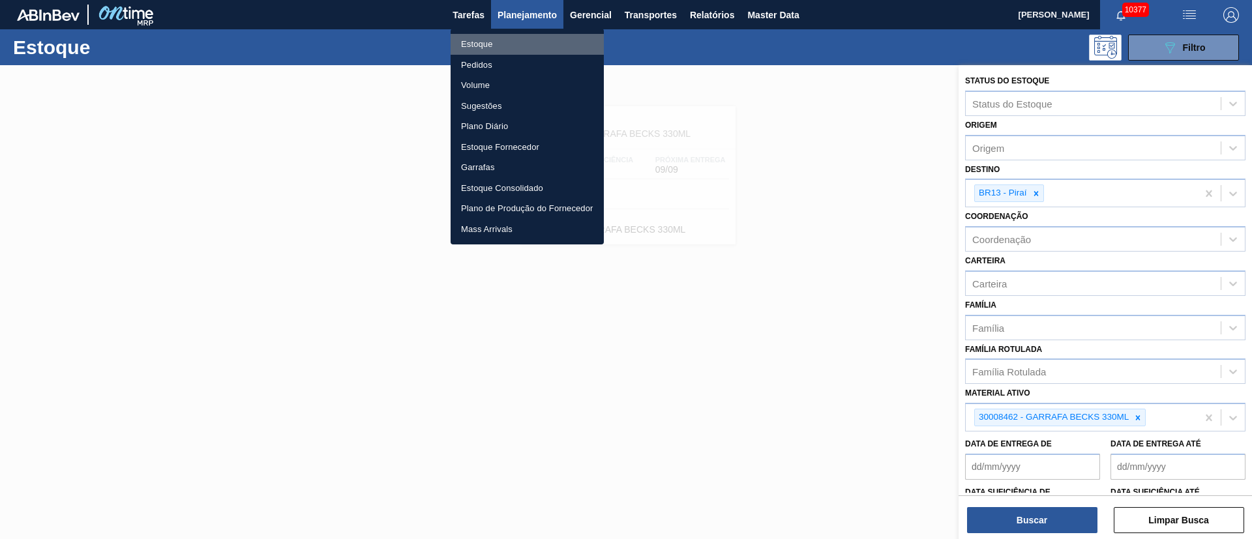
click at [470, 39] on li "Estoque" at bounding box center [526, 44] width 153 height 21
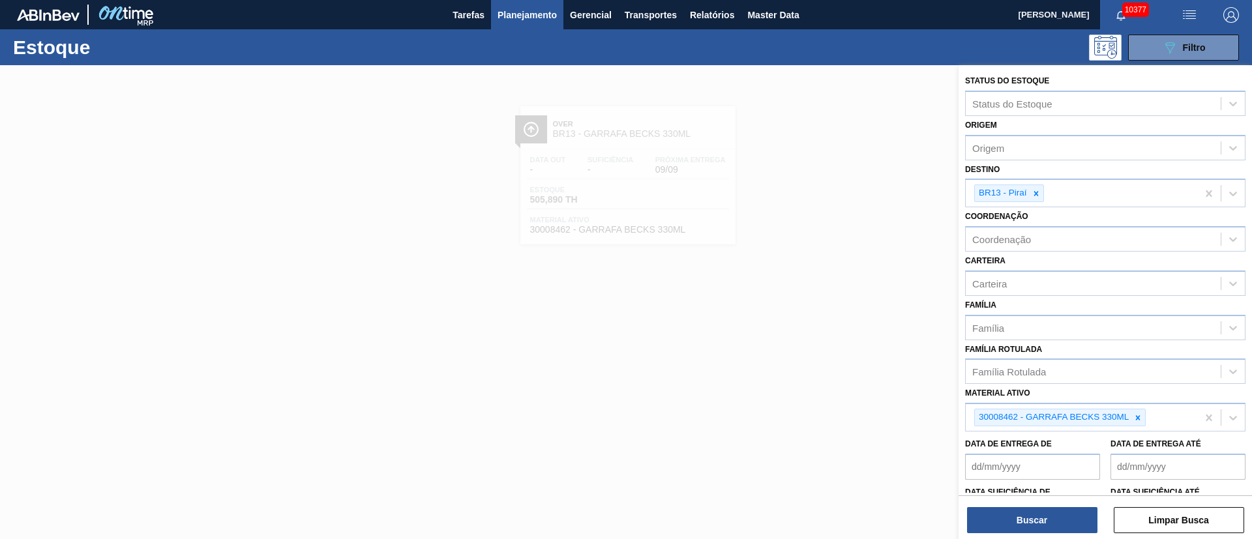
click at [519, 17] on span "Planejamento" at bounding box center [526, 15] width 59 height 16
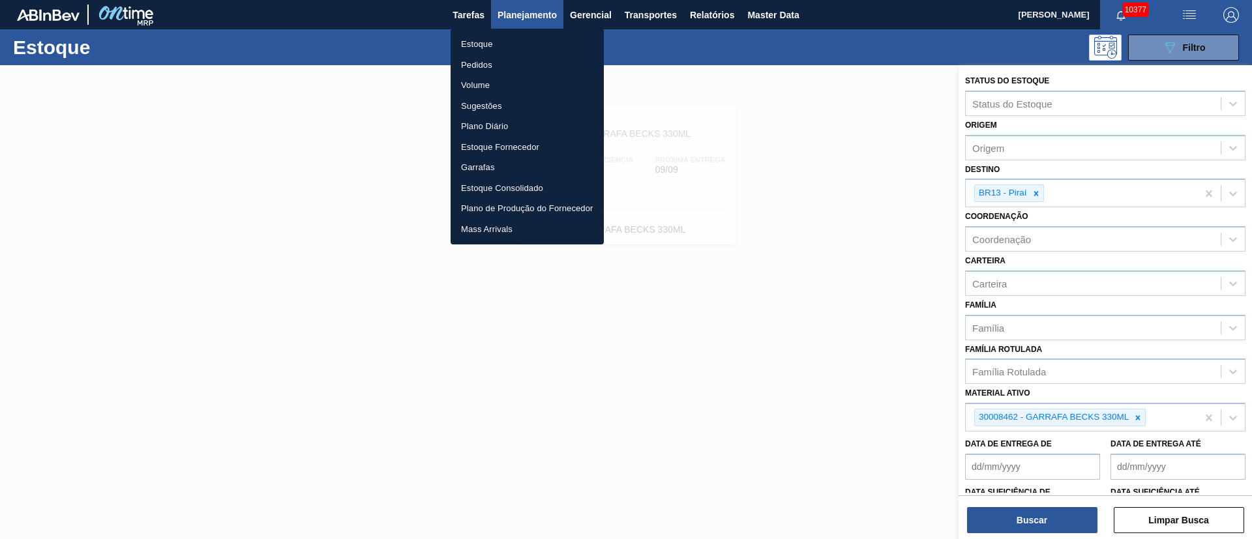
click at [471, 67] on li "Pedidos" at bounding box center [526, 65] width 153 height 21
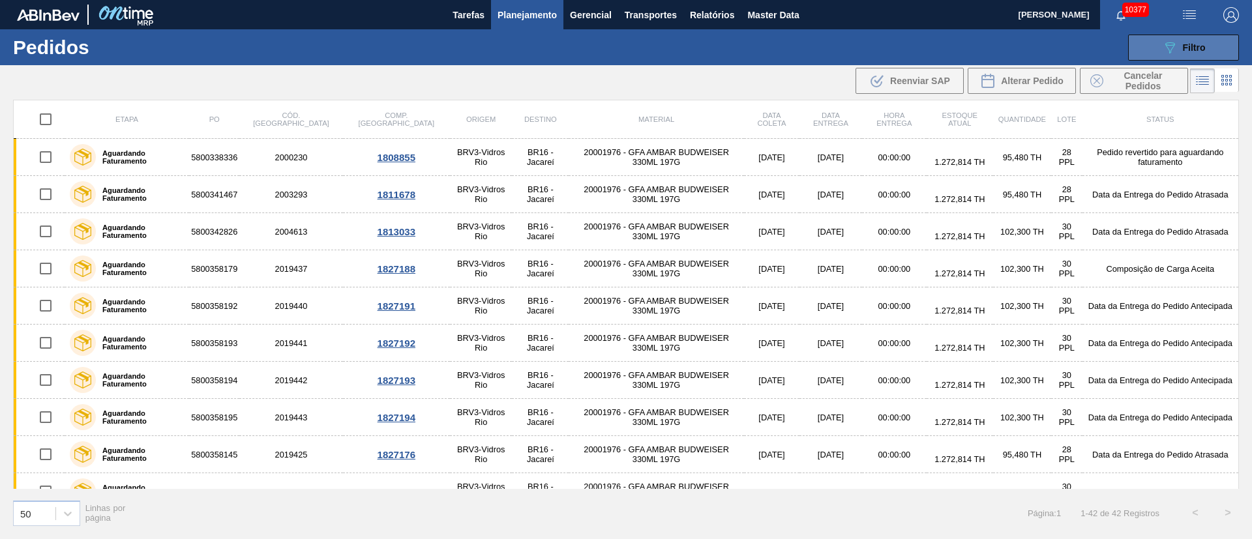
click at [1188, 52] on div "089F7B8B-B2A5-4AFE-B5C0-19BA573D28AC Filtro" at bounding box center [1184, 48] width 44 height 16
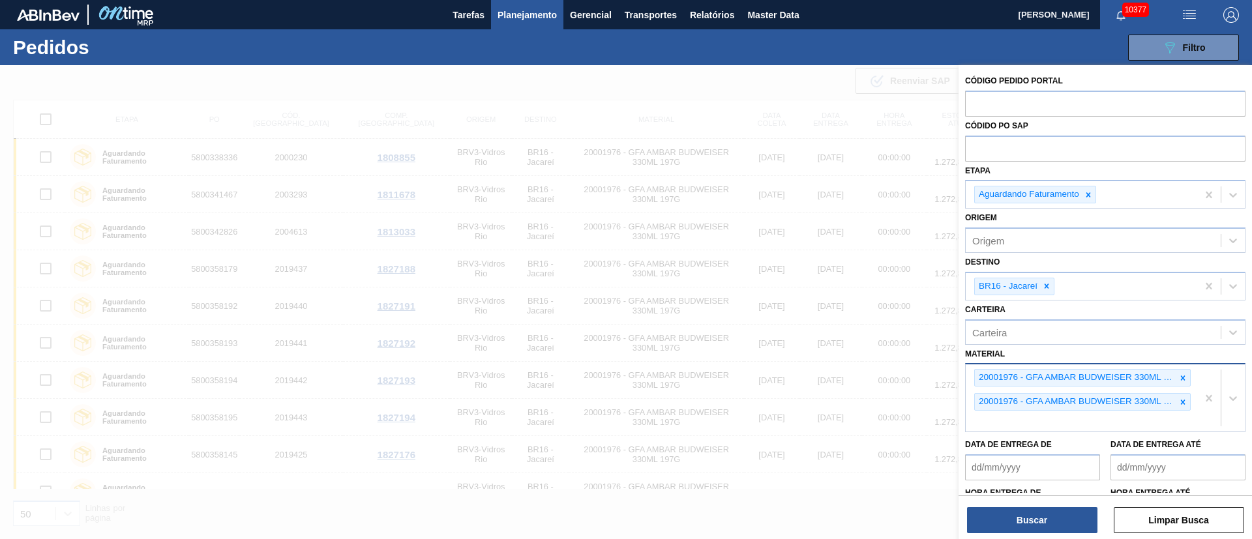
click at [1182, 376] on icon at bounding box center [1182, 378] width 9 height 9
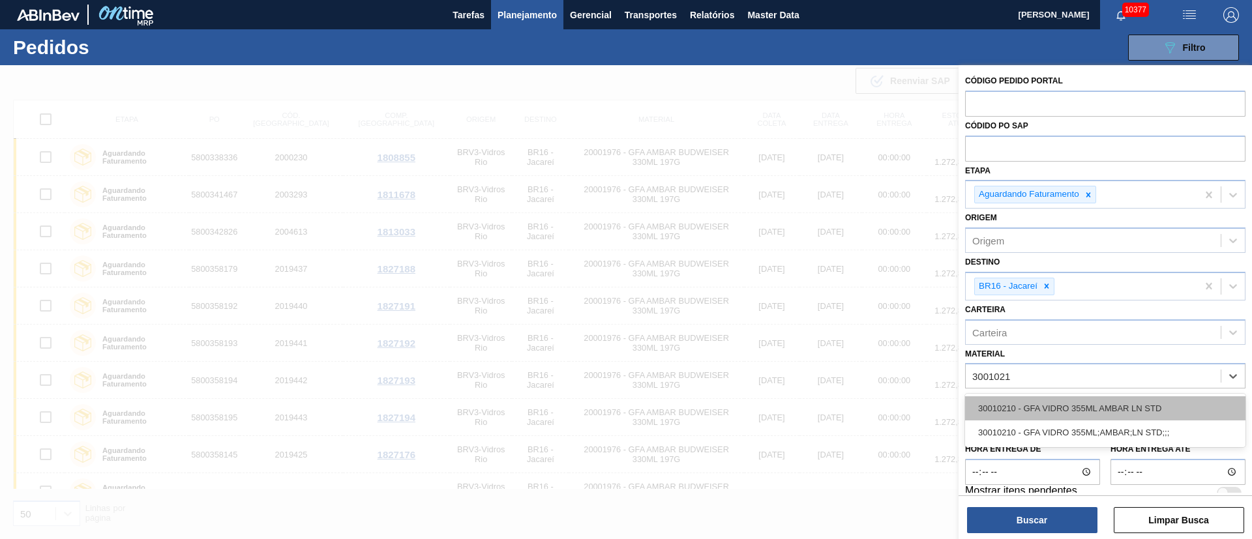
click at [1100, 417] on div "30010210 - GFA VIDRO 355ML AMBAR LN STD" at bounding box center [1105, 408] width 280 height 24
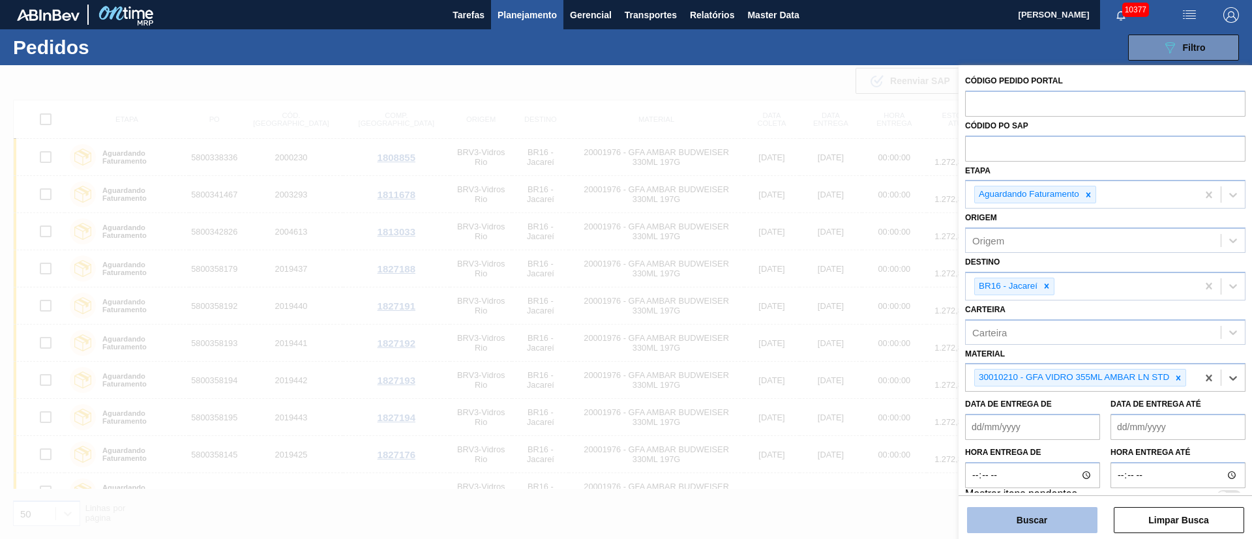
click at [1030, 520] on button "Buscar" at bounding box center [1032, 520] width 130 height 26
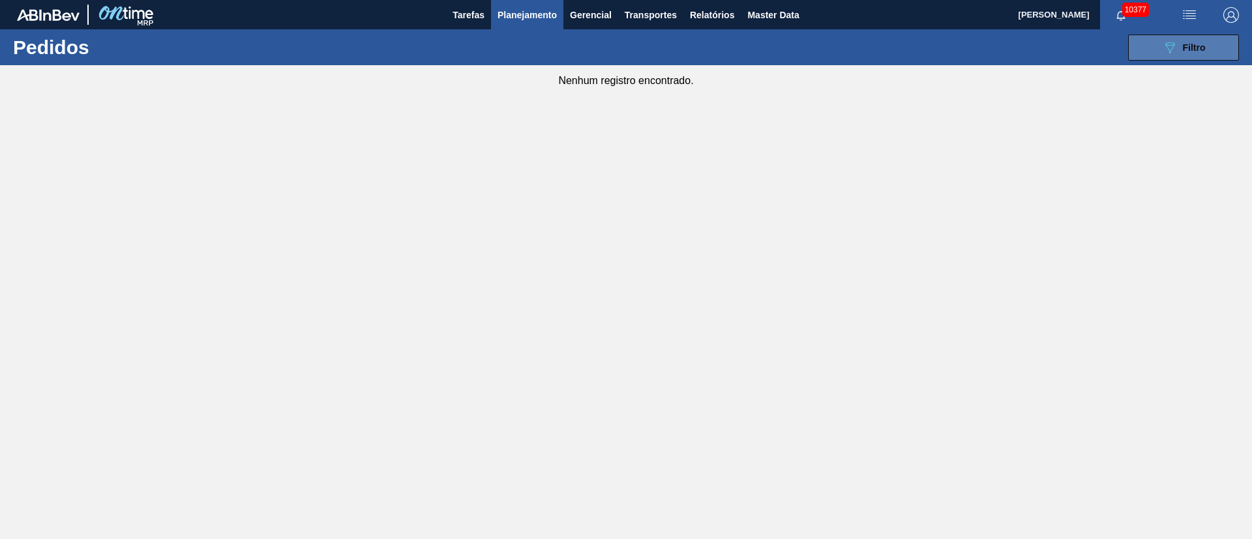
click at [1215, 53] on button "089F7B8B-B2A5-4AFE-B5C0-19BA573D28AC Filtro" at bounding box center [1183, 48] width 111 height 26
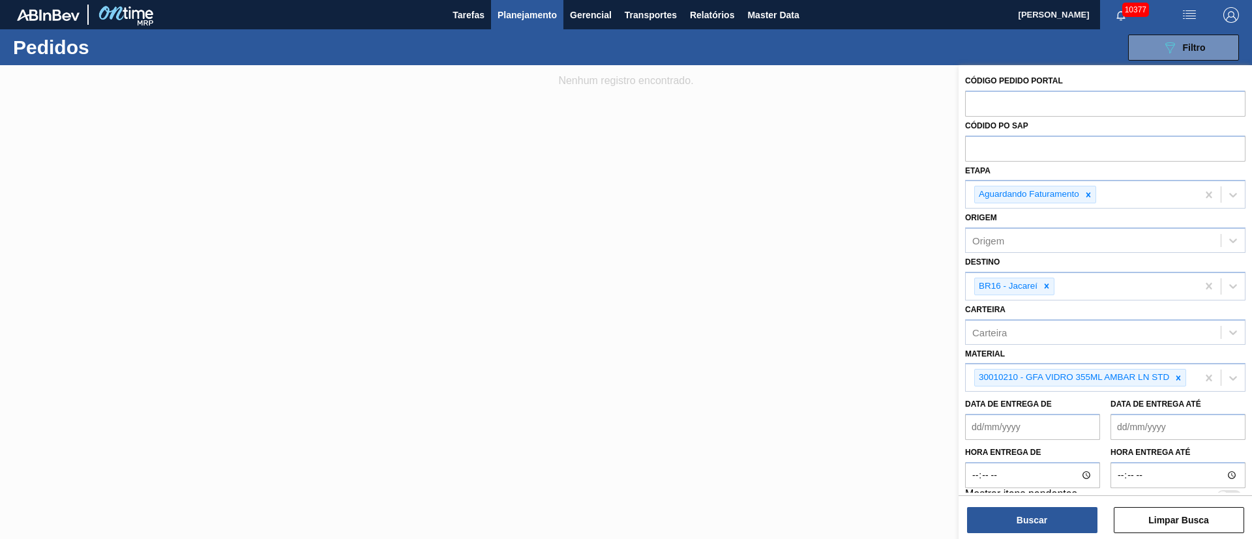
click at [1179, 16] on span "button" at bounding box center [1188, 15] width 31 height 16
click at [1214, 37] on li "Upload de Volumes" at bounding box center [1184, 46] width 113 height 23
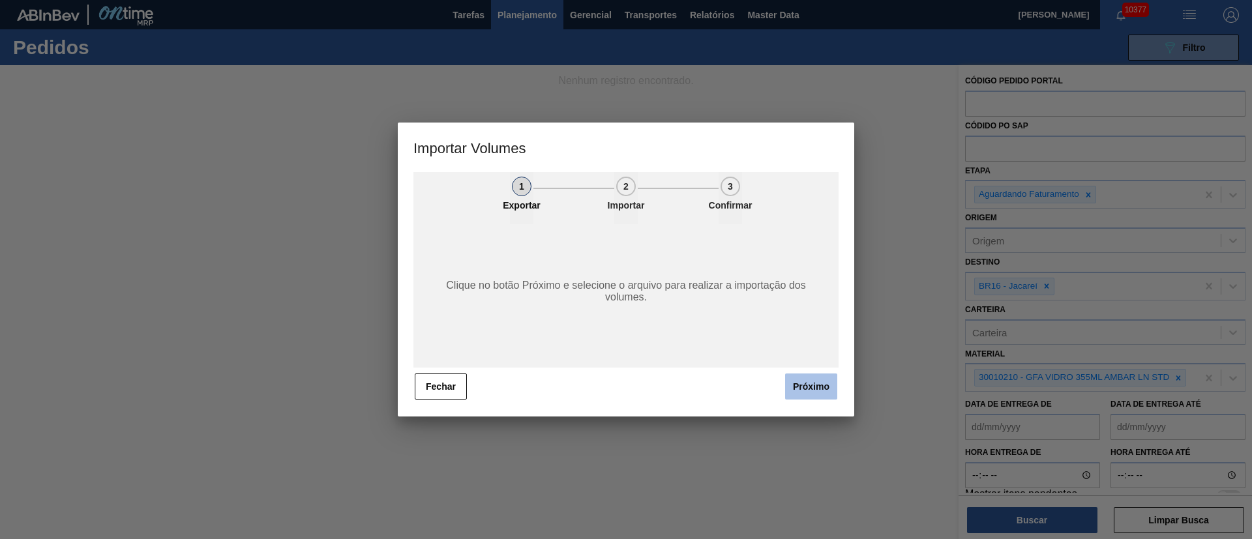
click at [828, 389] on button "Próximo" at bounding box center [811, 387] width 52 height 26
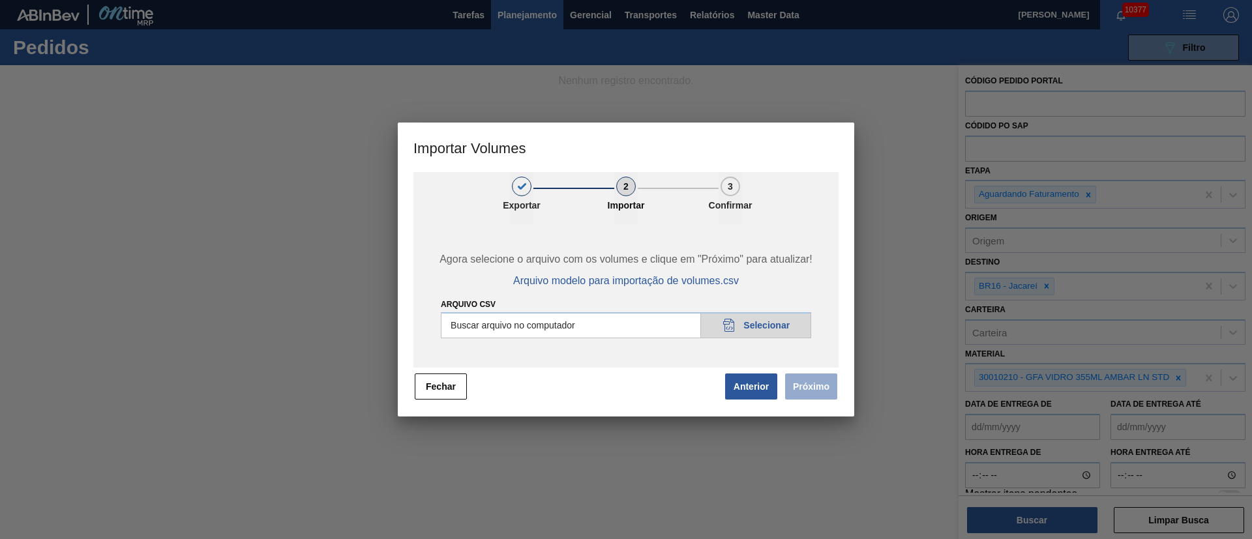
click at [772, 321] on input "Arquivo csv" at bounding box center [626, 325] width 370 height 26
click at [810, 386] on button "Próximo" at bounding box center [811, 387] width 52 height 26
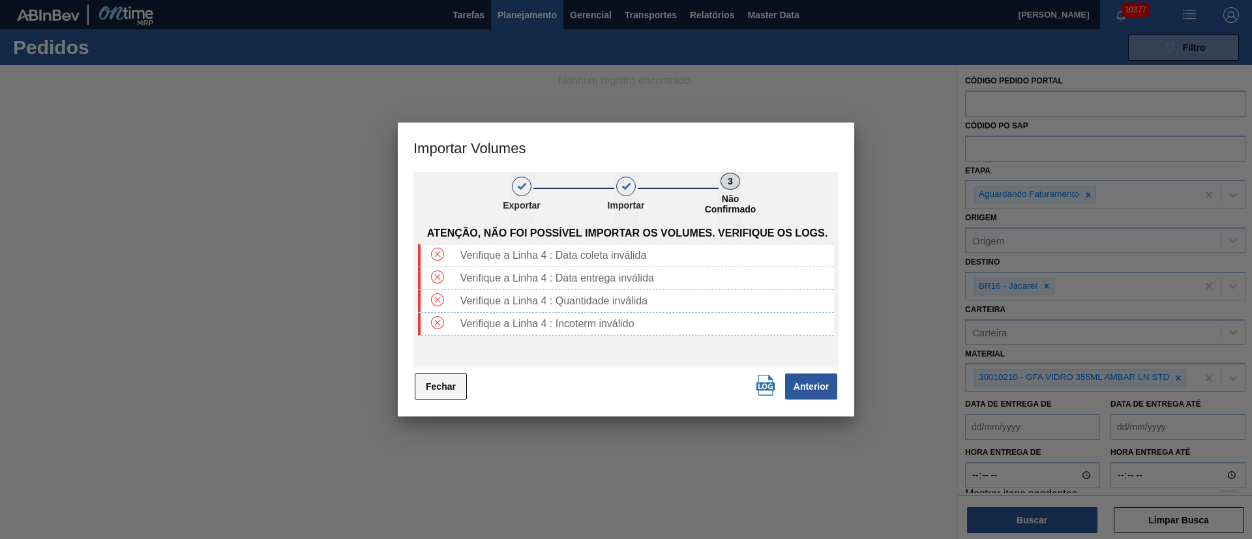
click at [445, 383] on button "Fechar" at bounding box center [441, 387] width 52 height 26
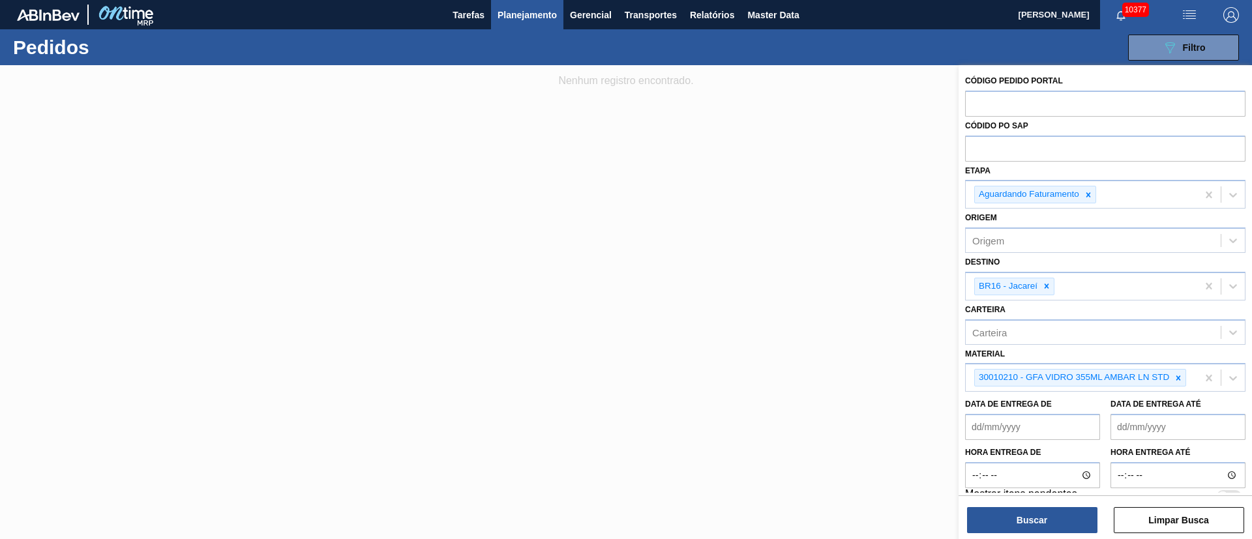
click at [1188, 21] on img "button" at bounding box center [1189, 15] width 16 height 16
click at [1195, 32] on ul "Upload de Volumes" at bounding box center [1184, 46] width 113 height 34
click at [1188, 44] on li "Upload de Volumes" at bounding box center [1184, 46] width 113 height 23
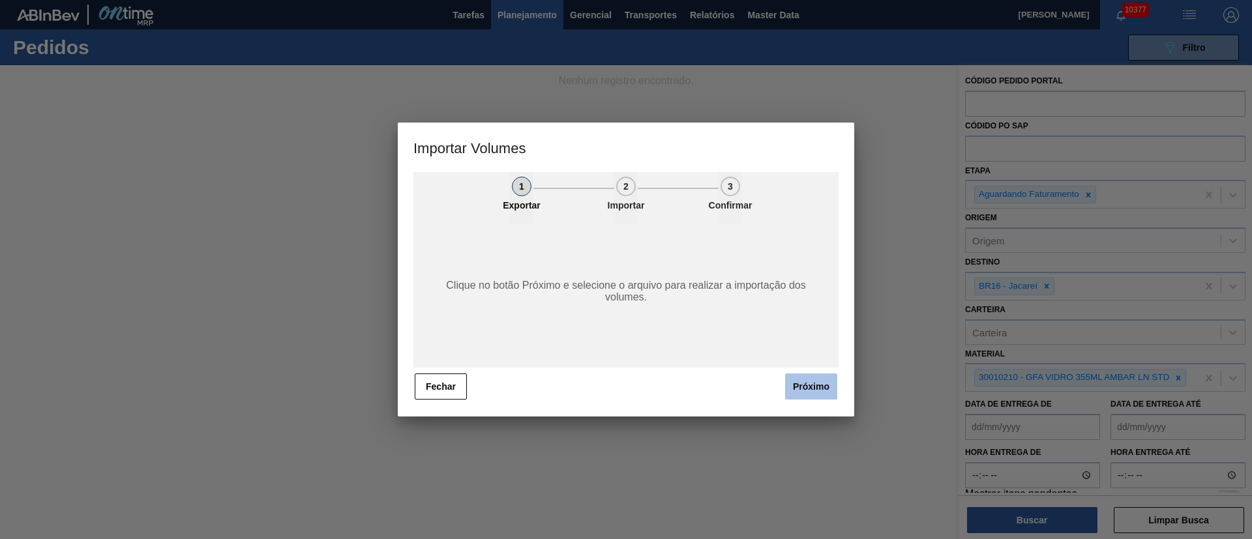
click at [812, 380] on button "Próximo" at bounding box center [811, 387] width 52 height 26
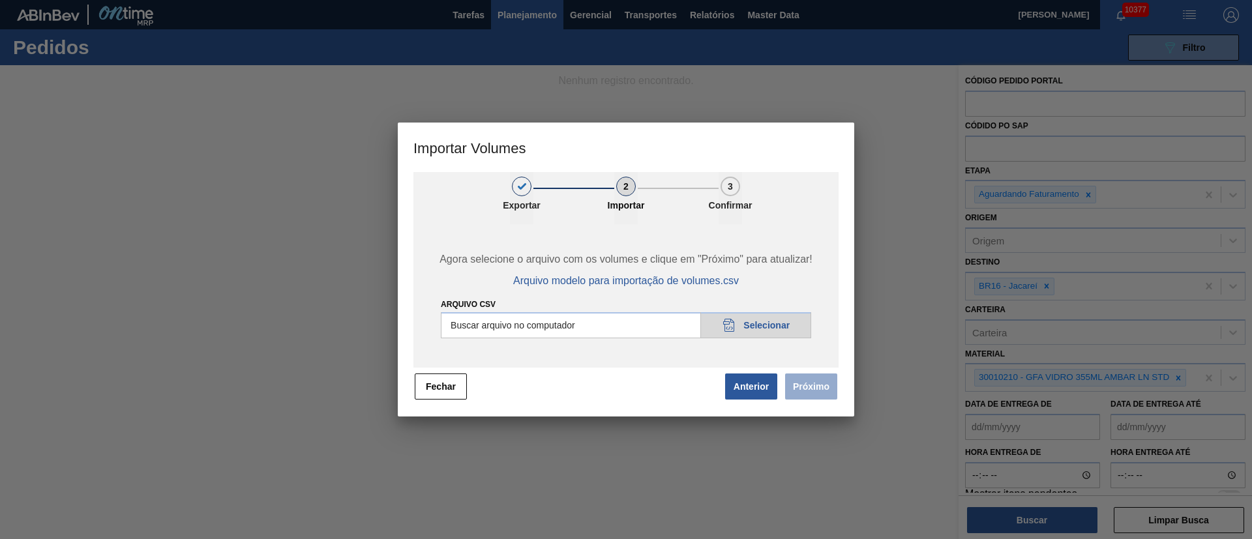
click at [752, 312] on input "Arquivo csv" at bounding box center [626, 325] width 370 height 26
click at [824, 388] on button "Próximo" at bounding box center [811, 387] width 52 height 26
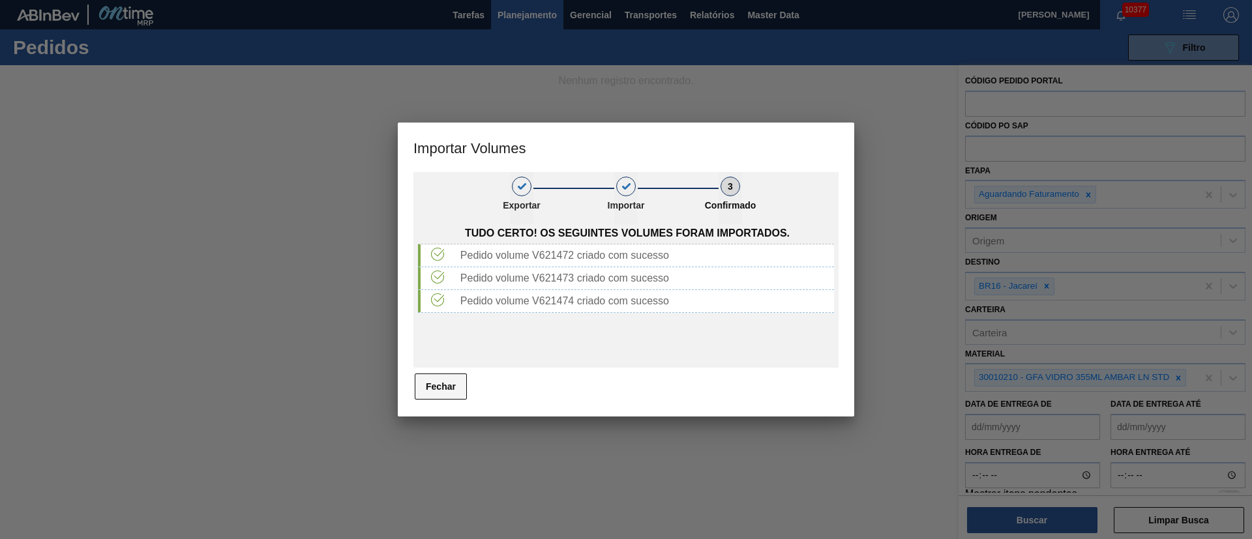
click at [462, 384] on button "Fechar" at bounding box center [441, 387] width 52 height 26
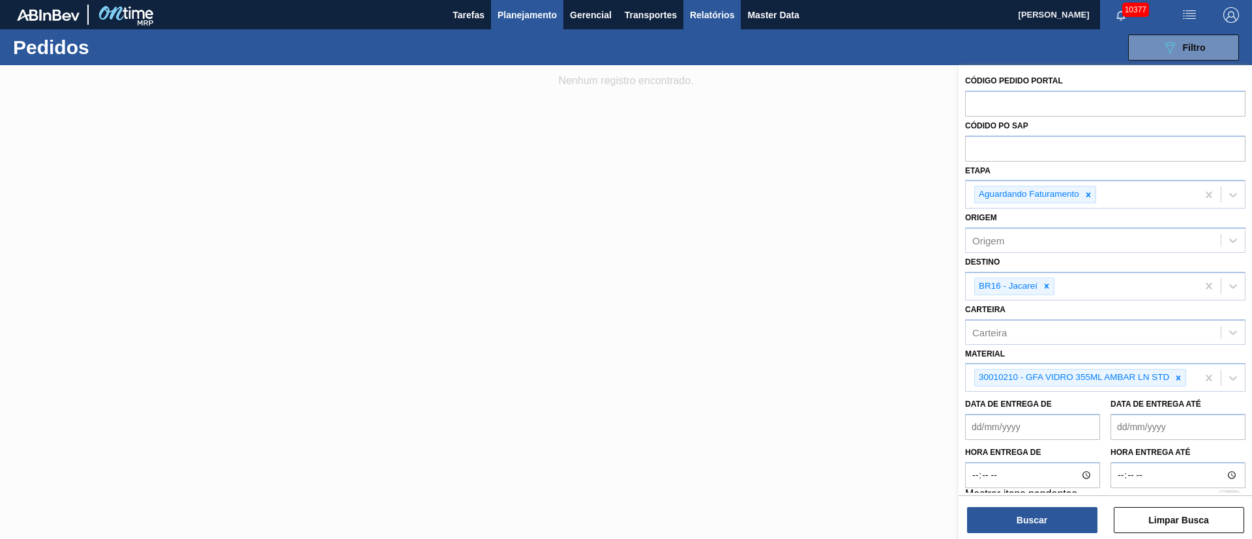
click at [702, 13] on span "Relatórios" at bounding box center [712, 15] width 44 height 16
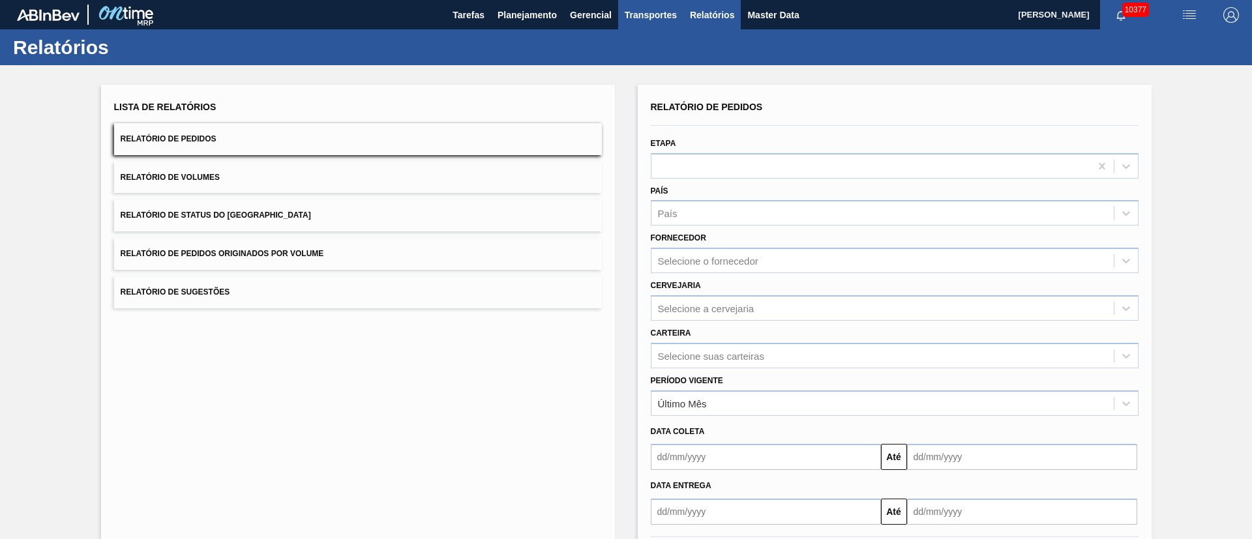
click at [649, 16] on span "Transportes" at bounding box center [650, 15] width 52 height 16
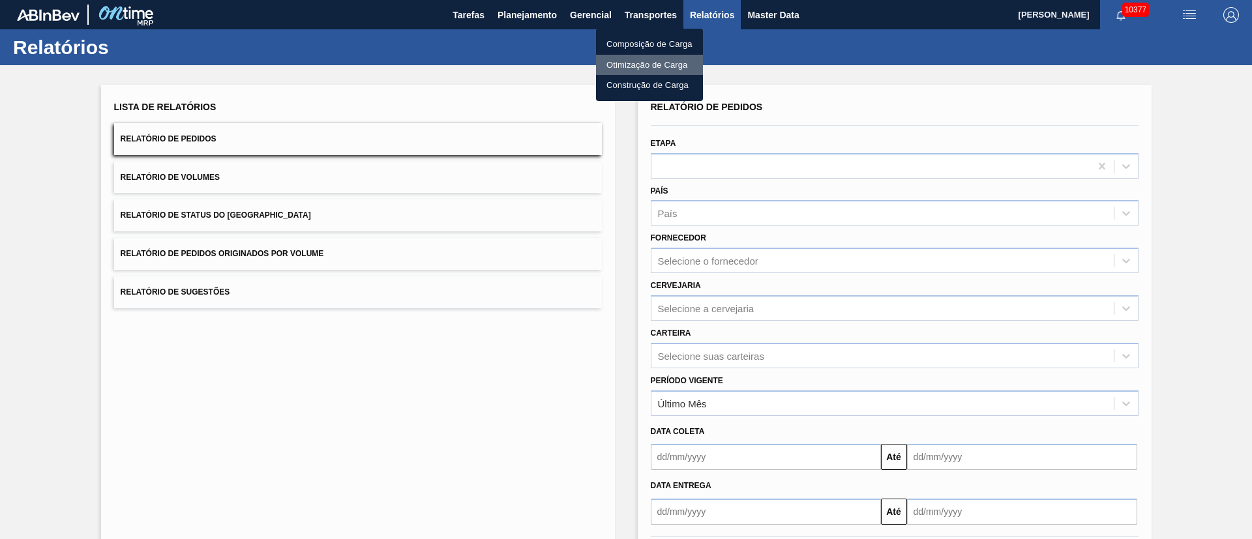
click at [625, 62] on li "Otimização de Carga" at bounding box center [649, 65] width 107 height 21
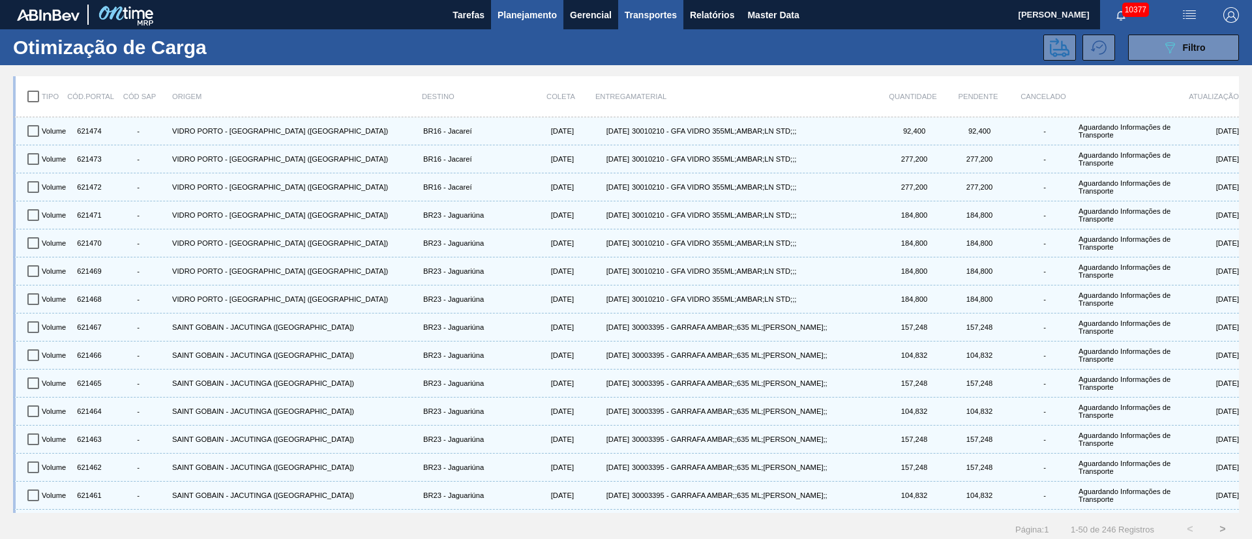
click at [549, 23] on button "Planejamento" at bounding box center [527, 14] width 72 height 29
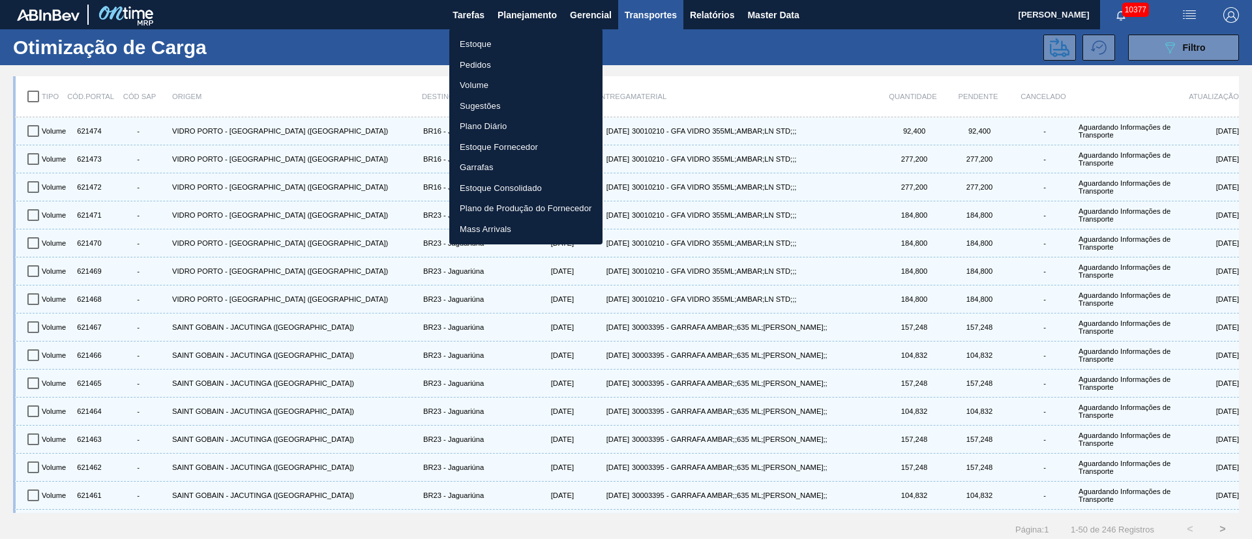
click at [478, 61] on li "Pedidos" at bounding box center [525, 65] width 153 height 21
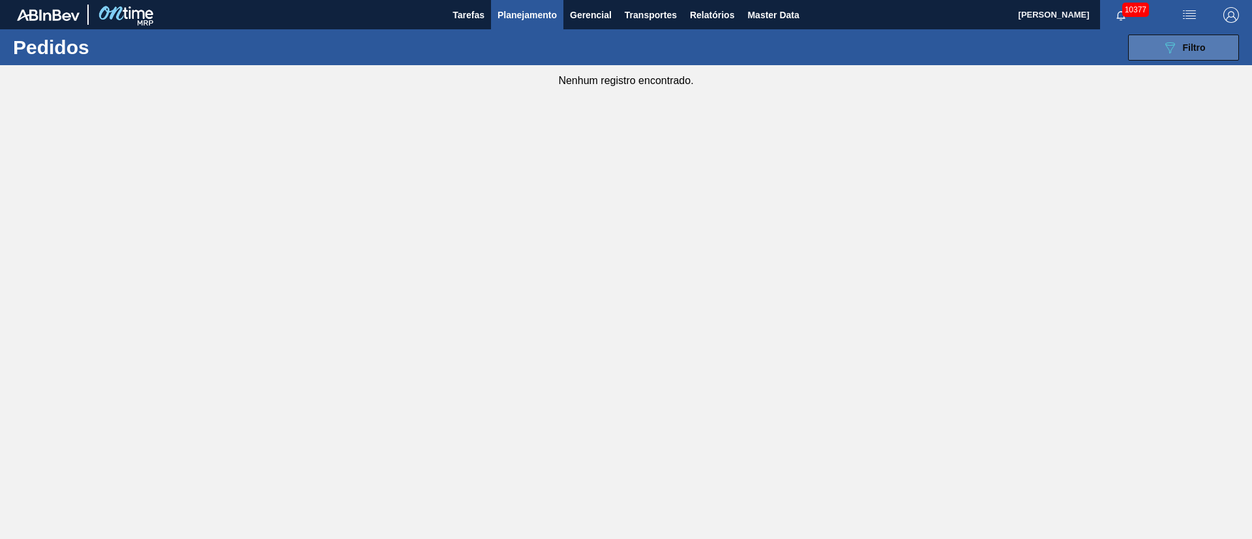
click at [1163, 53] on icon "089F7B8B-B2A5-4AFE-B5C0-19BA573D28AC" at bounding box center [1170, 48] width 16 height 16
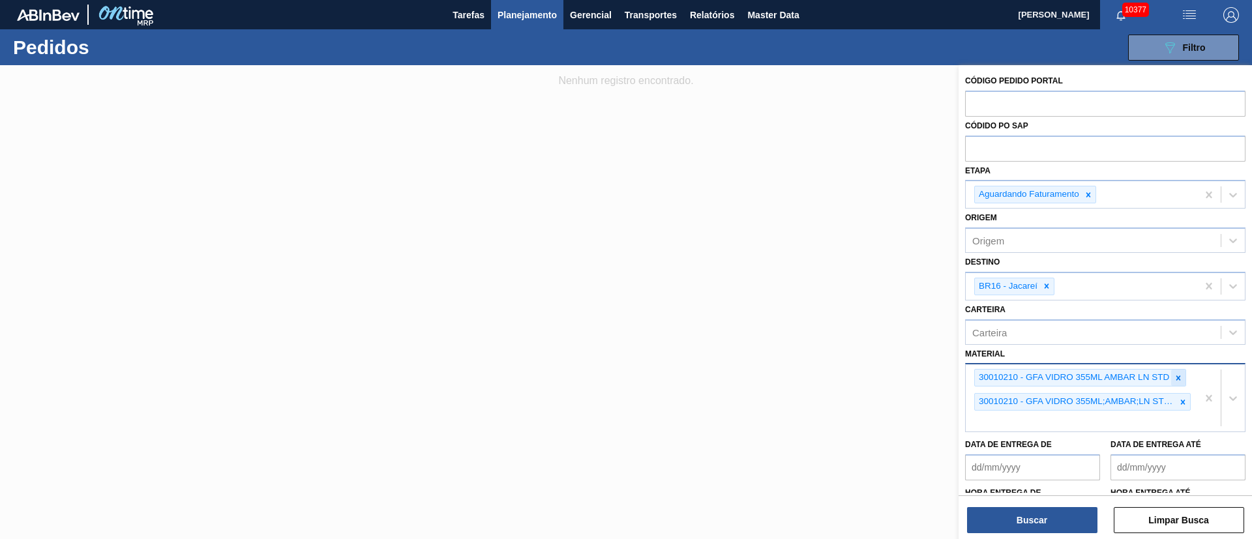
click at [1178, 374] on icon at bounding box center [1177, 378] width 9 height 9
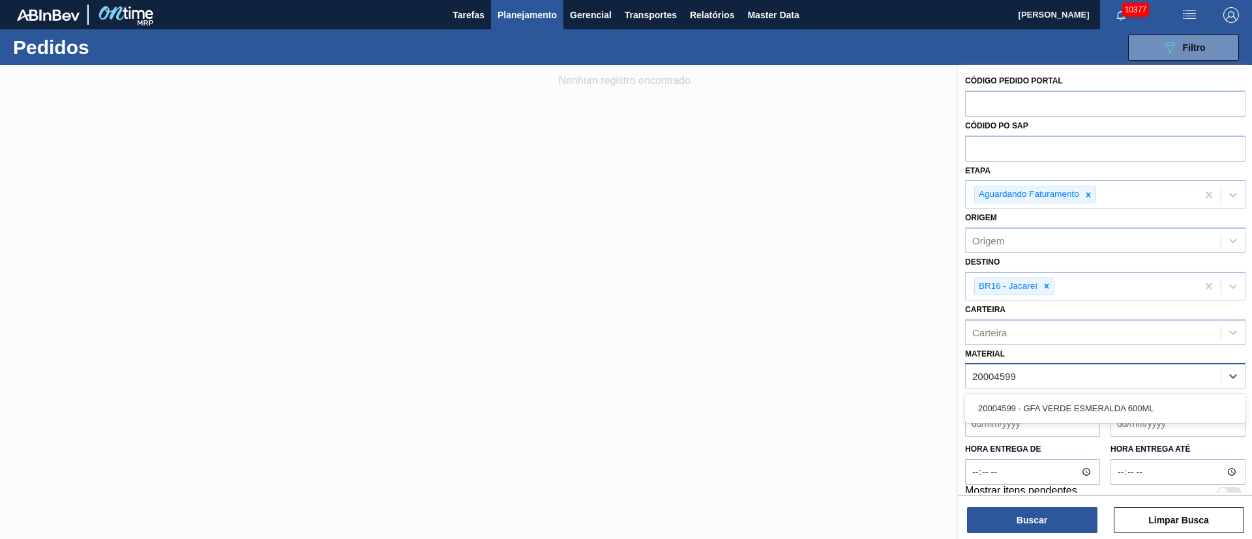
click at [1082, 398] on div "20004599 - GFA VERDE ESMERALDA 600ML" at bounding box center [1105, 408] width 280 height 24
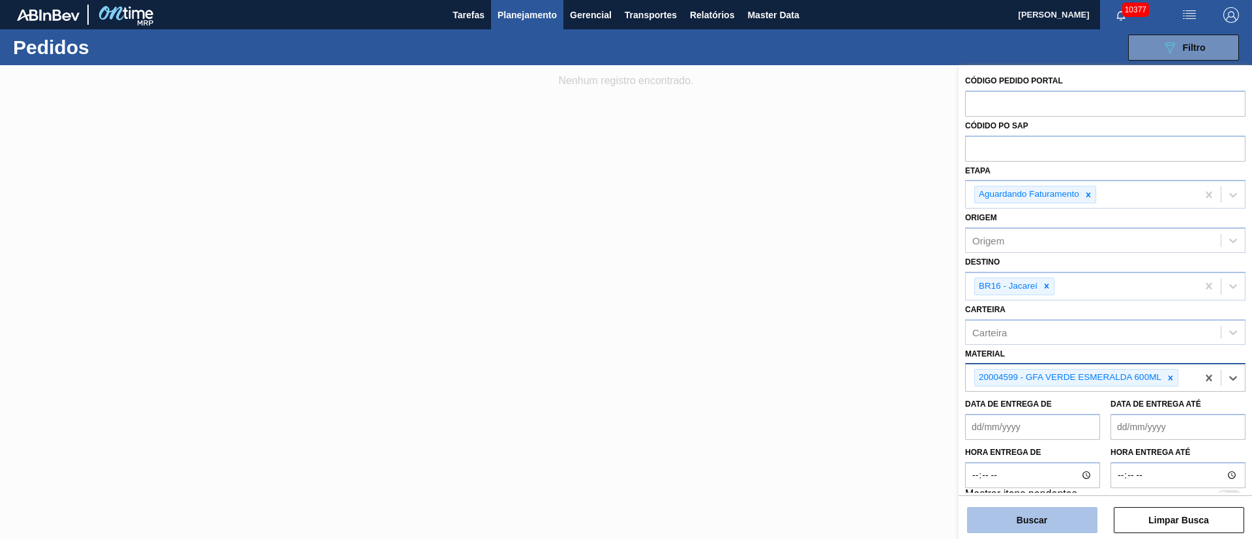
click at [1042, 516] on button "Buscar" at bounding box center [1032, 520] width 130 height 26
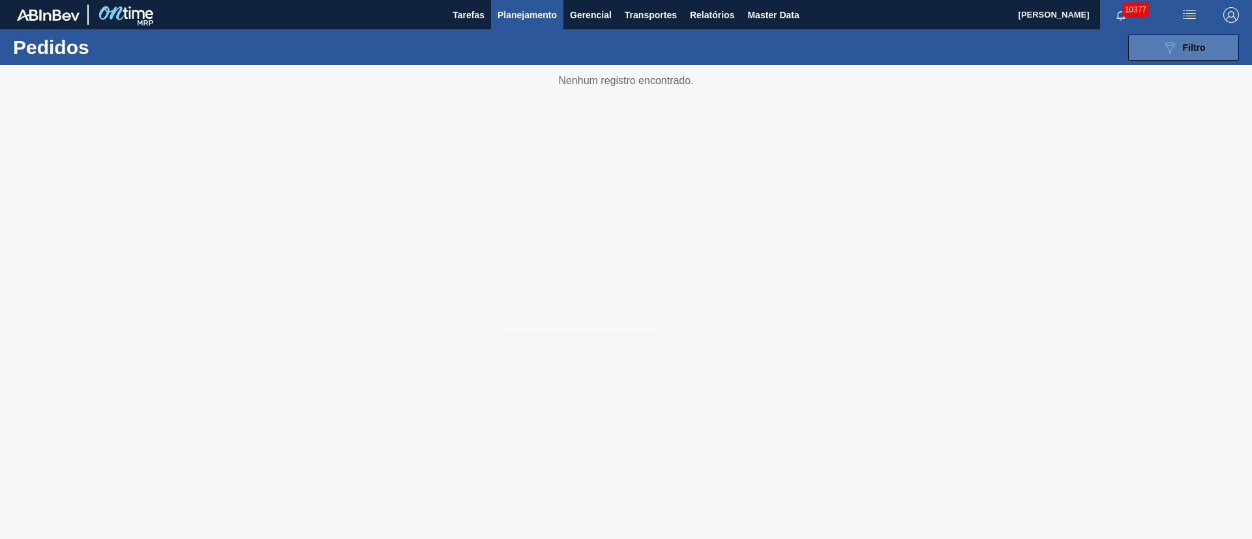
click at [1189, 59] on button "089F7B8B-B2A5-4AFE-B5C0-19BA573D28AC Filtro" at bounding box center [1183, 48] width 111 height 26
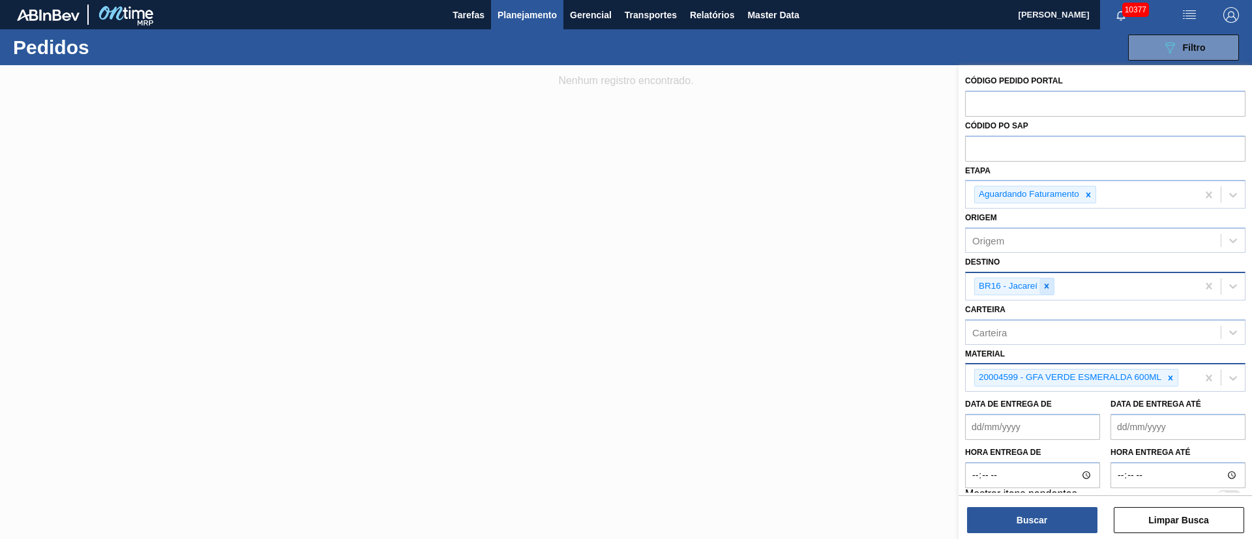
click at [1049, 282] on icon at bounding box center [1046, 286] width 9 height 9
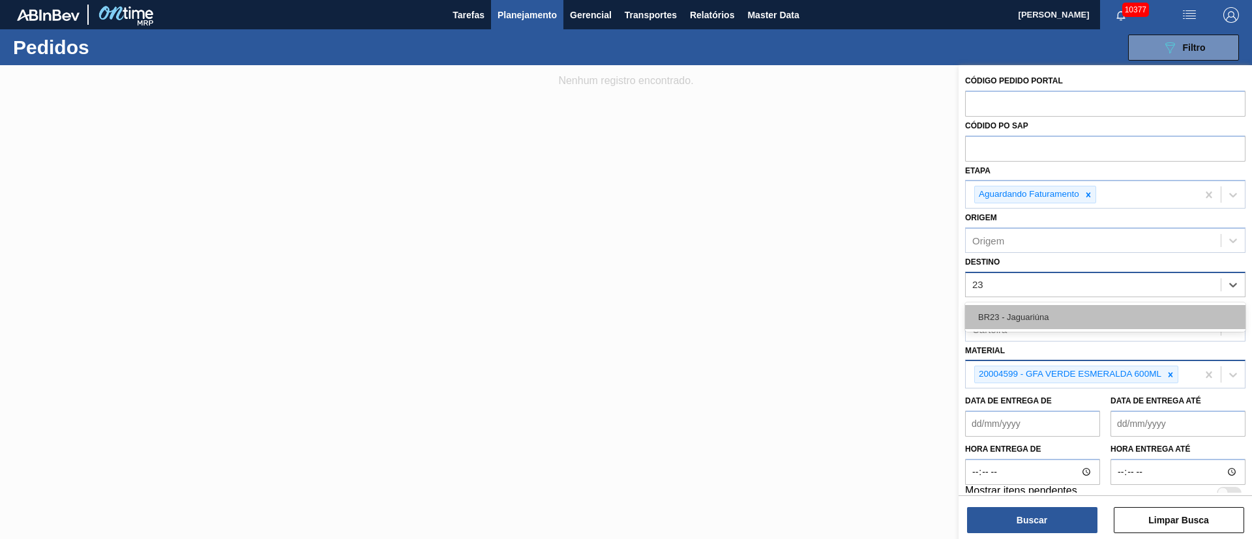
click at [1016, 317] on div "BR23 - Jaguariúna" at bounding box center [1105, 317] width 280 height 24
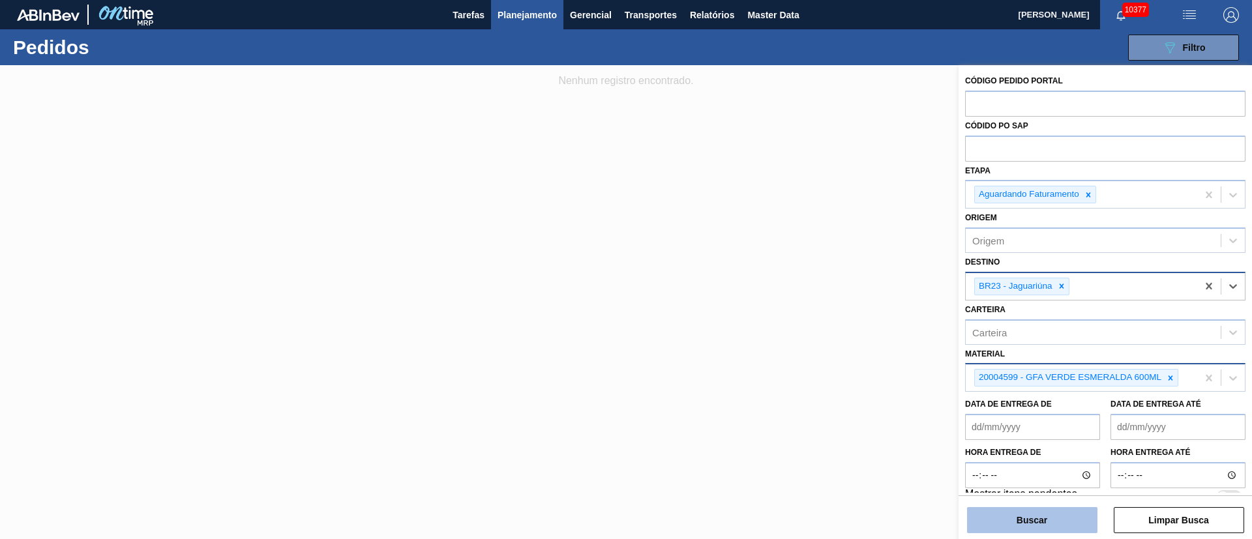
click at [1051, 520] on button "Buscar" at bounding box center [1032, 520] width 130 height 26
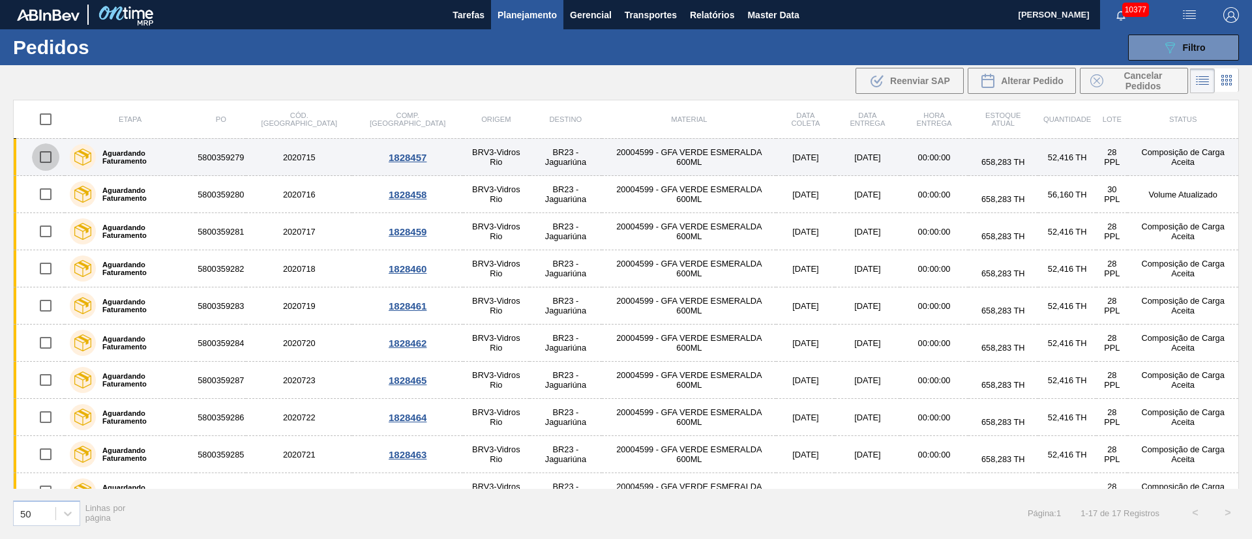
click at [50, 158] on input "checkbox" at bounding box center [45, 156] width 27 height 27
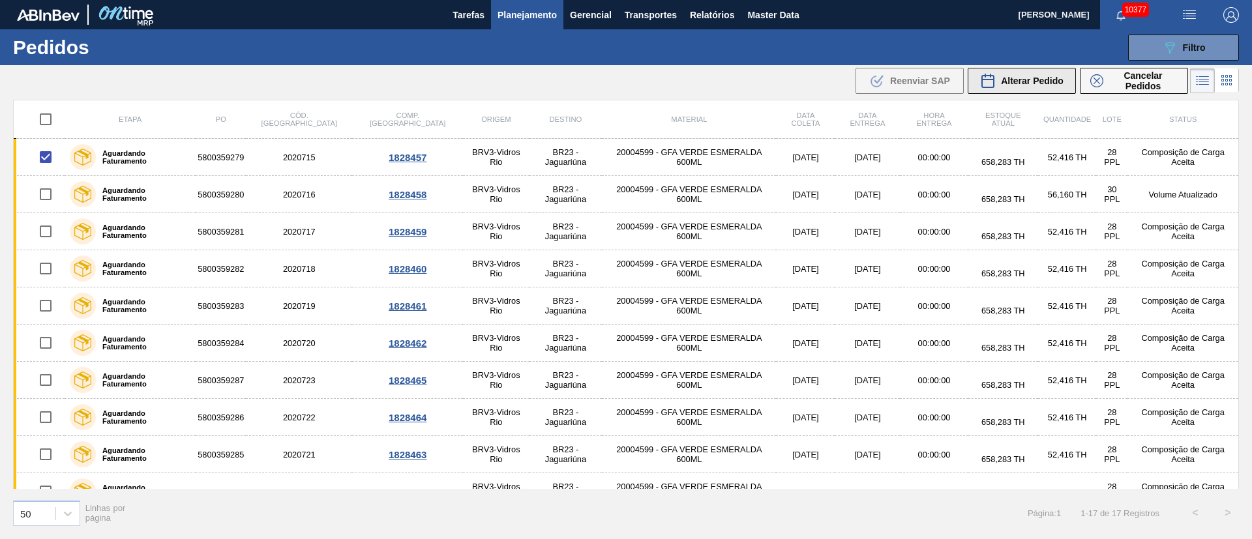
click at [1035, 77] on span "Alterar Pedido" at bounding box center [1032, 81] width 63 height 10
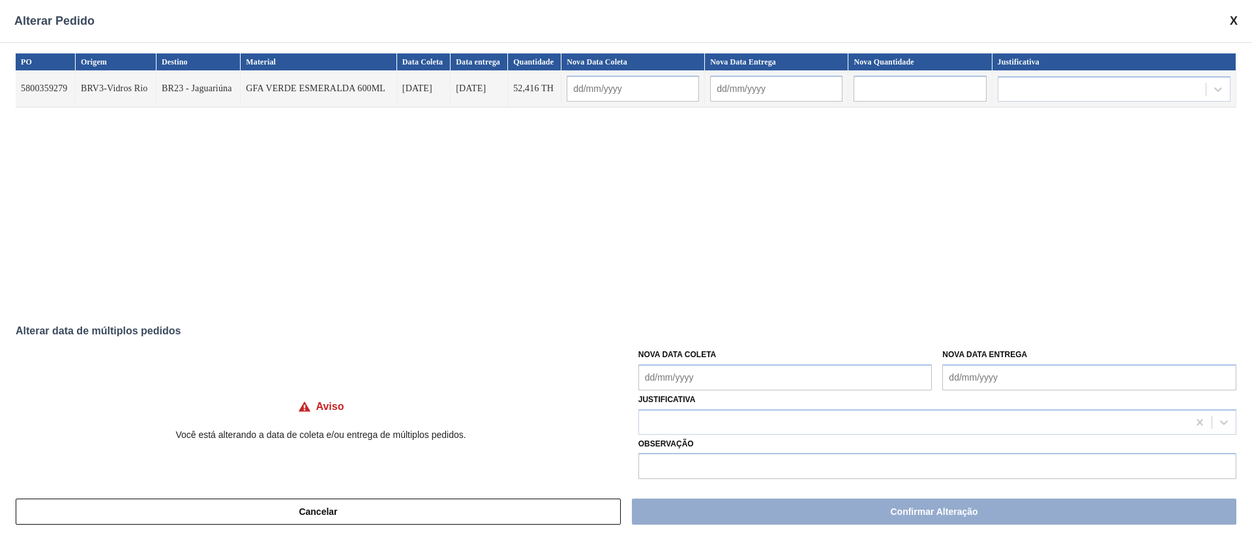
click at [716, 366] on Coleta "Nova Data Coleta" at bounding box center [785, 377] width 294 height 26
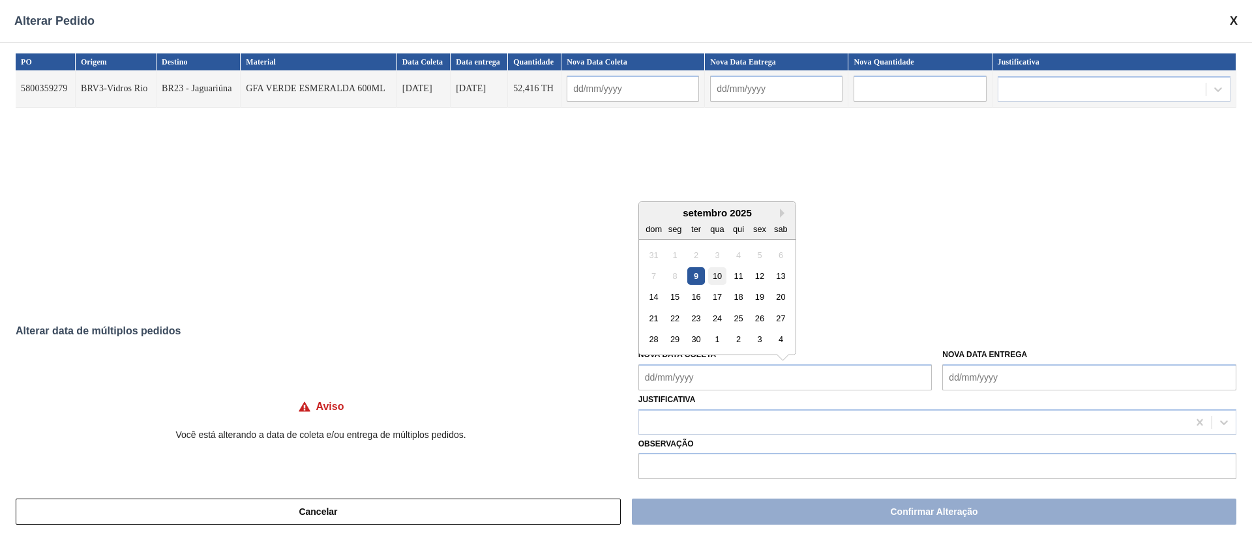
click at [722, 271] on div "10" at bounding box center [717, 276] width 18 height 18
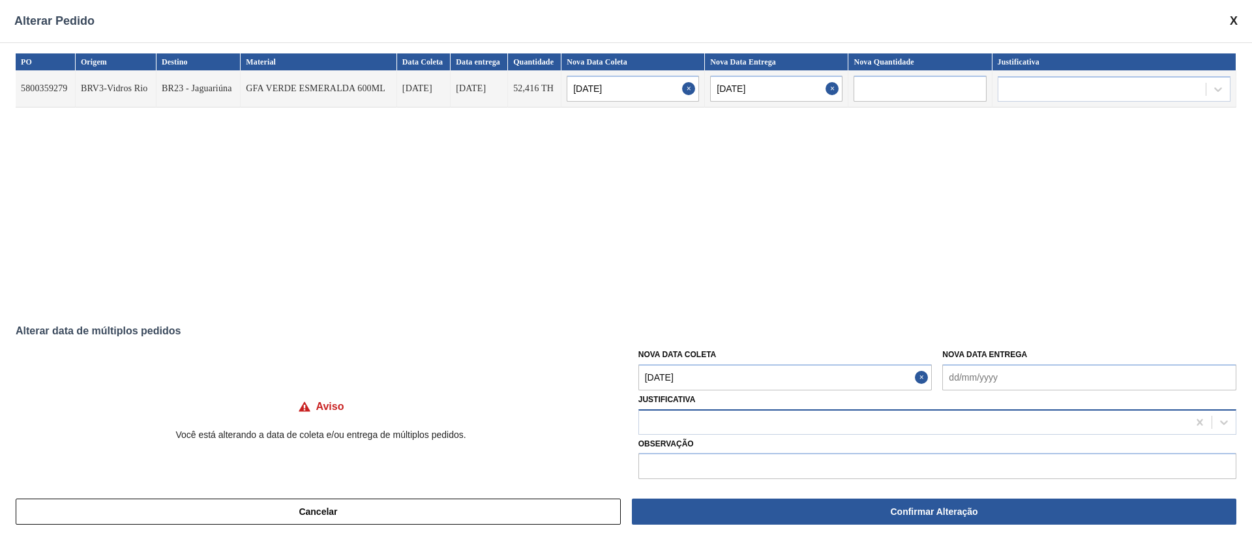
click at [669, 417] on div at bounding box center [913, 422] width 549 height 19
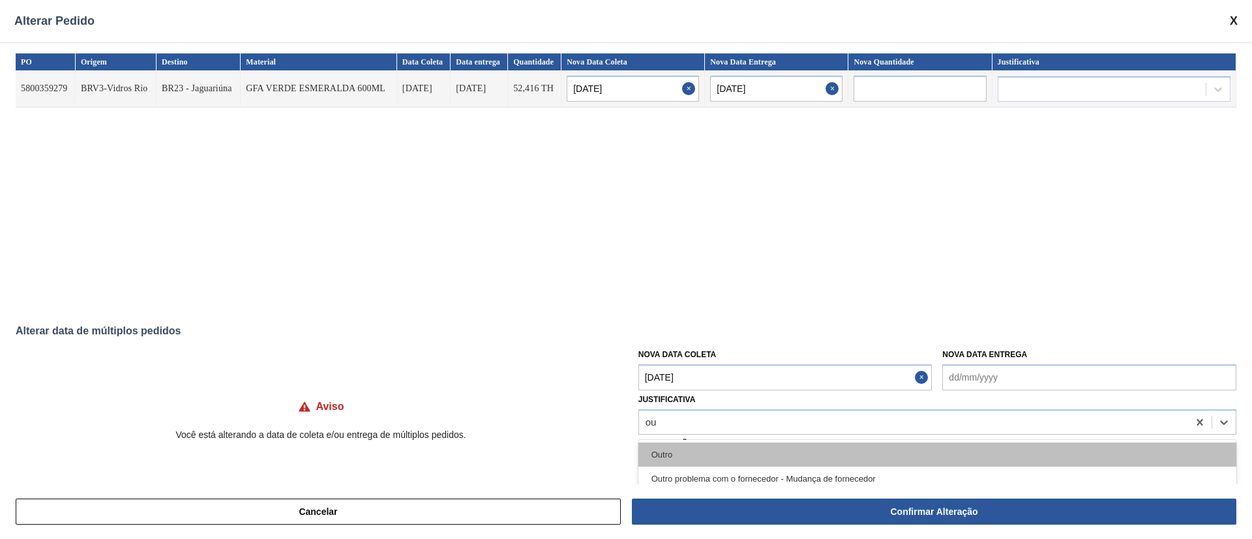
click at [668, 452] on div "Outro" at bounding box center [937, 455] width 598 height 24
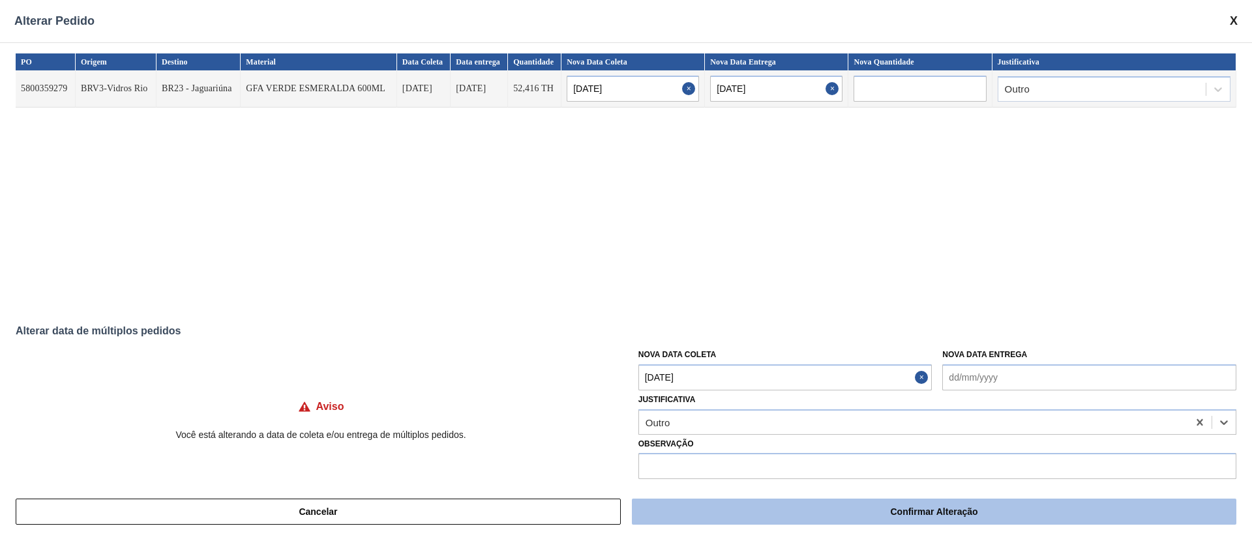
click at [832, 512] on button "Confirmar Alteração" at bounding box center [934, 512] width 604 height 26
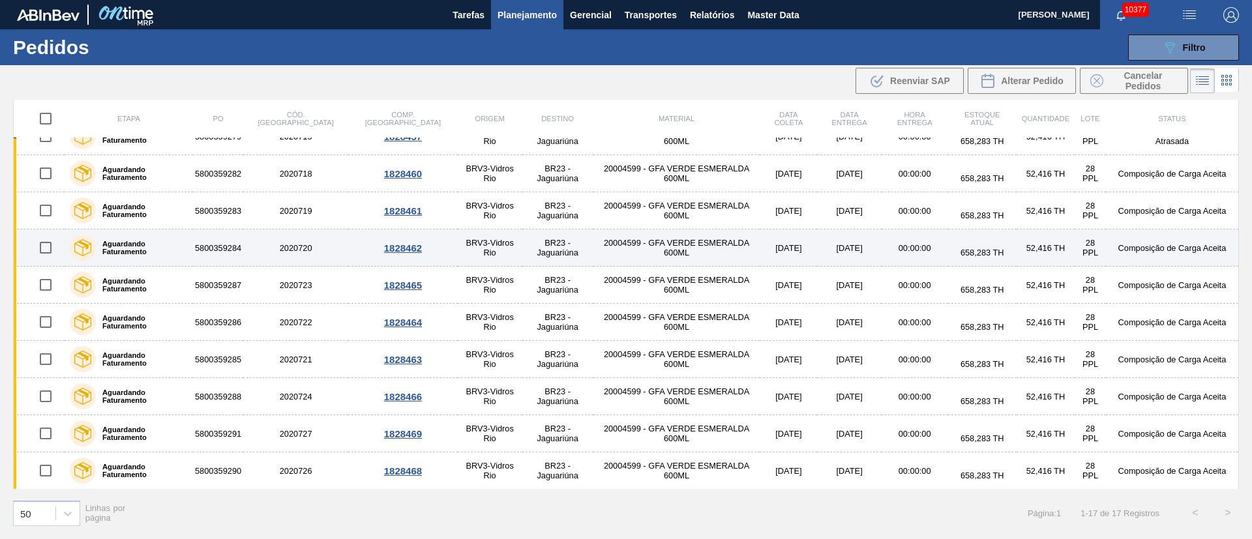
scroll to position [98, 0]
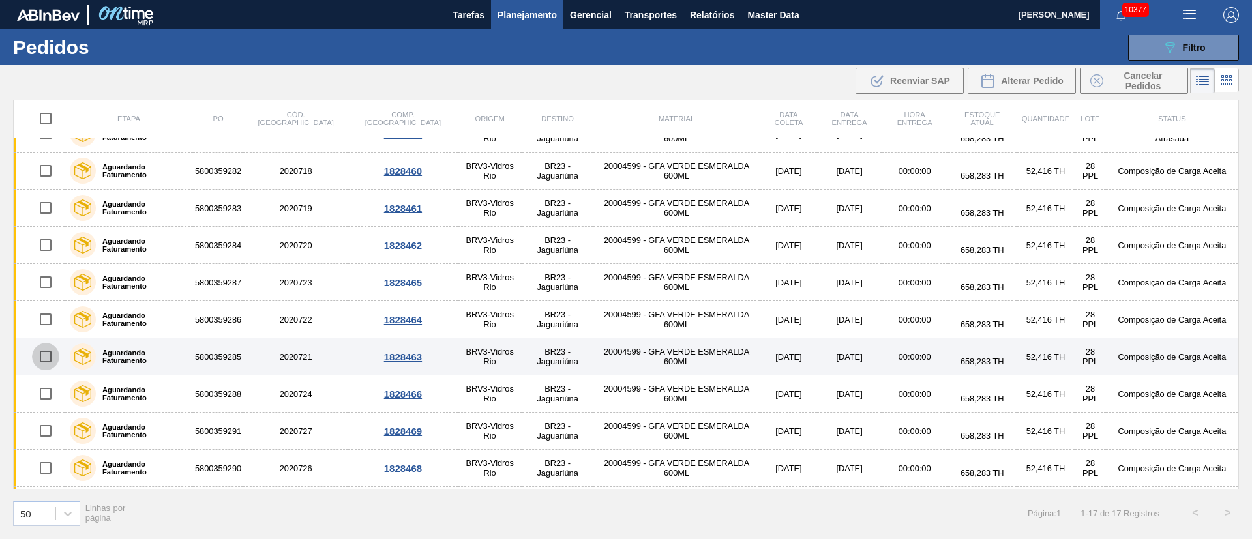
click at [46, 358] on input "checkbox" at bounding box center [45, 356] width 27 height 27
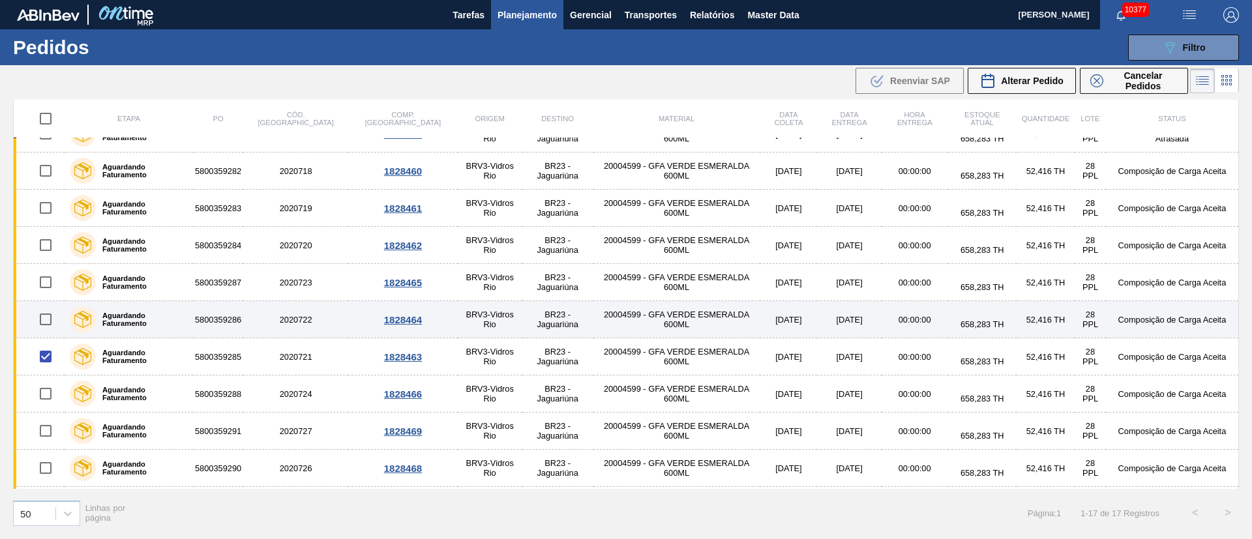
click at [44, 324] on input "checkbox" at bounding box center [45, 319] width 27 height 27
click at [51, 321] on input "checkbox" at bounding box center [45, 319] width 27 height 27
click at [49, 318] on input "checkbox" at bounding box center [45, 319] width 27 height 27
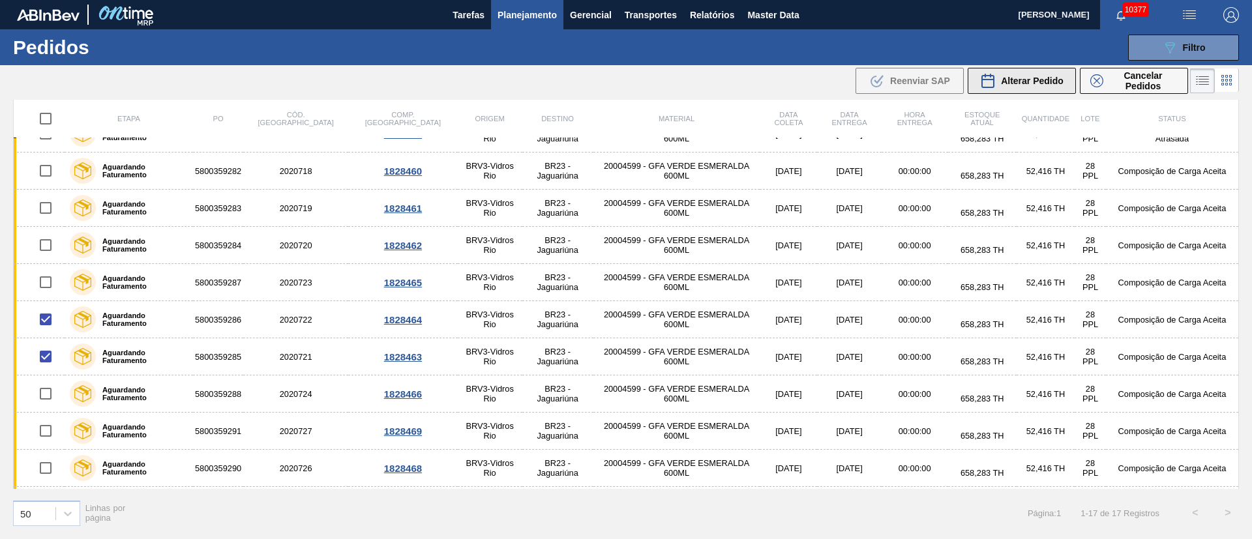
click at [1027, 85] on span "Alterar Pedido" at bounding box center [1032, 81] width 63 height 10
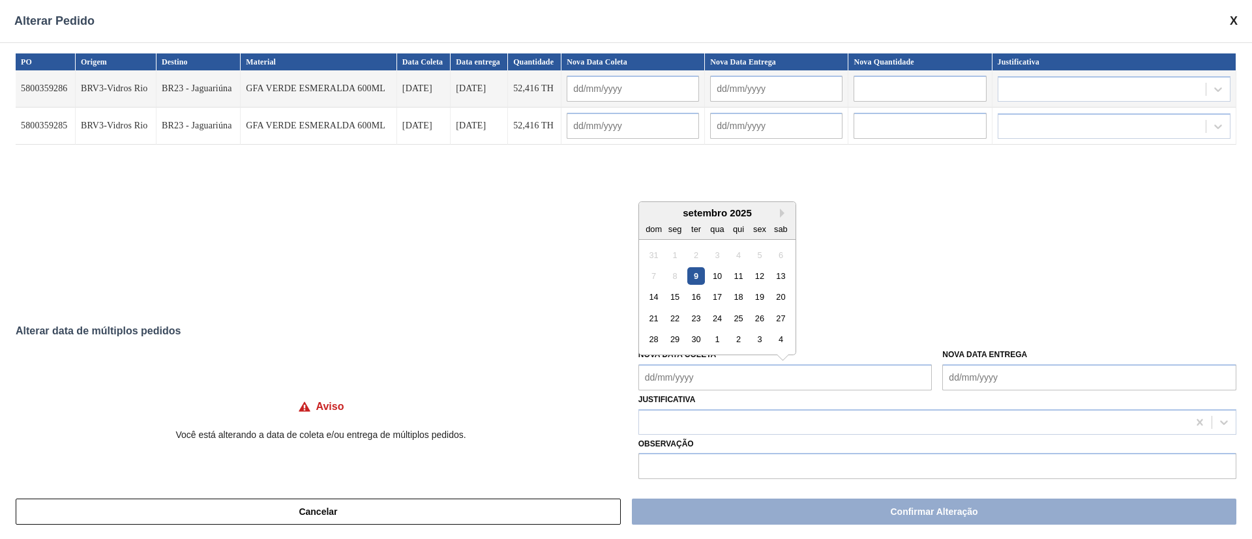
click at [671, 382] on Coleta "Nova Data Coleta" at bounding box center [785, 377] width 294 height 26
click at [675, 296] on div "15" at bounding box center [675, 297] width 18 height 18
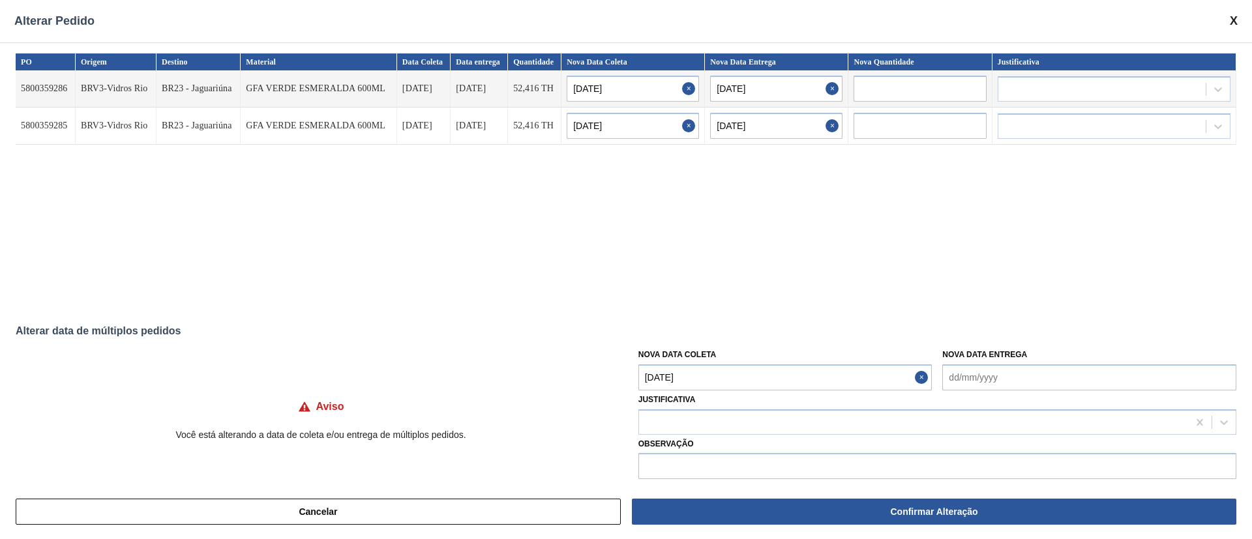
click at [675, 381] on Coleta "[DATE]" at bounding box center [785, 377] width 294 height 26
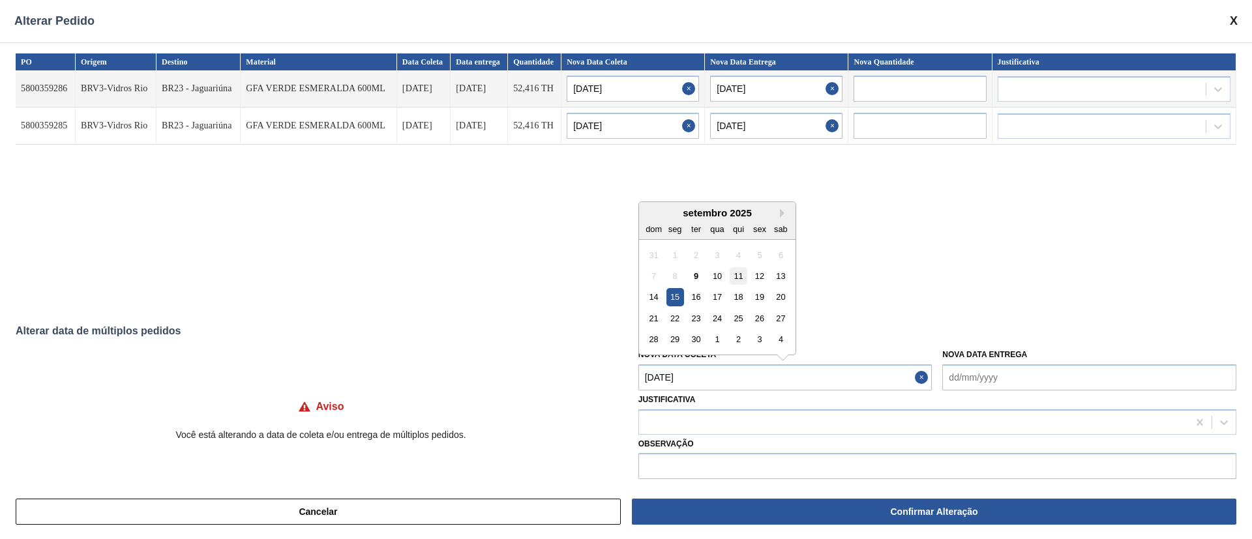
click at [737, 272] on div "11" at bounding box center [738, 276] width 18 height 18
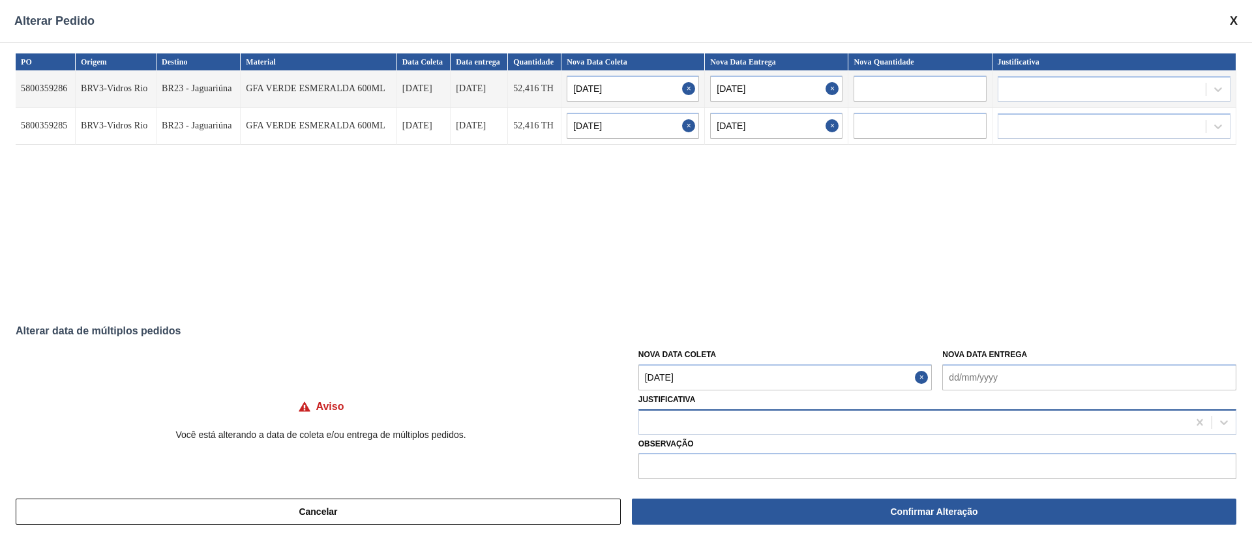
click at [695, 416] on div at bounding box center [913, 422] width 549 height 19
click at [688, 444] on div "Outro" at bounding box center [937, 455] width 598 height 24
click at [734, 476] on input "text" at bounding box center [937, 466] width 598 height 26
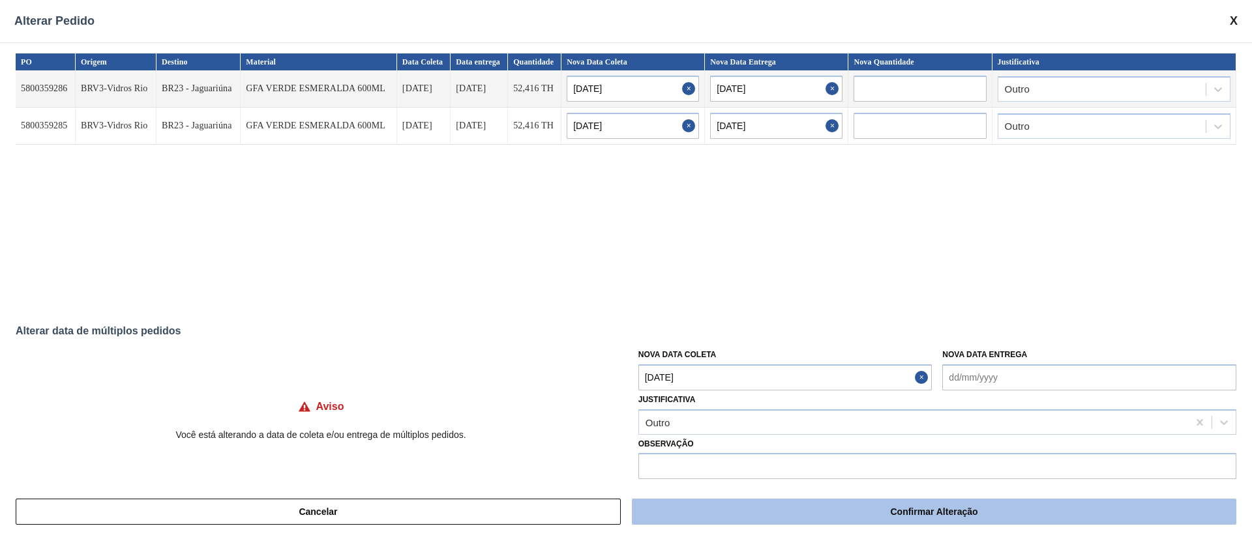
click at [743, 503] on button "Confirmar Alteração" at bounding box center [934, 512] width 604 height 26
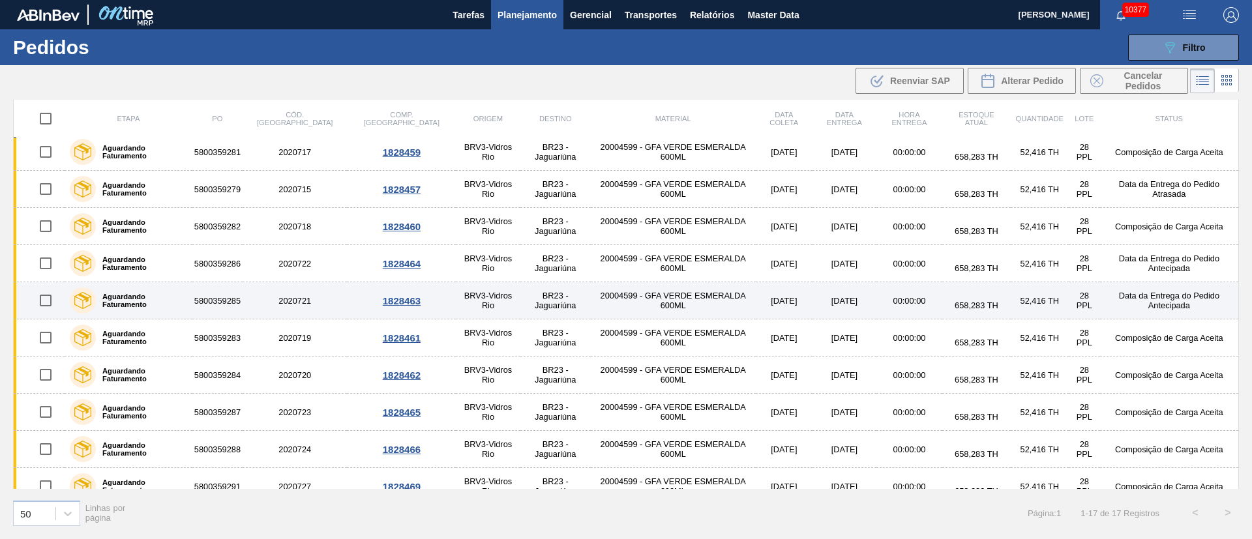
scroll to position [0, 0]
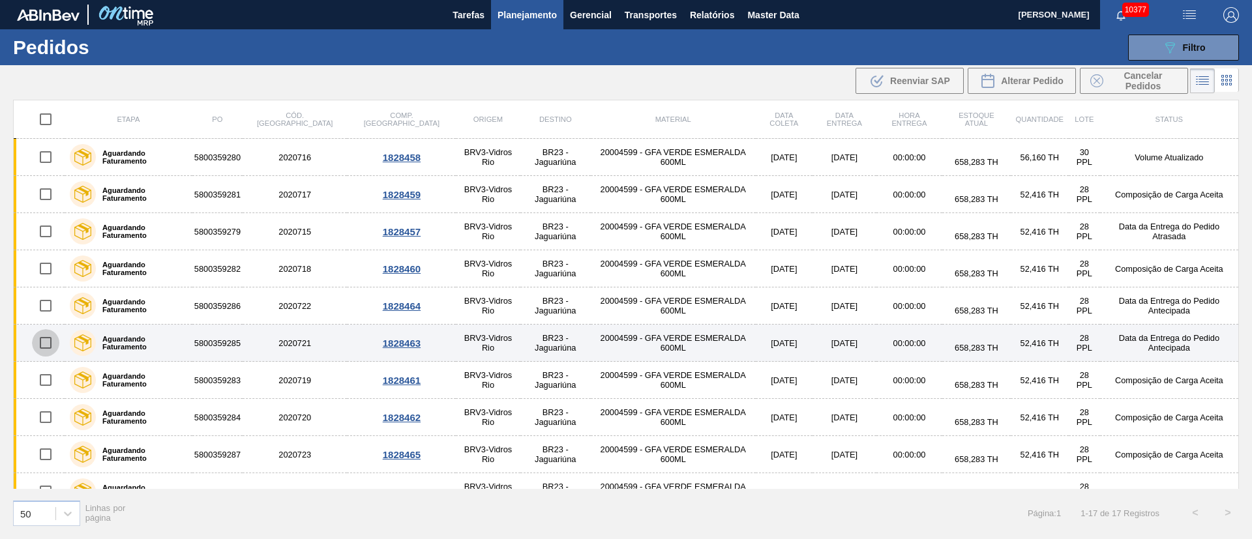
click at [42, 338] on input "checkbox" at bounding box center [45, 342] width 27 height 27
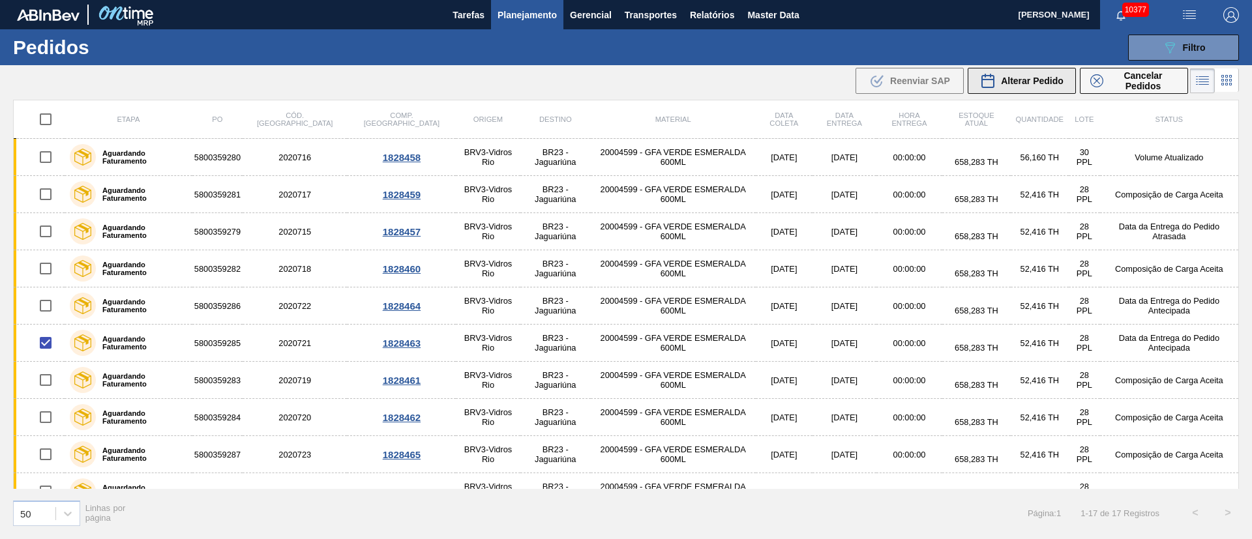
click at [1042, 83] on span "Alterar Pedido" at bounding box center [1032, 81] width 63 height 10
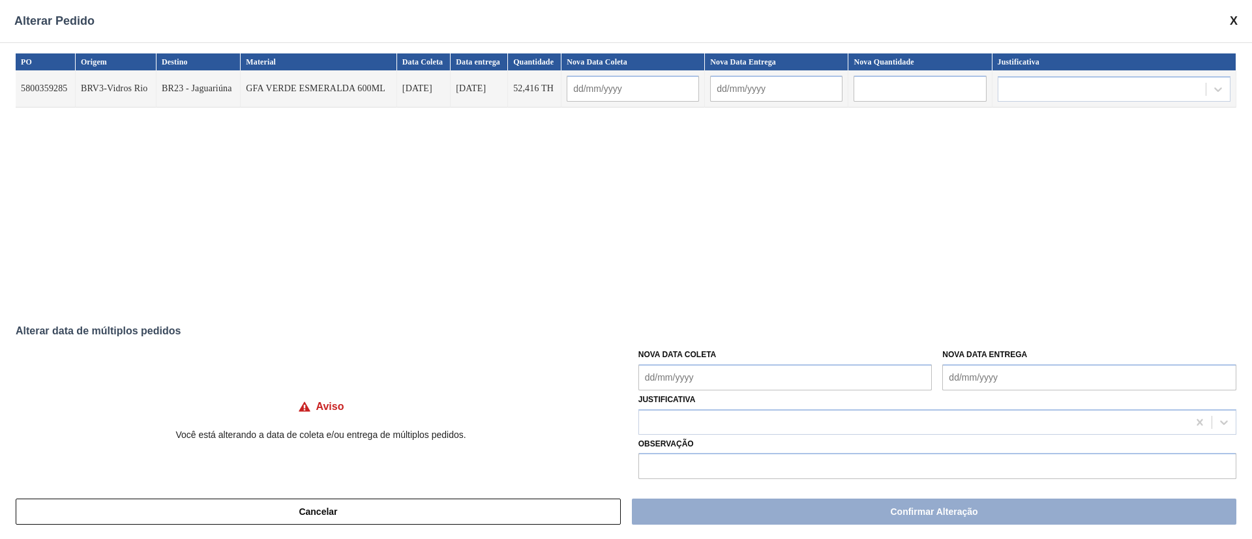
click at [684, 372] on Coleta "Nova Data Coleta" at bounding box center [785, 377] width 294 height 26
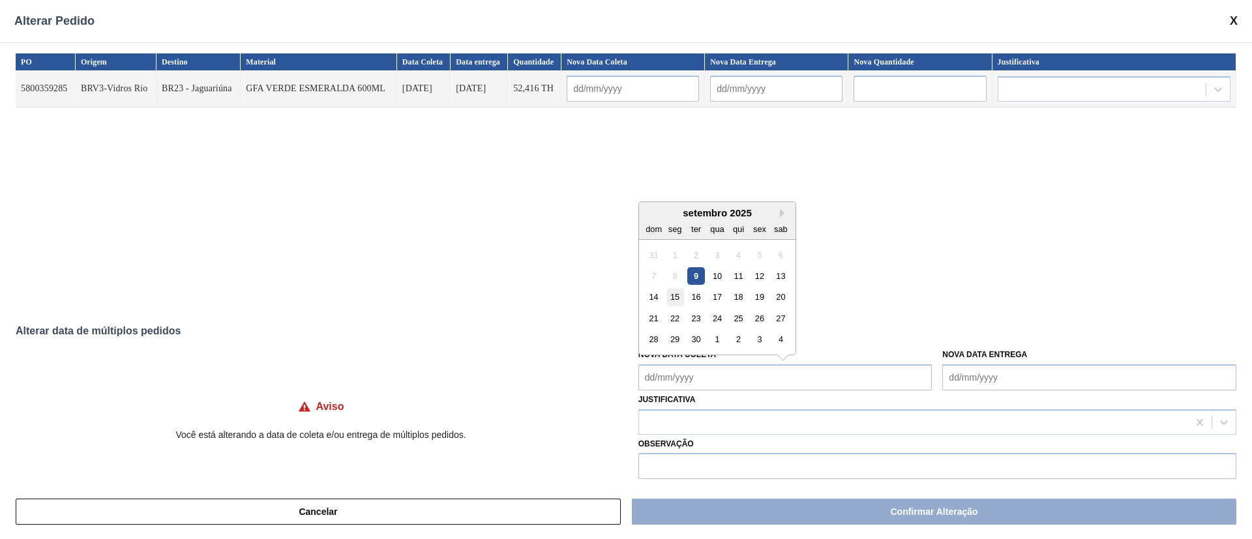
click at [679, 298] on div "15" at bounding box center [675, 297] width 18 height 18
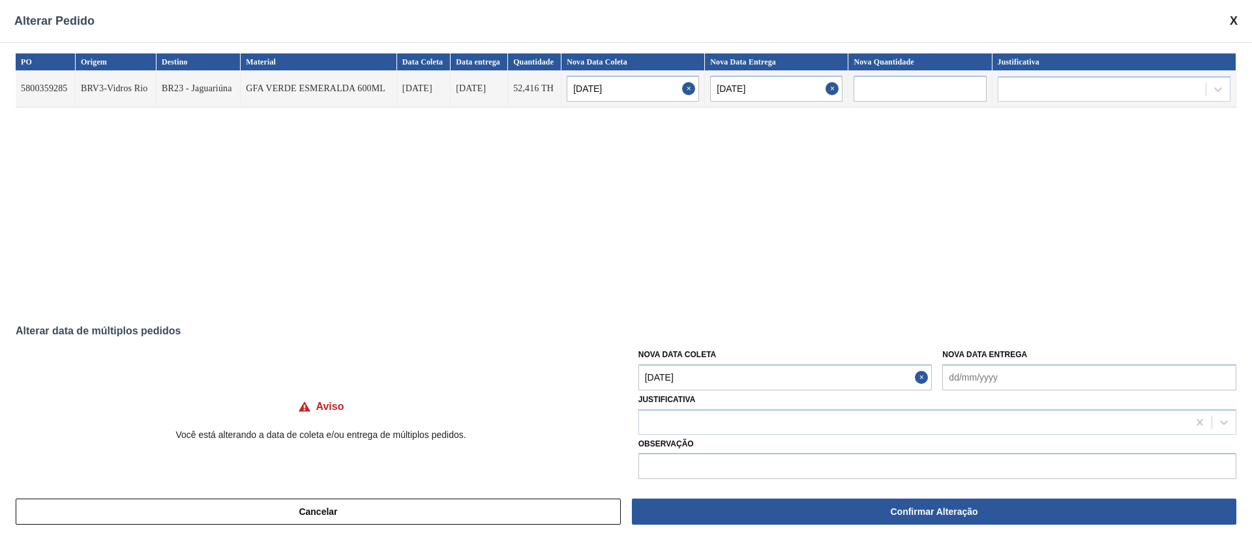
click at [688, 379] on Coleta "[DATE]" at bounding box center [785, 377] width 294 height 26
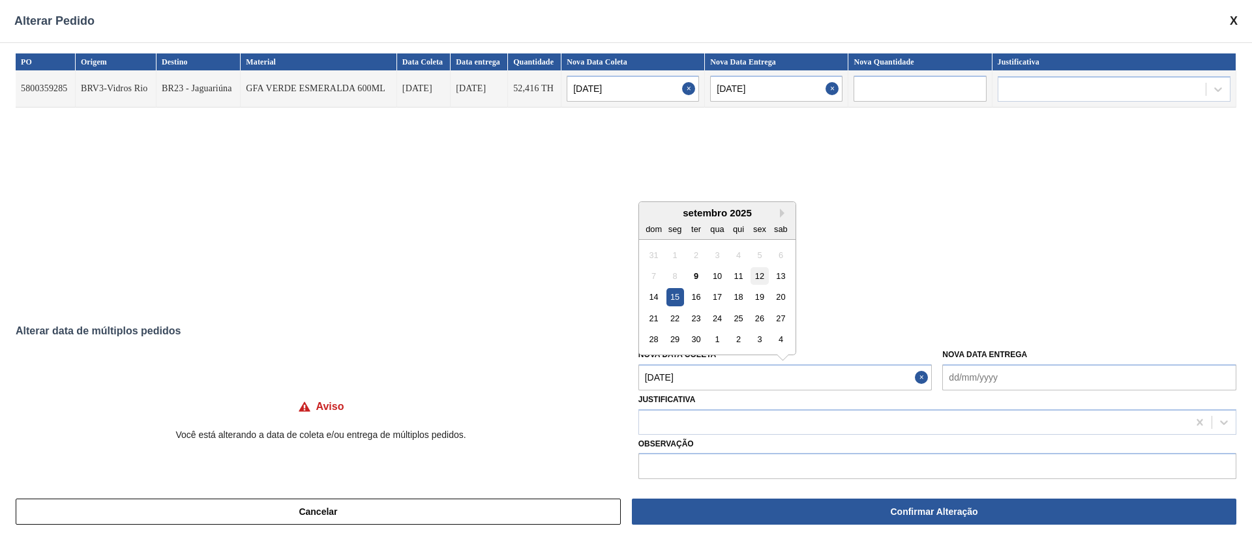
click at [761, 276] on div "12" at bounding box center [759, 276] width 18 height 18
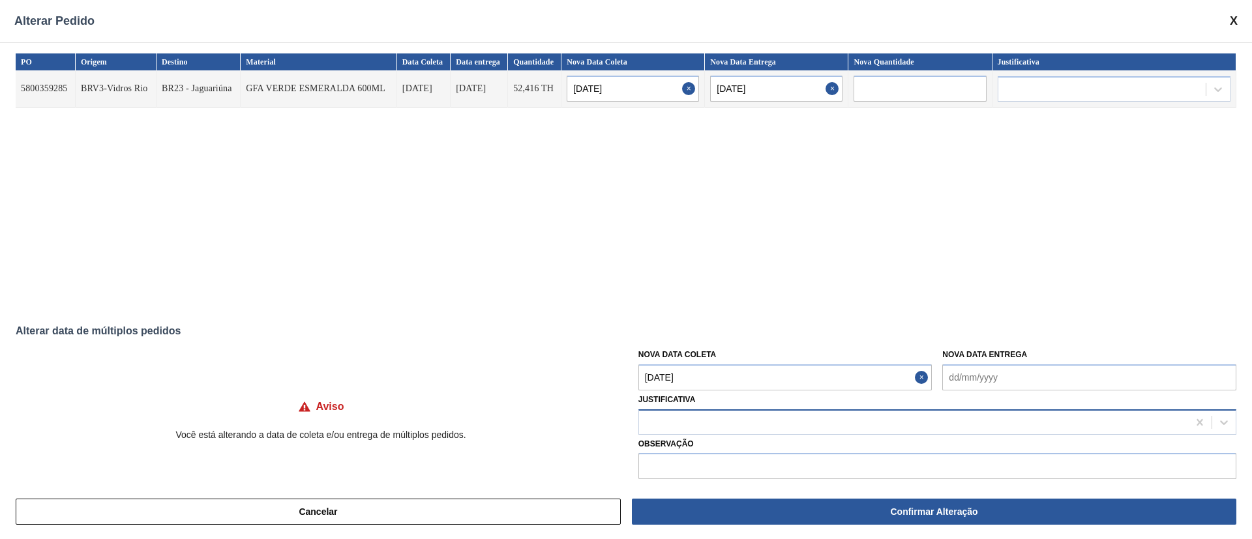
click at [669, 424] on div at bounding box center [913, 422] width 549 height 19
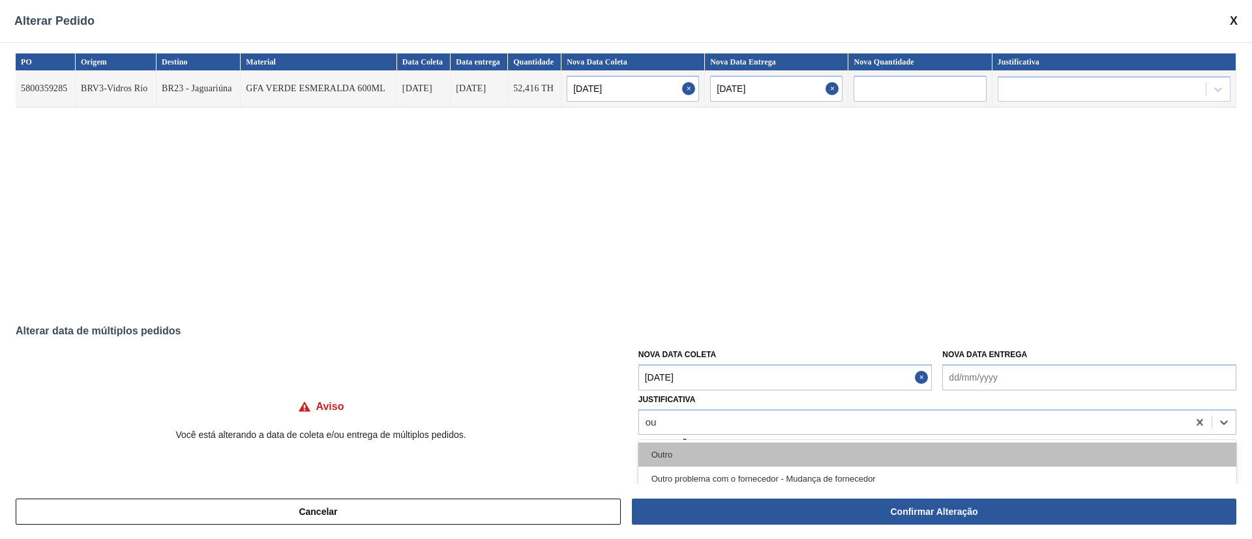
click at [662, 447] on div "Outro" at bounding box center [937, 455] width 598 height 24
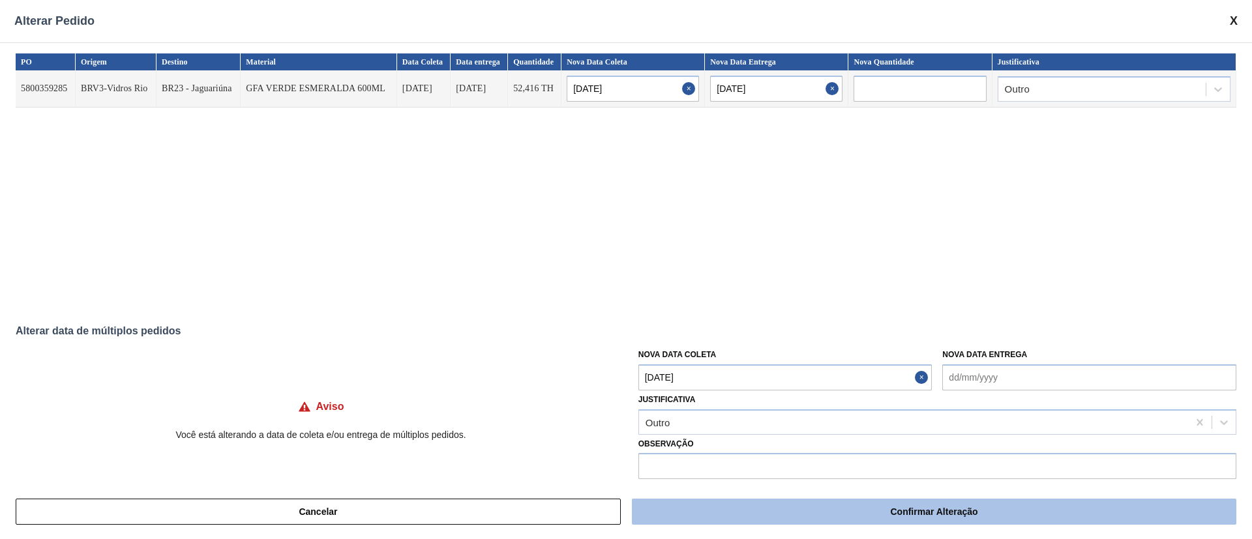
click at [849, 505] on button "Confirmar Alteração" at bounding box center [934, 512] width 604 height 26
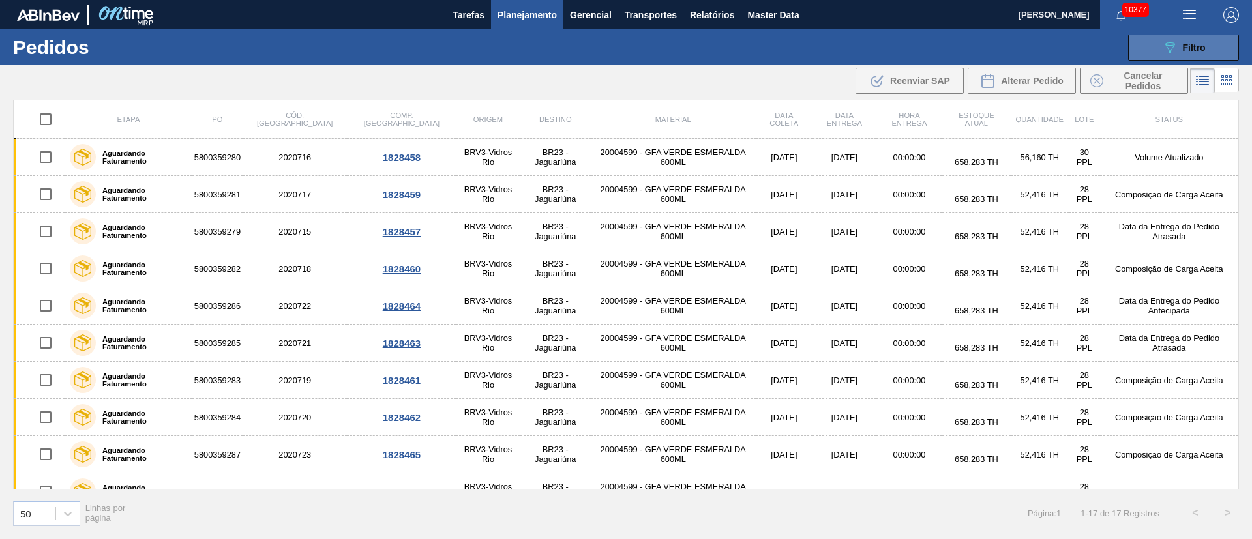
click at [1168, 46] on icon "089F7B8B-B2A5-4AFE-B5C0-19BA573D28AC" at bounding box center [1170, 48] width 16 height 16
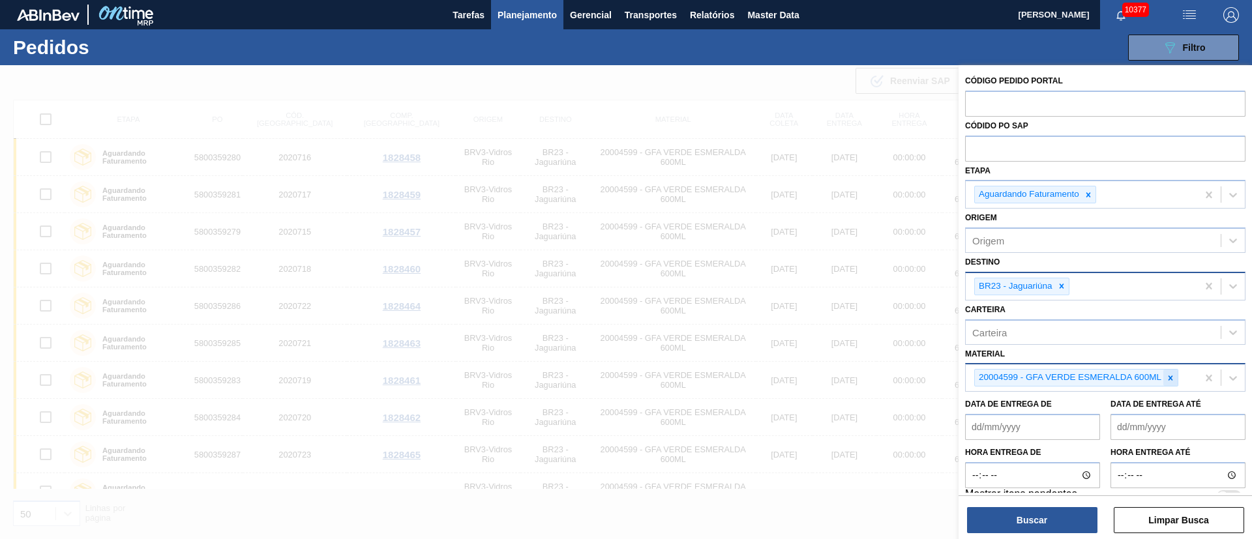
click at [1169, 376] on icon at bounding box center [1170, 377] width 5 height 5
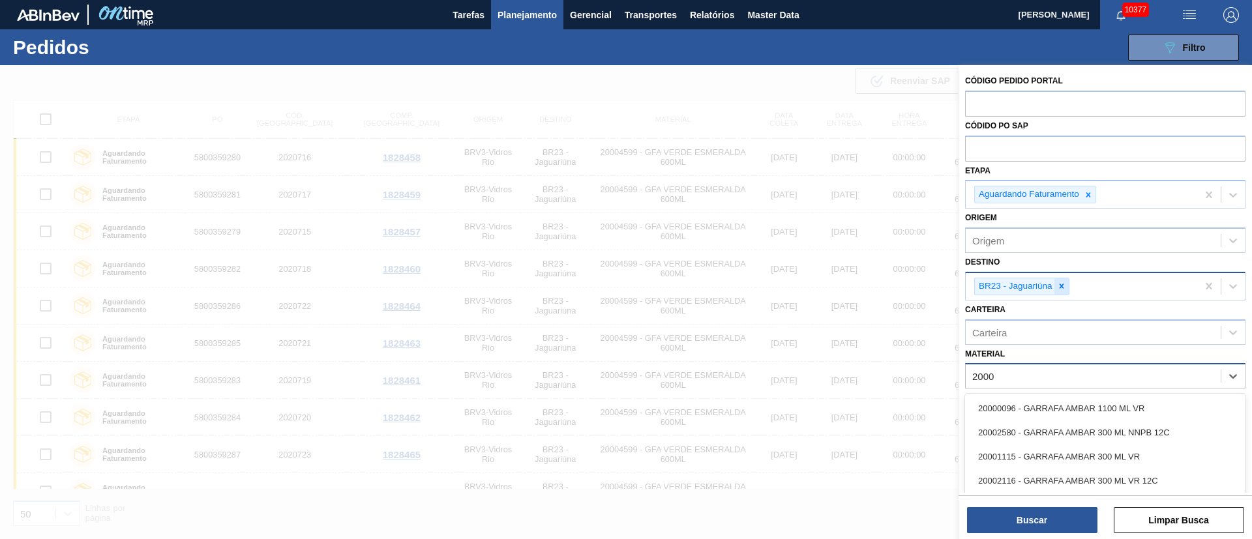
click at [1060, 282] on icon at bounding box center [1061, 286] width 9 height 9
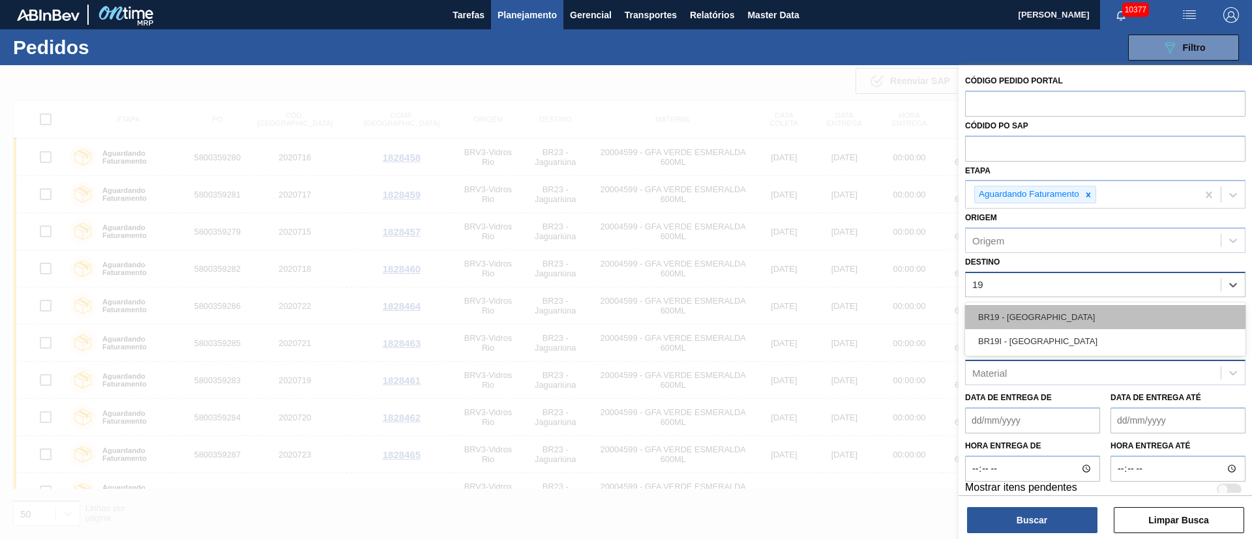
click at [1022, 325] on div "BR19 - [GEOGRAPHIC_DATA]" at bounding box center [1105, 317] width 280 height 24
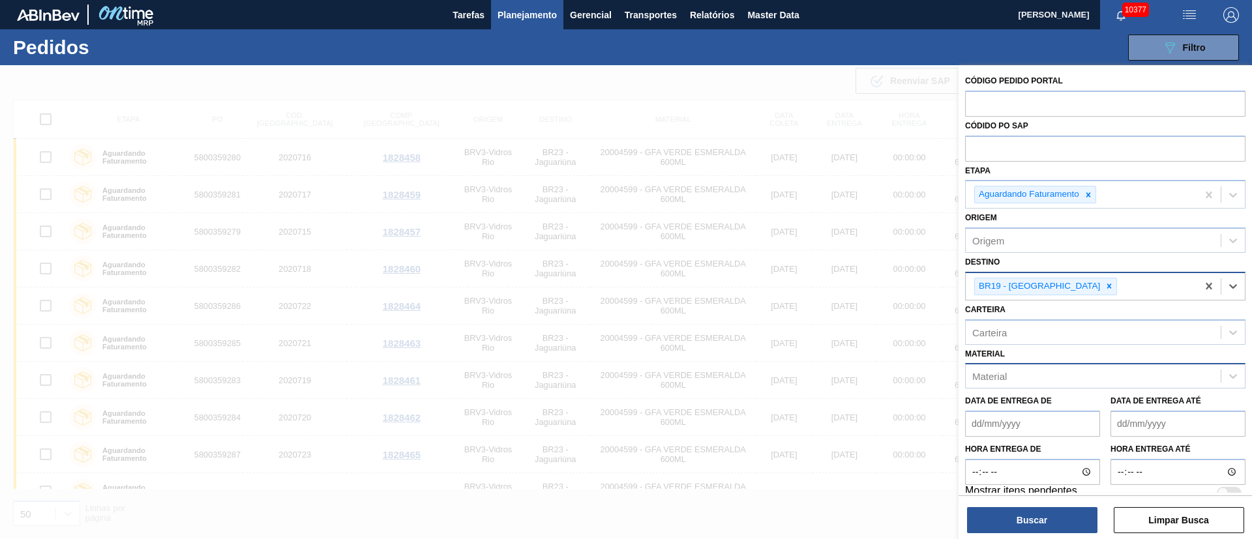
click at [1034, 378] on div "Material" at bounding box center [1092, 376] width 255 height 19
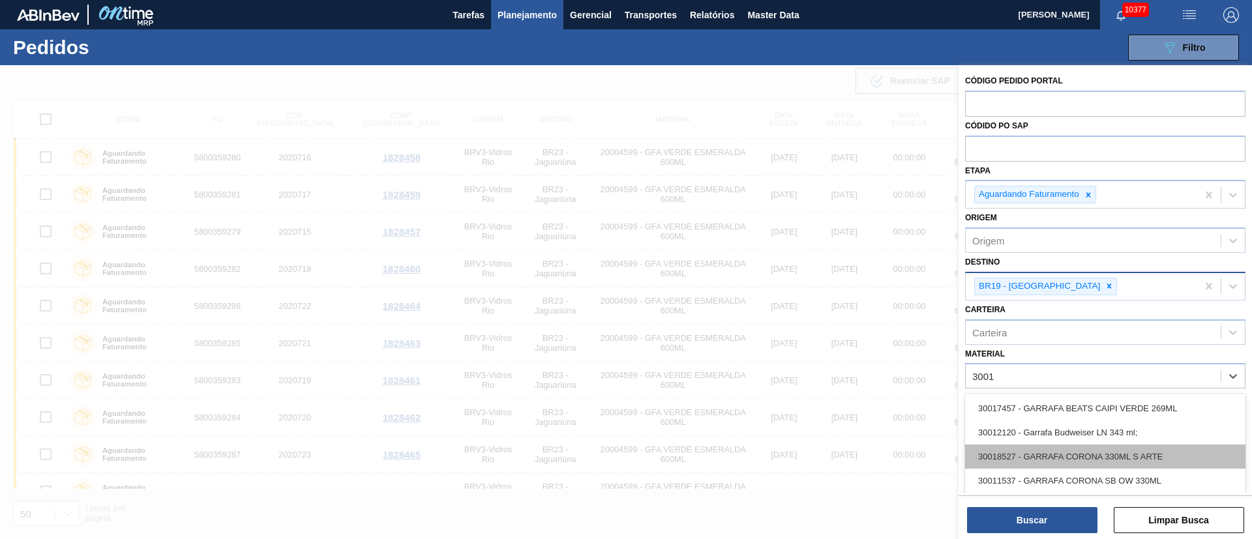
click at [1021, 449] on div "30018527 - GARRAFA CORONA 330ML S ARTE" at bounding box center [1105, 457] width 280 height 24
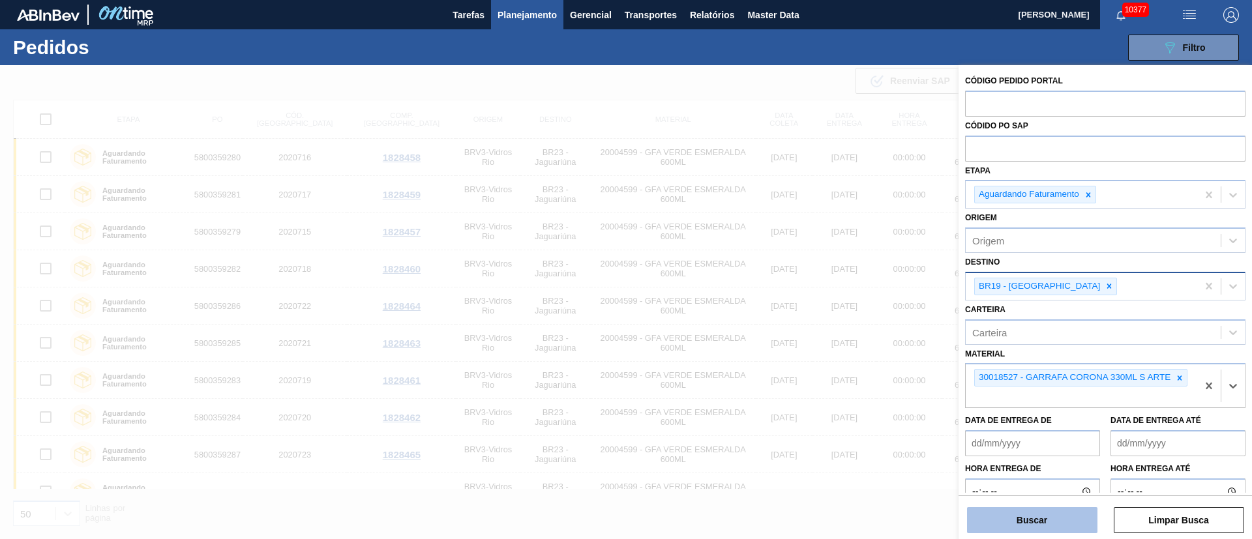
click at [1046, 519] on button "Buscar" at bounding box center [1032, 520] width 130 height 26
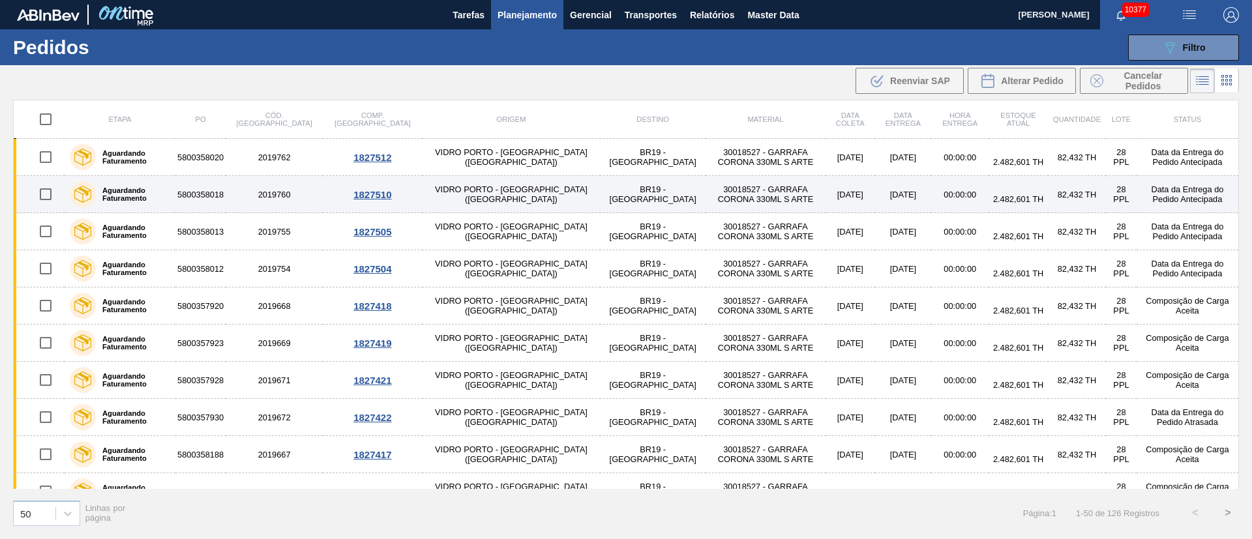
click at [16, 196] on td at bounding box center [39, 194] width 51 height 37
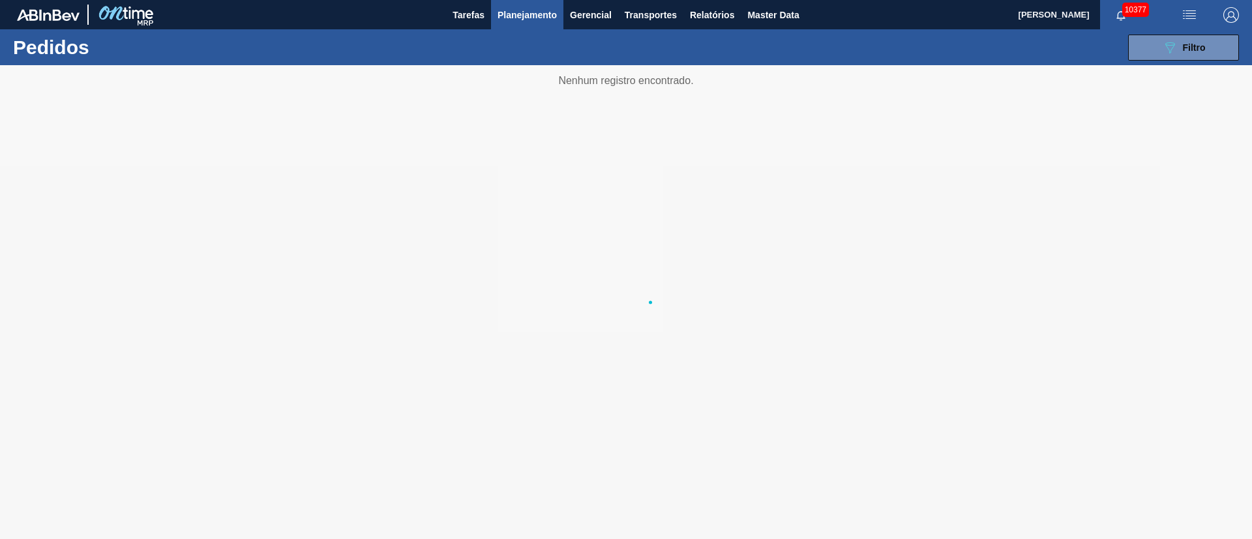
click at [16, 196] on div at bounding box center [626, 302] width 1252 height 474
drag, startPoint x: 379, startPoint y: 192, endPoint x: 405, endPoint y: 37, distance: 157.3
click at [389, 213] on div at bounding box center [626, 302] width 1252 height 474
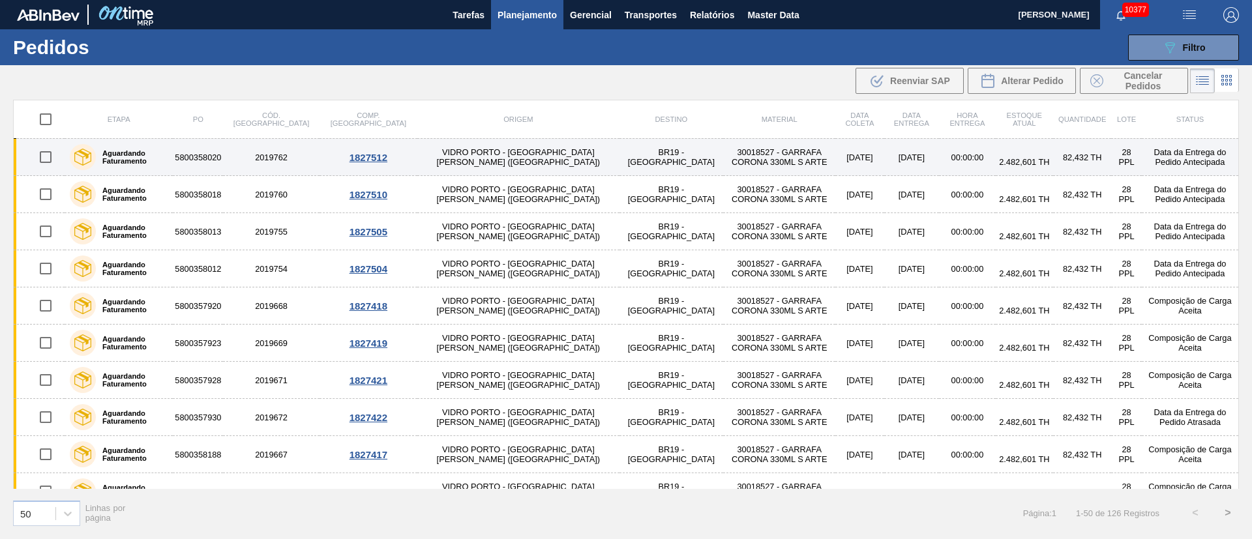
click at [41, 156] on input "checkbox" at bounding box center [45, 156] width 27 height 27
checkbox input "true"
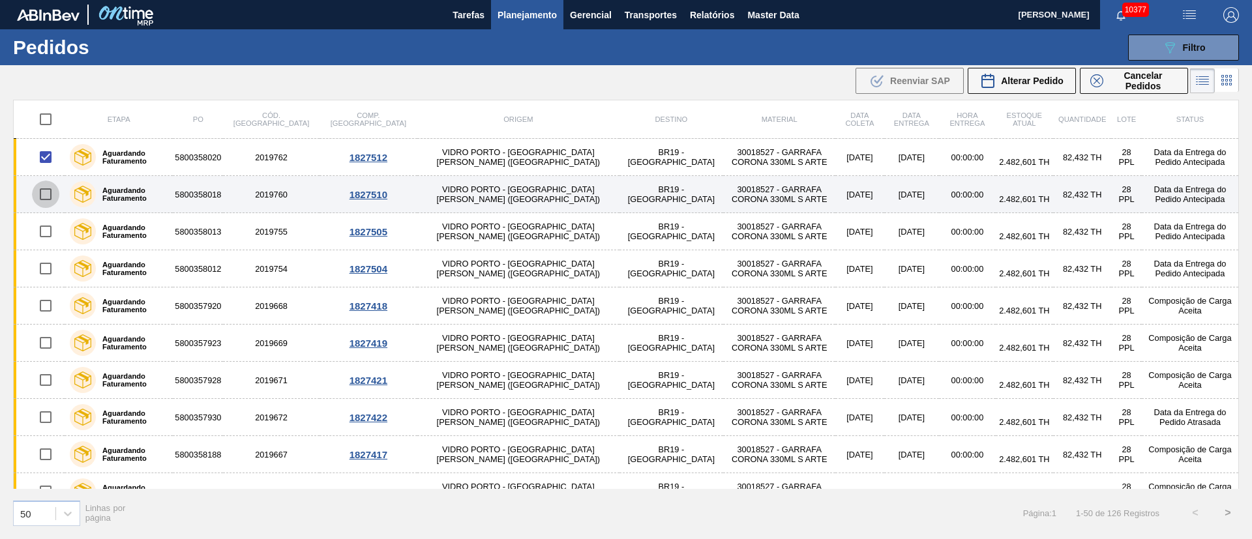
click at [42, 194] on input "checkbox" at bounding box center [45, 194] width 27 height 27
checkbox input "true"
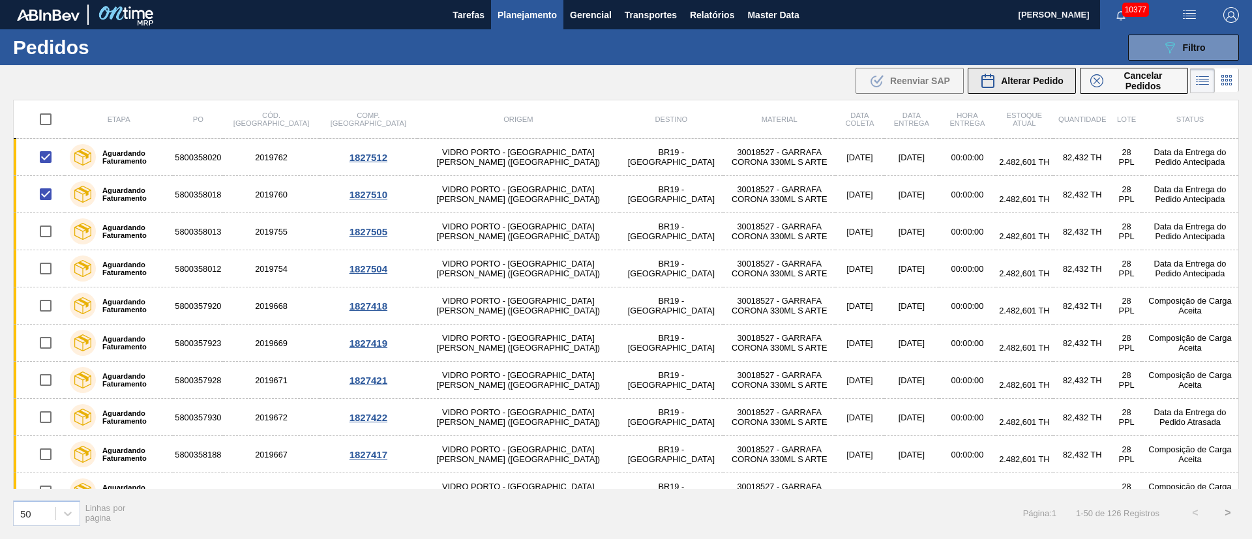
click at [1021, 85] on span "Alterar Pedido" at bounding box center [1032, 81] width 63 height 10
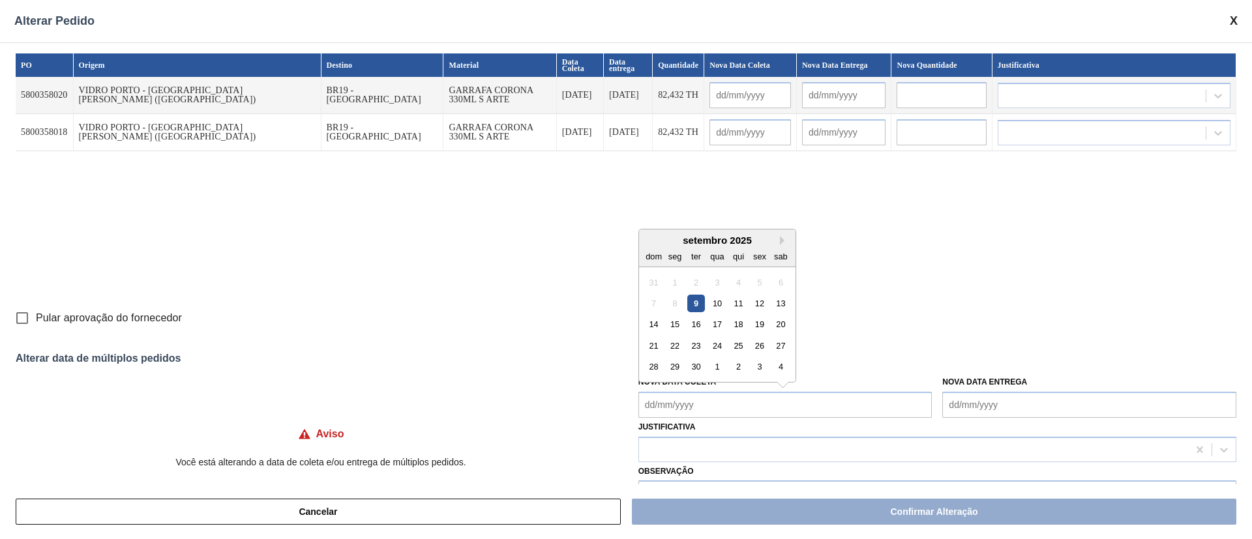
click at [698, 409] on Coleta "Nova Data Coleta" at bounding box center [785, 405] width 294 height 26
drag, startPoint x: 698, startPoint y: 302, endPoint x: 697, endPoint y: 311, distance: 9.2
click at [698, 302] on div "9" at bounding box center [696, 304] width 18 height 18
type Coleta "[DATE]"
type input "[DATE]"
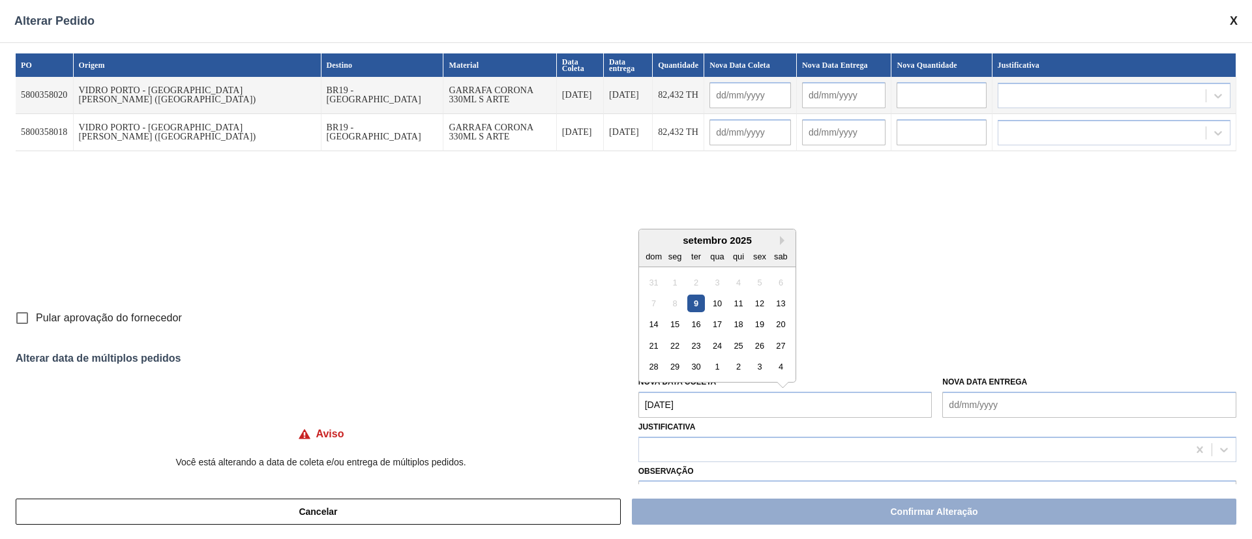
type input "[DATE]"
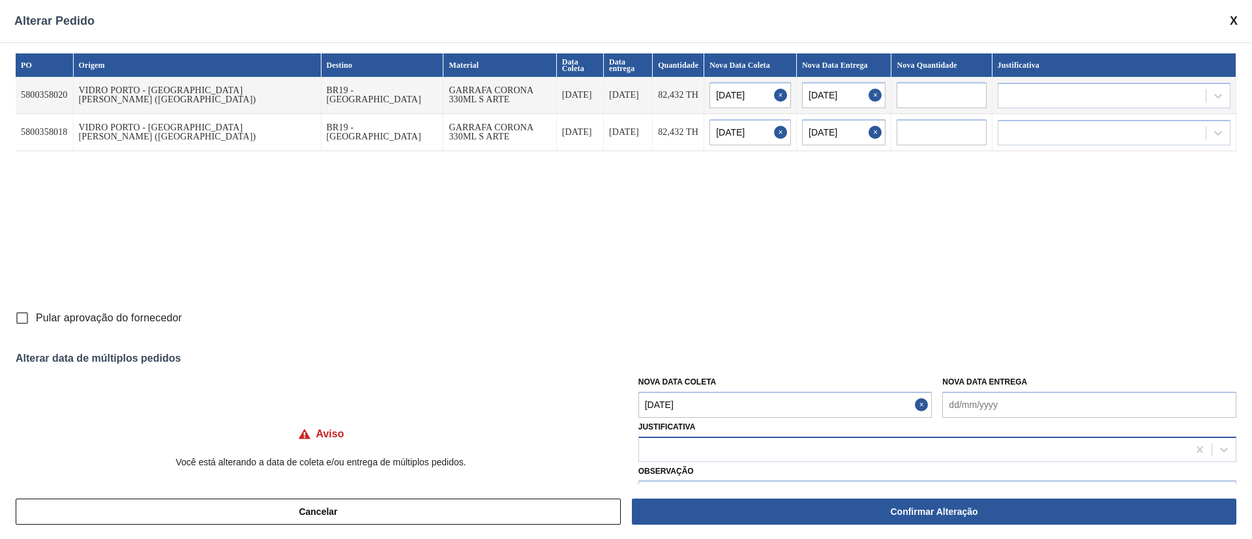
click at [667, 446] on div at bounding box center [913, 449] width 549 height 19
type input "."
type input "ou"
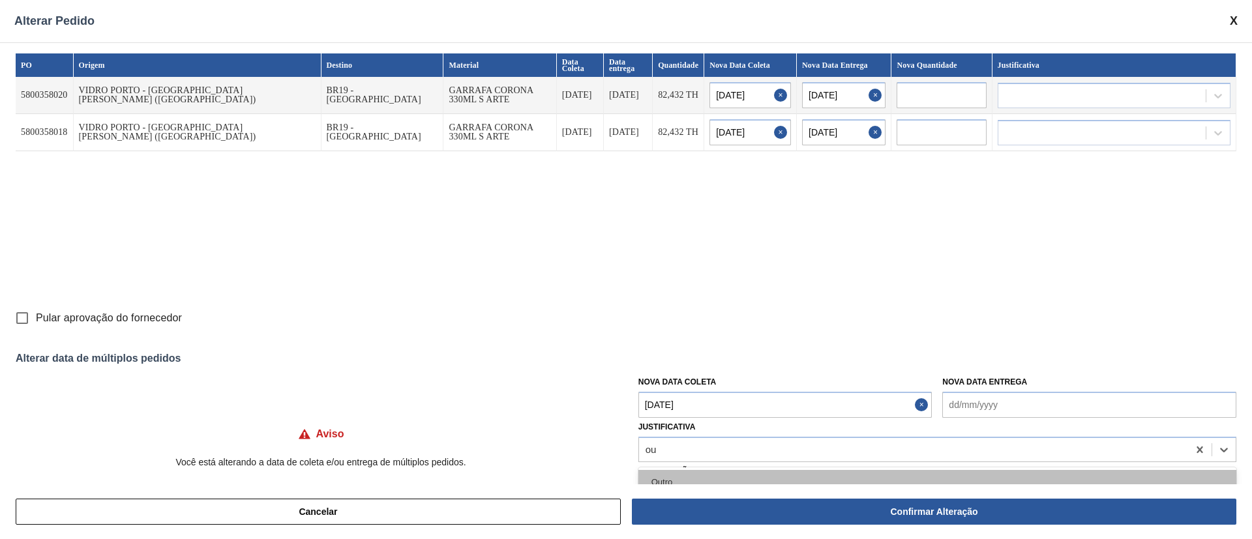
click at [702, 473] on div "Outro" at bounding box center [937, 482] width 598 height 24
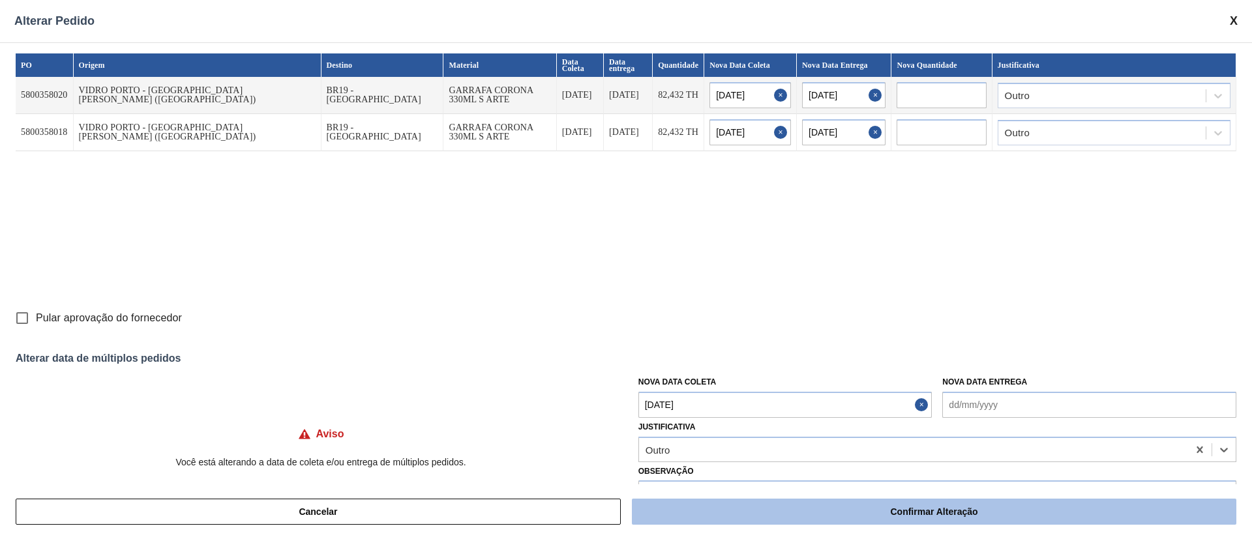
click at [891, 511] on button "Confirmar Alteração" at bounding box center [934, 512] width 604 height 26
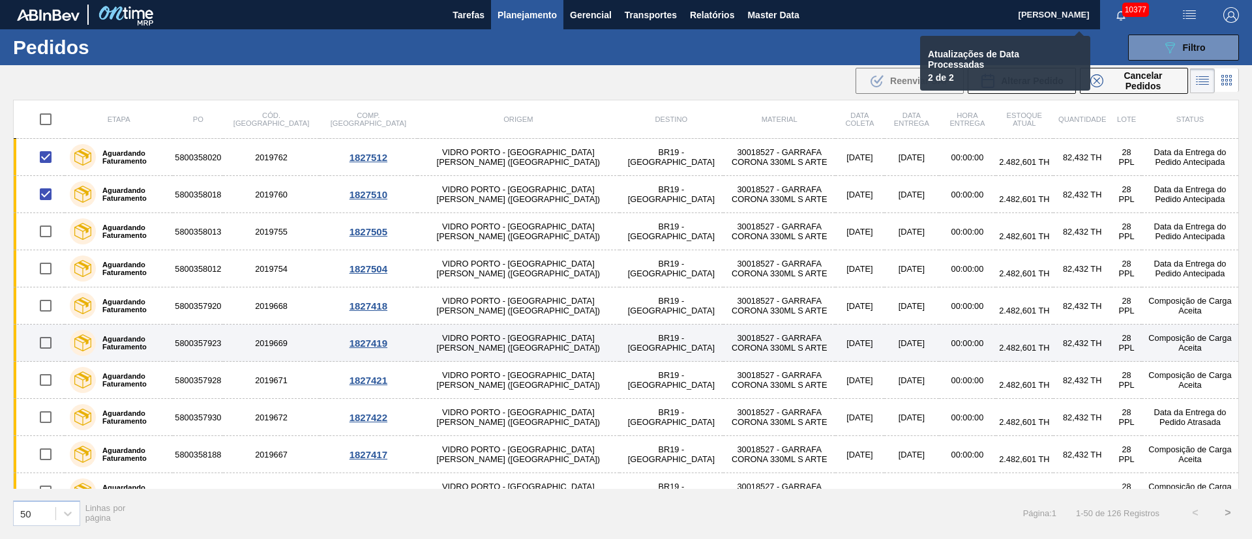
checkbox input "false"
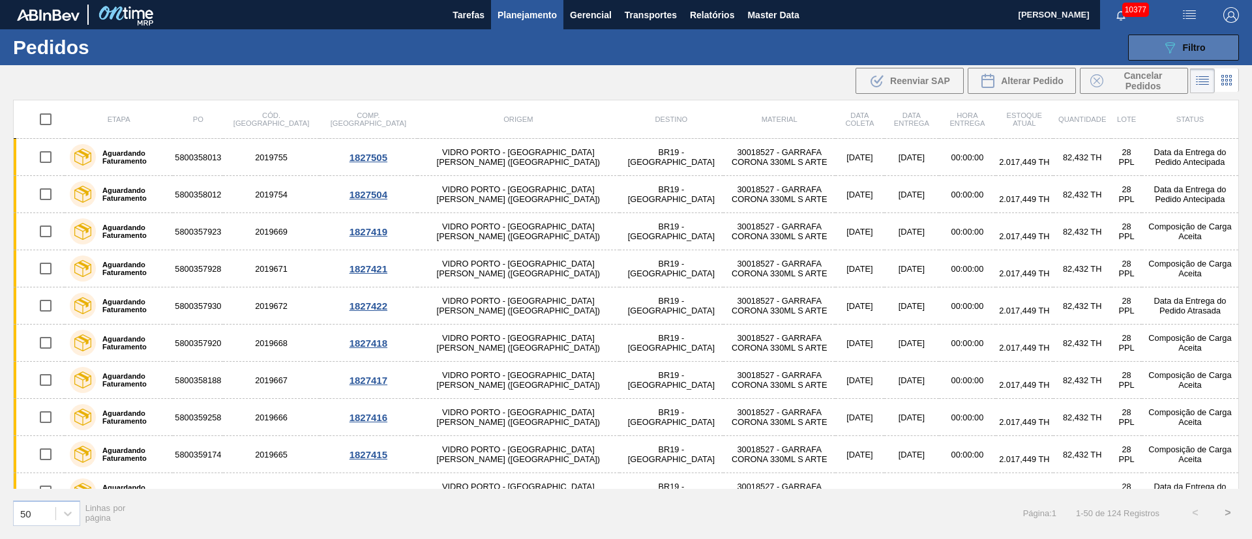
click at [1184, 45] on span "Filtro" at bounding box center [1194, 47] width 23 height 10
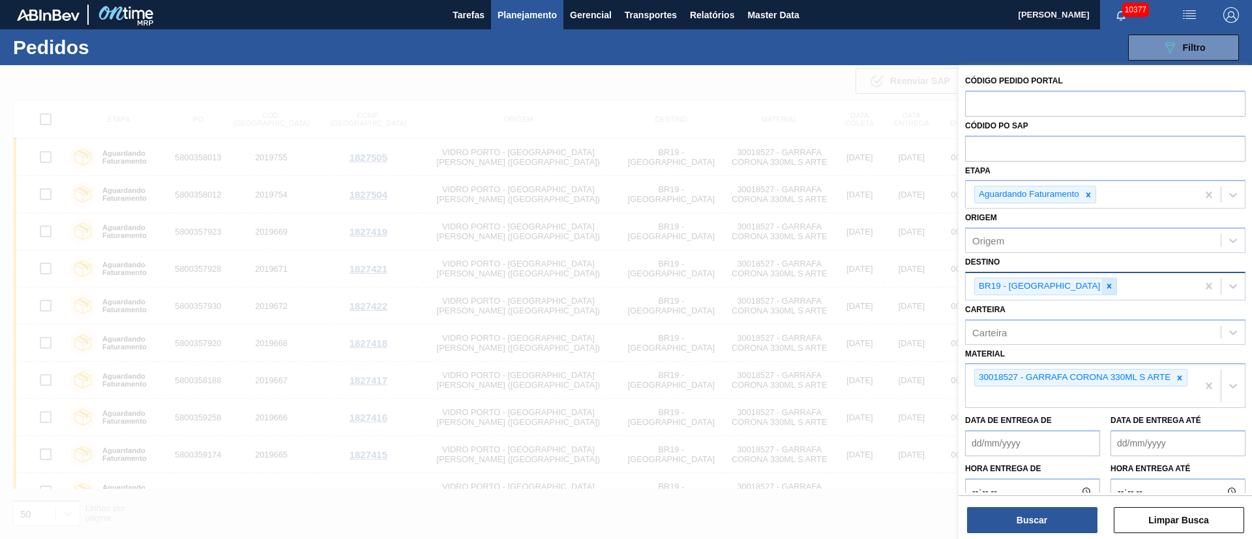
click at [1102, 286] on div at bounding box center [1109, 286] width 14 height 16
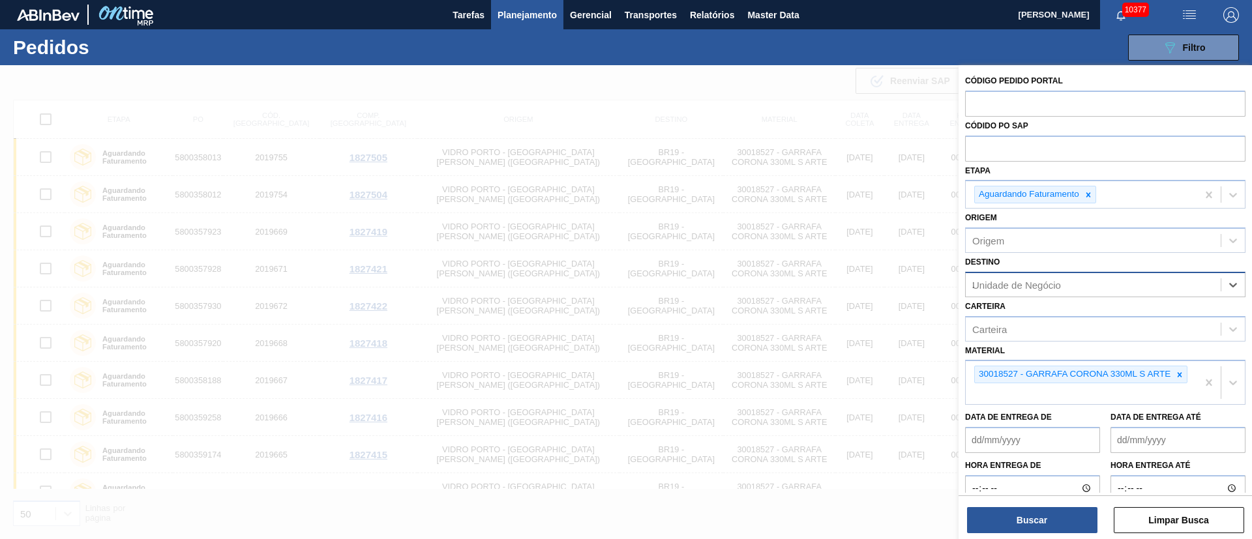
type input "21"
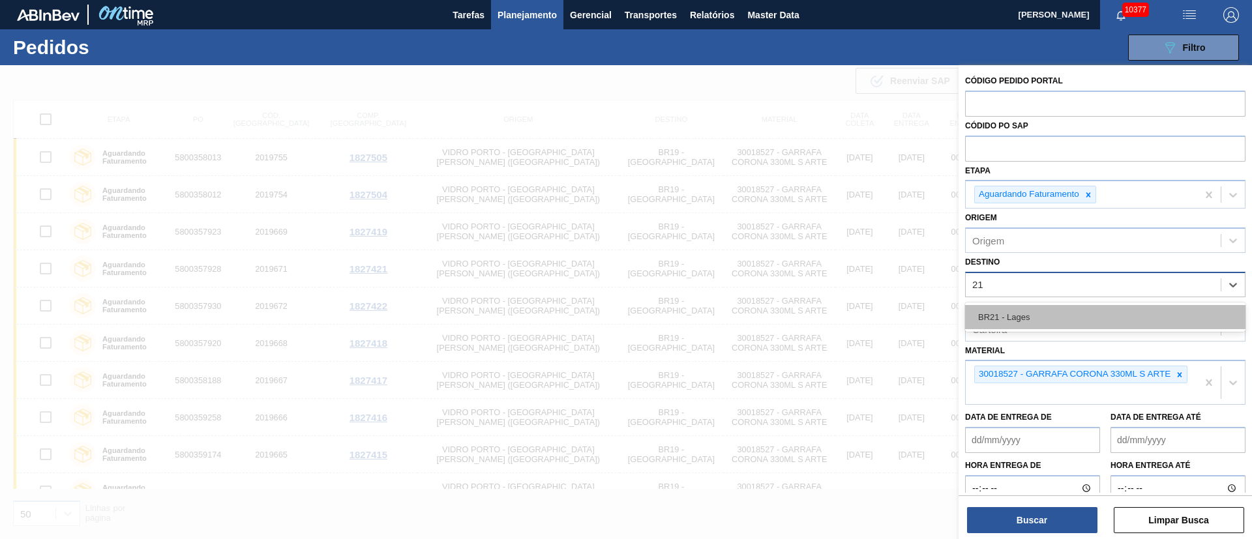
click at [1057, 313] on div "BR21 - Lages" at bounding box center [1105, 317] width 280 height 24
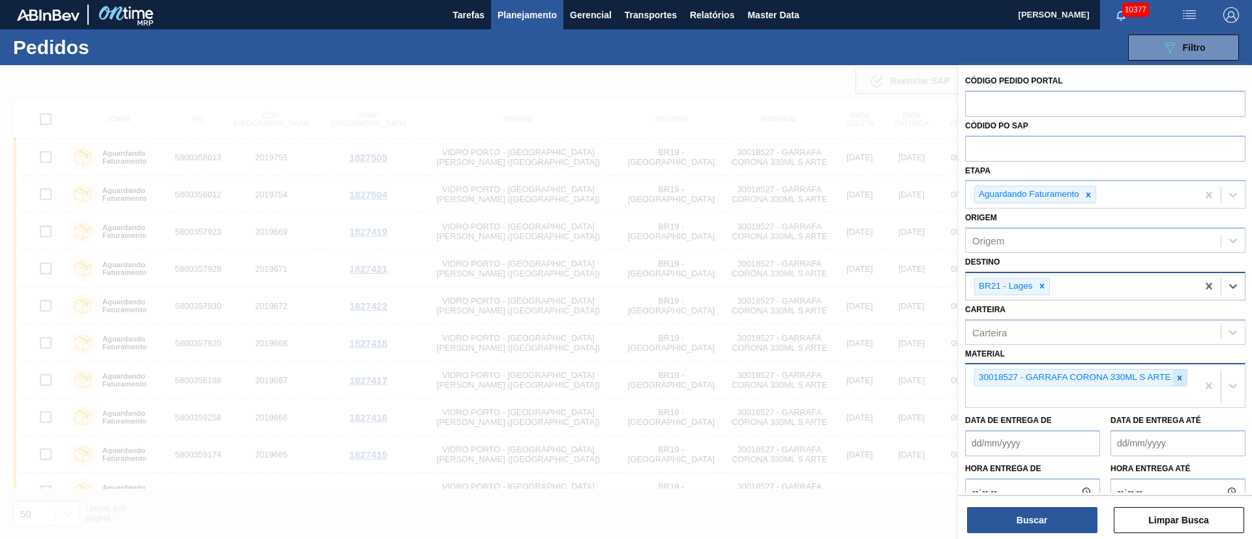
click at [1173, 376] on div at bounding box center [1179, 378] width 14 height 16
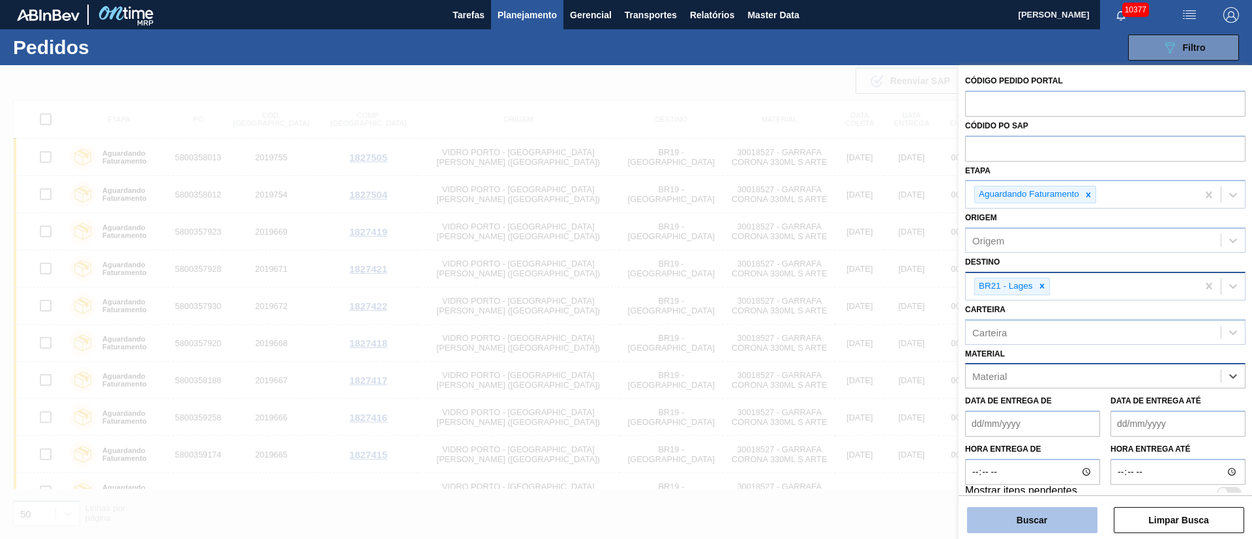
click at [1031, 524] on button "Buscar" at bounding box center [1032, 520] width 130 height 26
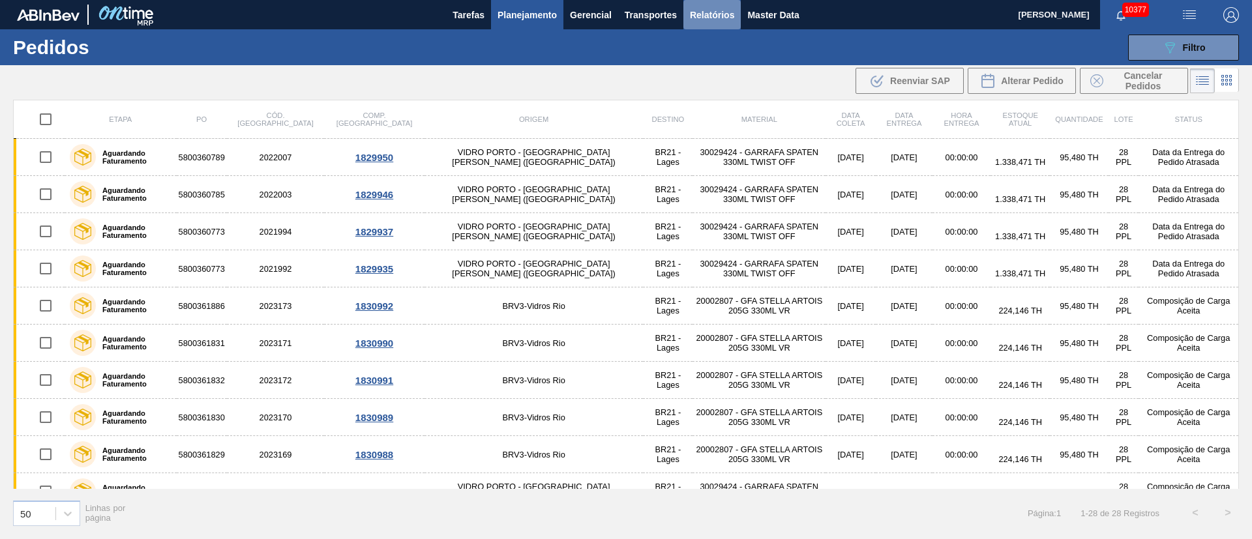
click at [712, 18] on span "Relatórios" at bounding box center [712, 15] width 44 height 16
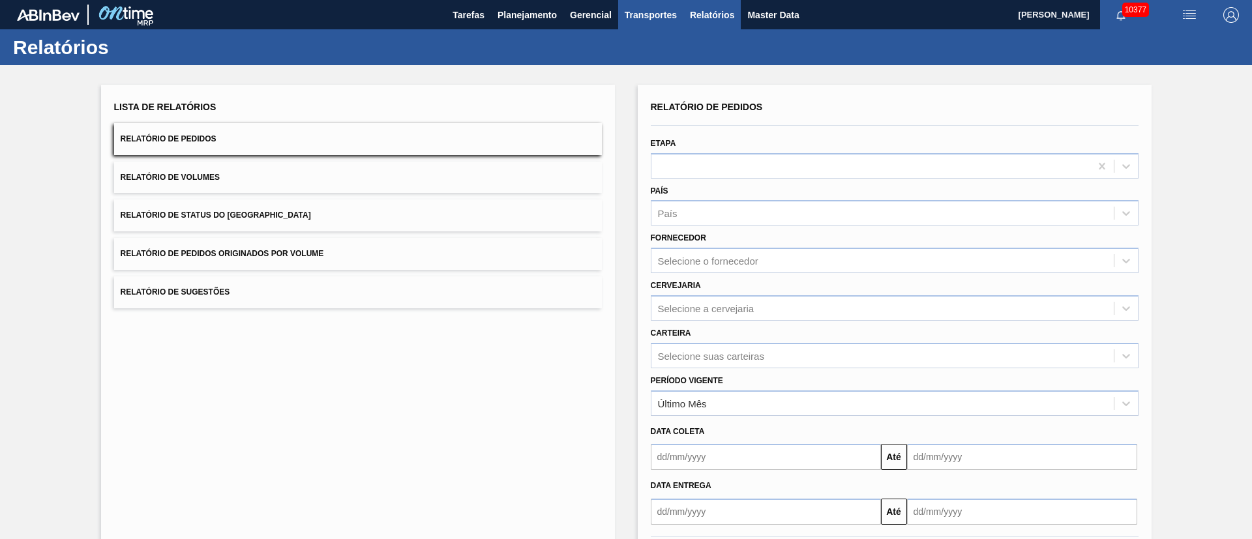
click at [634, 20] on span "Transportes" at bounding box center [650, 15] width 52 height 16
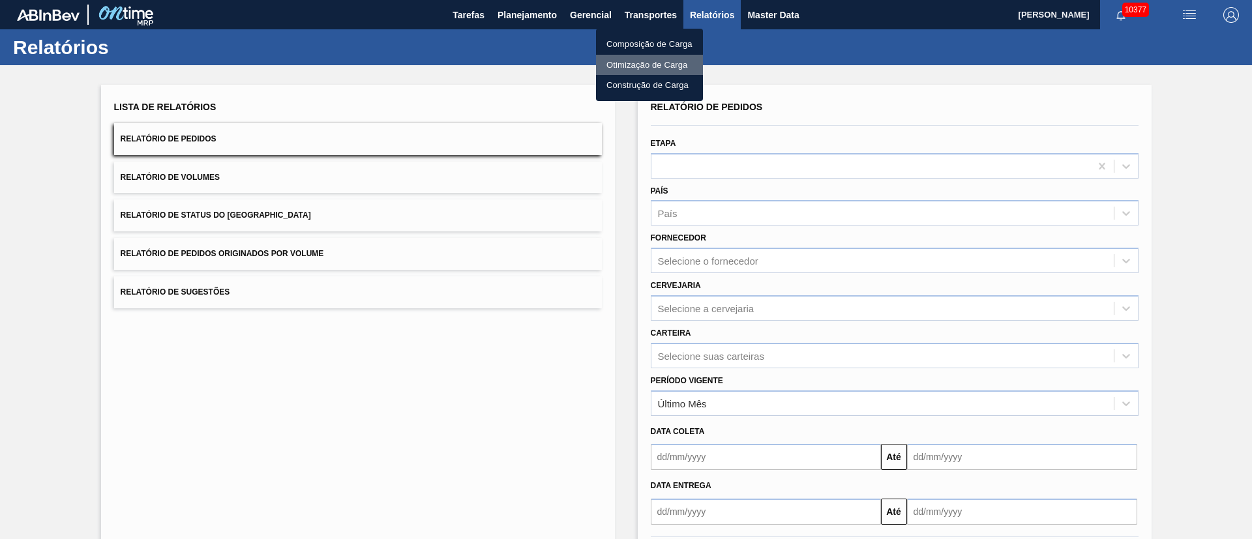
click at [645, 70] on li "Otimização de Carga" at bounding box center [649, 65] width 107 height 21
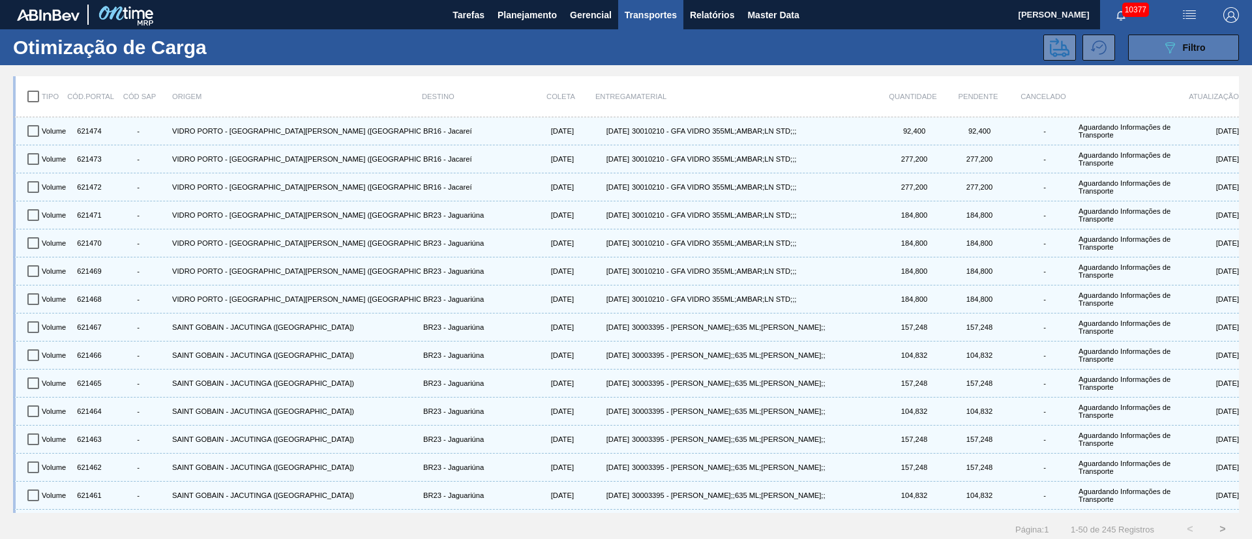
click at [1199, 42] on span "Filtro" at bounding box center [1194, 47] width 23 height 10
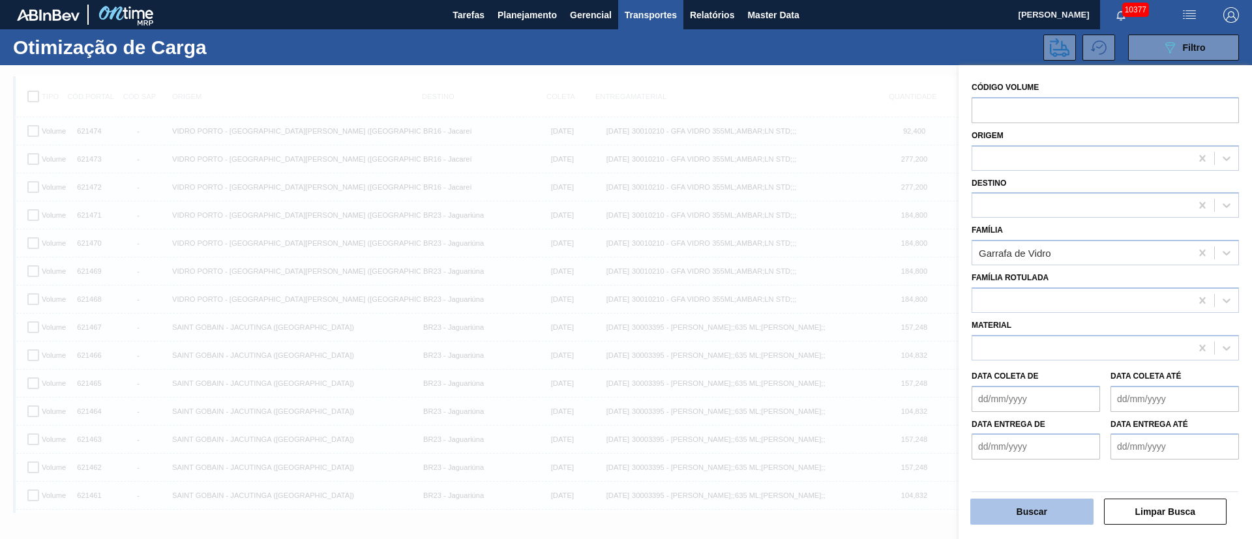
click at [1041, 515] on button "Buscar" at bounding box center [1031, 512] width 123 height 26
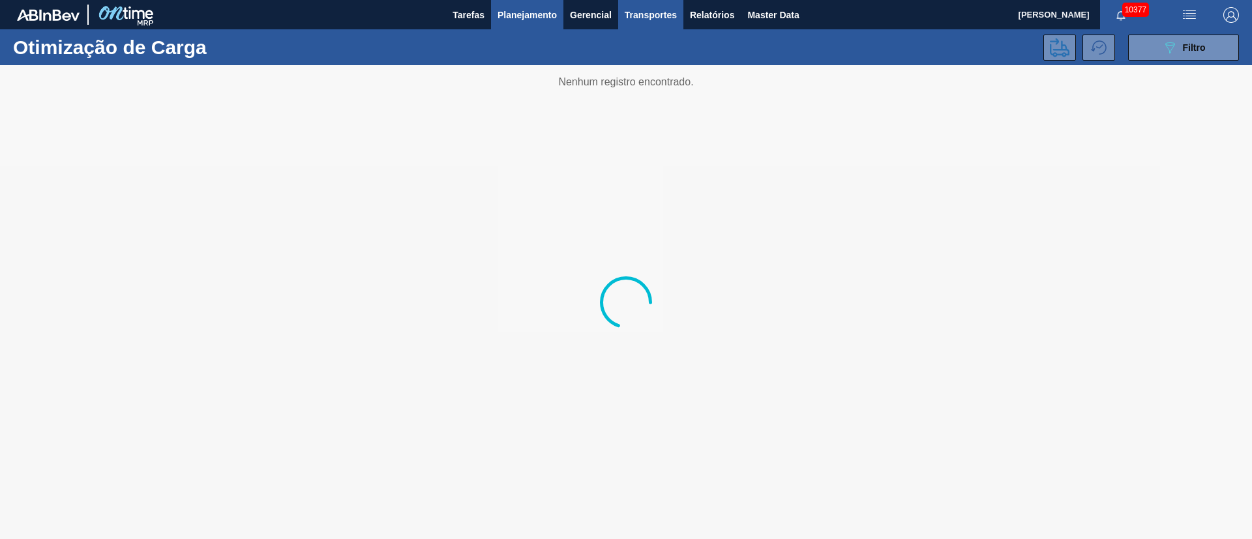
click at [521, 12] on span "Planejamento" at bounding box center [526, 15] width 59 height 16
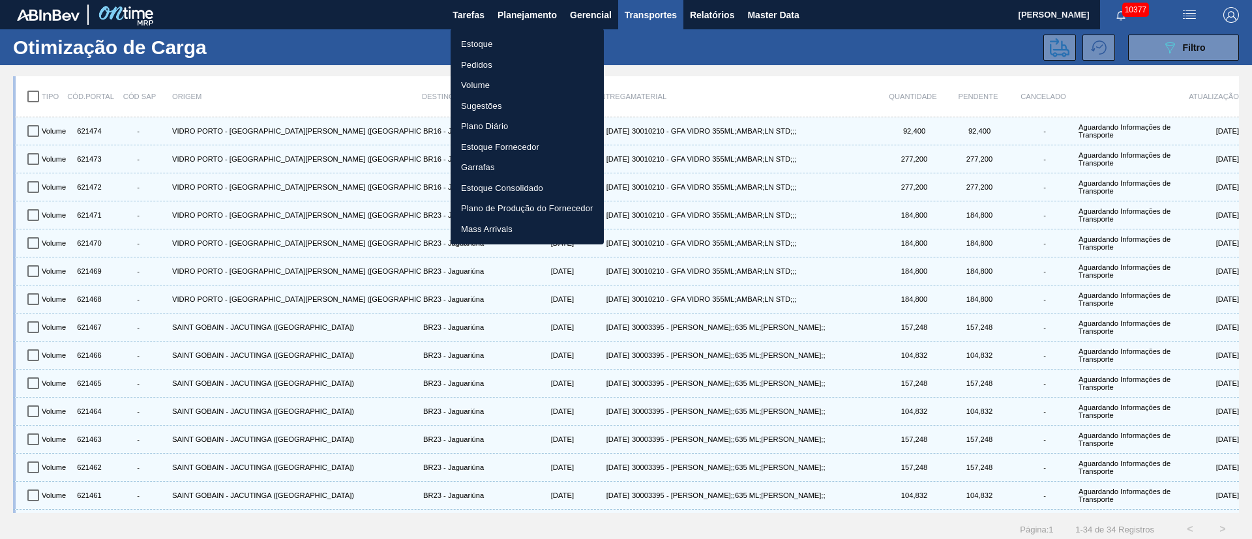
click at [35, 96] on div at bounding box center [626, 269] width 1252 height 539
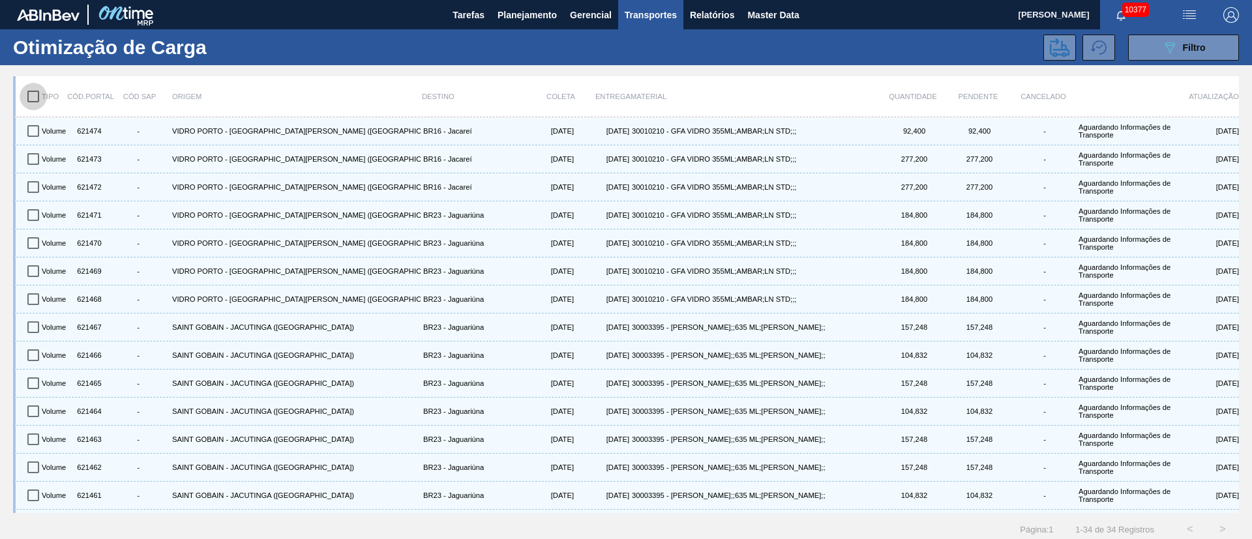
click at [35, 100] on input "checkbox" at bounding box center [33, 96] width 27 height 27
checkbox input "true"
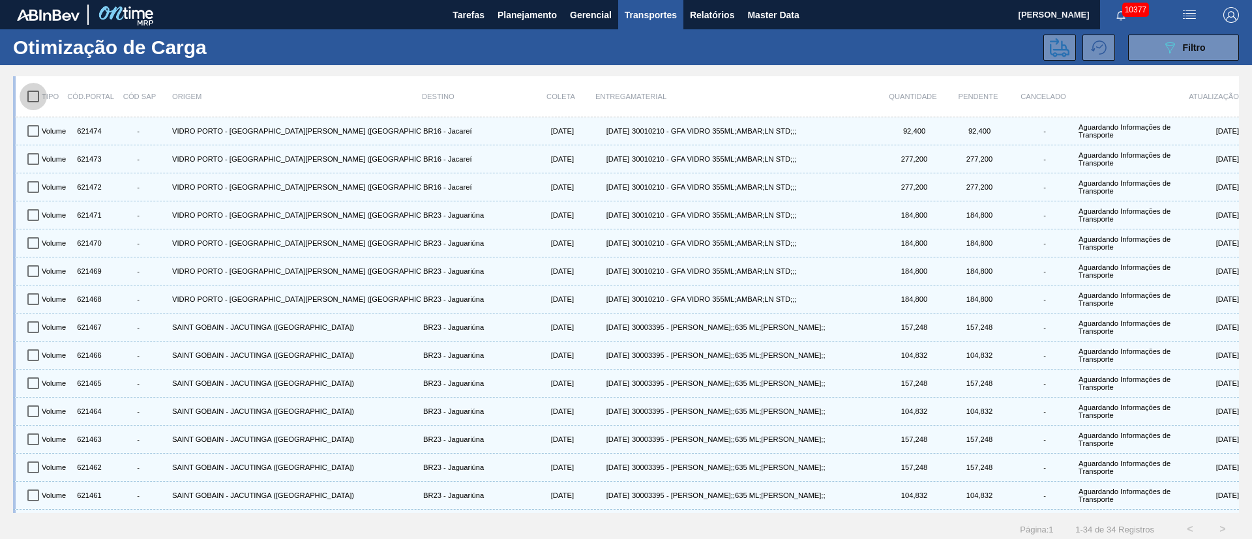
checkbox input "true"
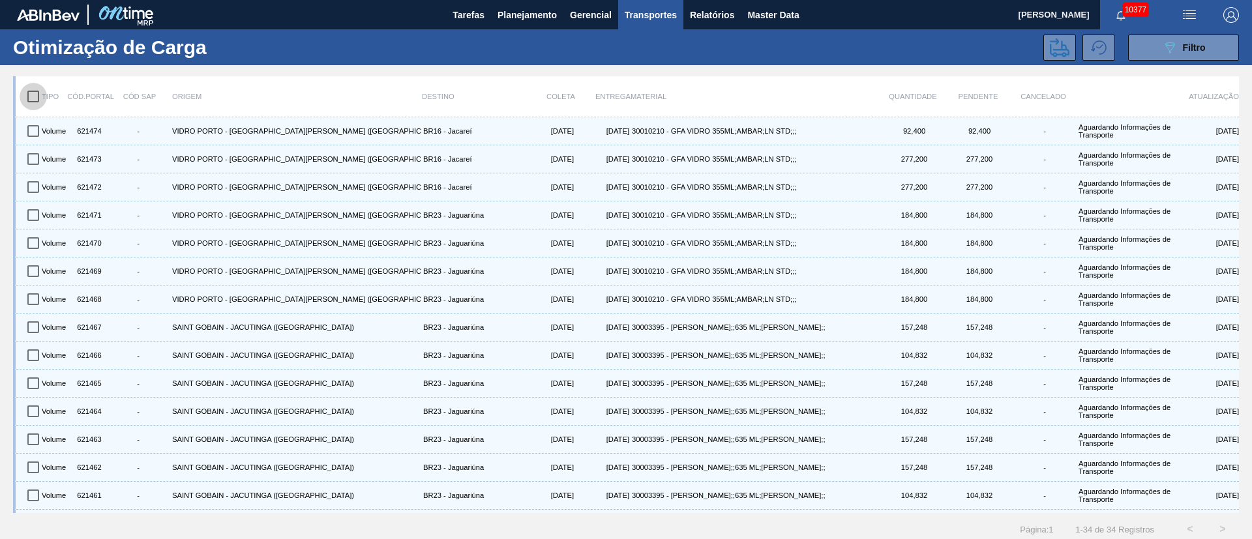
checkbox input "true"
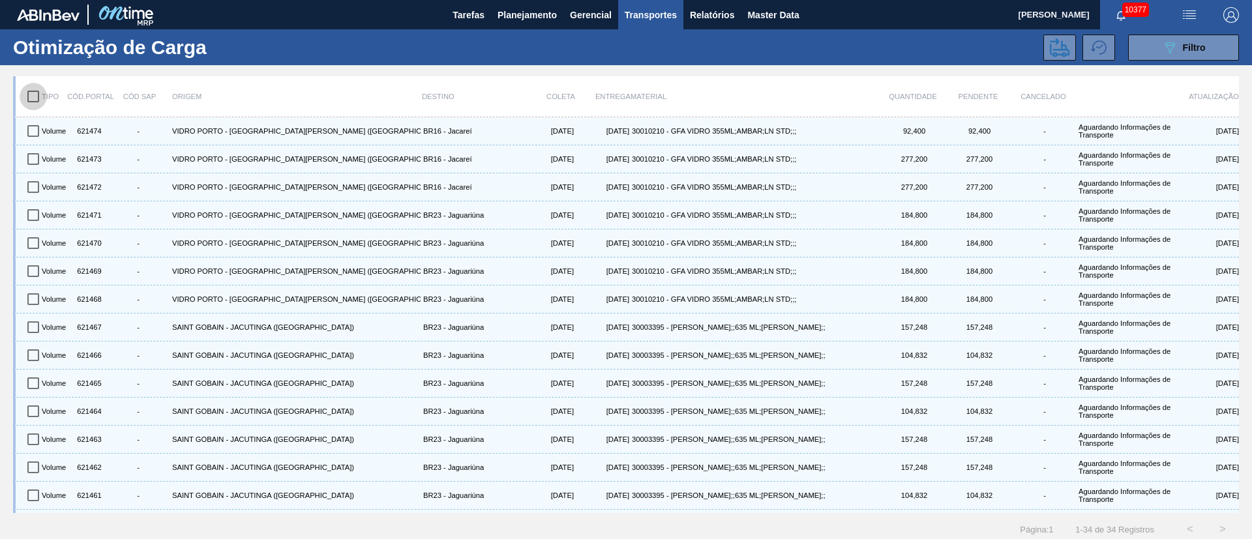
checkbox input "true"
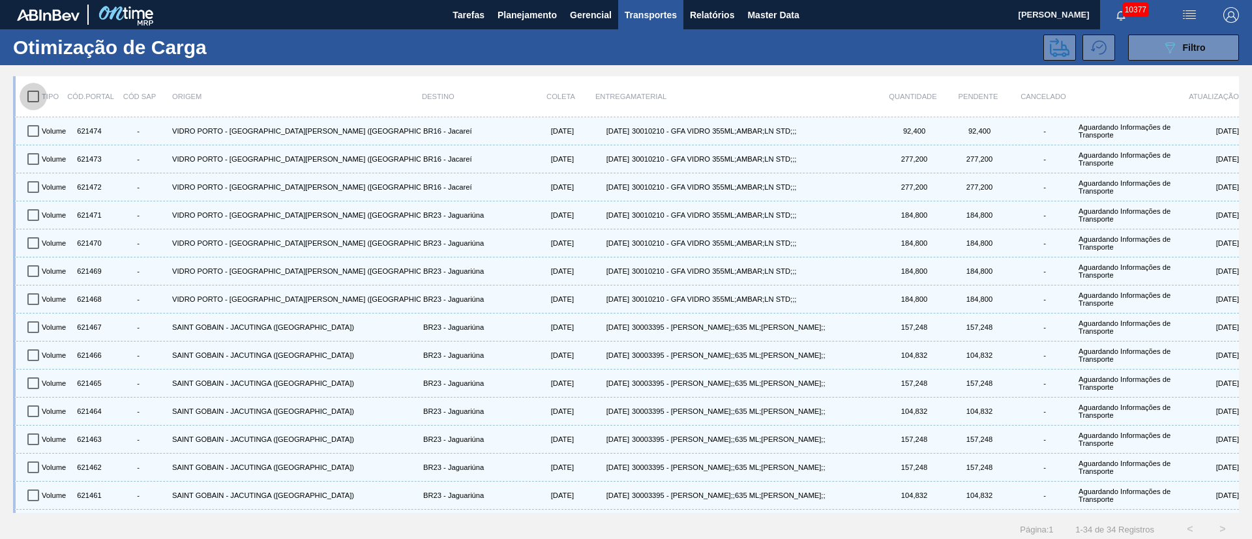
checkbox input "true"
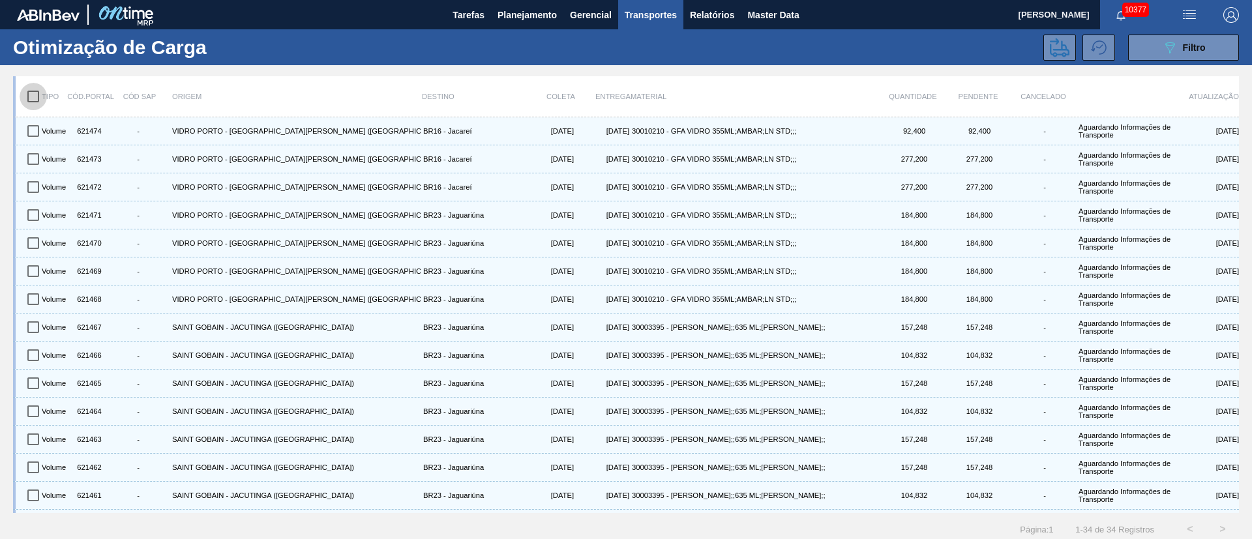
checkbox input "true"
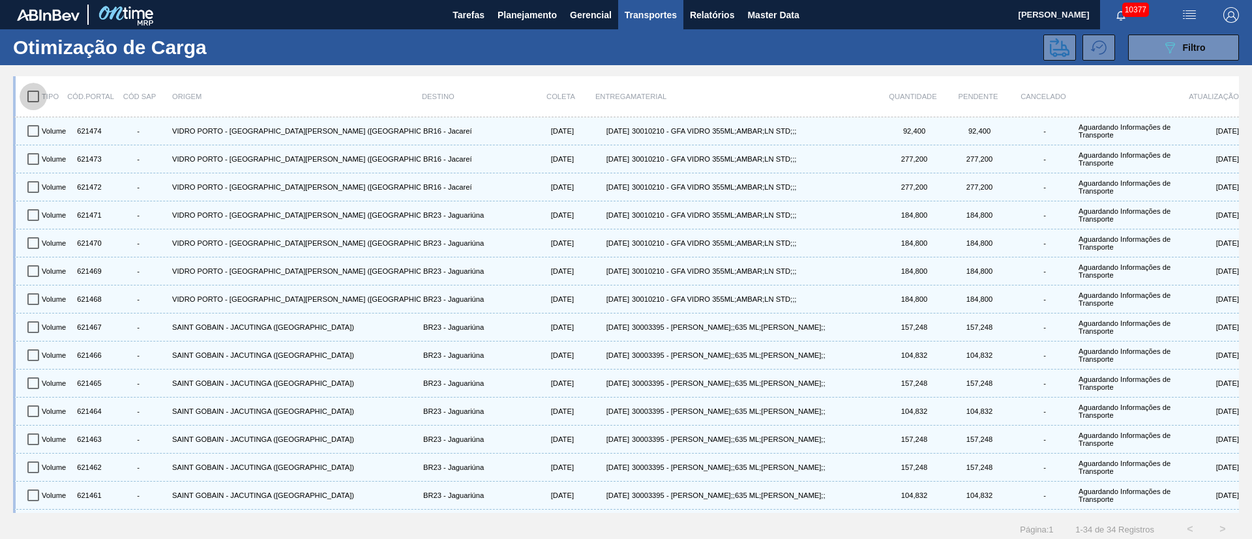
checkbox input "true"
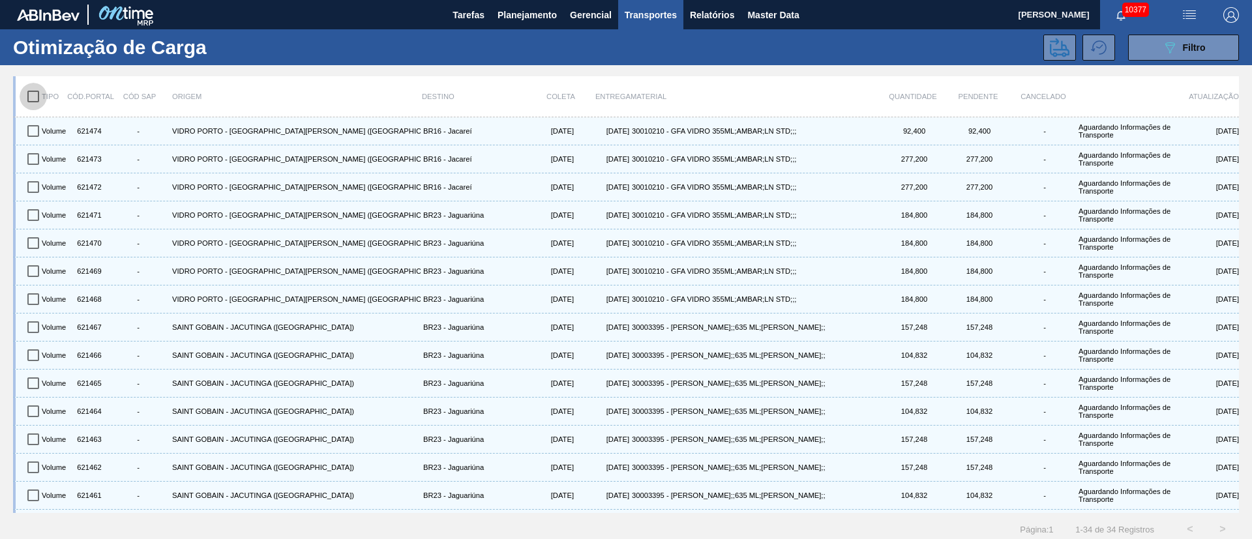
checkbox input "true"
click at [598, 10] on span "Gerencial" at bounding box center [591, 15] width 42 height 16
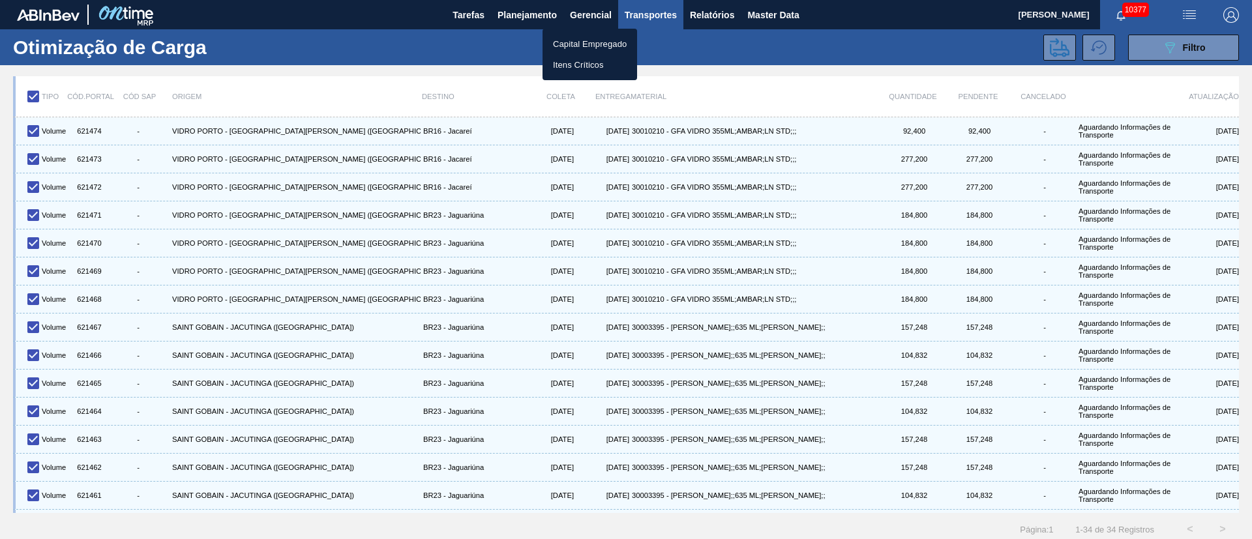
click at [705, 9] on div at bounding box center [626, 269] width 1252 height 539
click at [708, 13] on span "Relatórios" at bounding box center [712, 15] width 44 height 16
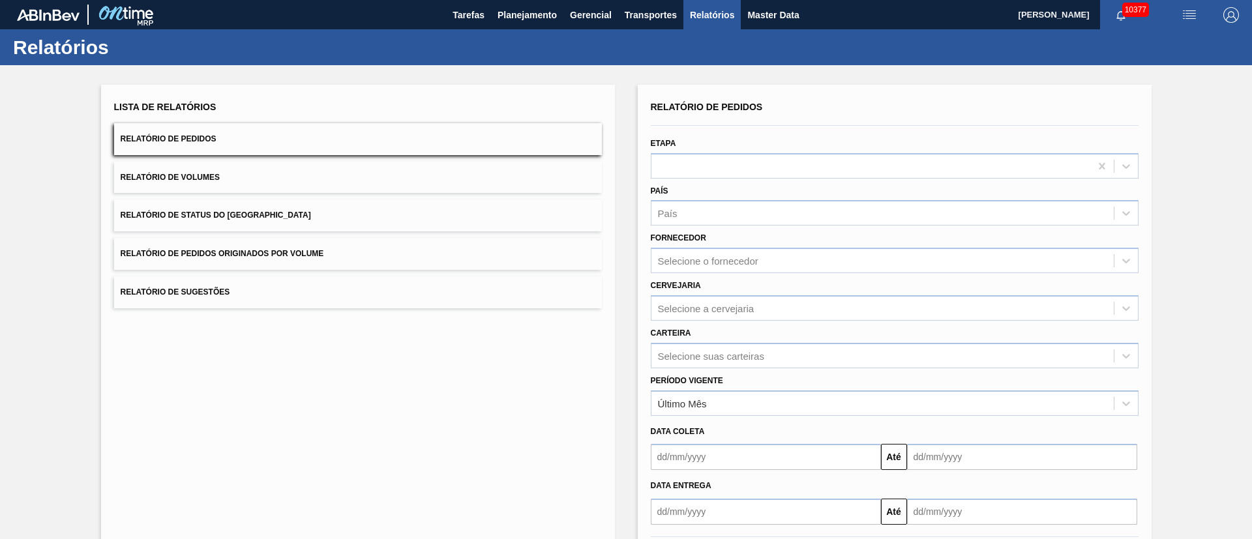
click at [306, 255] on span "Relatório de Pedidos Originados por Volume" at bounding box center [222, 253] width 203 height 9
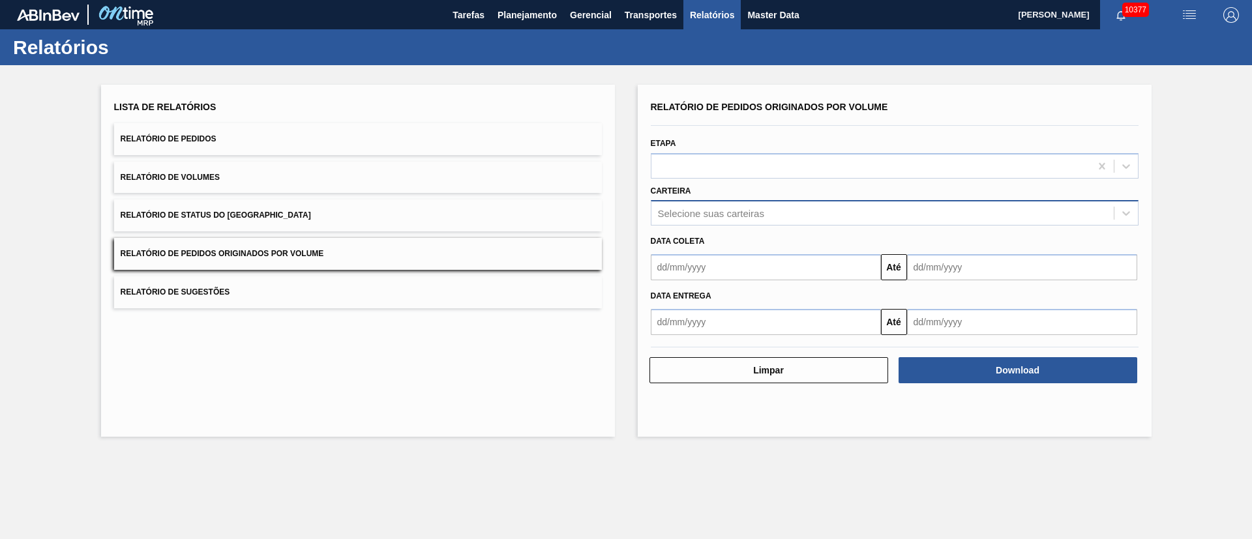
click at [681, 211] on div "Selecione suas carteiras" at bounding box center [711, 213] width 106 height 11
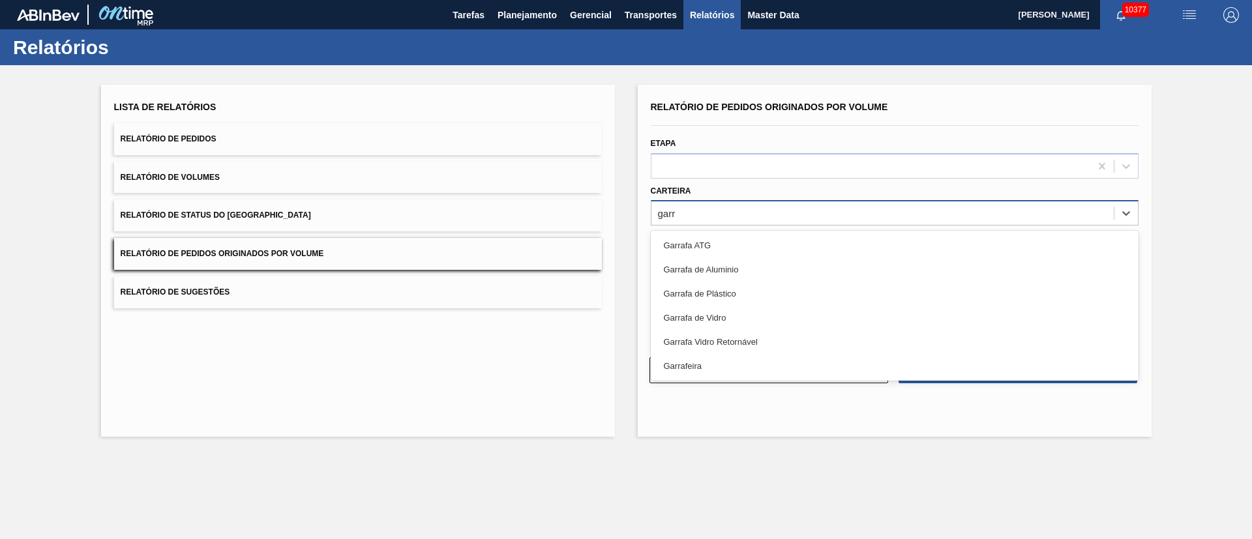
type input "garra"
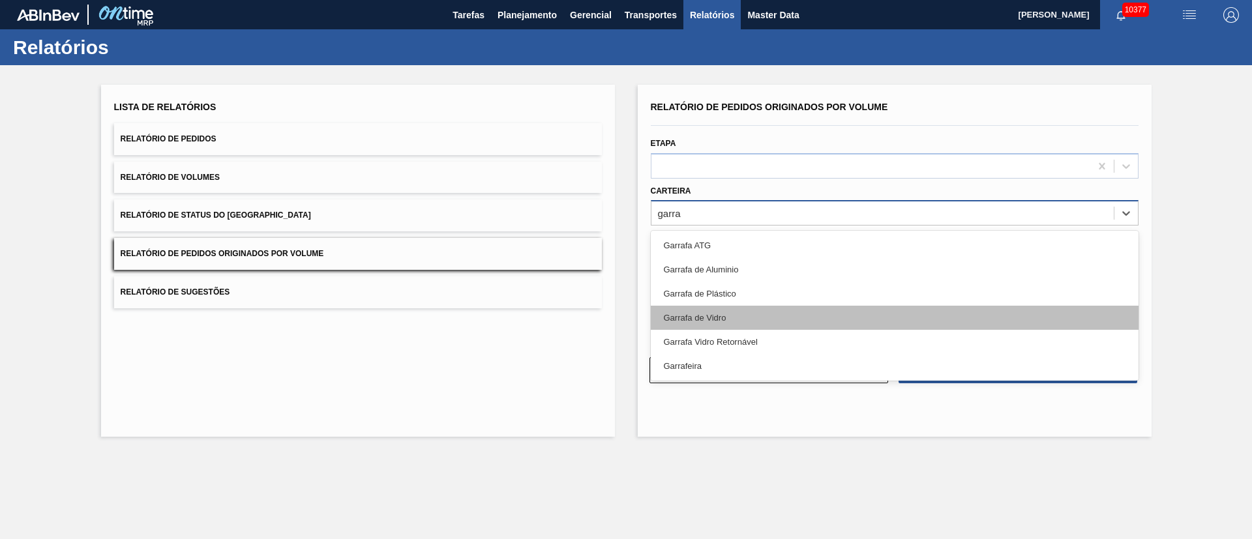
click at [682, 314] on div "Garrafa de Vidro" at bounding box center [895, 318] width 488 height 24
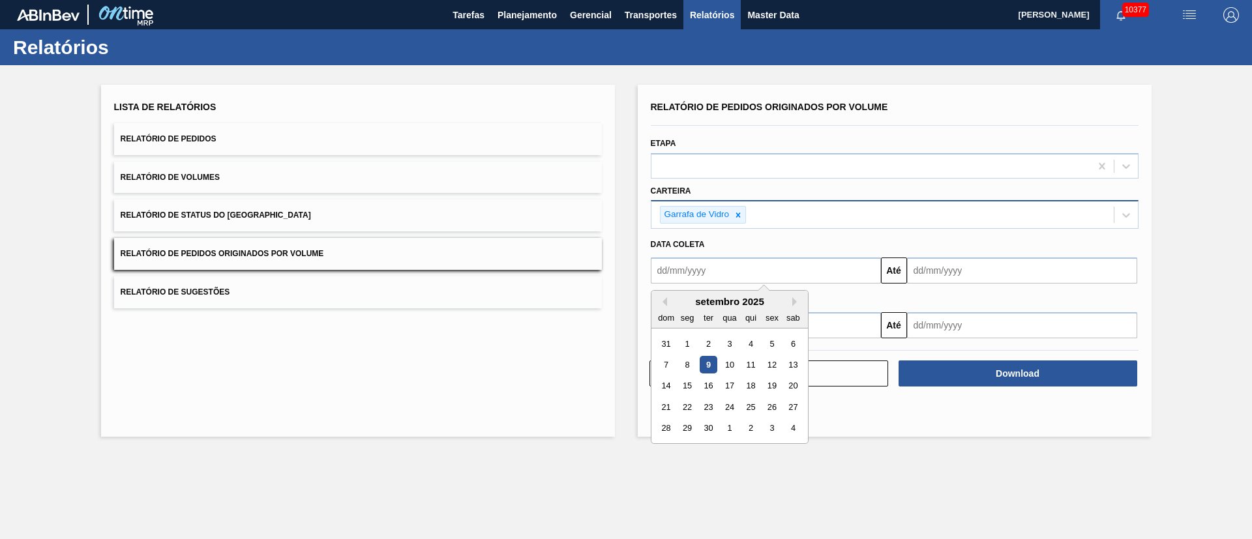
click at [722, 278] on input "text" at bounding box center [766, 270] width 230 height 26
drag, startPoint x: 711, startPoint y: 361, endPoint x: 713, endPoint y: 351, distance: 10.6
click at [711, 361] on div "9" at bounding box center [708, 365] width 18 height 18
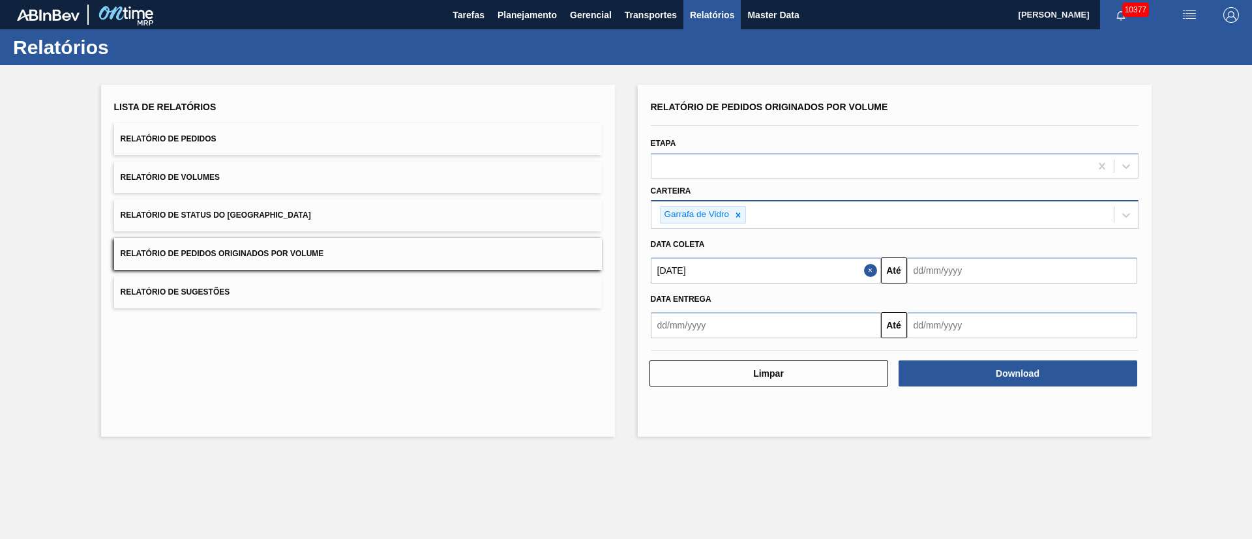
click at [731, 271] on input "[DATE]" at bounding box center [766, 270] width 230 height 26
click at [684, 342] on div "1" at bounding box center [687, 344] width 18 height 18
type input "[DATE]"
click at [947, 274] on input "text" at bounding box center [1022, 270] width 230 height 26
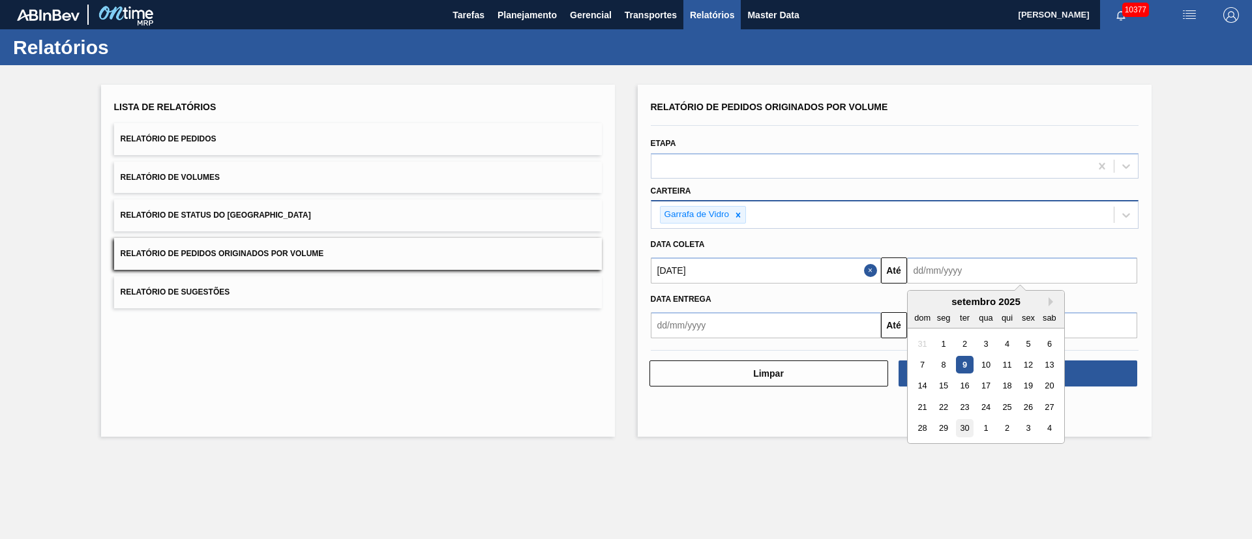
click at [955, 431] on div "30" at bounding box center [964, 429] width 18 height 18
type input "[DATE]"
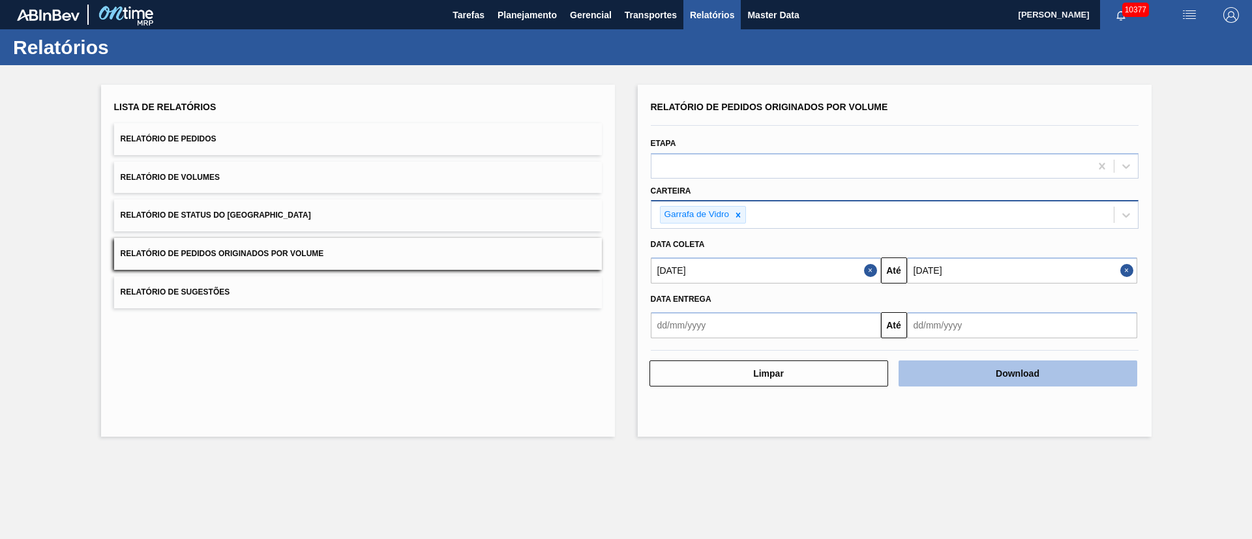
click at [962, 380] on button "Download" at bounding box center [1017, 373] width 239 height 26
